Goal: Task Accomplishment & Management: Use online tool/utility

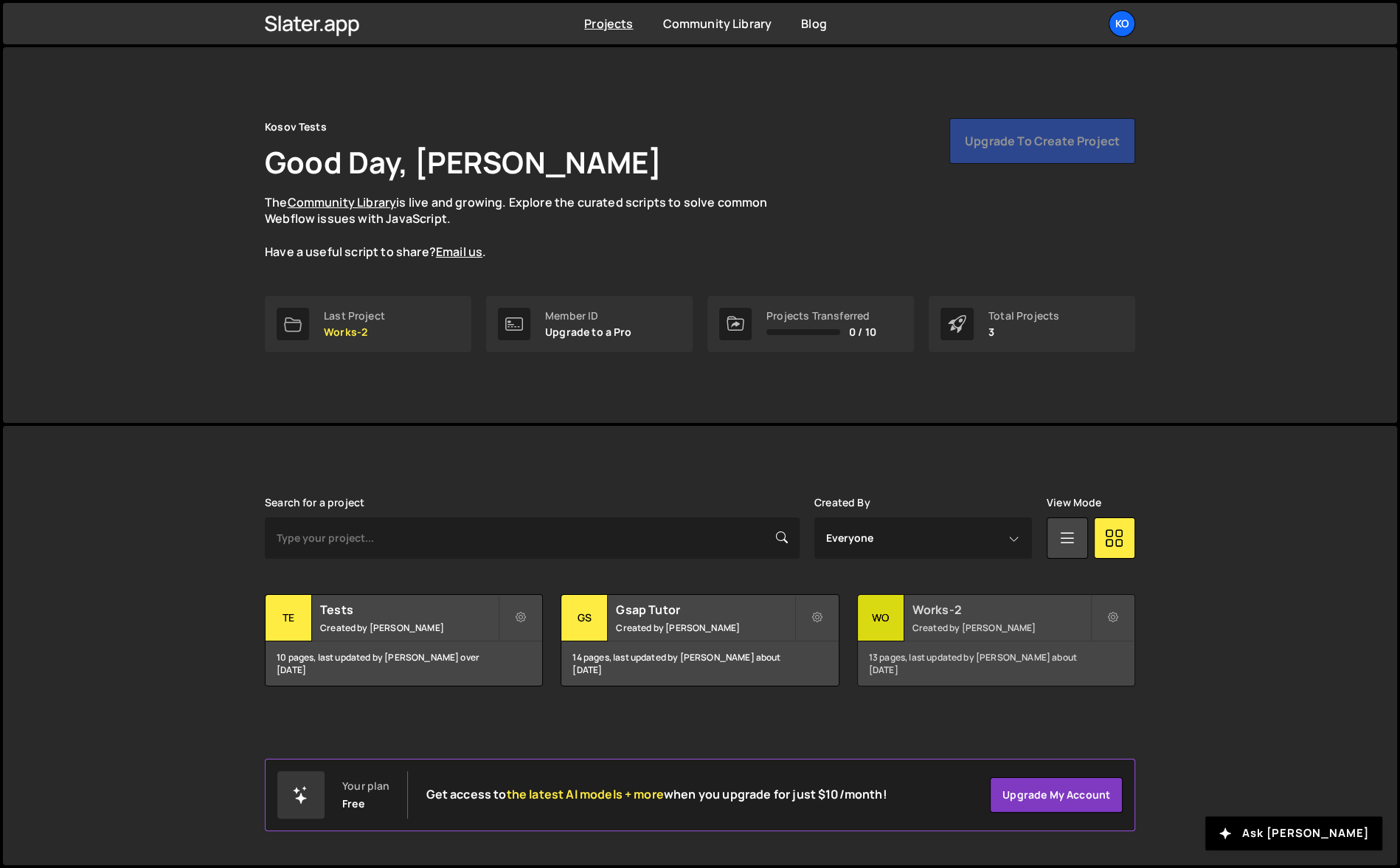
click at [973, 657] on div "13 pages, last updated by [PERSON_NAME] about [DATE]" at bounding box center [996, 664] width 277 height 45
click at [973, 657] on div "13 pages, last updated by Oleksii Kosov about 1 year ago" at bounding box center [996, 664] width 277 height 45
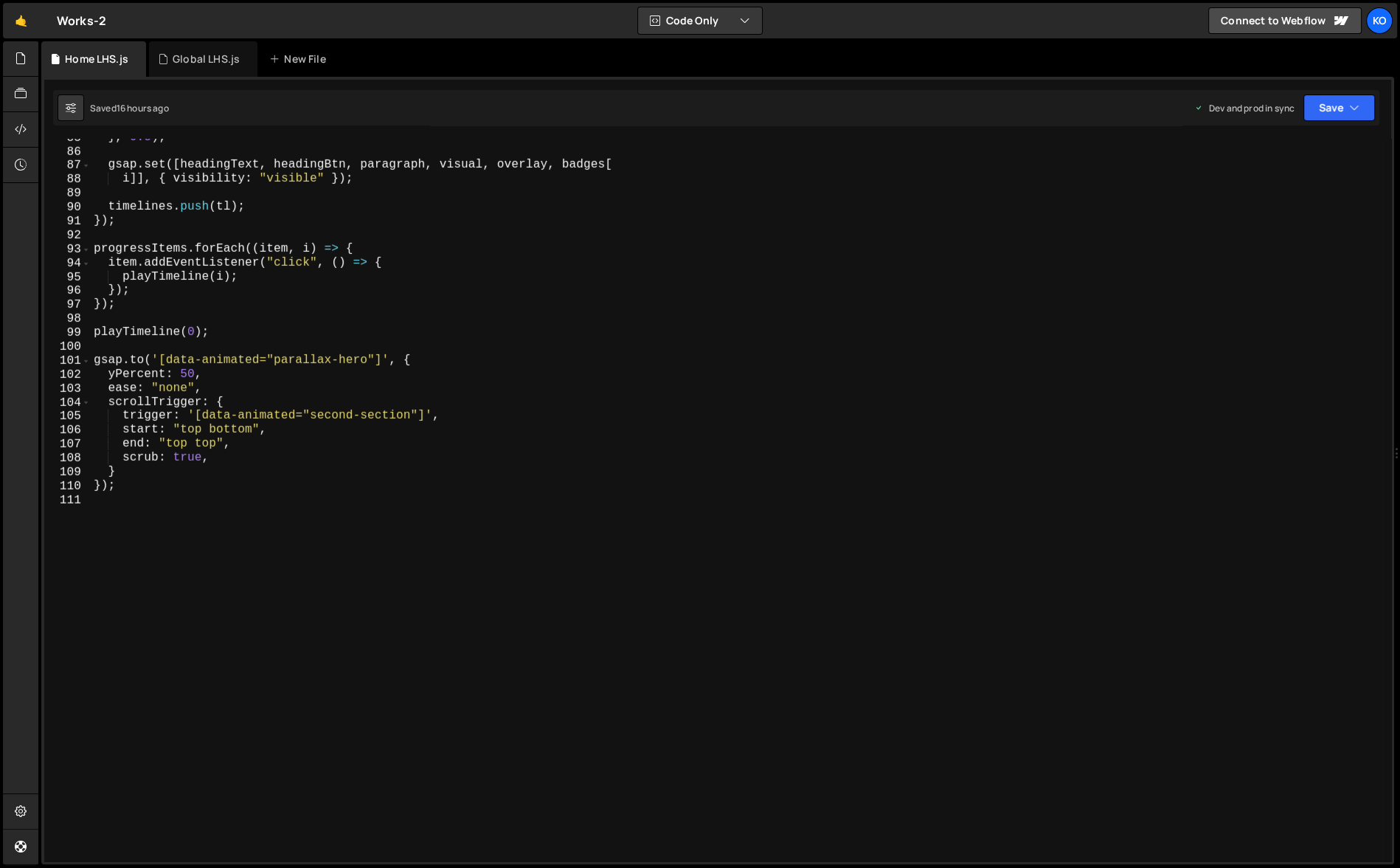
scroll to position [1179, 0]
click at [257, 563] on div "} , 0.8 ) ; gsap . set ([ headingText , headingBtn , paragraph , visual , overl…" at bounding box center [737, 506] width 1294 height 751
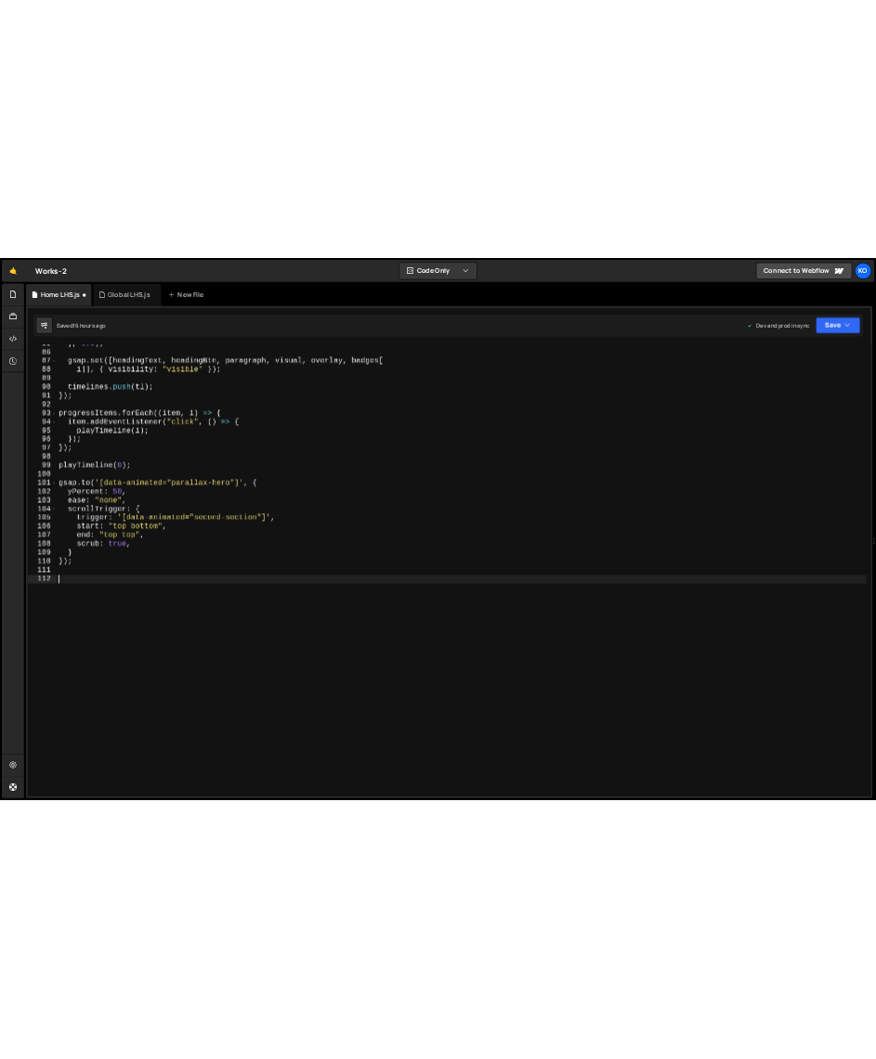
scroll to position [1500, 0]
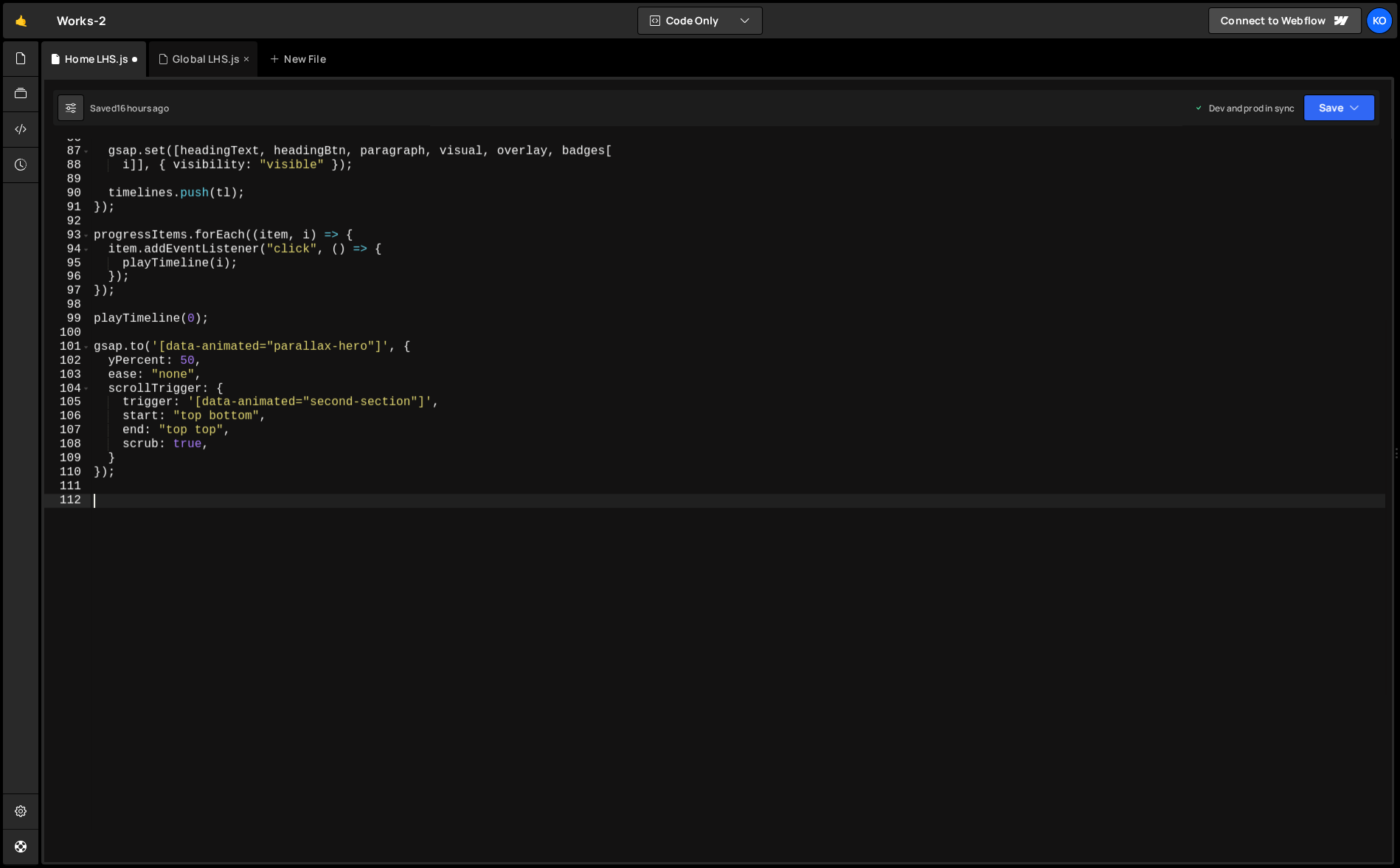
click at [186, 61] on div "Global LHS.js" at bounding box center [206, 59] width 67 height 15
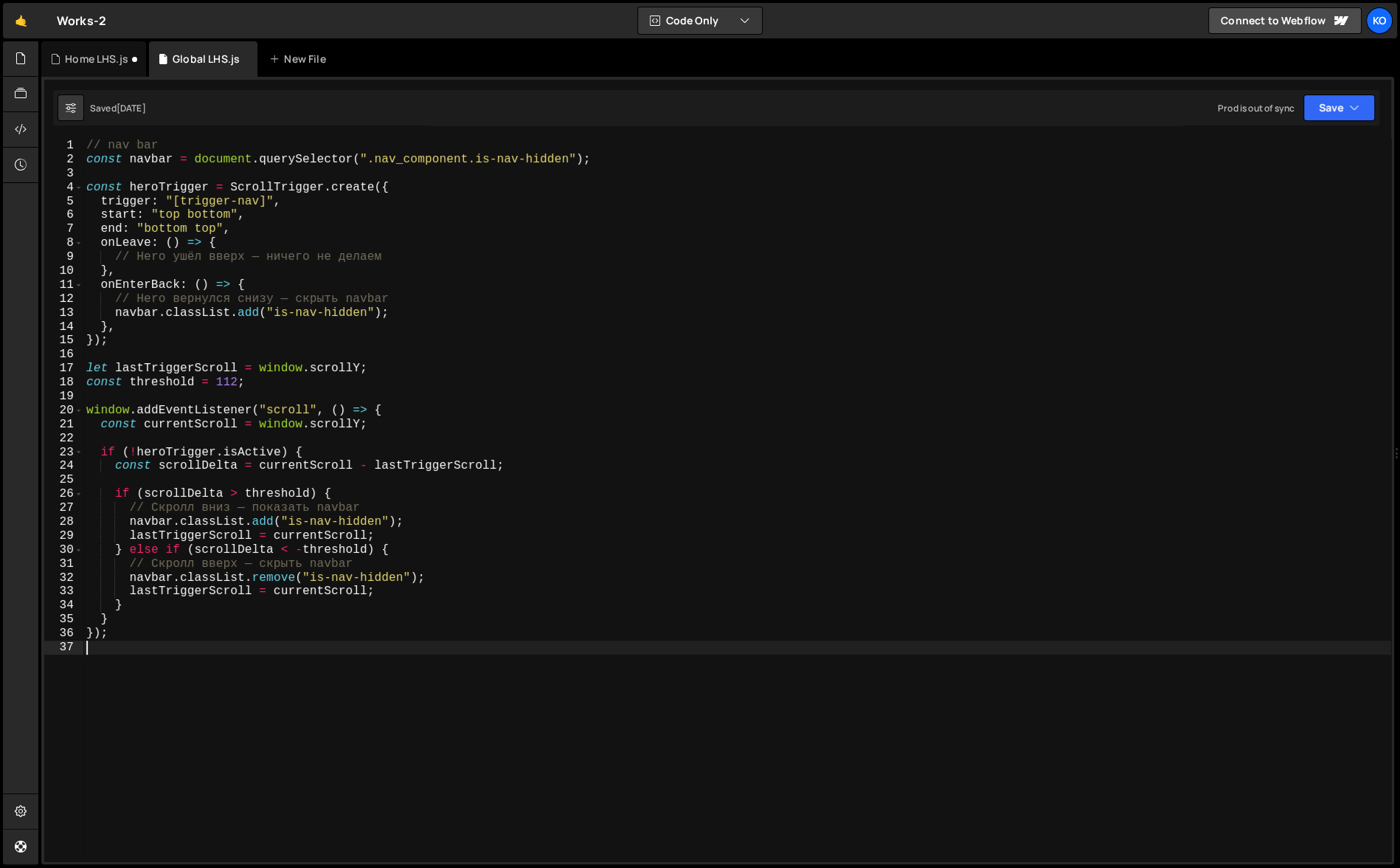
click at [243, 668] on div "// nav bar const navbar = document . querySelector ( ".nav_component.is-nav-hid…" at bounding box center [737, 514] width 1308 height 751
type textarea "});"
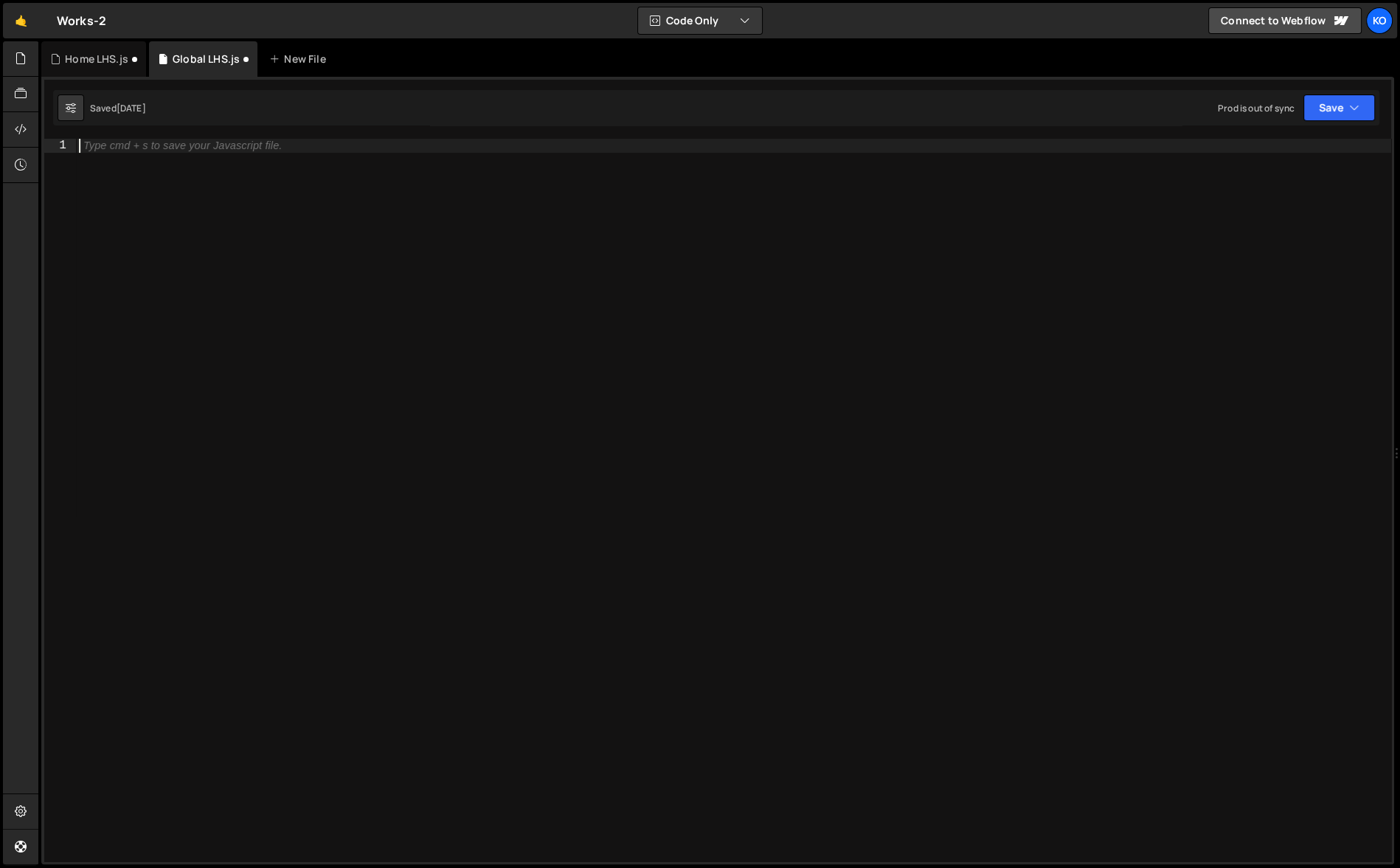
paste textarea "});"
type textarea "});"
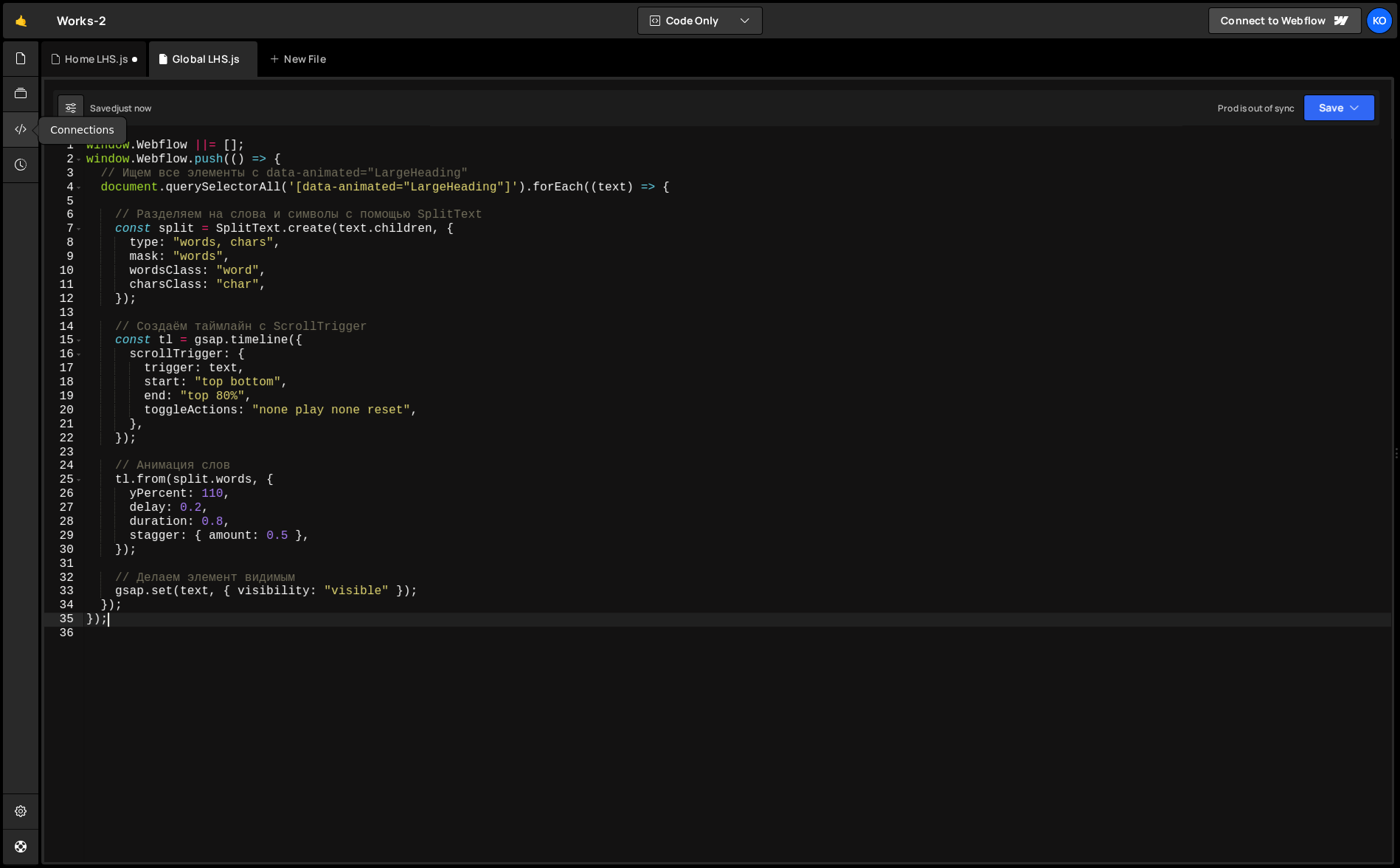
click at [25, 122] on icon at bounding box center [21, 129] width 12 height 16
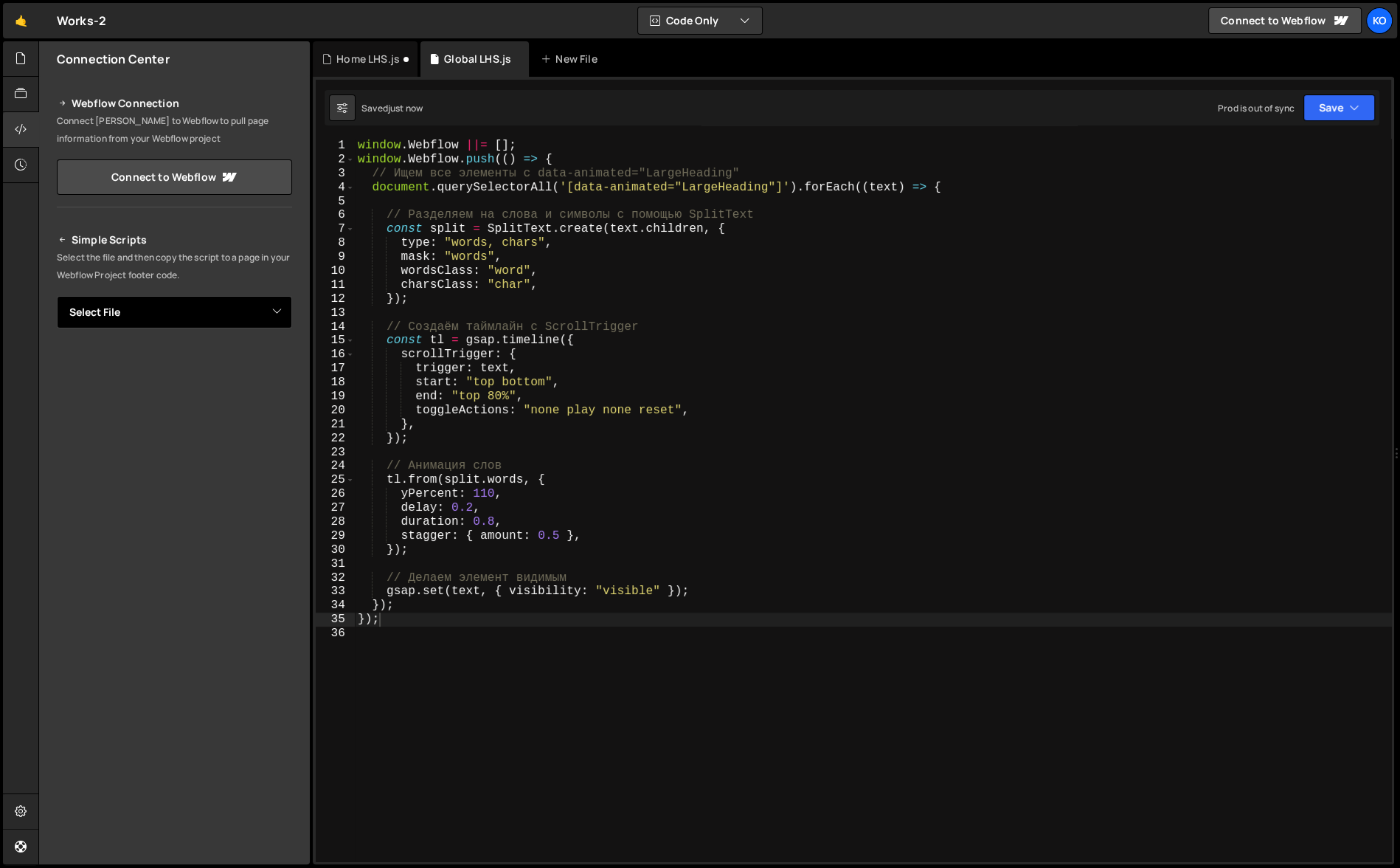
click at [157, 320] on select "Select File Fit Club (home).js Fit Club (WUWY).js Global / Heder.js Global LHS.…" at bounding box center [174, 312] width 235 height 33
select select "45086"
click at [56, 296] on select "Select File Fit Club (home).js Fit Club (WUWY).js Global / Heder.js Global LHS.…" at bounding box center [174, 312] width 235 height 33
click at [253, 366] on button "Copy" at bounding box center [246, 362] width 50 height 31
click at [699, 189] on div "window . Webflow ||= [ ] ; window . Webflow . push (( ) => { // Ищем все элемен…" at bounding box center [1009, 514] width 1308 height 751
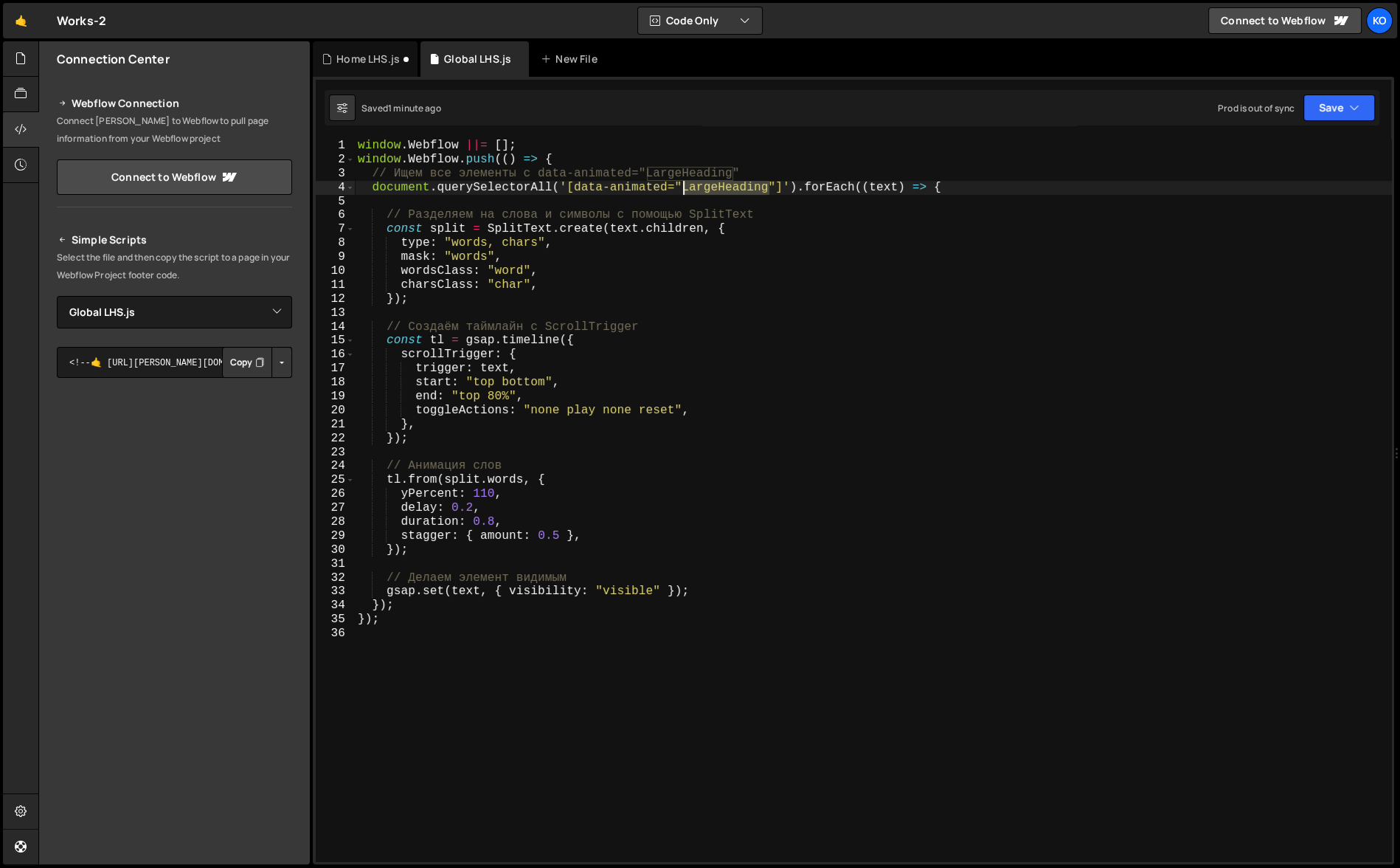
click at [699, 189] on div "window . Webflow ||= [ ] ; window . Webflow . push (( ) => { // Ищем все элемен…" at bounding box center [1009, 514] width 1308 height 751
paste textarea "large-h"
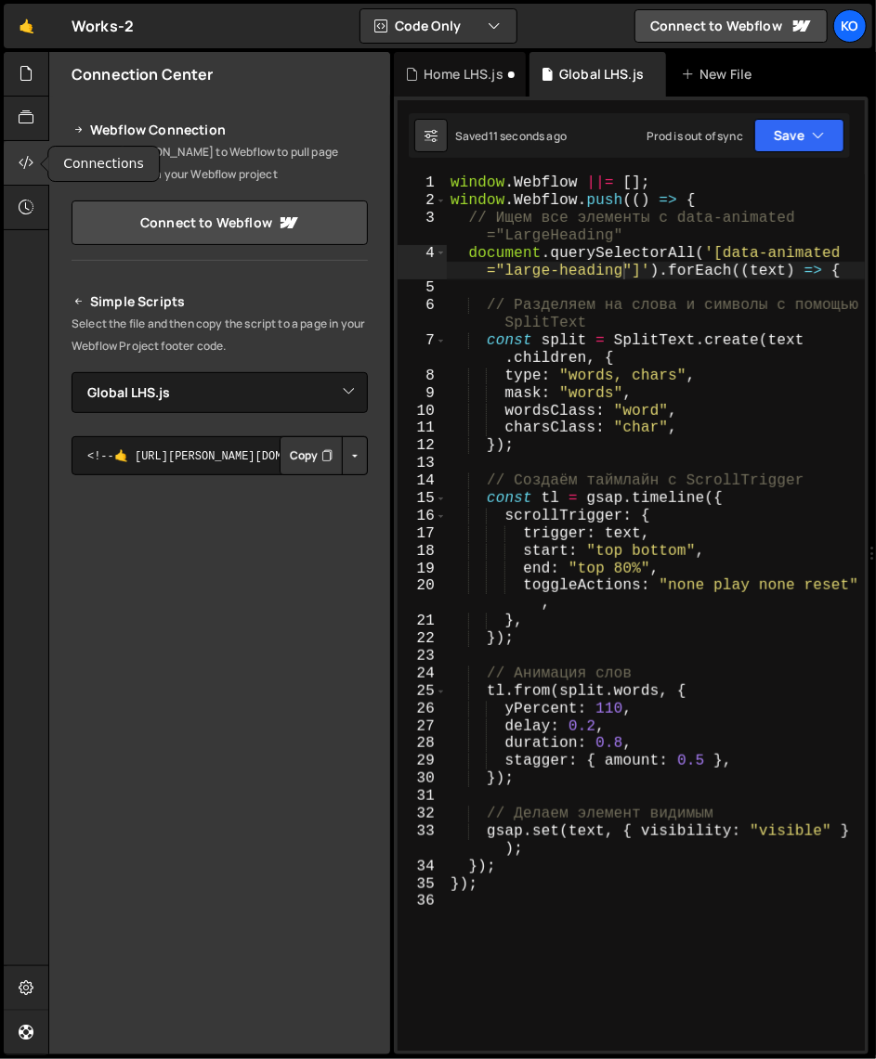
click at [24, 162] on icon at bounding box center [26, 162] width 15 height 20
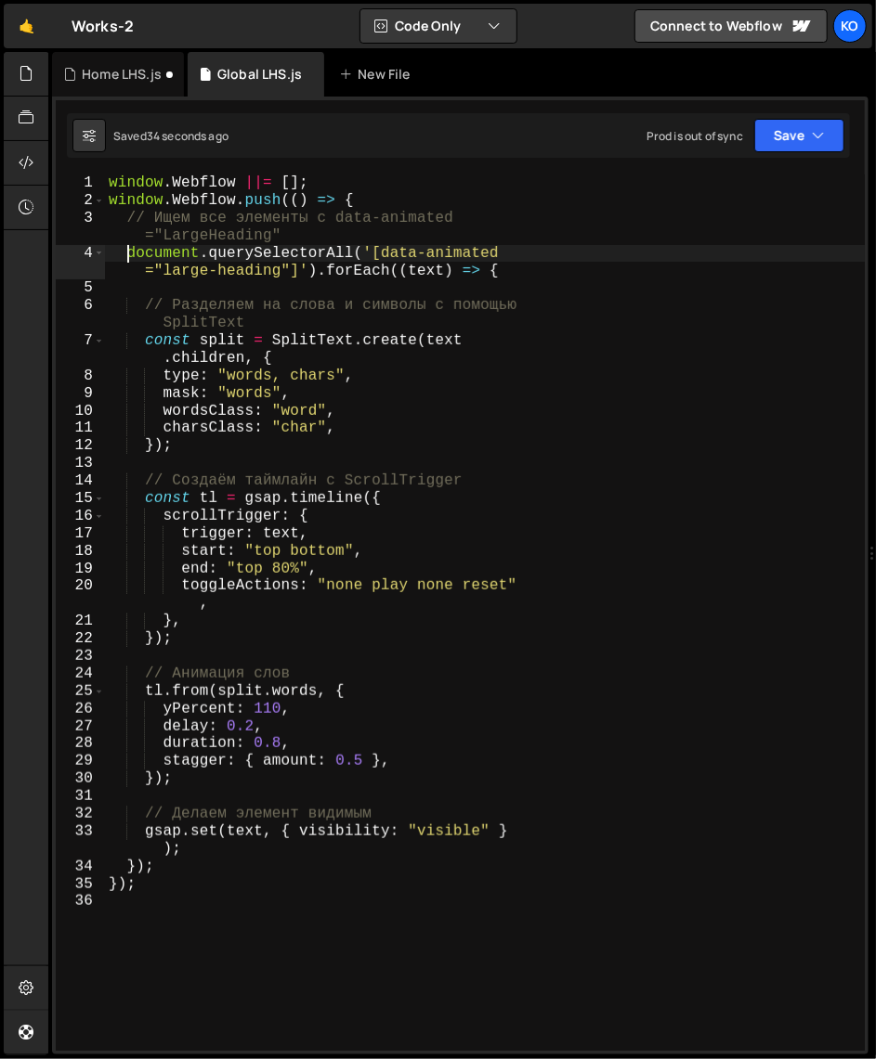
click at [126, 255] on div "window . Webflow ||= [ ] ; window . Webflow . push (( ) => { // Ищем все элемен…" at bounding box center [484, 631] width 759 height 912
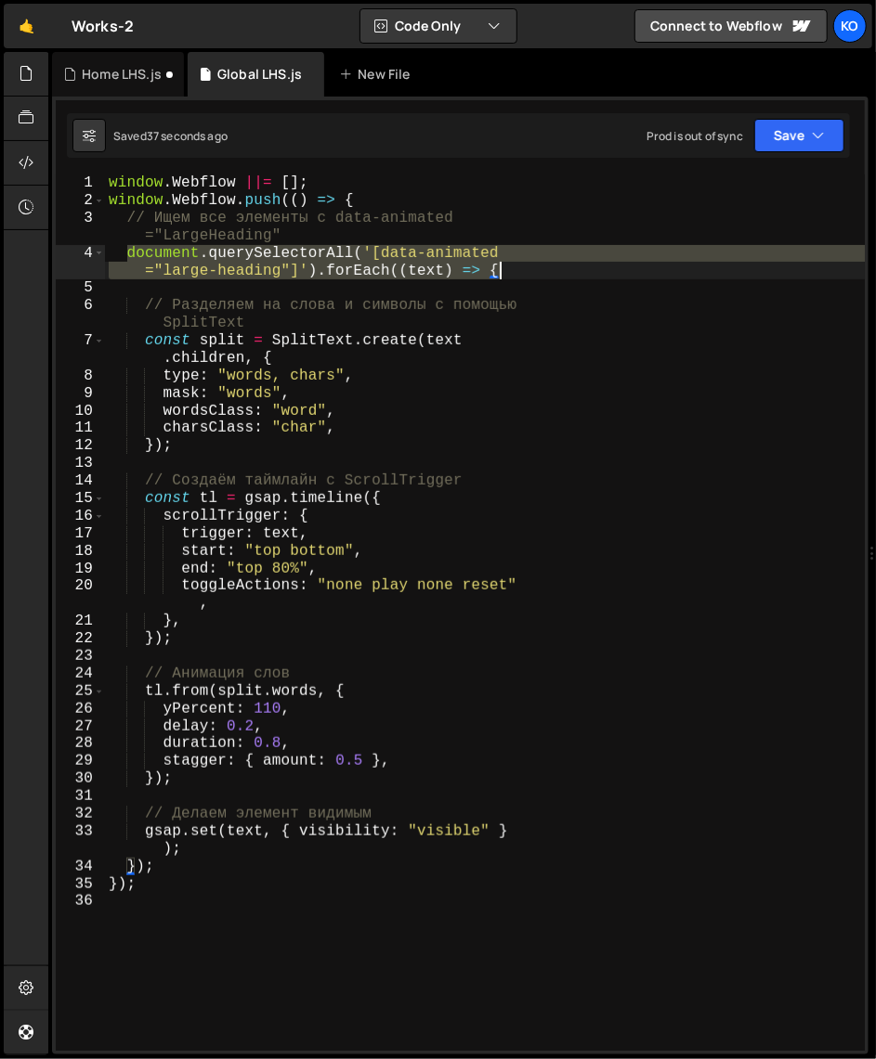
drag, startPoint x: 126, startPoint y: 255, endPoint x: 483, endPoint y: 271, distance: 356.9
click at [483, 271] on div "window . Webflow ||= [ ] ; window . Webflow . push (( ) => { // Ищем все элемен…" at bounding box center [484, 631] width 759 height 912
click at [199, 358] on div "window . Webflow ||= [ ] ; window . Webflow . push (( ) => { // Ищем все элемен…" at bounding box center [484, 631] width 759 height 912
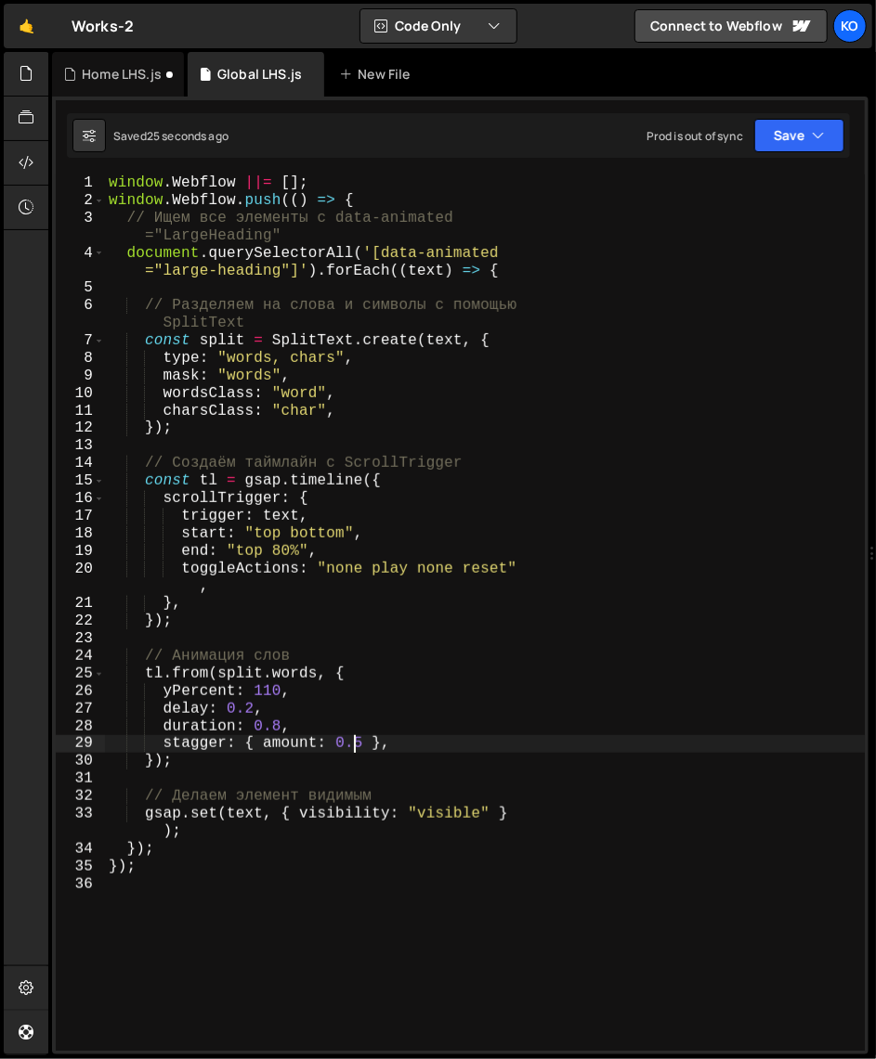
click at [357, 747] on div "window . Webflow ||= [ ] ; window . Webflow . push (( ) => { // Ищем все элемен…" at bounding box center [484, 631] width 759 height 912
click at [342, 748] on div "window . Webflow ||= [ ] ; window . Webflow . push (( ) => { // Ищем все элемен…" at bounding box center [484, 631] width 759 height 912
click at [362, 748] on div "window . Webflow ||= [ ] ; window . Webflow . push (( ) => { // Ищем все элемен…" at bounding box center [484, 631] width 759 height 912
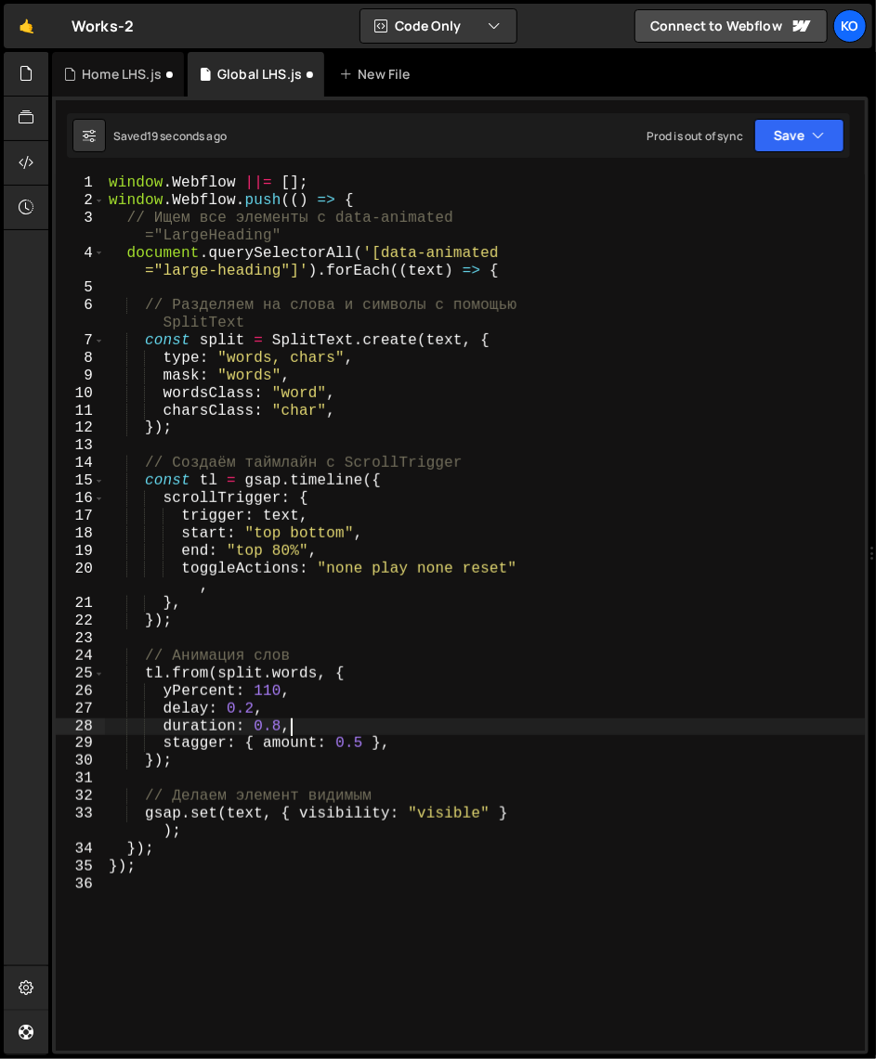
click at [311, 731] on div "window . Webflow ||= [ ] ; window . Webflow . push (( ) => { // Ищем все элемен…" at bounding box center [484, 631] width 759 height 912
click at [198, 750] on div "window . Webflow ||= [ ] ; window . Webflow . push (( ) => { // Ищем все элемен…" at bounding box center [484, 631] width 759 height 912
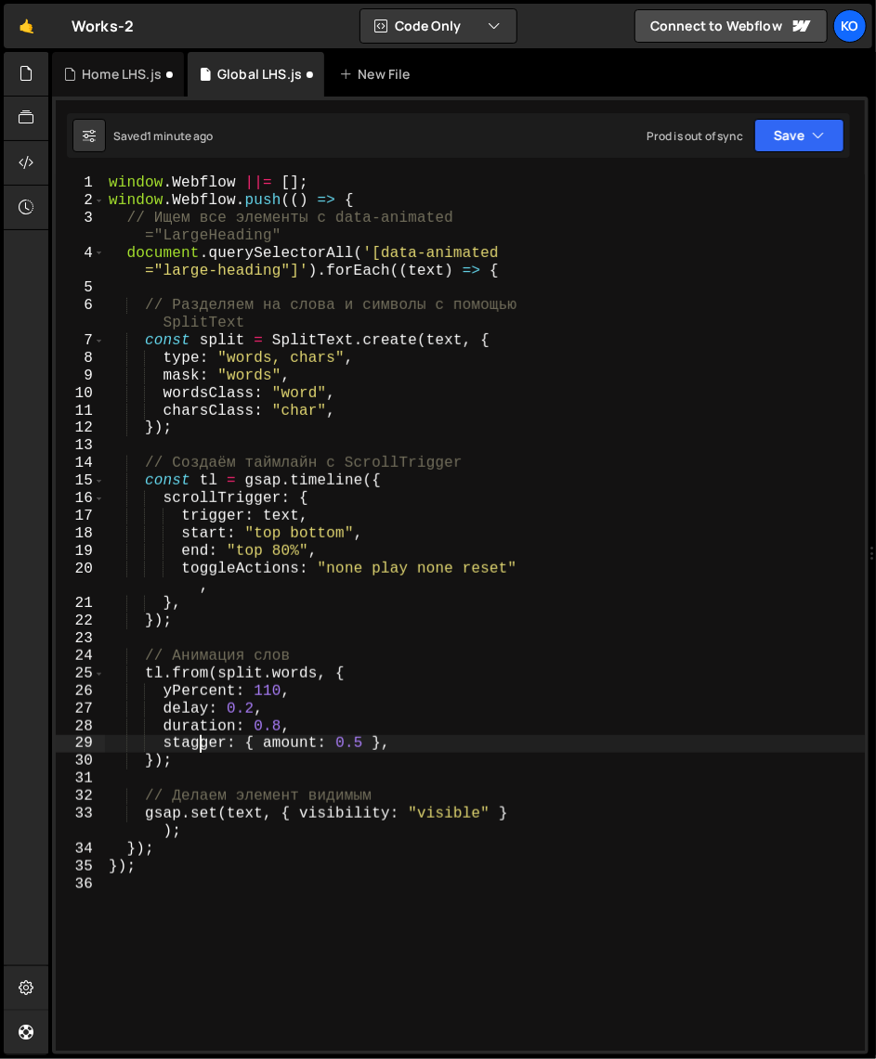
click at [198, 750] on div "window . Webflow ||= [ ] ; window . Webflow . push (( ) => { // Ищем все элемен…" at bounding box center [484, 631] width 759 height 912
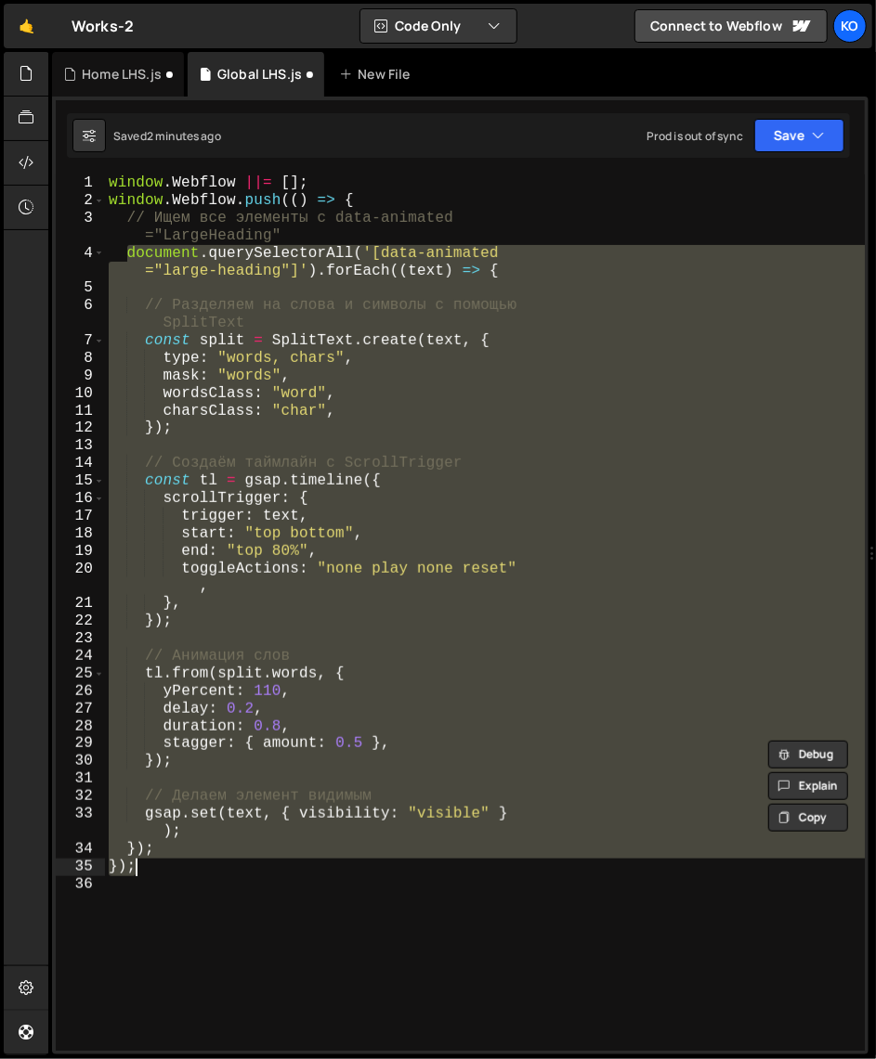
drag, startPoint x: 128, startPoint y: 253, endPoint x: 157, endPoint y: 867, distance: 615.3
click at [157, 867] on div "window . Webflow ||= [ ] ; window . Webflow . push (( ) => { // Ищем все элемен…" at bounding box center [484, 631] width 759 height 912
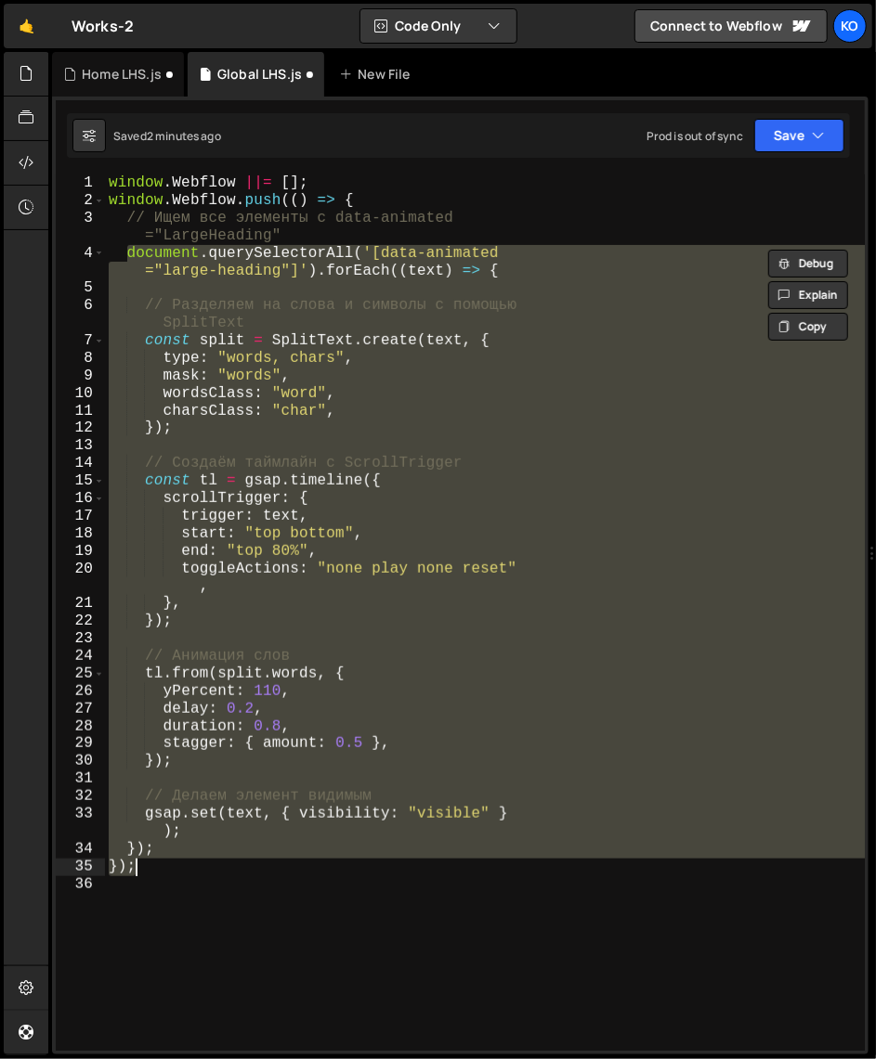
click at [195, 853] on div "window . Webflow ||= [ ] ; window . Webflow . push (( ) => { // Ищем все элемен…" at bounding box center [484, 613] width 759 height 876
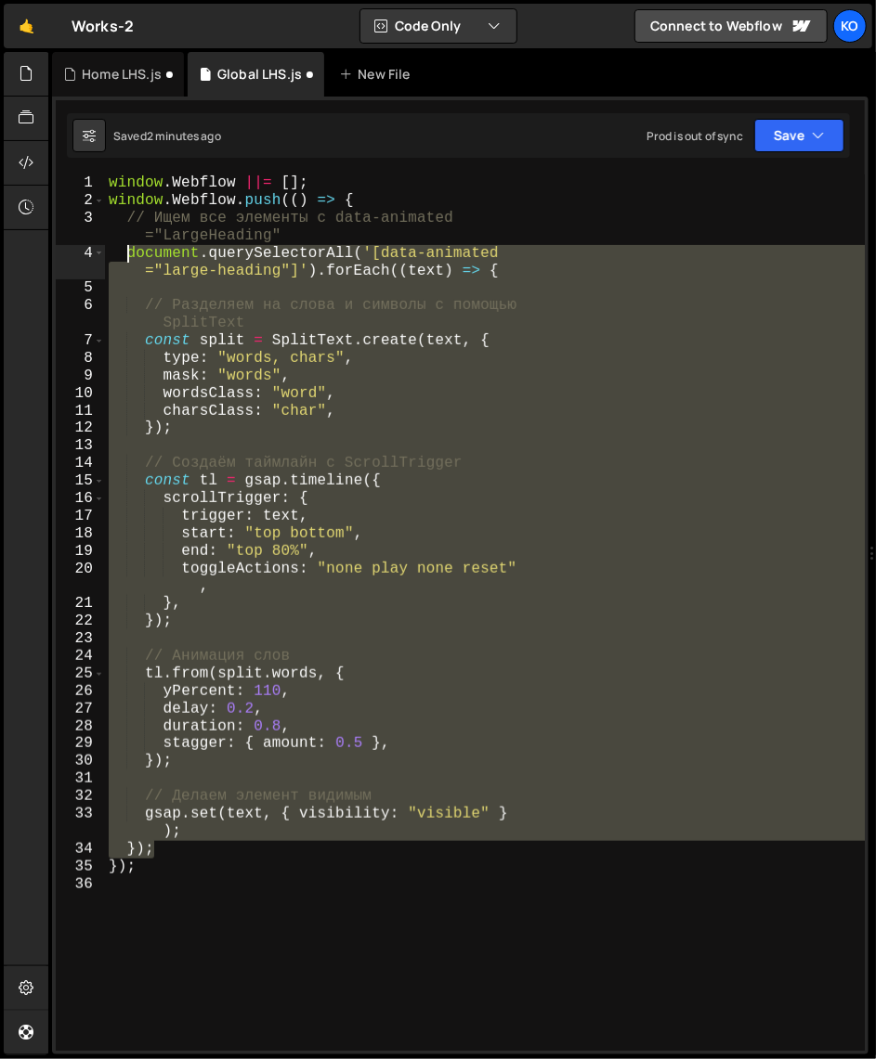
drag, startPoint x: 195, startPoint y: 853, endPoint x: 128, endPoint y: 253, distance: 603.5
click at [128, 253] on div "window . Webflow ||= [ ] ; window . Webflow . push (( ) => { // Ищем все элемен…" at bounding box center [484, 631] width 759 height 912
click at [178, 858] on div "window . Webflow ||= [ ] ; window . Webflow . push (( ) => { // Ищем все элемен…" at bounding box center [484, 613] width 759 height 876
type textarea "});"
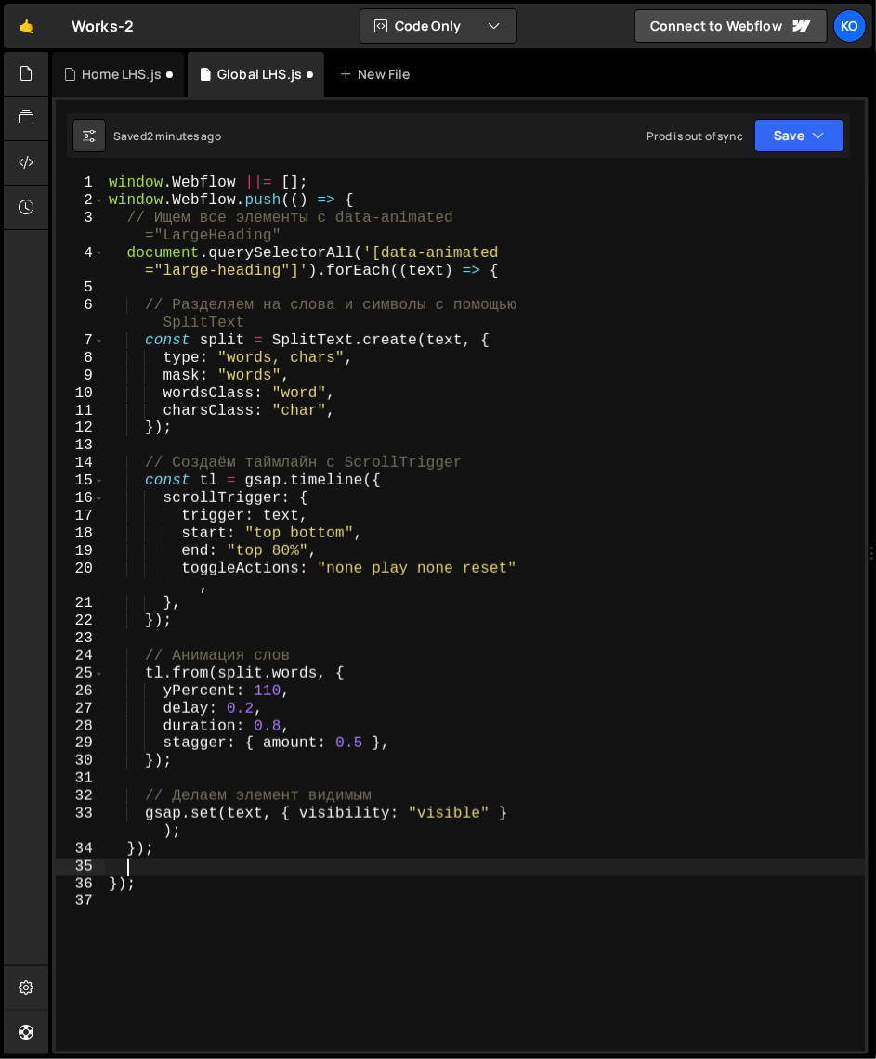
scroll to position [0, 0]
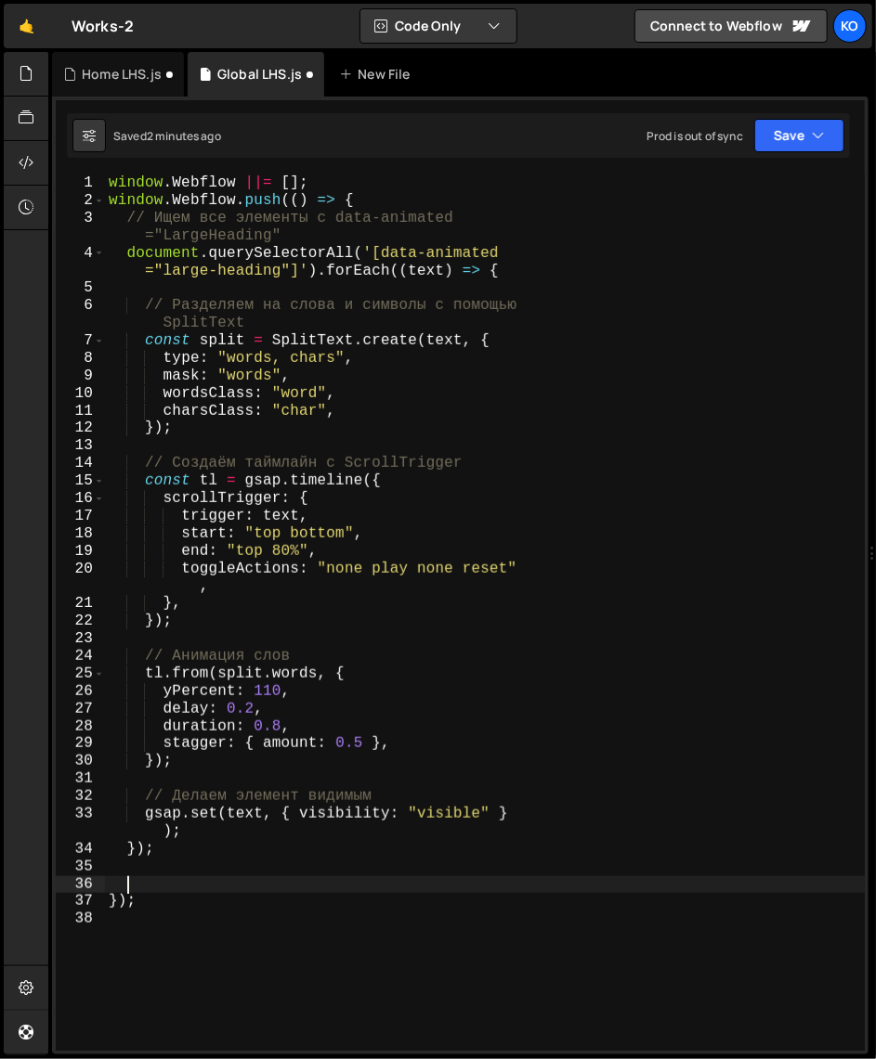
paste textarea "});"
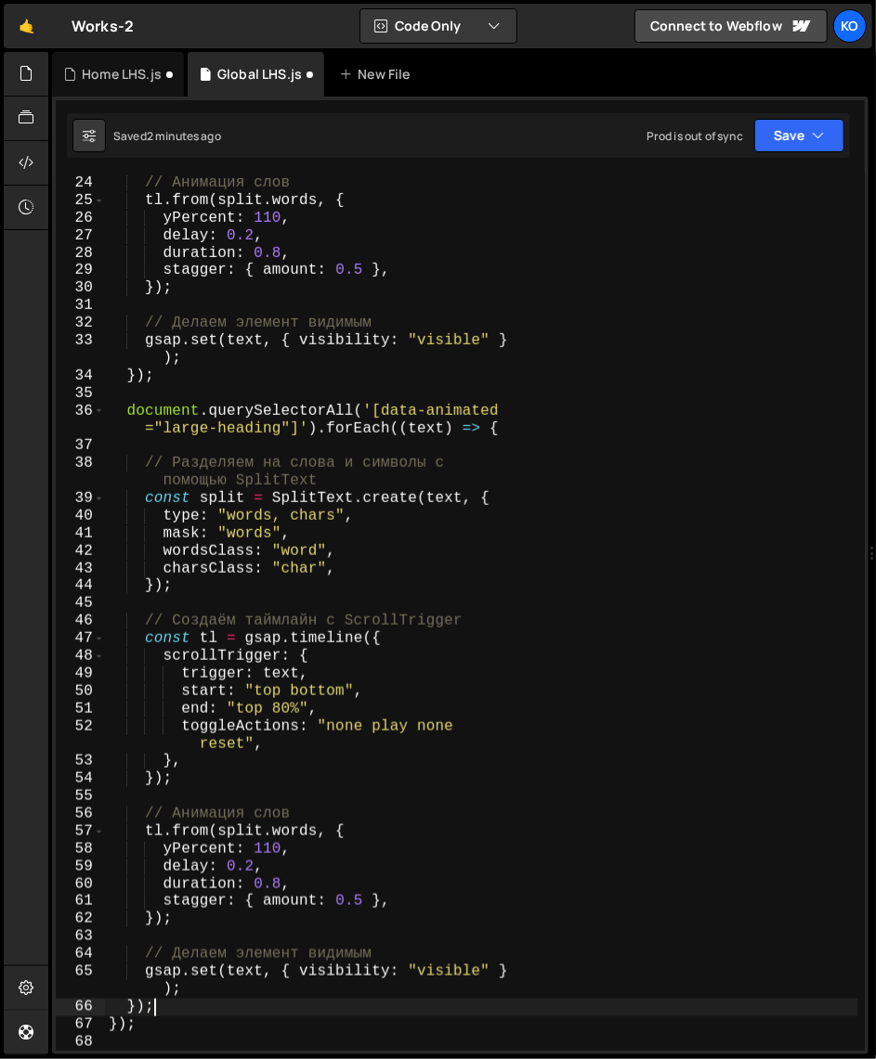
scroll to position [476, 0]
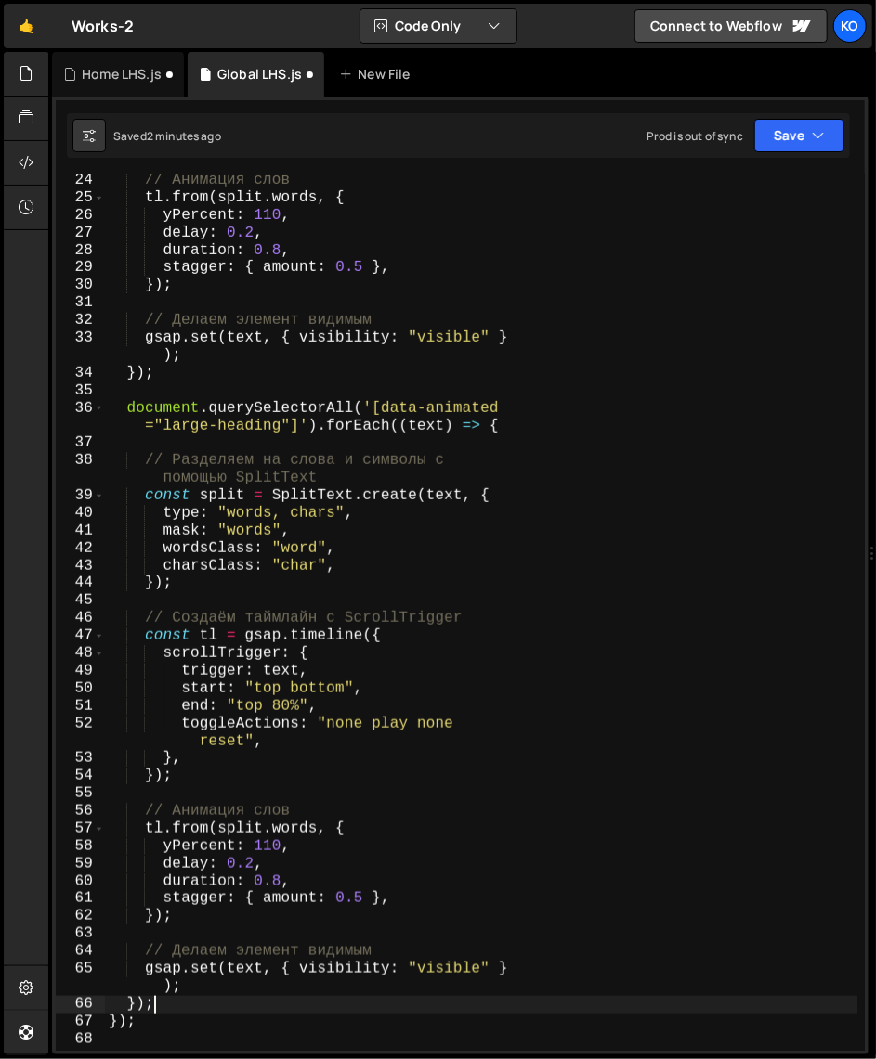
click at [190, 903] on div "// Анимация слов tl . from ( split . words , { yPercent : 110 , delay : 0.2 , d…" at bounding box center [481, 628] width 752 height 912
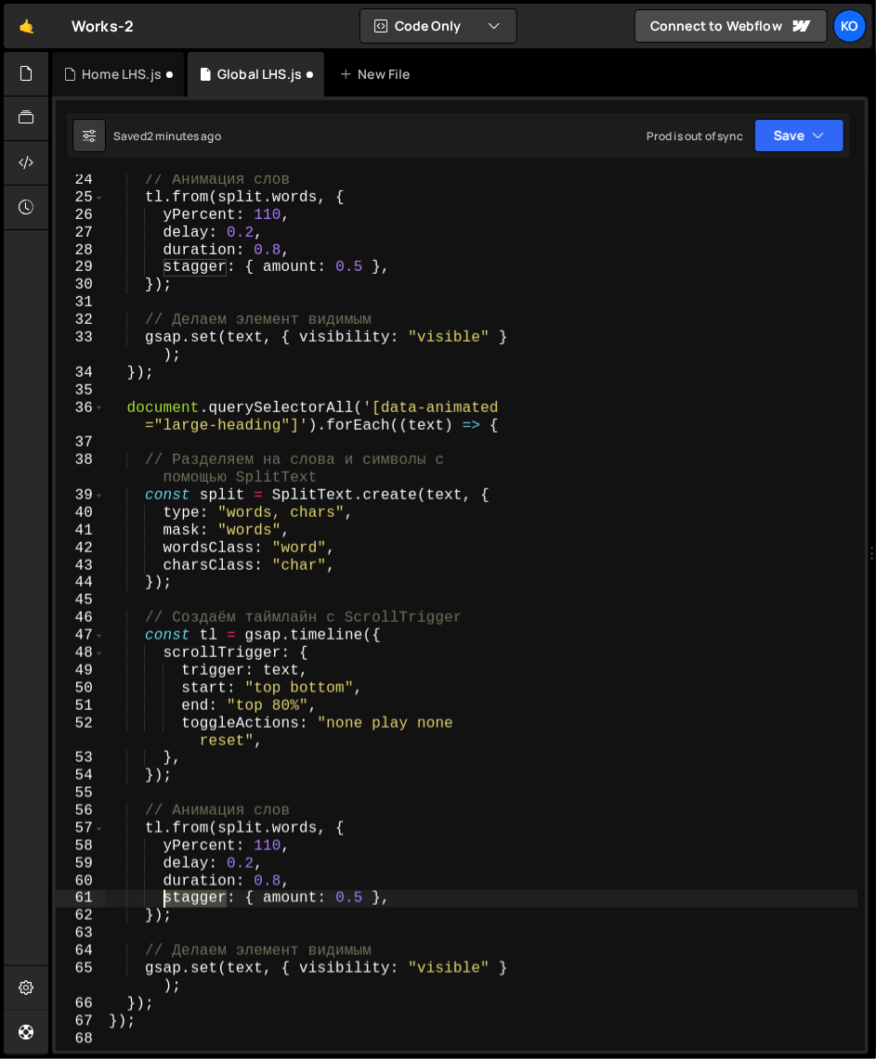
click at [190, 903] on div "// Анимация слов tl . from ( split . words , { yPercent : 110 , delay : 0.2 , d…" at bounding box center [481, 628] width 752 height 912
click at [186, 425] on div "// Анимация слов tl . from ( split . words , { yPercent : 110 , delay : 0.2 , d…" at bounding box center [481, 628] width 752 height 912
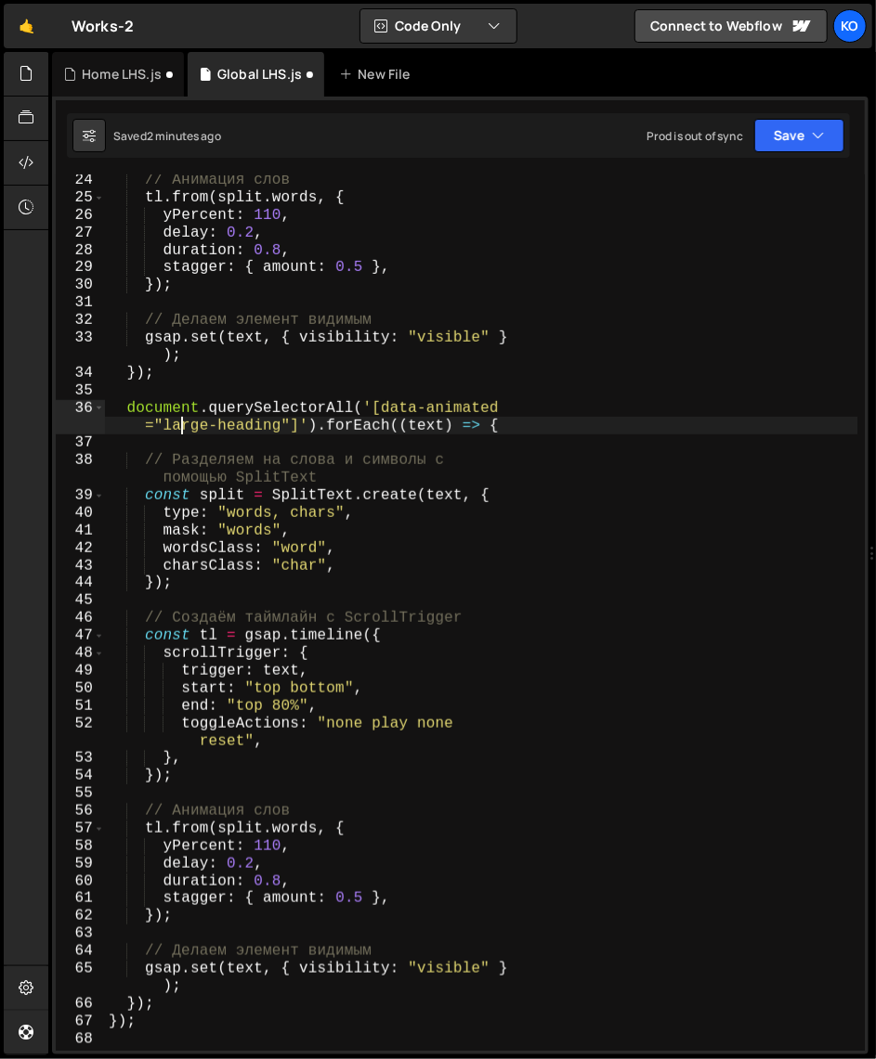
click at [186, 425] on div "// Анимация слов tl . from ( split . words , { yPercent : 110 , delay : 0.2 , d…" at bounding box center [481, 628] width 752 height 912
click at [277, 427] on div "// Анимация слов tl . from ( split . words , { yPercent : 110 , delay : 0.2 , d…" at bounding box center [481, 628] width 752 height 912
click at [280, 428] on div "// Анимация слов tl . from ( split . words , { yPercent : 110 , delay : 0.2 , d…" at bounding box center [481, 628] width 752 height 912
click at [164, 427] on div "// Анимация слов tl . from ( split . words , { yPercent : 110 , delay : 0.2 , d…" at bounding box center [481, 628] width 752 height 912
paste textarea "stagger"
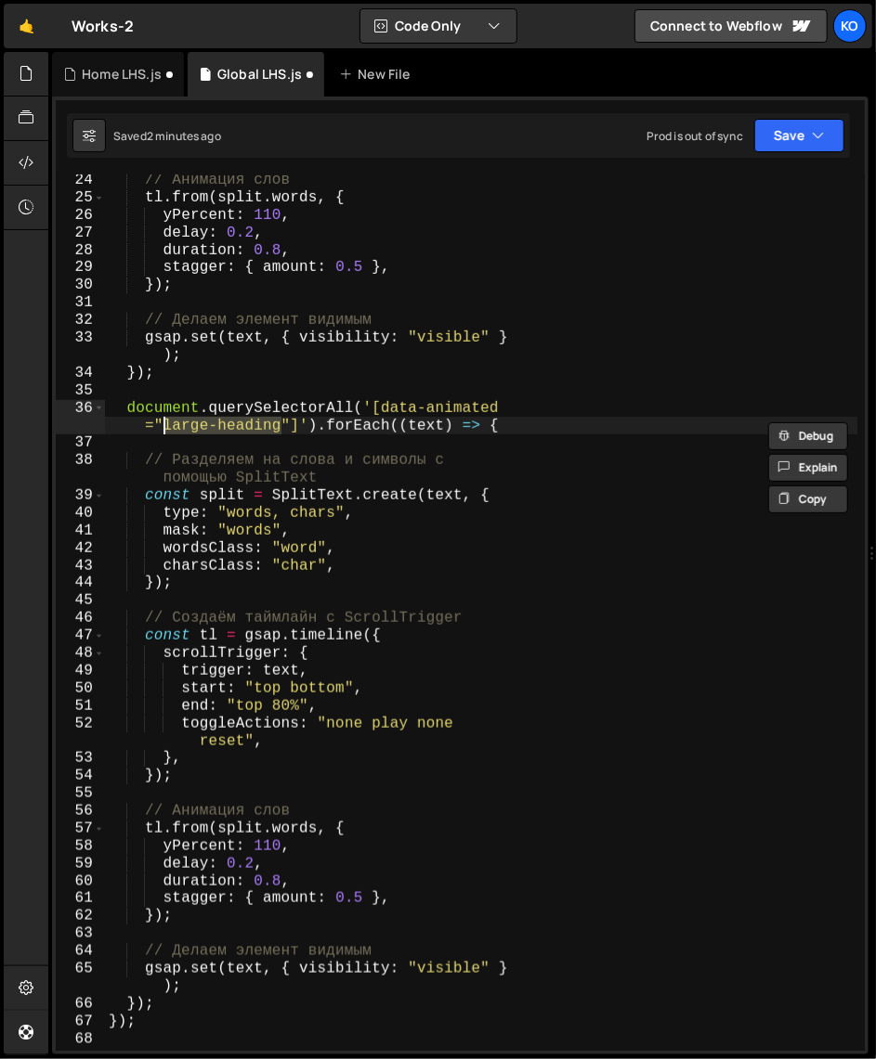
type textarea "document.querySelectorAll('[data-animated="stagger"]').forEach((text) => {"
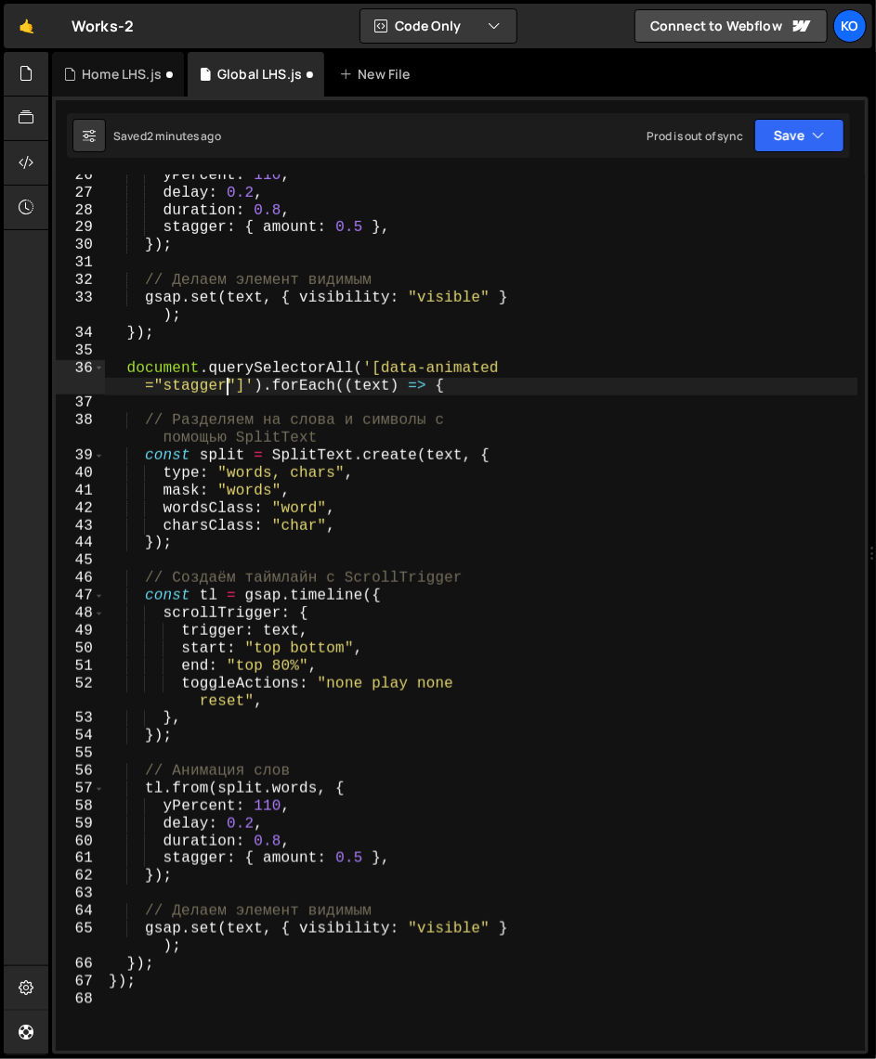
scroll to position [529, 0]
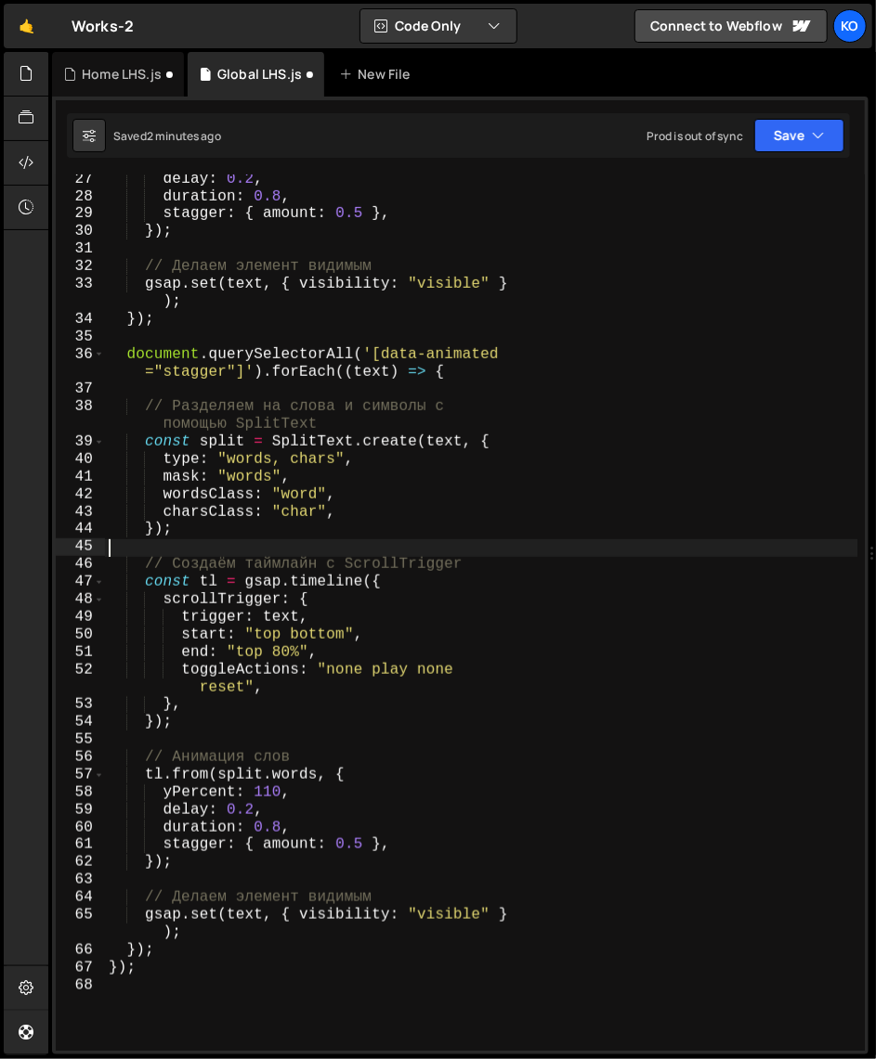
click at [240, 549] on div "delay : 0.2 , duration : 0.8 , stagger : { amount : 0.5 } , }) ; // Делаем элем…" at bounding box center [481, 627] width 752 height 912
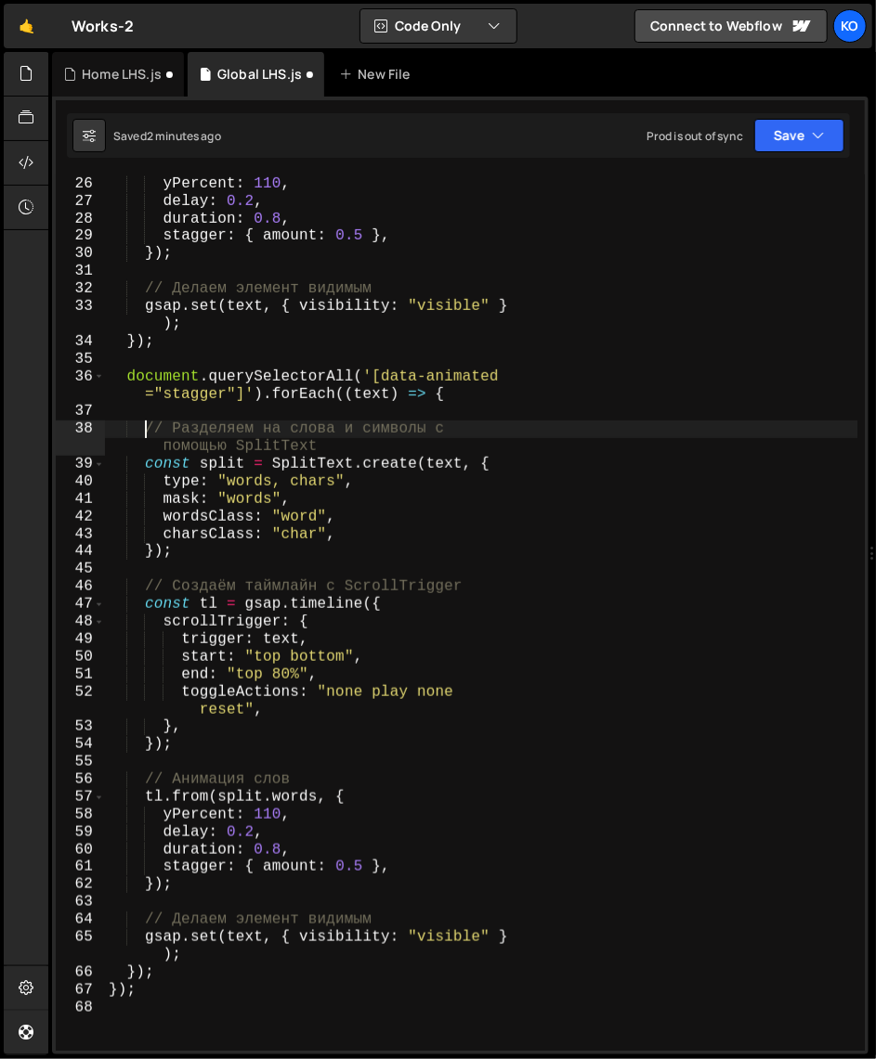
click at [145, 427] on div "tl . from ( split . words , { yPercent : 110 , delay : 0.2 , duration : 0.8 , s…" at bounding box center [481, 614] width 752 height 912
type textarea "// Разделяем на слова и символы с помощью SplitText"
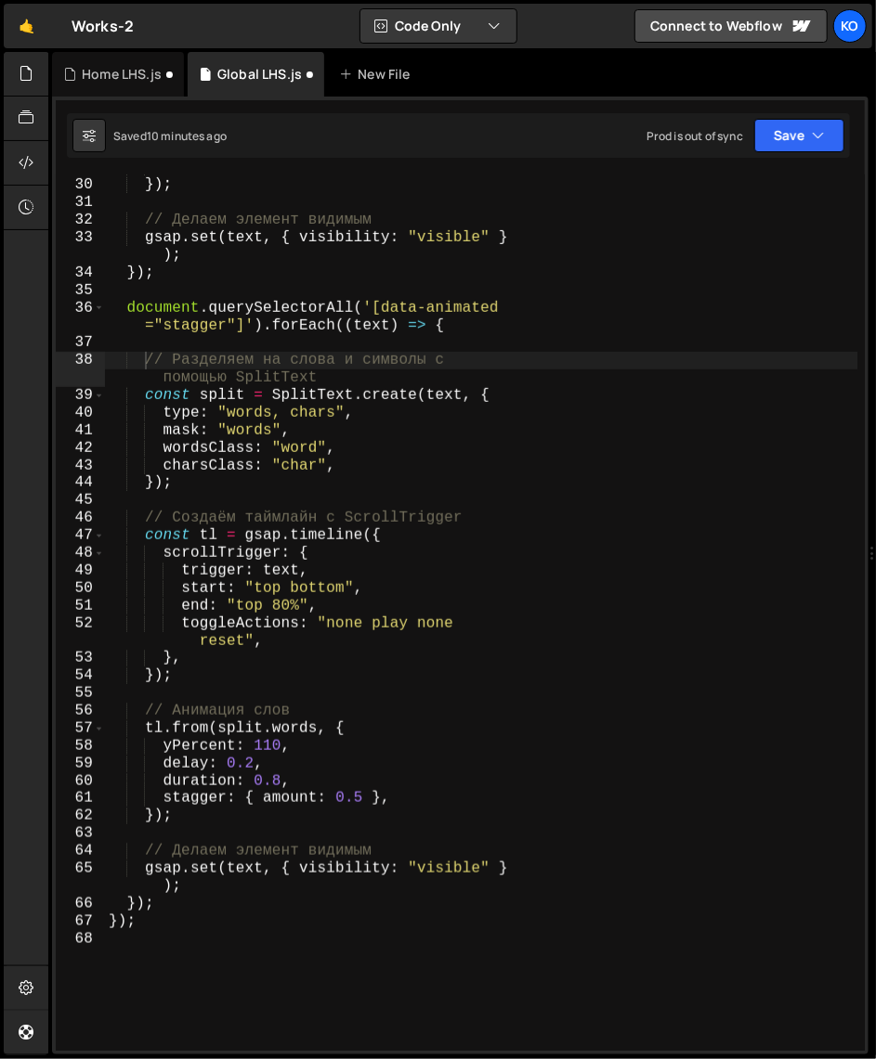
scroll to position [581, 0]
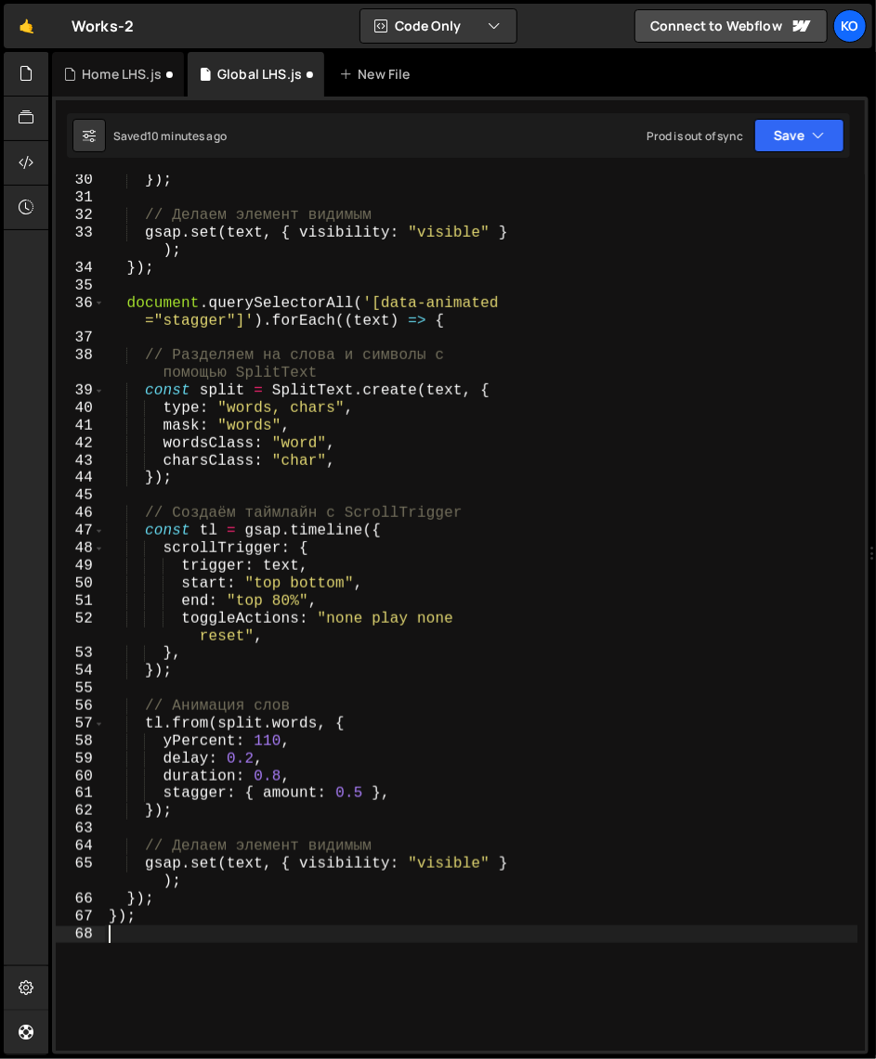
click at [217, 936] on div "}) ; // Делаем элемент видимым gsap . set ( text , { visibility : "visible" } )…" at bounding box center [481, 628] width 752 height 912
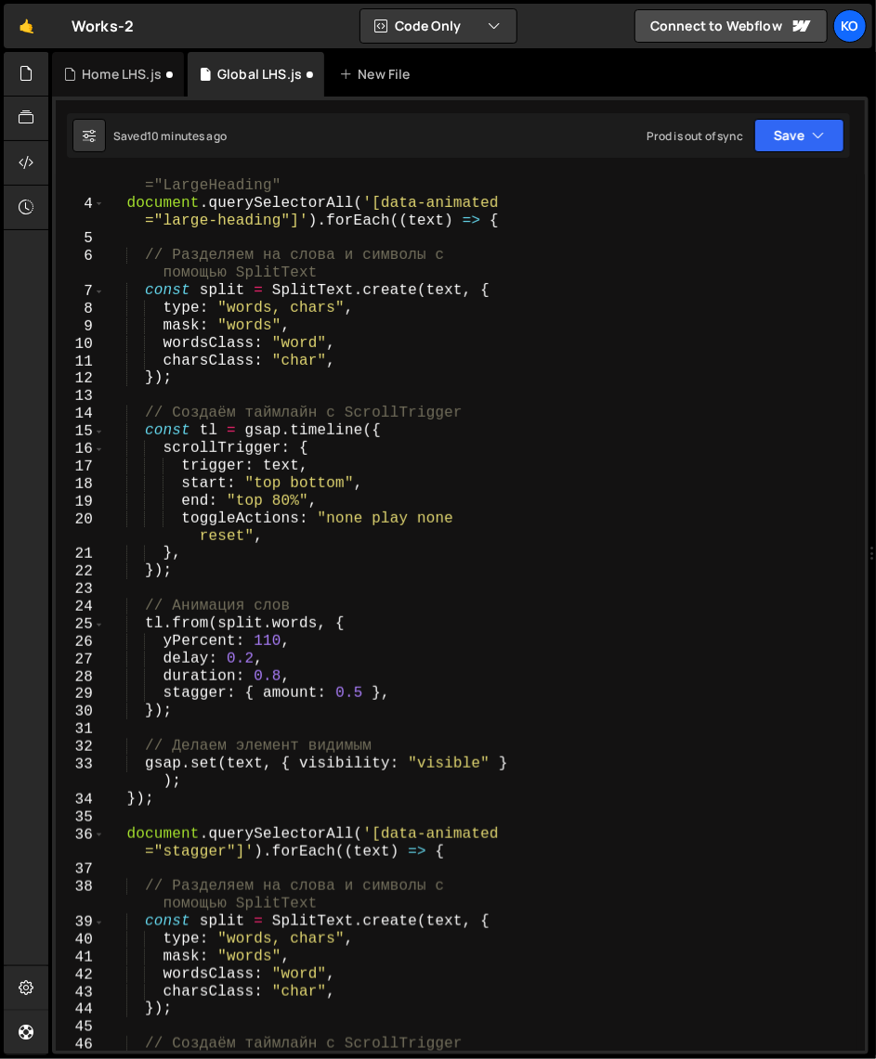
scroll to position [158, 0]
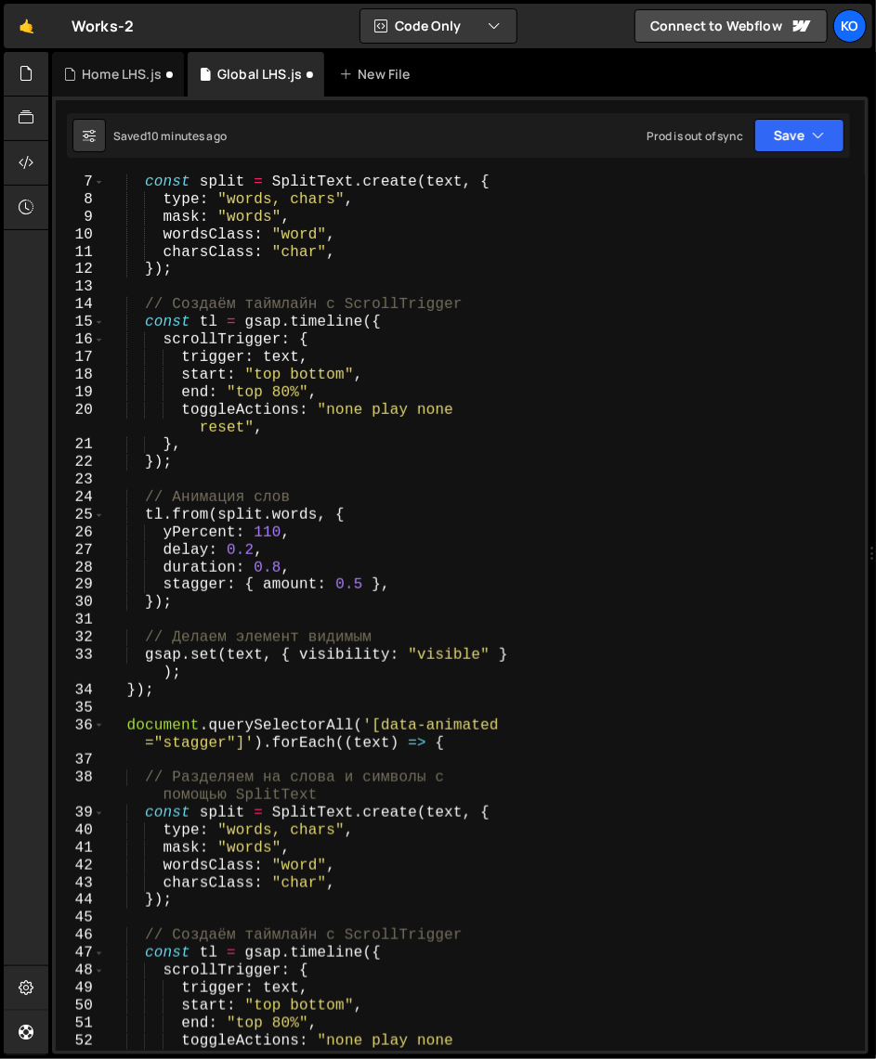
type textarea "document.querySelectorAll('[data-animated="large-heading"]').forEach((text) => {"
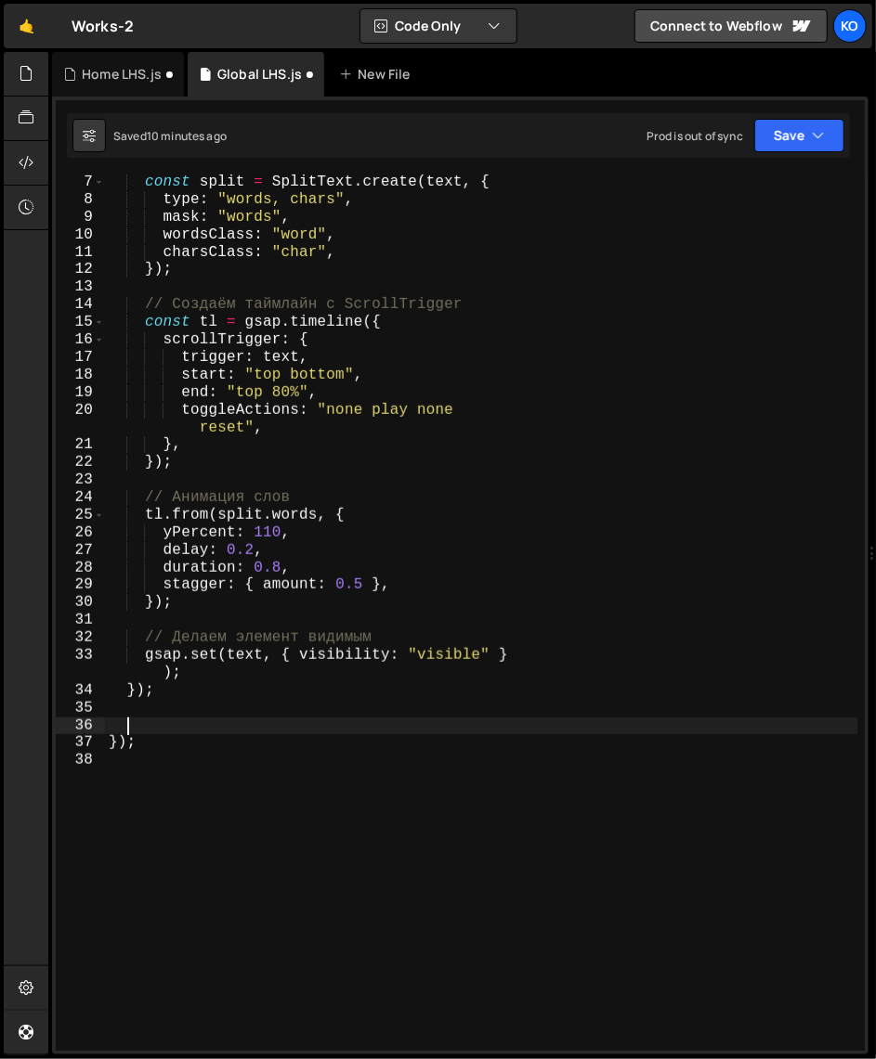
paste textarea
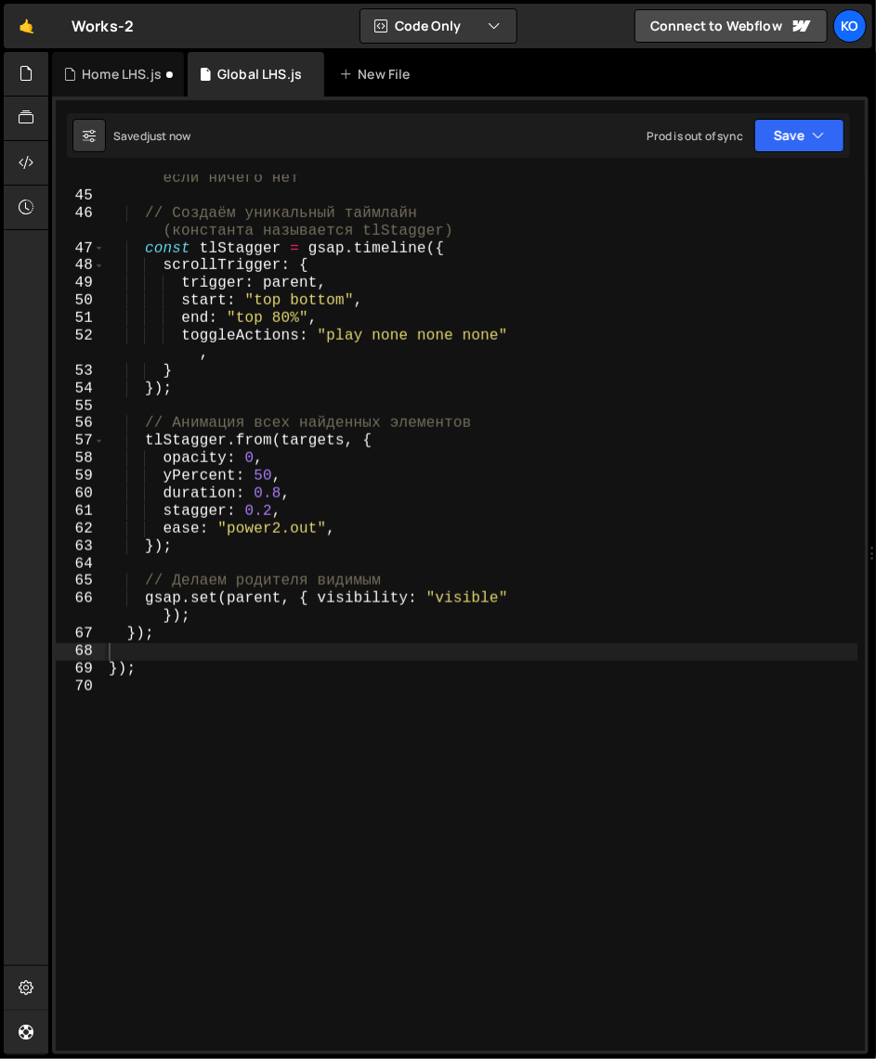
scroll to position [918, 0]
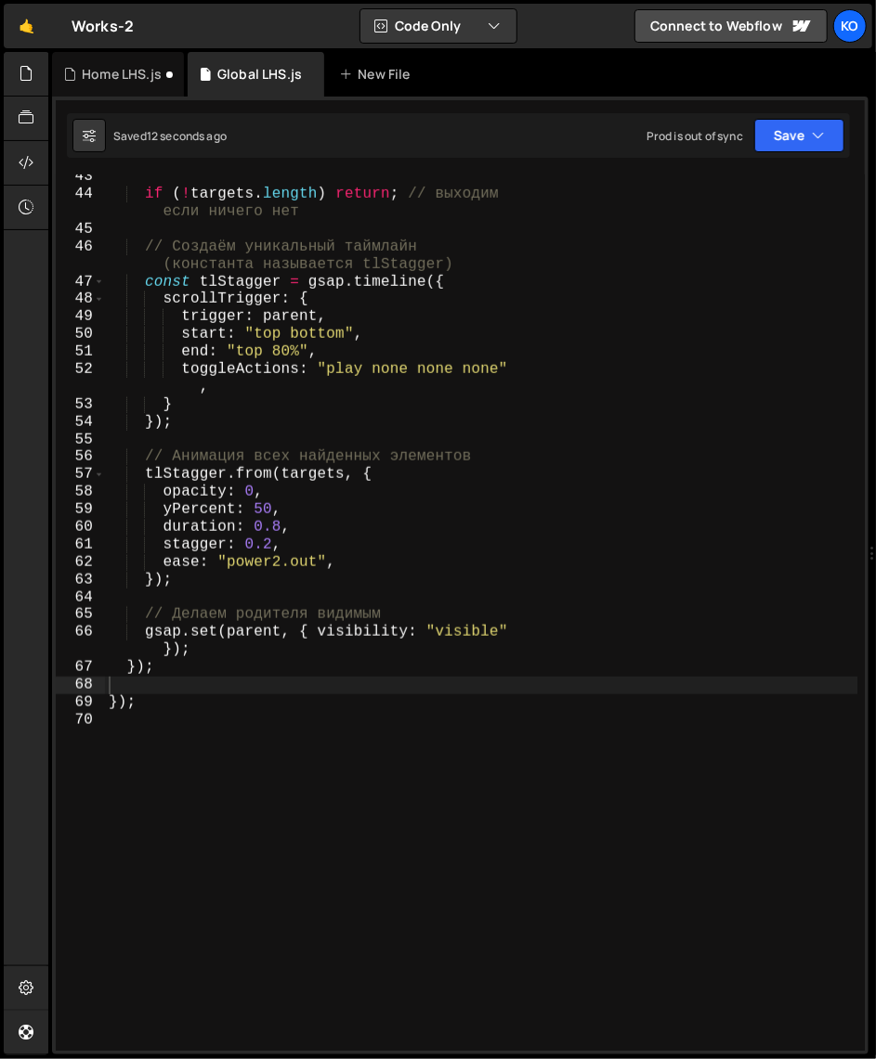
click at [164, 655] on div "if ( ! targets . length ) return ; // выходим если ничего нет // Создаём уникал…" at bounding box center [481, 624] width 752 height 912
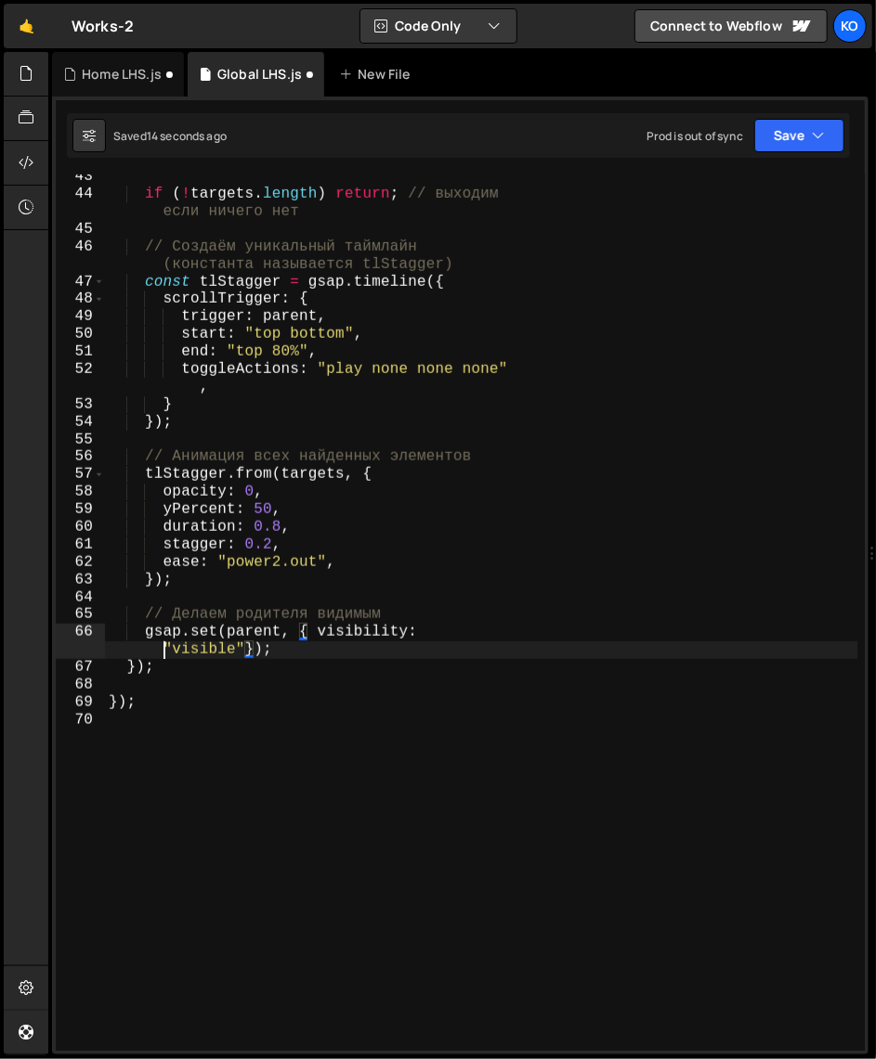
click at [161, 655] on div "if ( ! targets . length ) return ; // выходим если ничего нет // Создаём уникал…" at bounding box center [481, 624] width 752 height 912
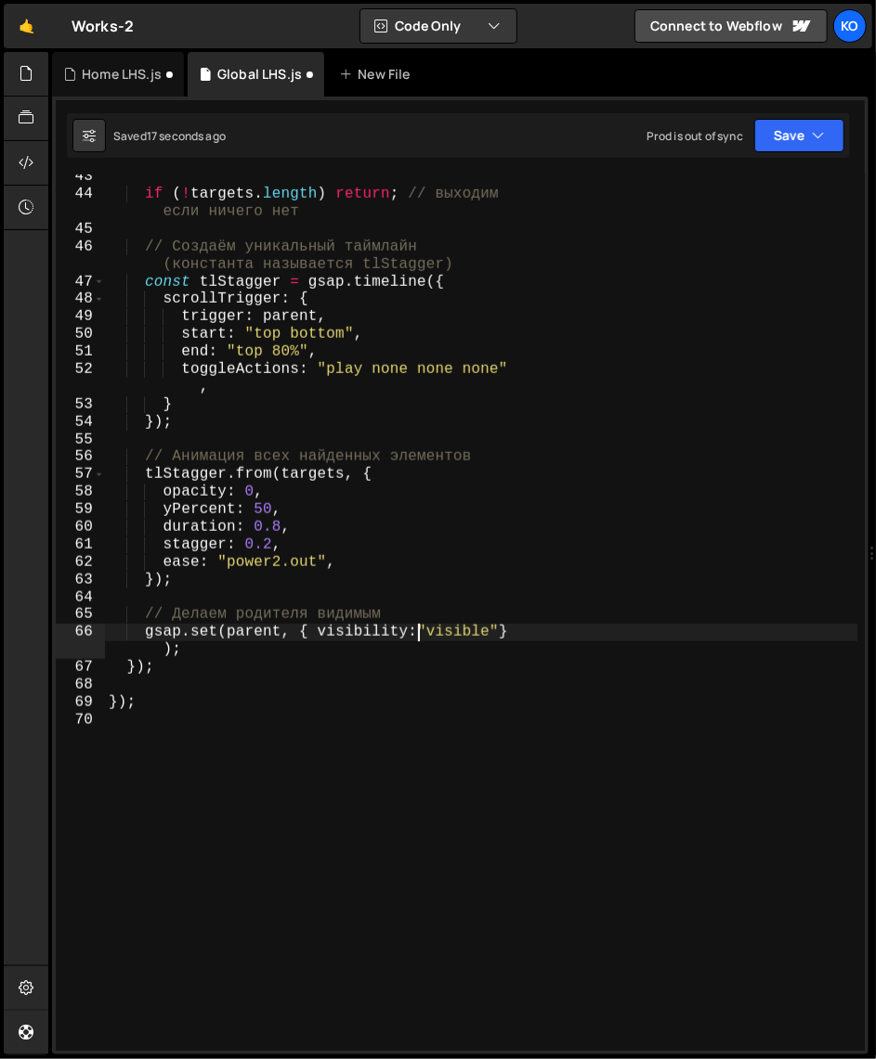
type textarea "gsap.set(parent, { visibility: "visible"});"
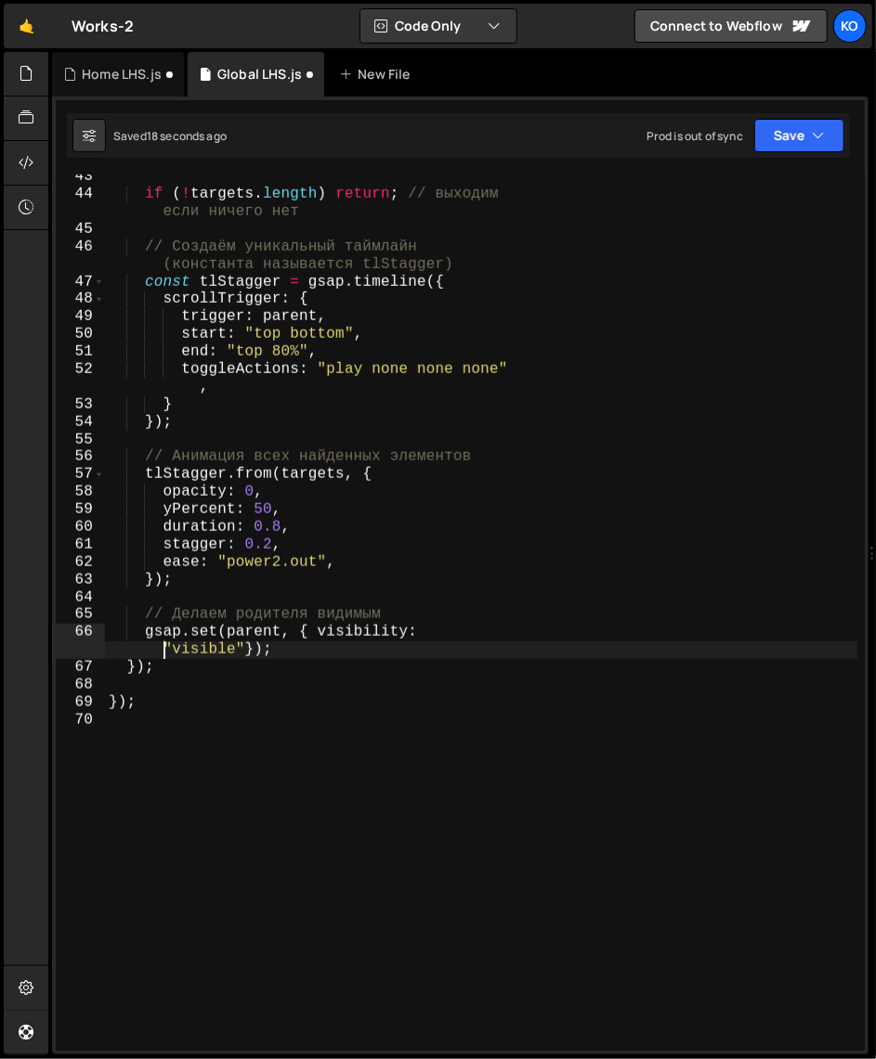
click at [265, 717] on div "if ( ! targets . length ) return ; // выходим если ничего нет // Создаём уникал…" at bounding box center [481, 624] width 752 height 912
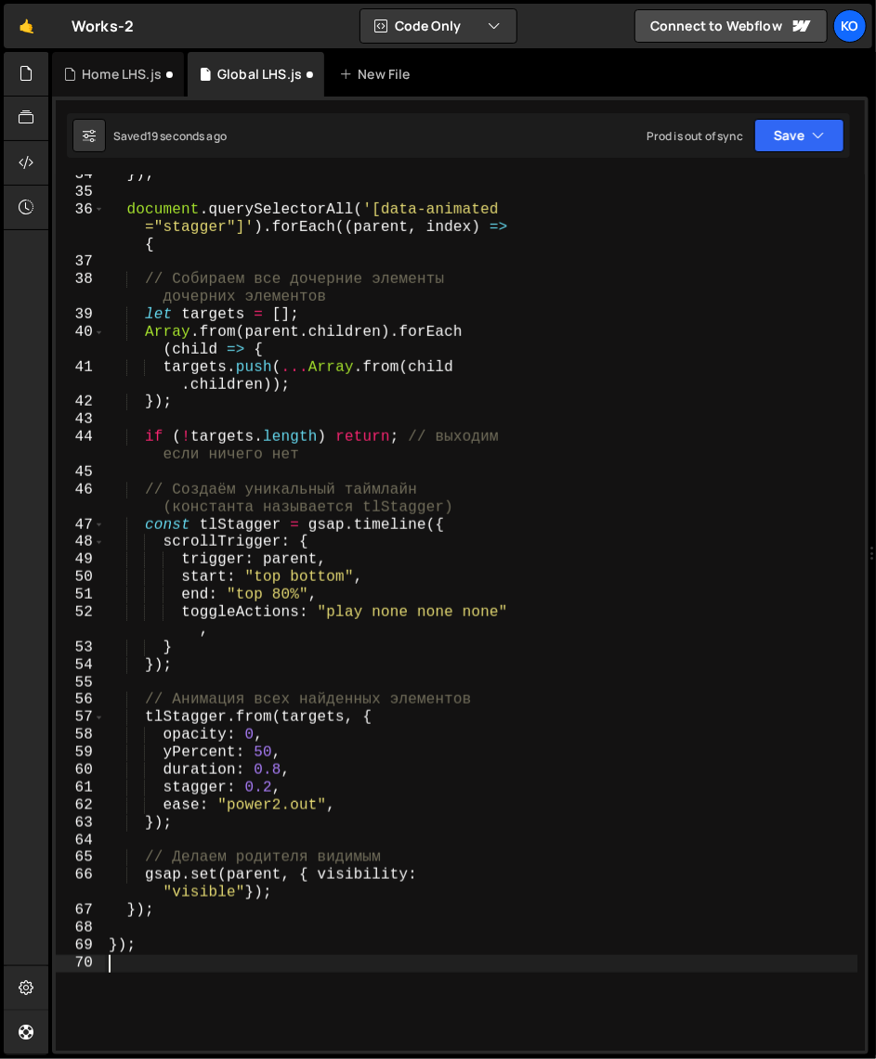
scroll to position [461, 0]
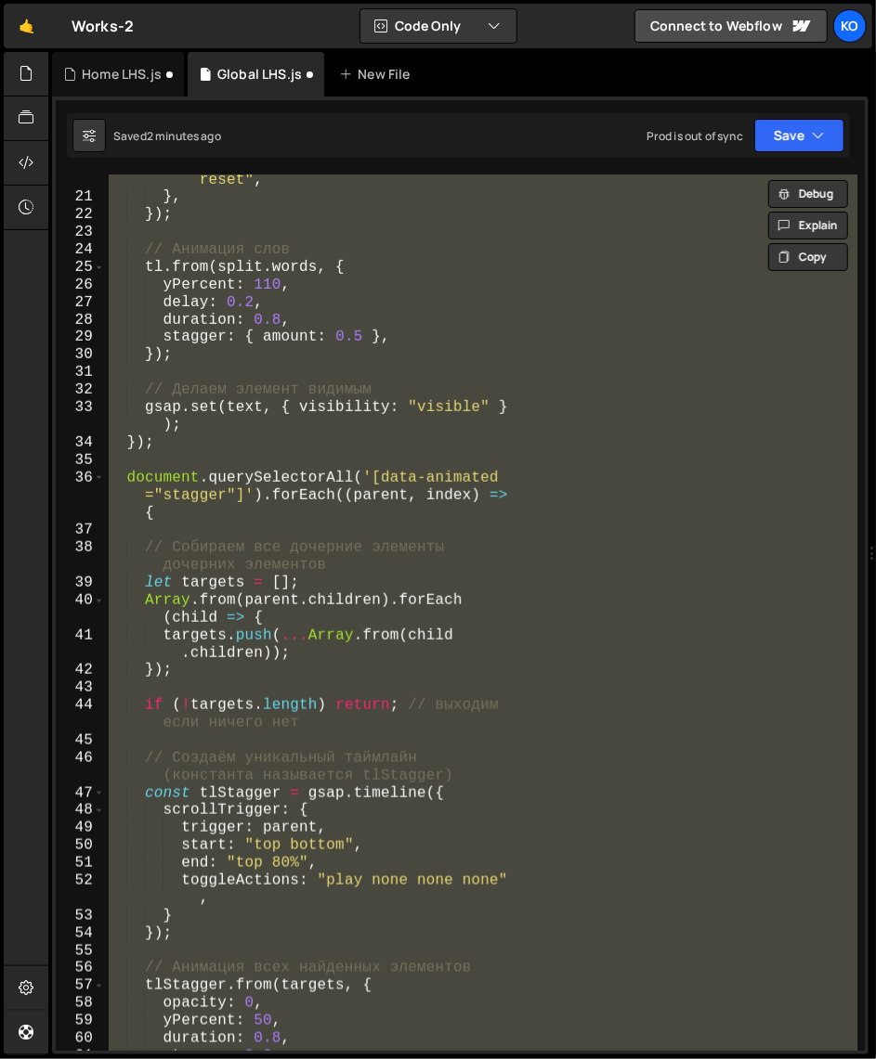
click at [398, 632] on div "toggleActions : "none play none reset" , } , }) ; // Анимация слов tl . from ( …" at bounding box center [481, 613] width 752 height 876
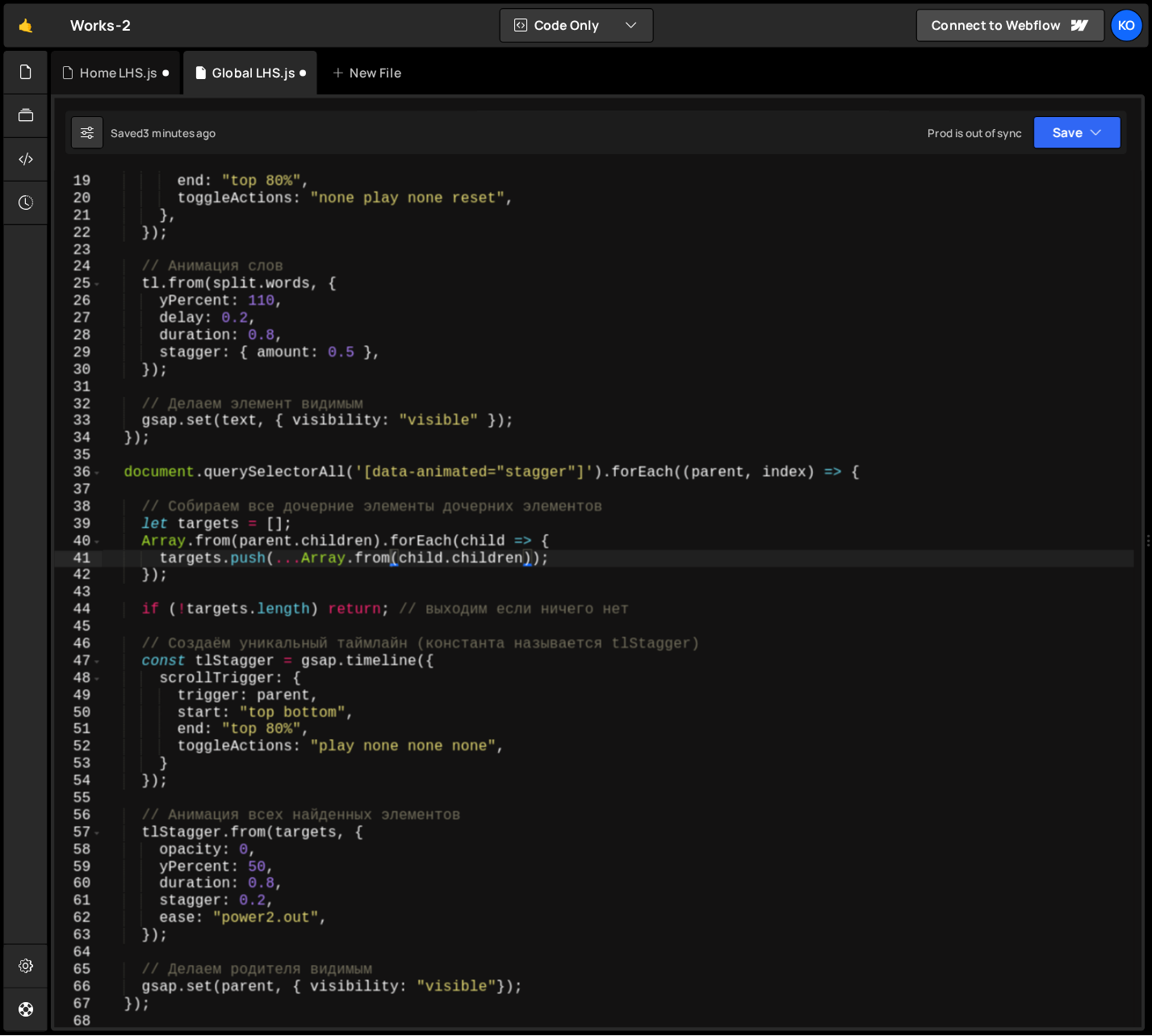
scroll to position [263, 0]
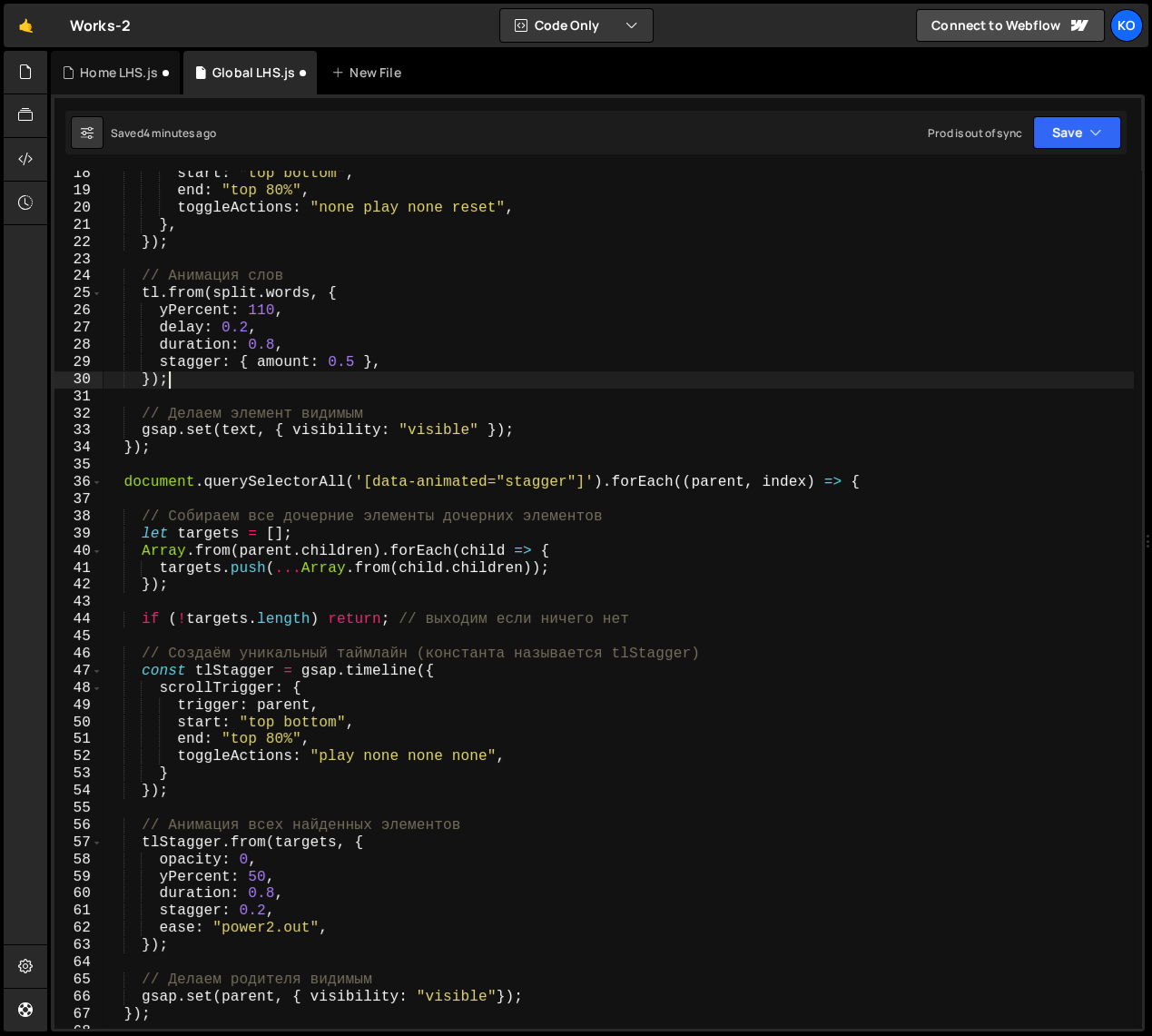
click at [604, 384] on div "start : "top bottom" , end : "top 80%" , toggleActions : "none play none reset"…" at bounding box center [618, 611] width 1032 height 892
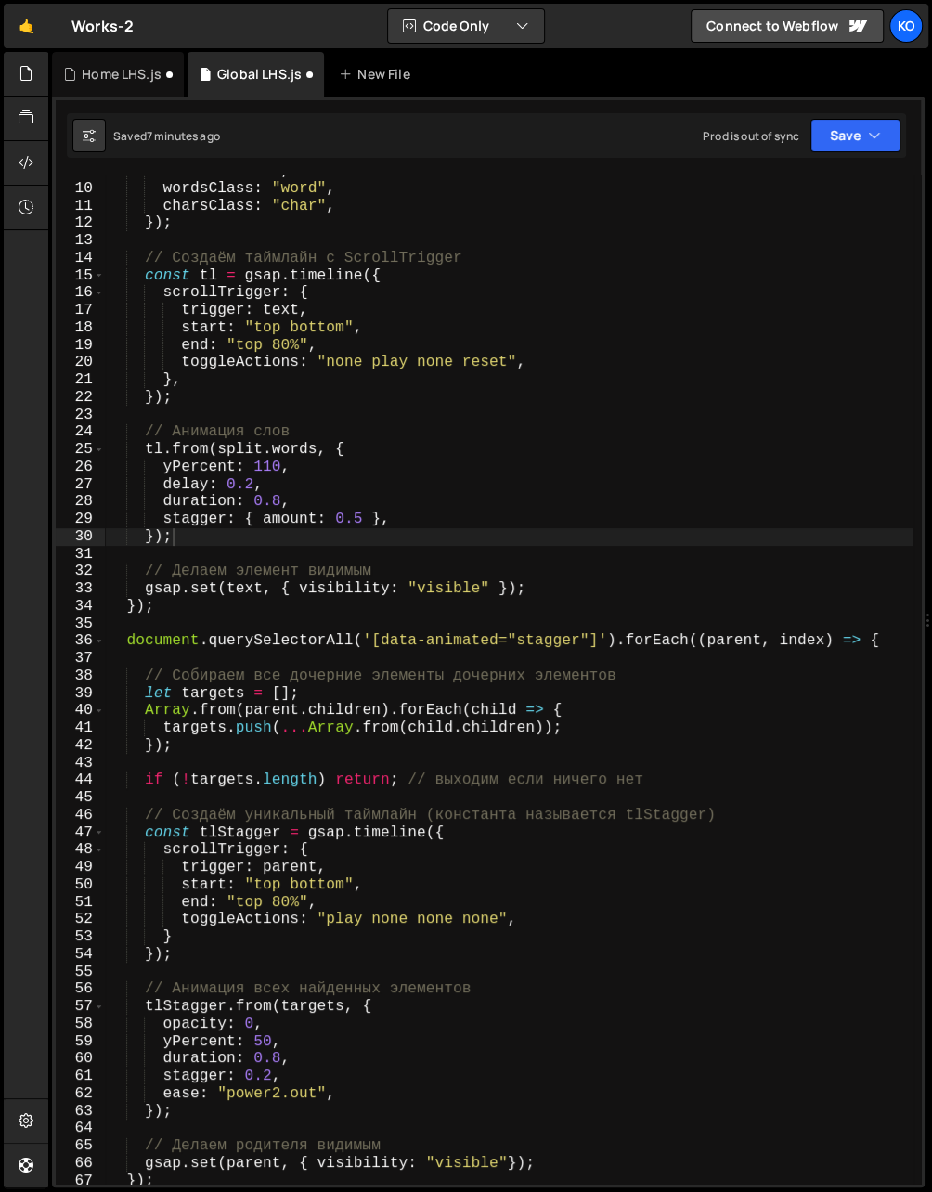
scroll to position [205, 0]
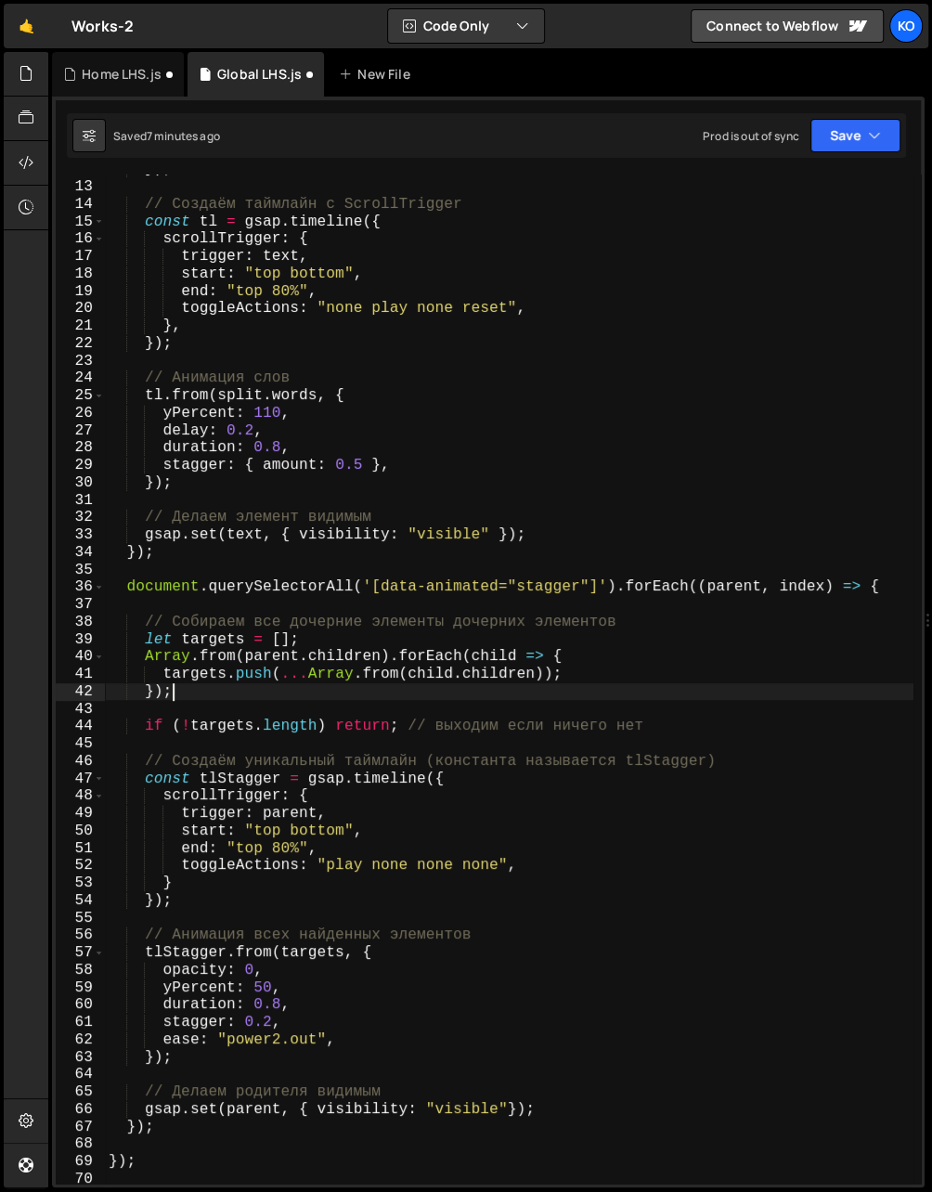
click at [169, 694] on div "}) ; // Создаём таймлайн с ScrollTrigger const tl = gsap . timeline ({ scrollTr…" at bounding box center [509, 683] width 809 height 1045
click at [129, 591] on div "}) ; // Создаём таймлайн с ScrollTrigger const tl = gsap . timeline ({ scrollTr…" at bounding box center [509, 683] width 809 height 1045
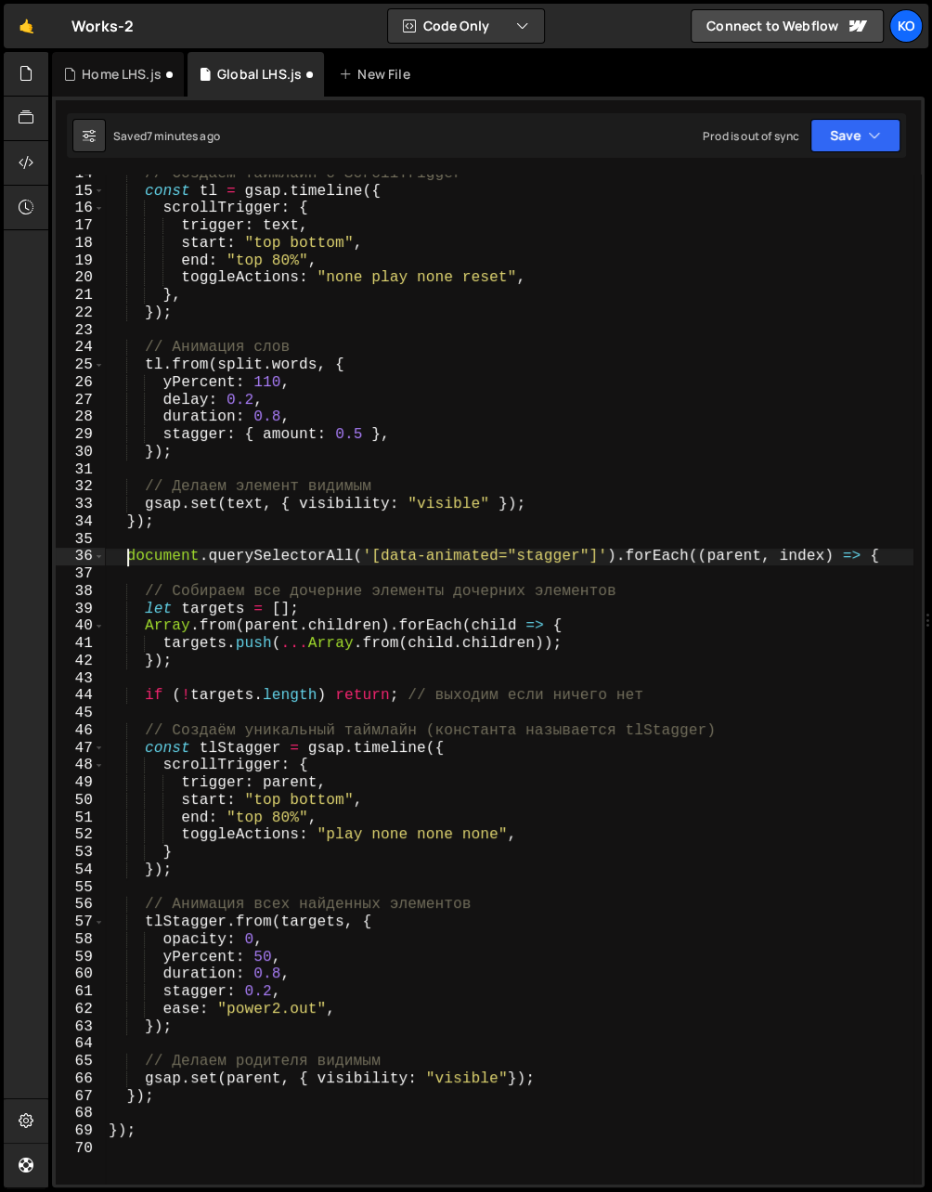
scroll to position [288, 0]
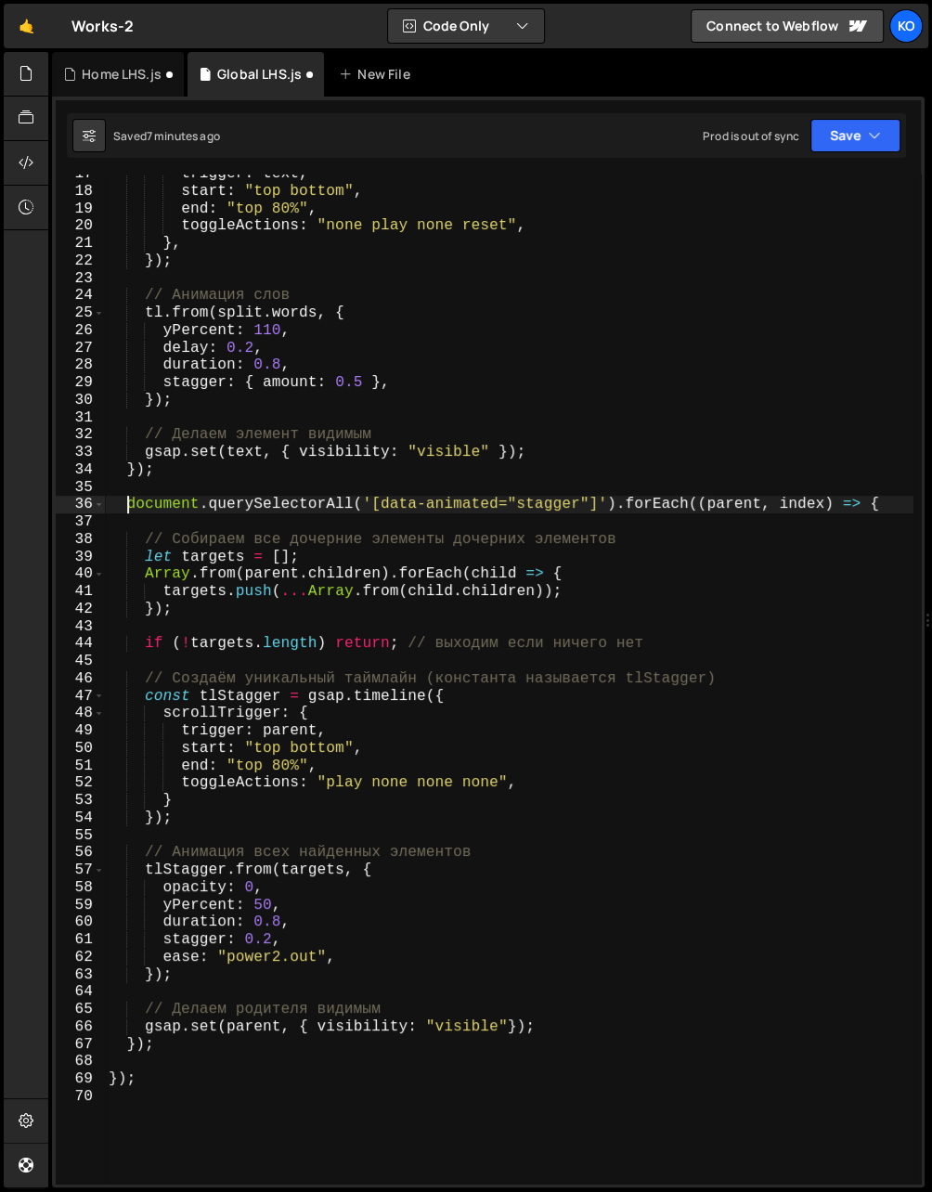
click at [169, 1078] on div "trigger : text , start : "top bottom" , end : "top 80%" , toggleActions : "none…" at bounding box center [509, 687] width 809 height 1045
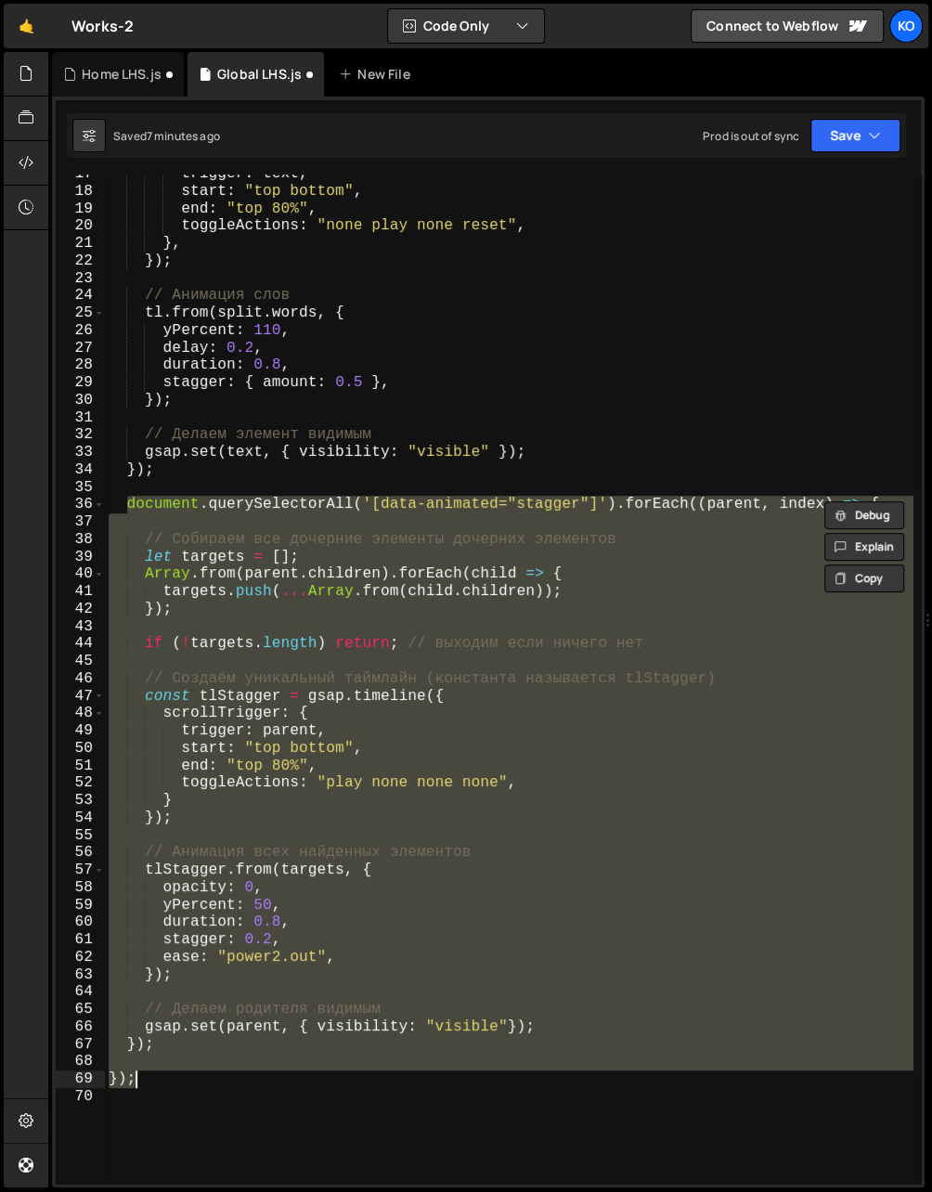
click at [170, 1044] on div "trigger : text , start : "top bottom" , end : "top 80%" , toggleActions : "none…" at bounding box center [509, 679] width 809 height 1009
type textarea "gsap.set(parent, { visibility: "visible"}); });"
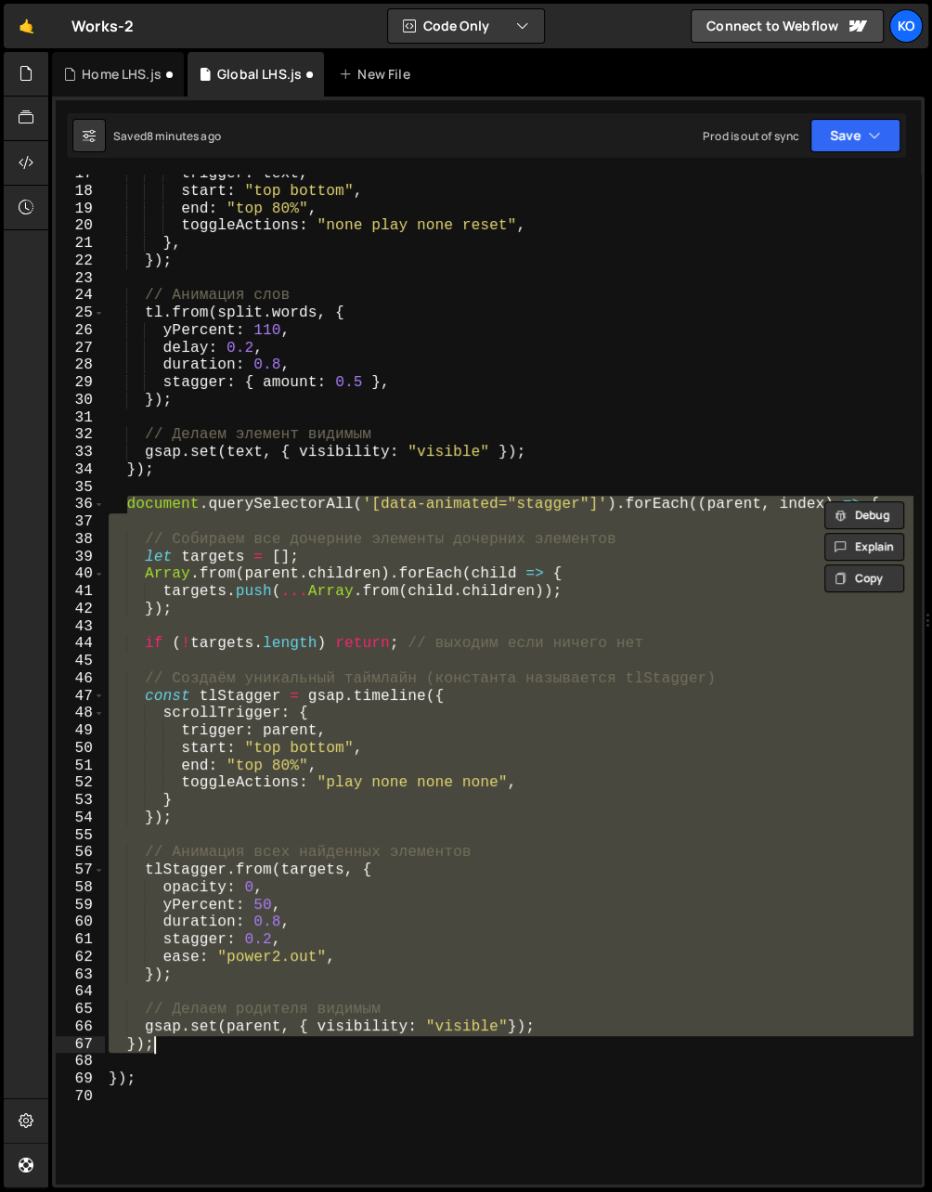
paste textarea
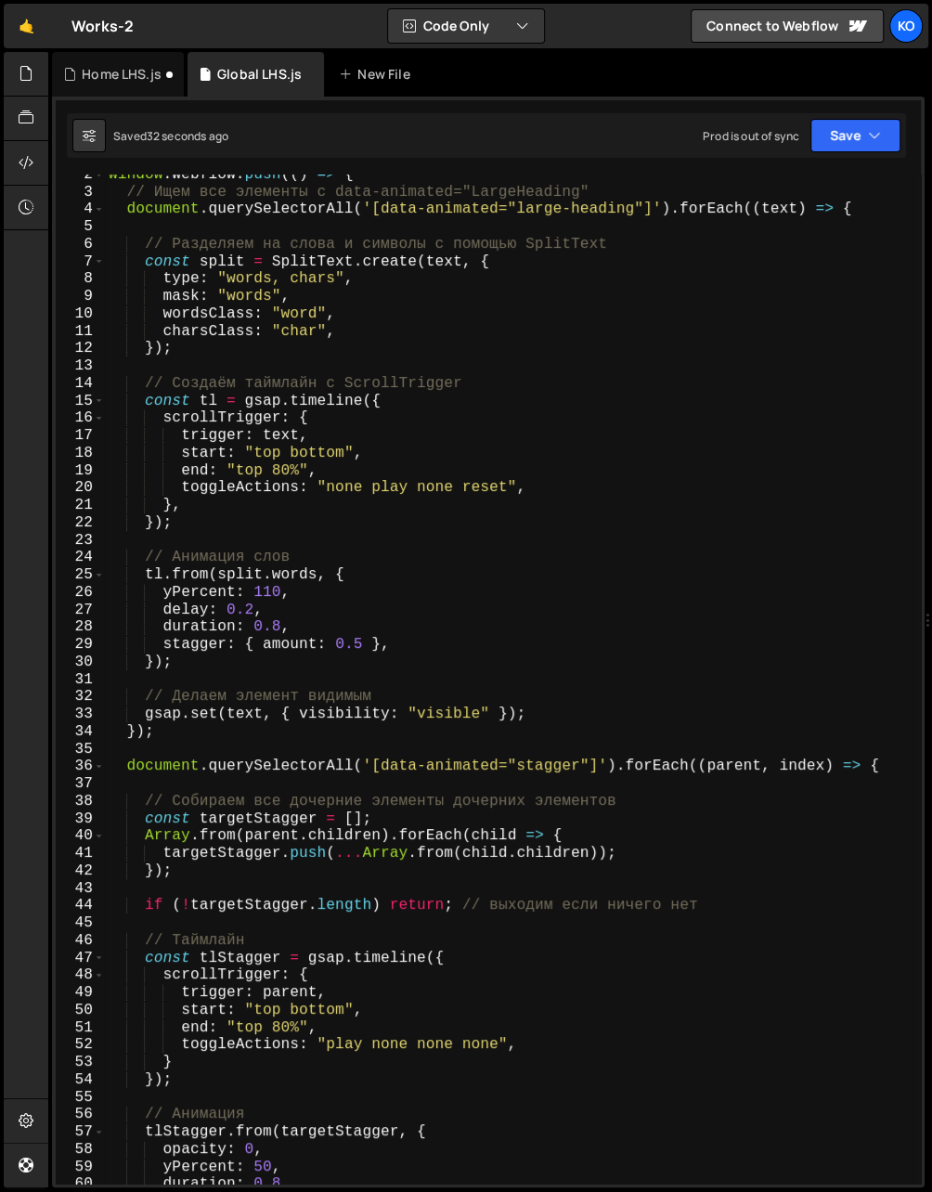
scroll to position [0, 0]
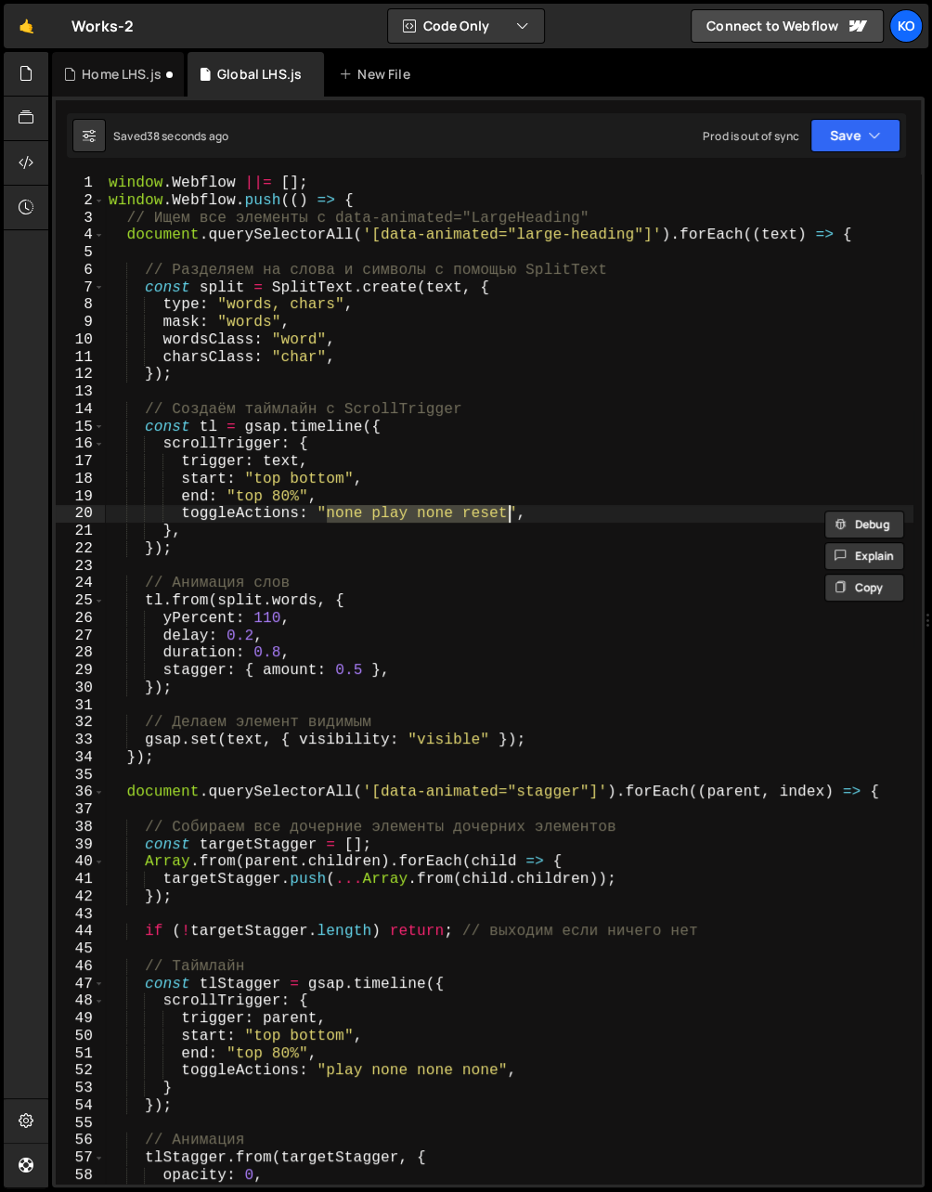
drag, startPoint x: 326, startPoint y: 518, endPoint x: 508, endPoint y: 513, distance: 182.1
click at [508, 513] on div "window . Webflow ||= [ ] ; window . Webflow . push (( ) => { // Ищем все элемен…" at bounding box center [509, 697] width 809 height 1045
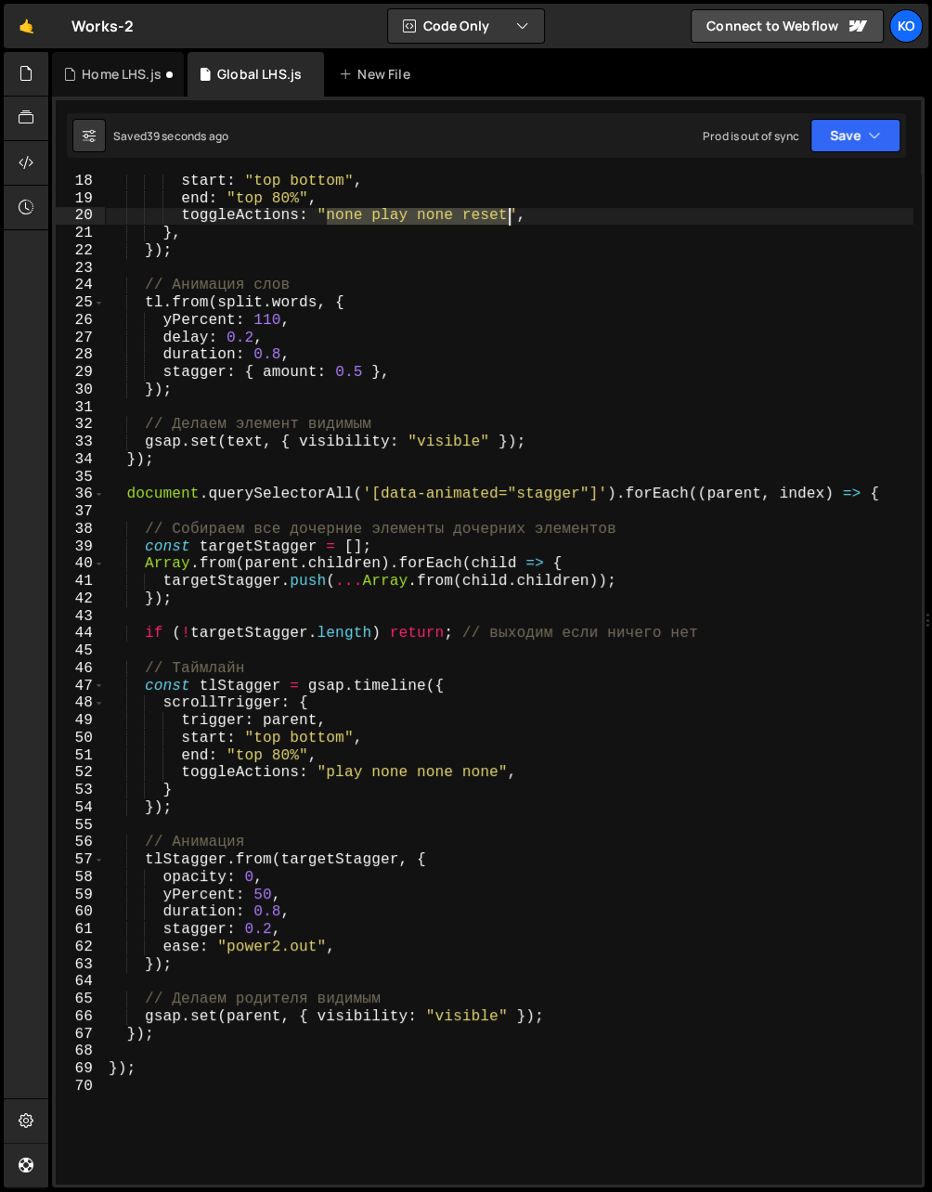
scroll to position [317, 0]
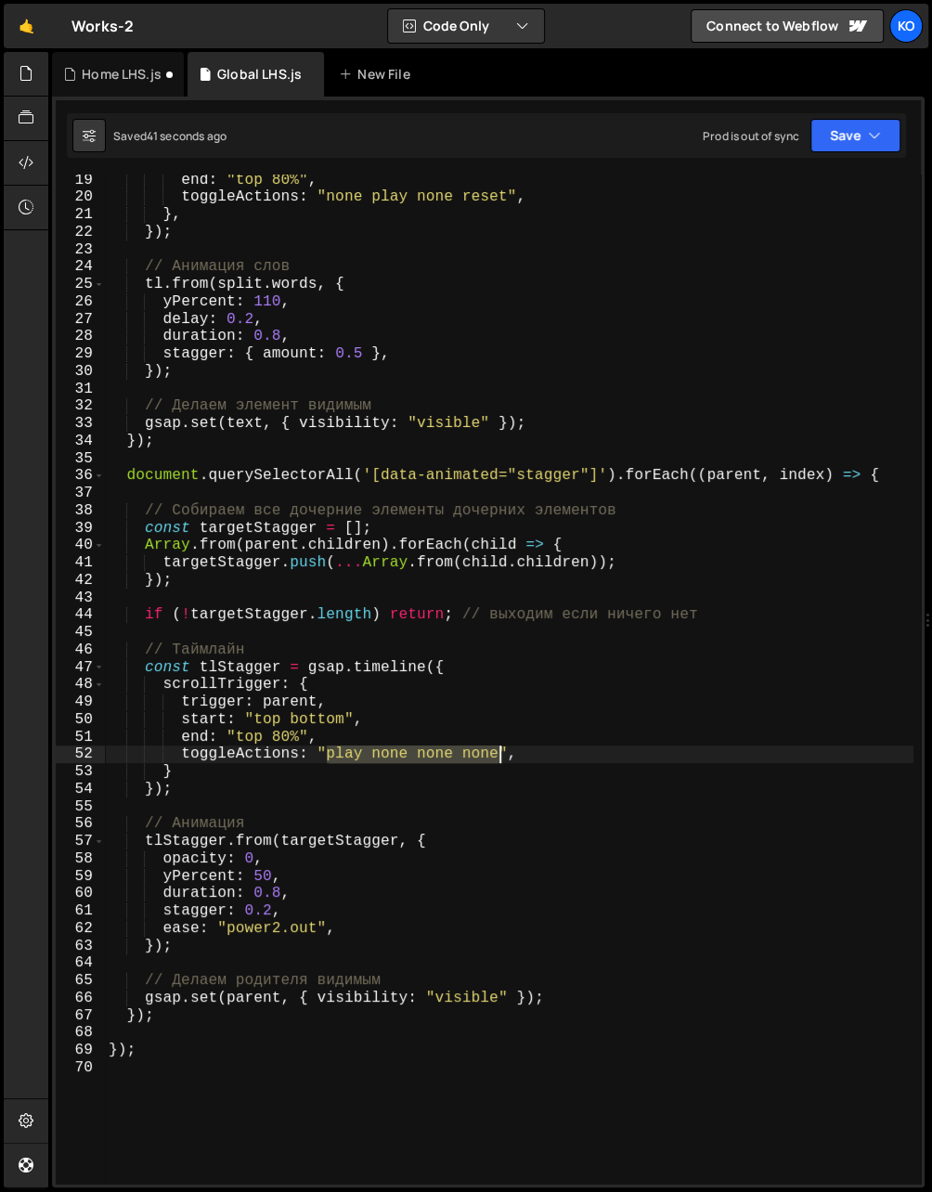
drag, startPoint x: 327, startPoint y: 758, endPoint x: 497, endPoint y: 755, distance: 169.9
click at [497, 755] on div "end : "top 80%" , toggleActions : "none play none reset" , } , }) ; // Анимация…" at bounding box center [509, 693] width 809 height 1045
paste textarea "none play none reset"
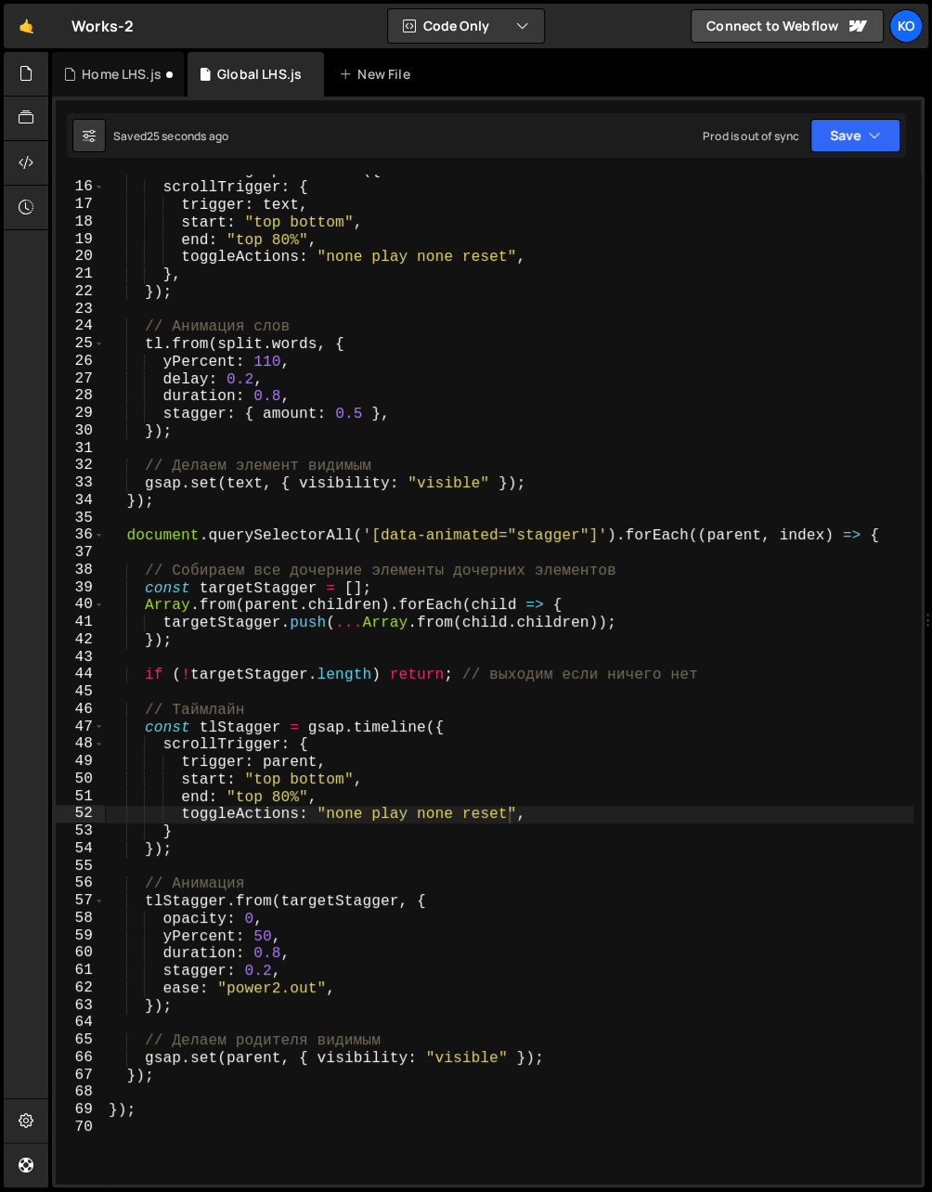
scroll to position [263, 0]
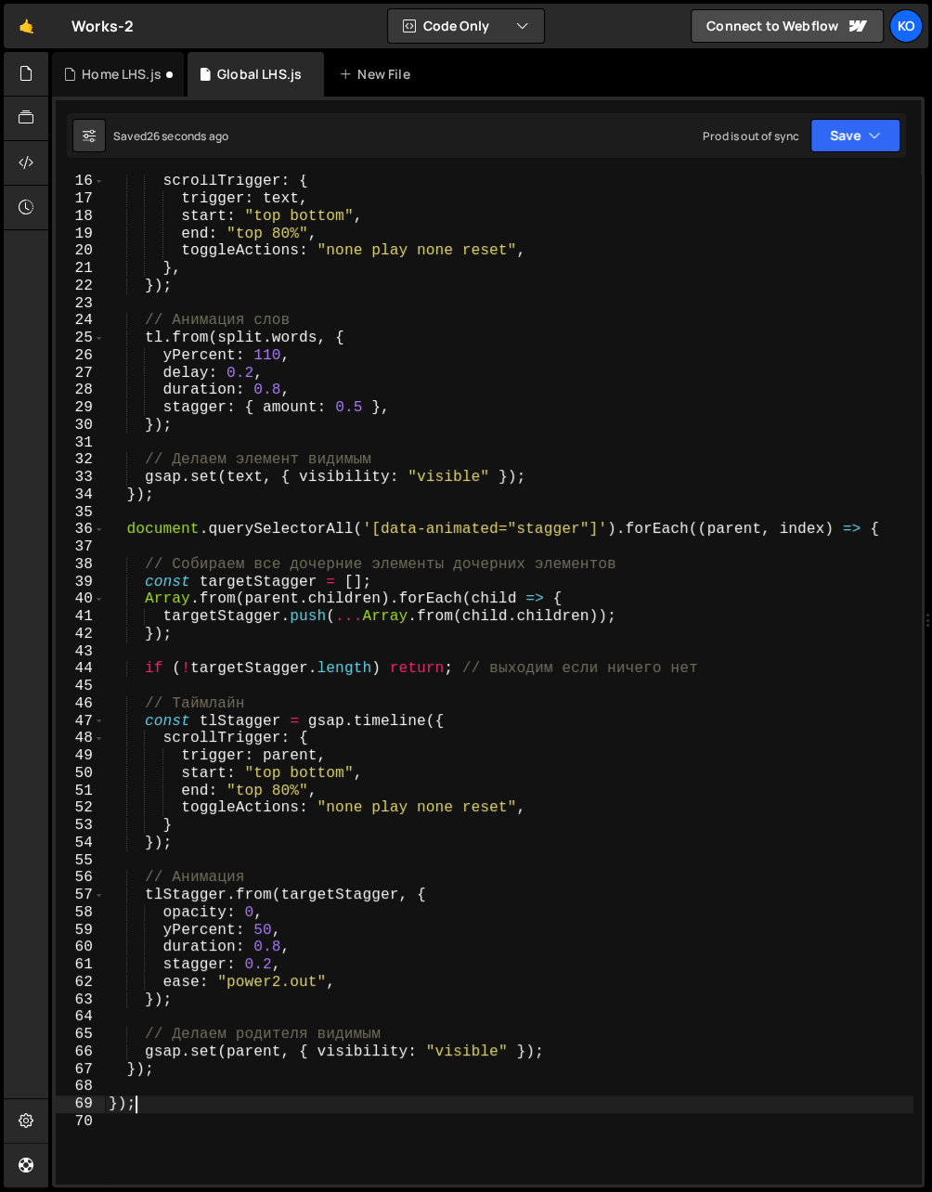
click at [197, 1091] on div "scrollTrigger : { trigger : text , start : "top bottom" , end : "top 80%" , tog…" at bounding box center [509, 695] width 809 height 1045
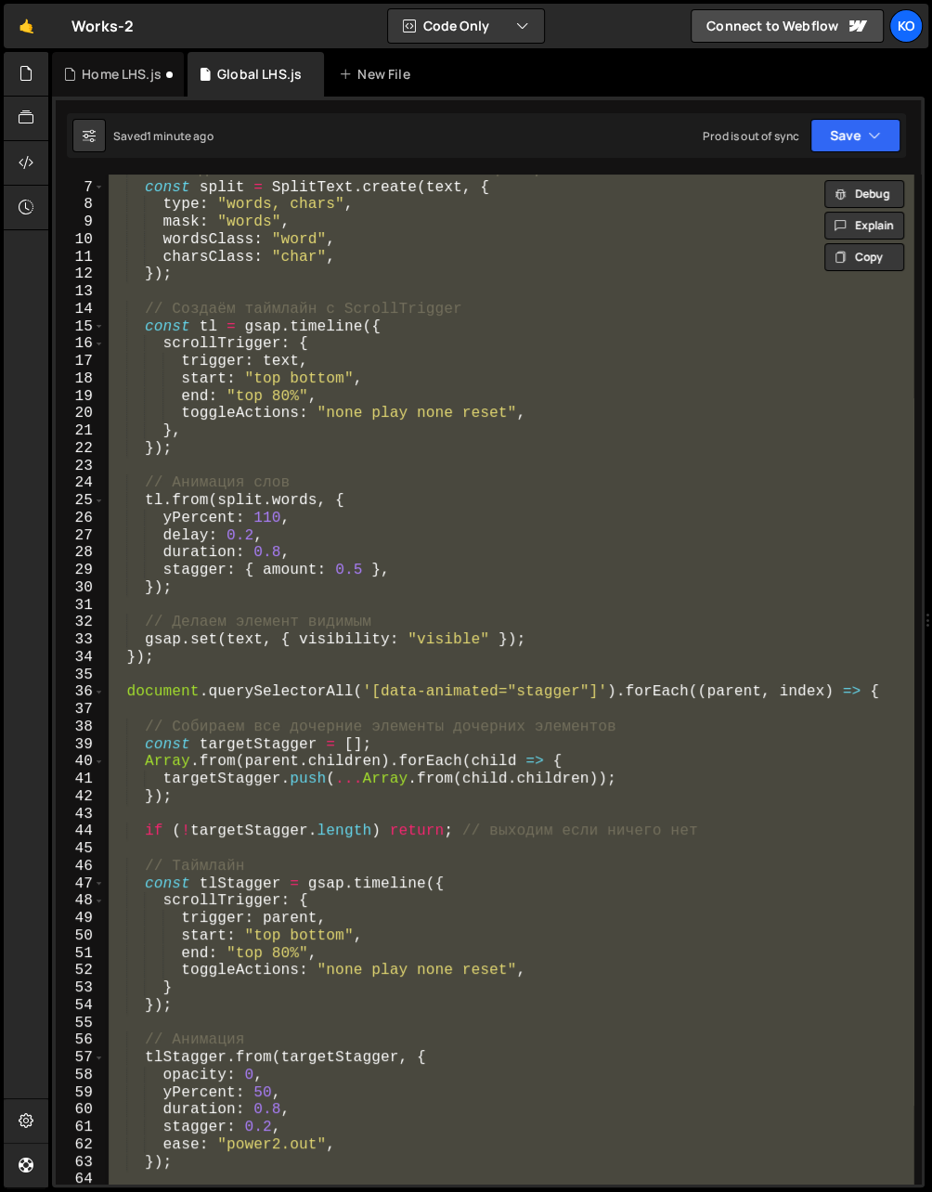
scroll to position [0, 0]
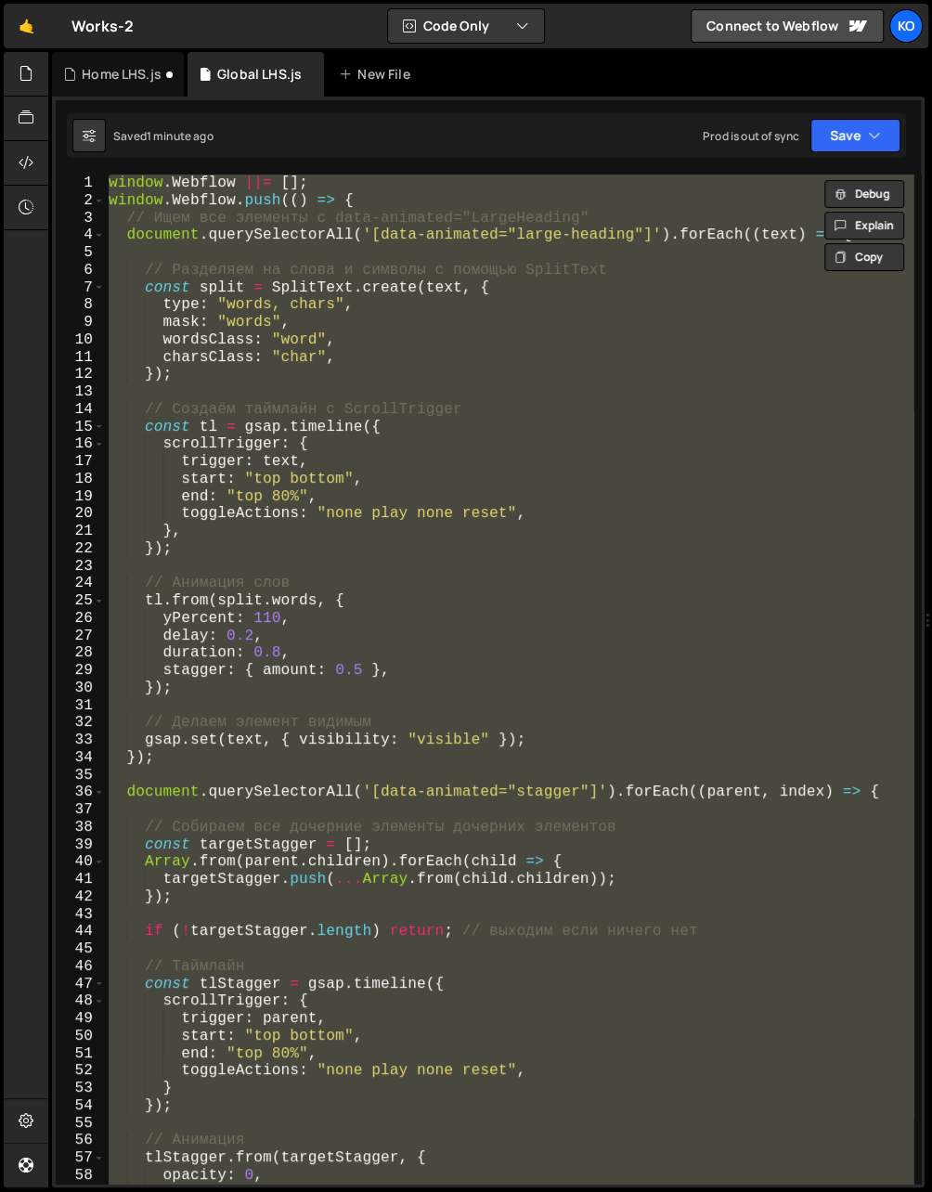
click at [388, 547] on div "window . Webflow ||= [ ] ; window . Webflow . push (( ) => { // Ищем все элемен…" at bounding box center [509, 679] width 809 height 1009
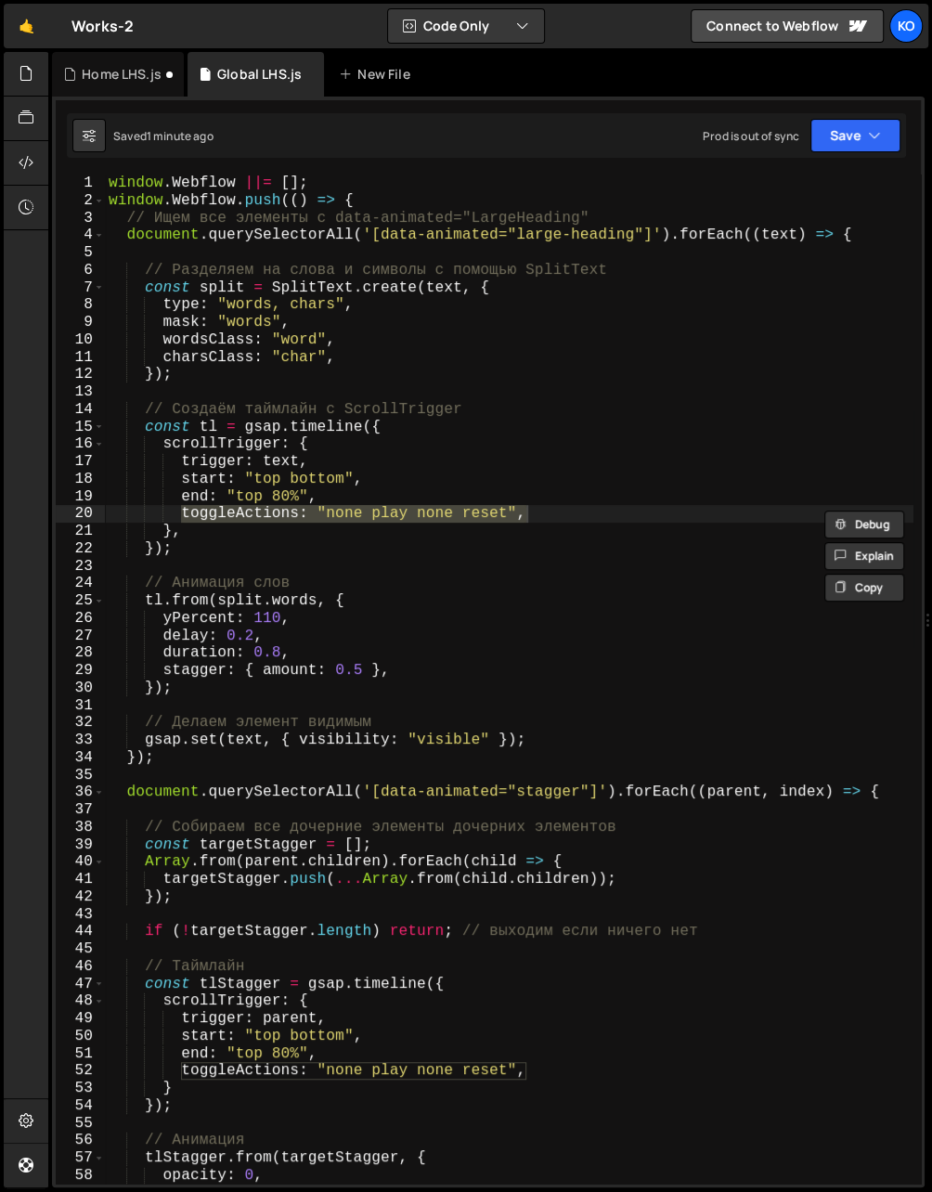
drag, startPoint x: 182, startPoint y: 513, endPoint x: 530, endPoint y: 514, distance: 348.2
click at [530, 514] on div "window . Webflow ||= [ ] ; window . Webflow . push (( ) => { // Ищем все элемен…" at bounding box center [509, 697] width 809 height 1045
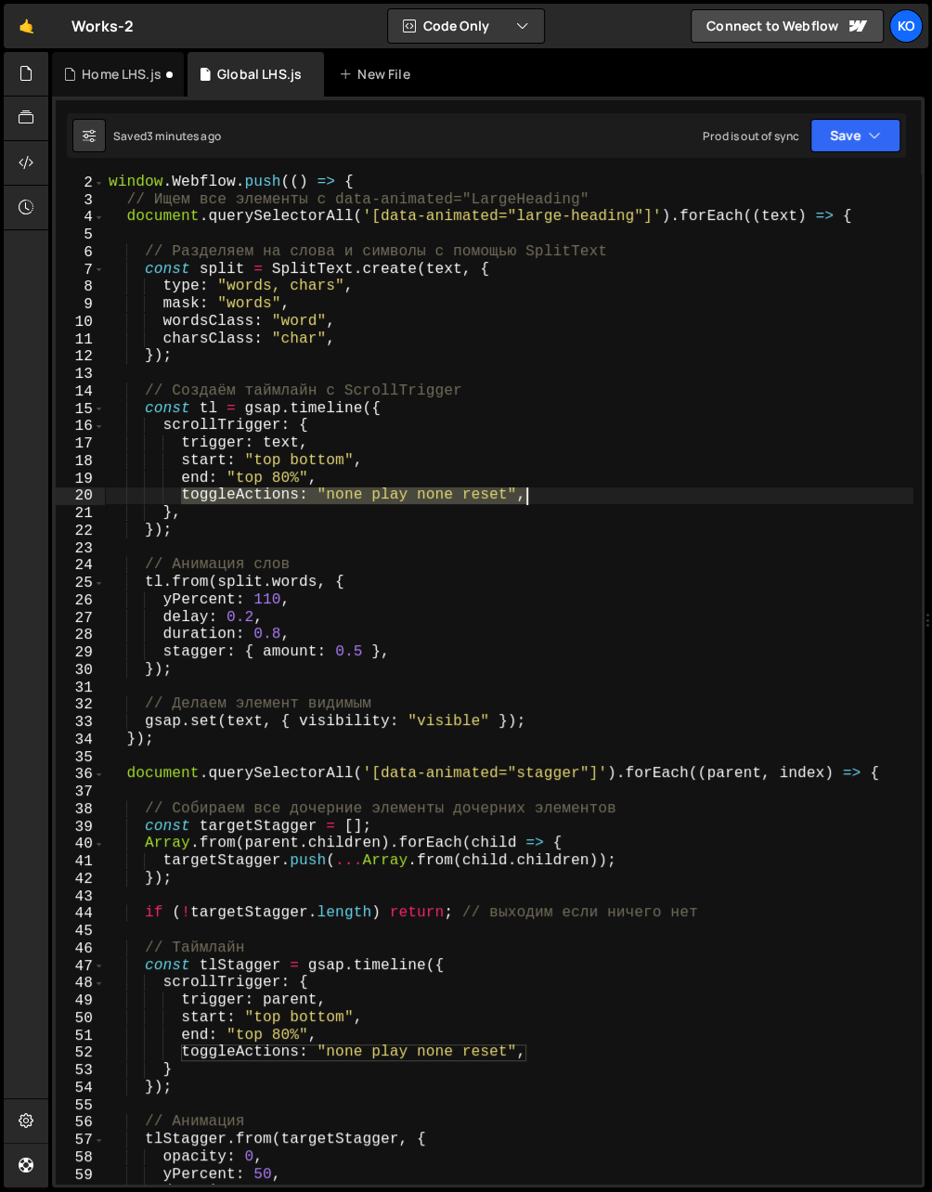
scroll to position [18, 0]
click at [397, 1052] on div "window . Webflow . push (( ) => { // Ищем все элементы с data-animated="LargeHe…" at bounding box center [509, 696] width 809 height 1045
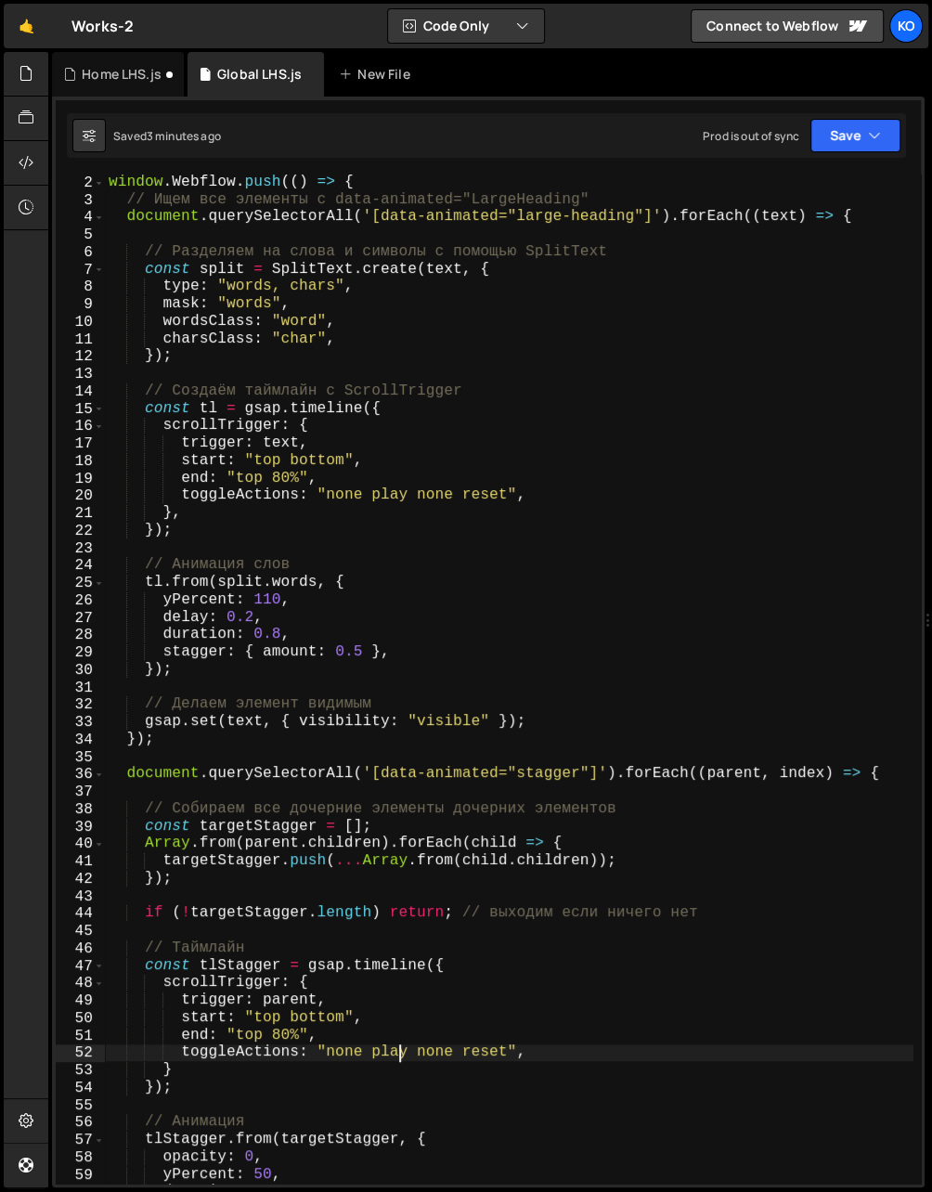
click at [397, 1052] on div "window . Webflow . push (( ) => { // Ищем все элементы с data-animated="LargeHe…" at bounding box center [509, 696] width 809 height 1045
click at [351, 1053] on div "window . Webflow . push (( ) => { // Ищем все элементы с data-animated="LargeHe…" at bounding box center [509, 696] width 809 height 1045
paste textarea "play"
click at [441, 1055] on div "window . Webflow . push (( ) => { // Ищем все элементы с data-animated="LargeHe…" at bounding box center [509, 696] width 809 height 1045
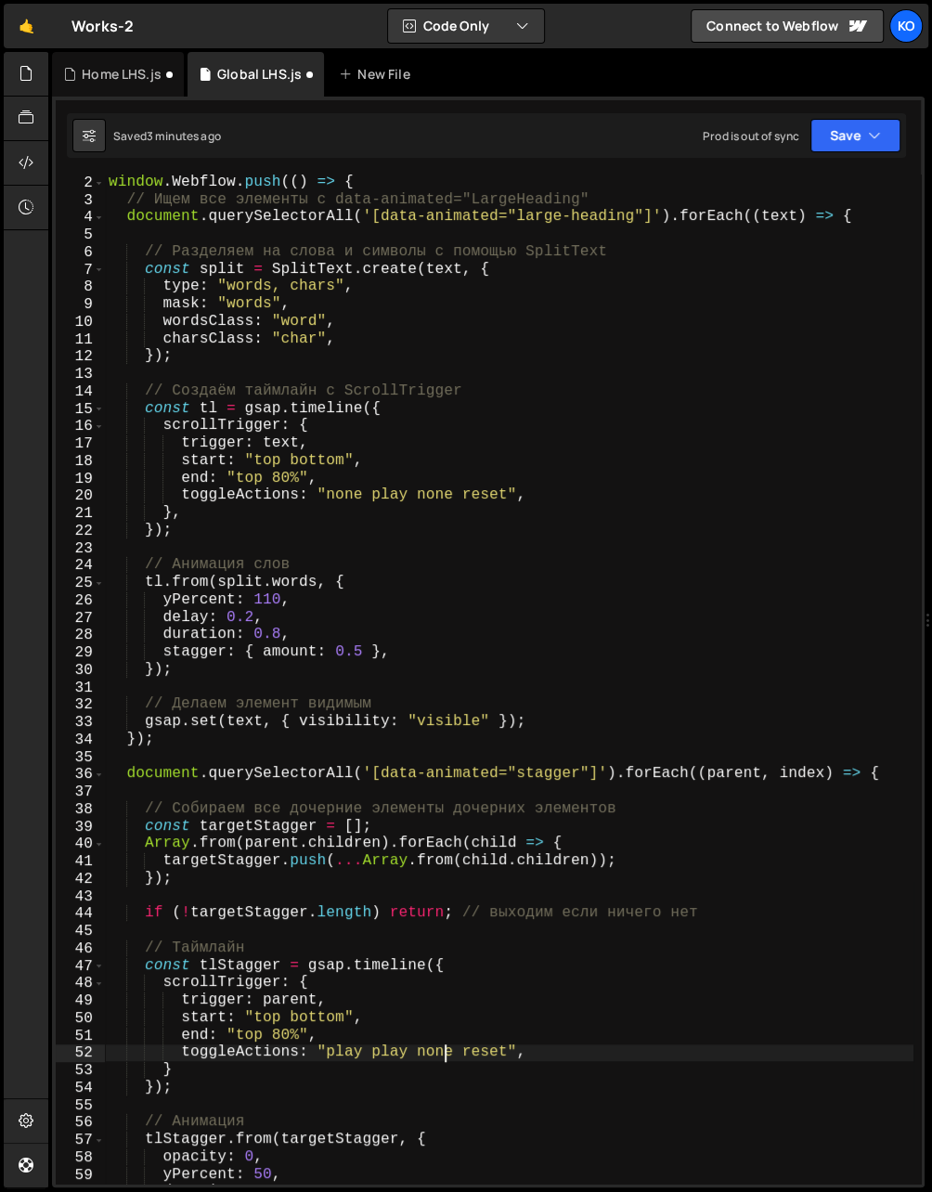
click at [441, 1055] on div "window . Webflow . push (( ) => { // Ищем все элементы с data-animated="LargeHe…" at bounding box center [509, 696] width 809 height 1045
click at [394, 1060] on div "window . Webflow . push (( ) => { // Ищем все элементы с data-animated="LargeHe…" at bounding box center [509, 696] width 809 height 1045
paste textarea "none"
click at [491, 1057] on div "window . Webflow . push (( ) => { // Ищем все элементы с data-animated="LargeHe…" at bounding box center [509, 696] width 809 height 1045
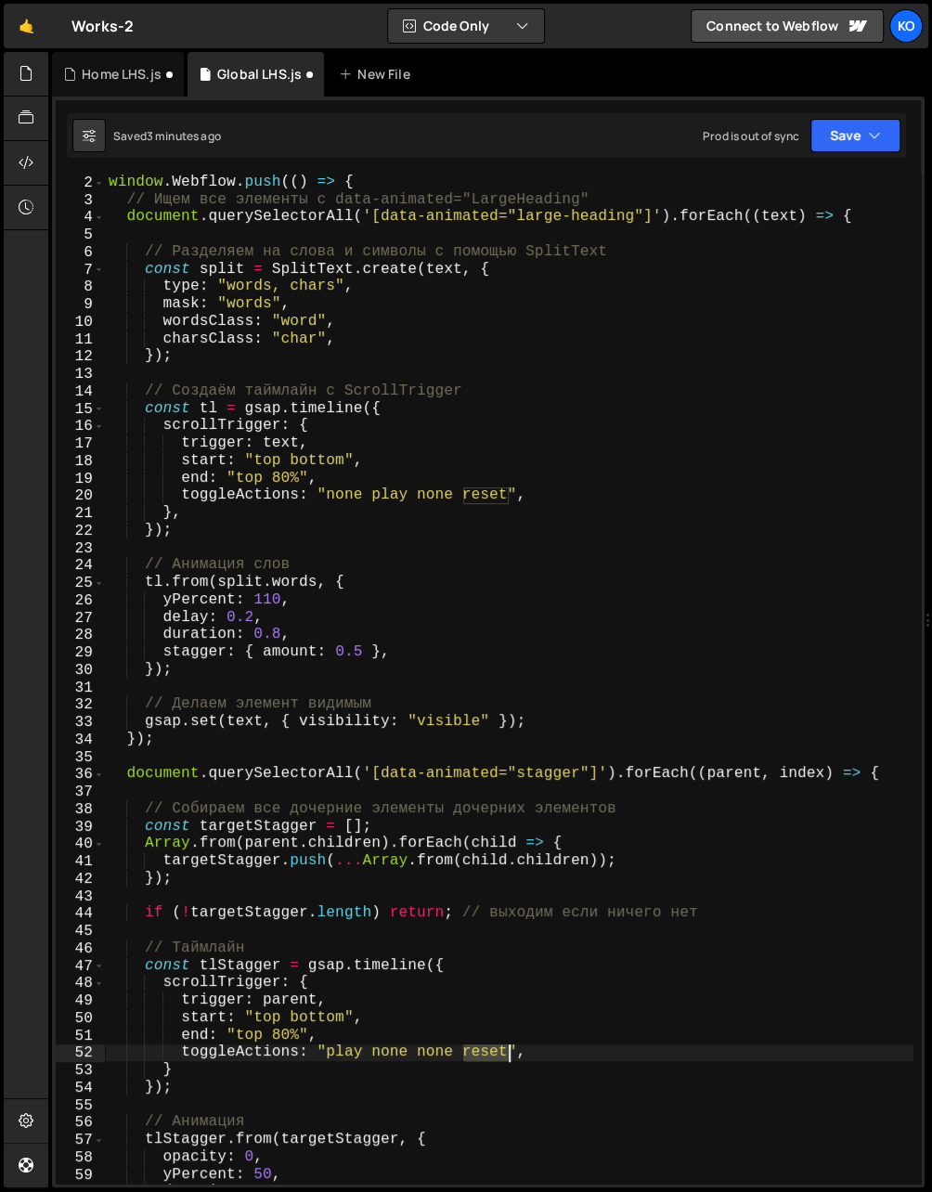
click at [491, 1057] on div "window . Webflow . push (( ) => { // Ищем все элементы с data-animated="LargeHe…" at bounding box center [509, 696] width 809 height 1045
click at [434, 1057] on div "window . Webflow . push (( ) => { // Ищем все элементы с data-animated="LargeHe…" at bounding box center [509, 696] width 809 height 1045
paste textarea "reset"
click at [392, 1057] on div "window . Webflow . push (( ) => { // Ищем все элементы с data-animated="LargeHe…" at bounding box center [509, 696] width 809 height 1045
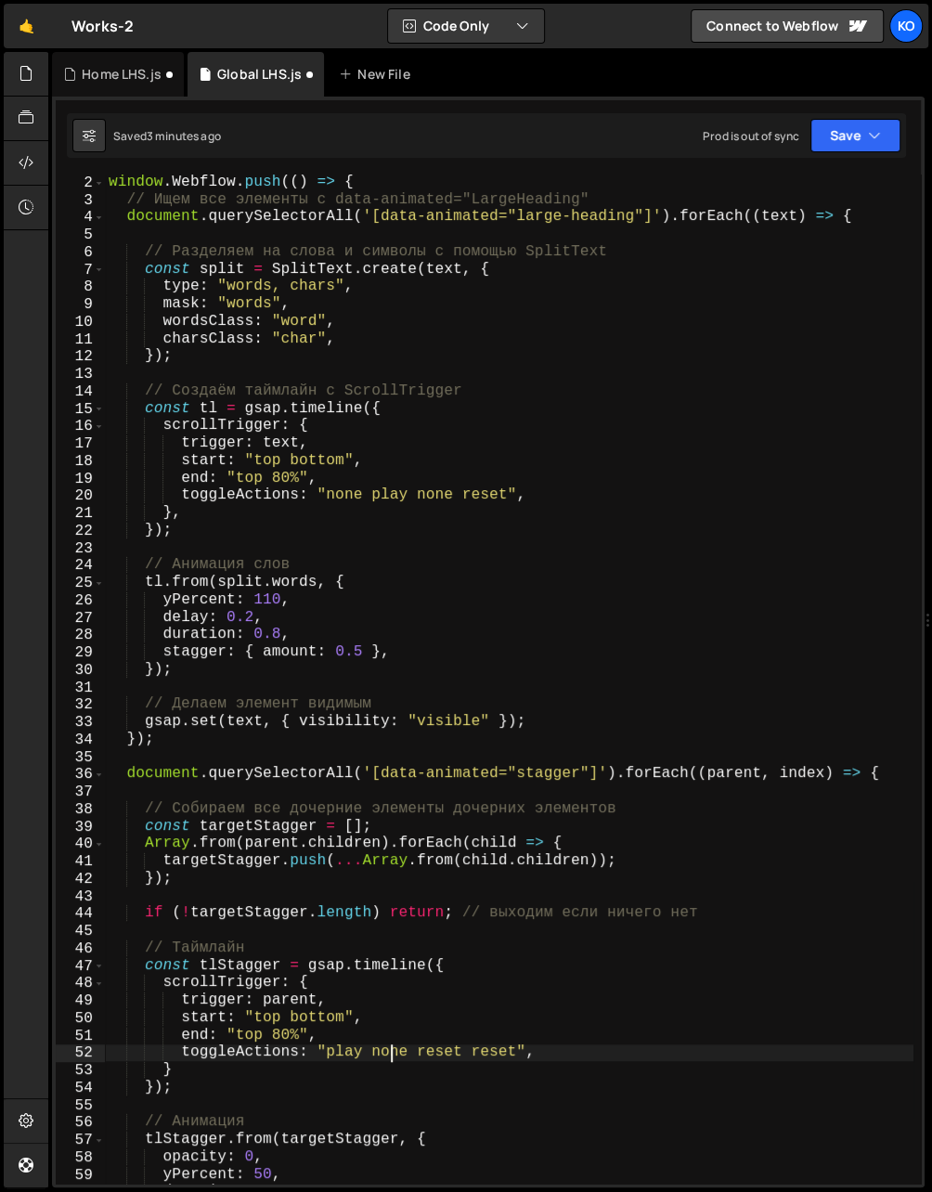
click at [392, 1057] on div "window . Webflow . push (( ) => { // Ищем все элементы с data-animated="LargeHe…" at bounding box center [509, 696] width 809 height 1045
click at [487, 1055] on div "window . Webflow . push (( ) => { // Ищем все элементы с data-animated="LargeHe…" at bounding box center [509, 696] width 809 height 1045
paste textarea "none"
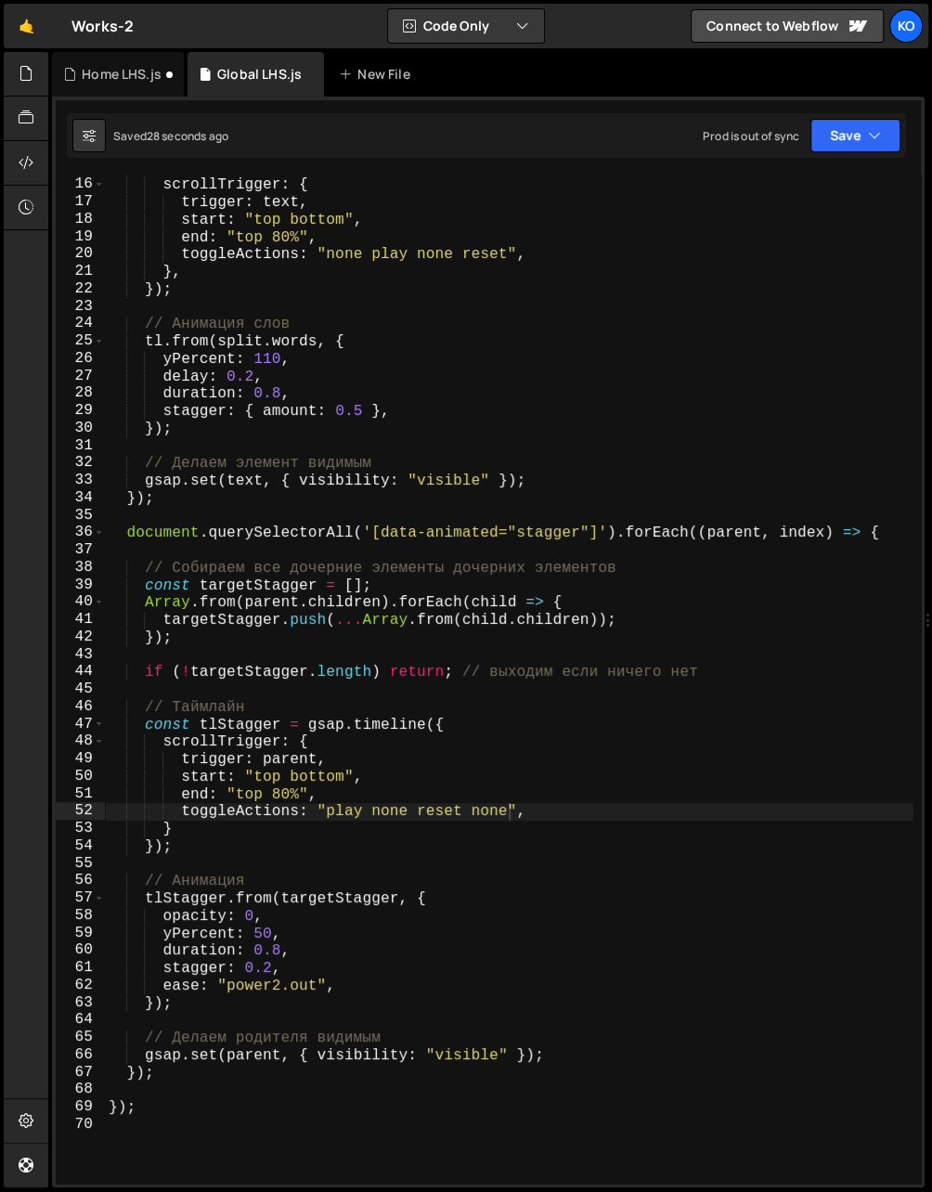
scroll to position [260, 0]
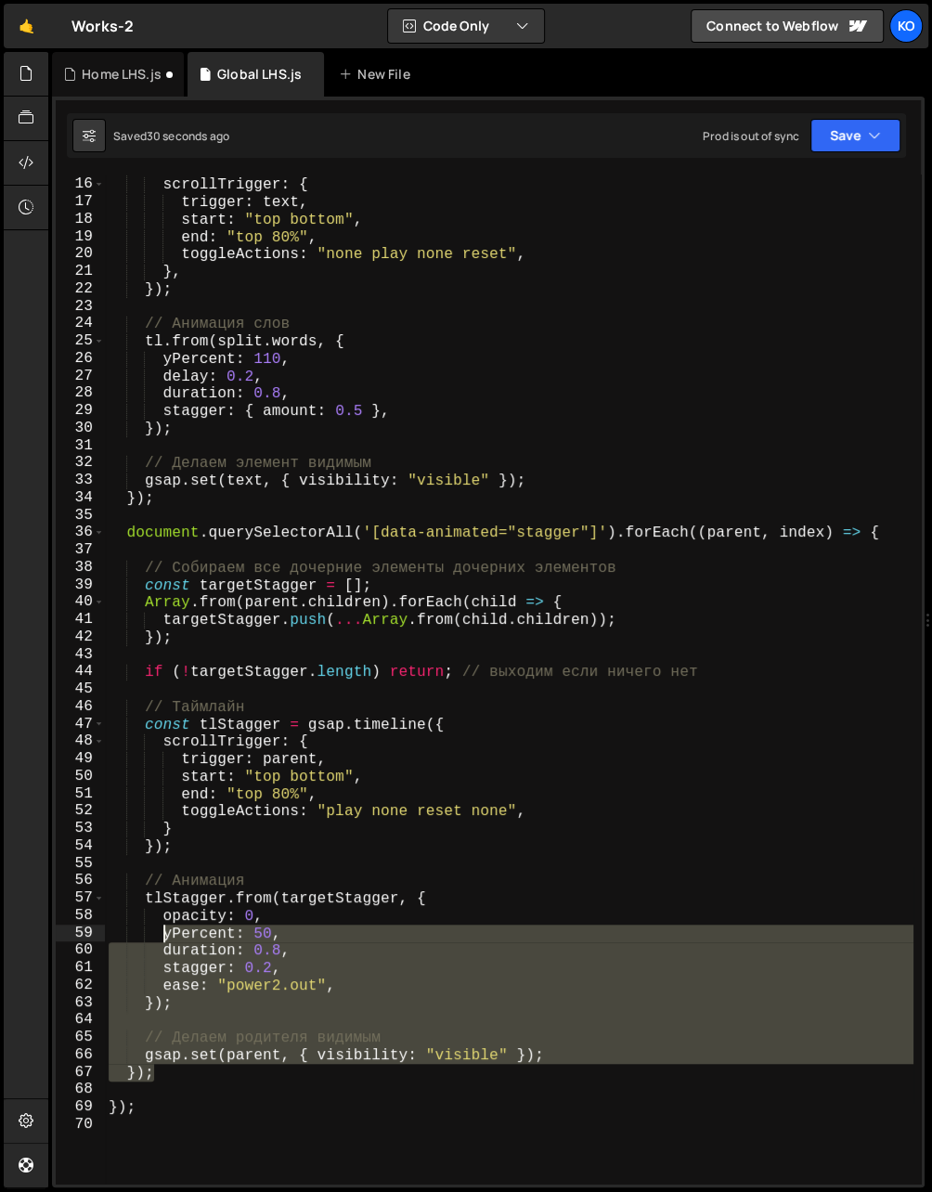
drag, startPoint x: 180, startPoint y: 1079, endPoint x: 161, endPoint y: 929, distance: 150.7
click at [161, 929] on div "const tl = gsap . timeline ({ scrollTrigger : { trigger : text , start : "top b…" at bounding box center [509, 681] width 809 height 1045
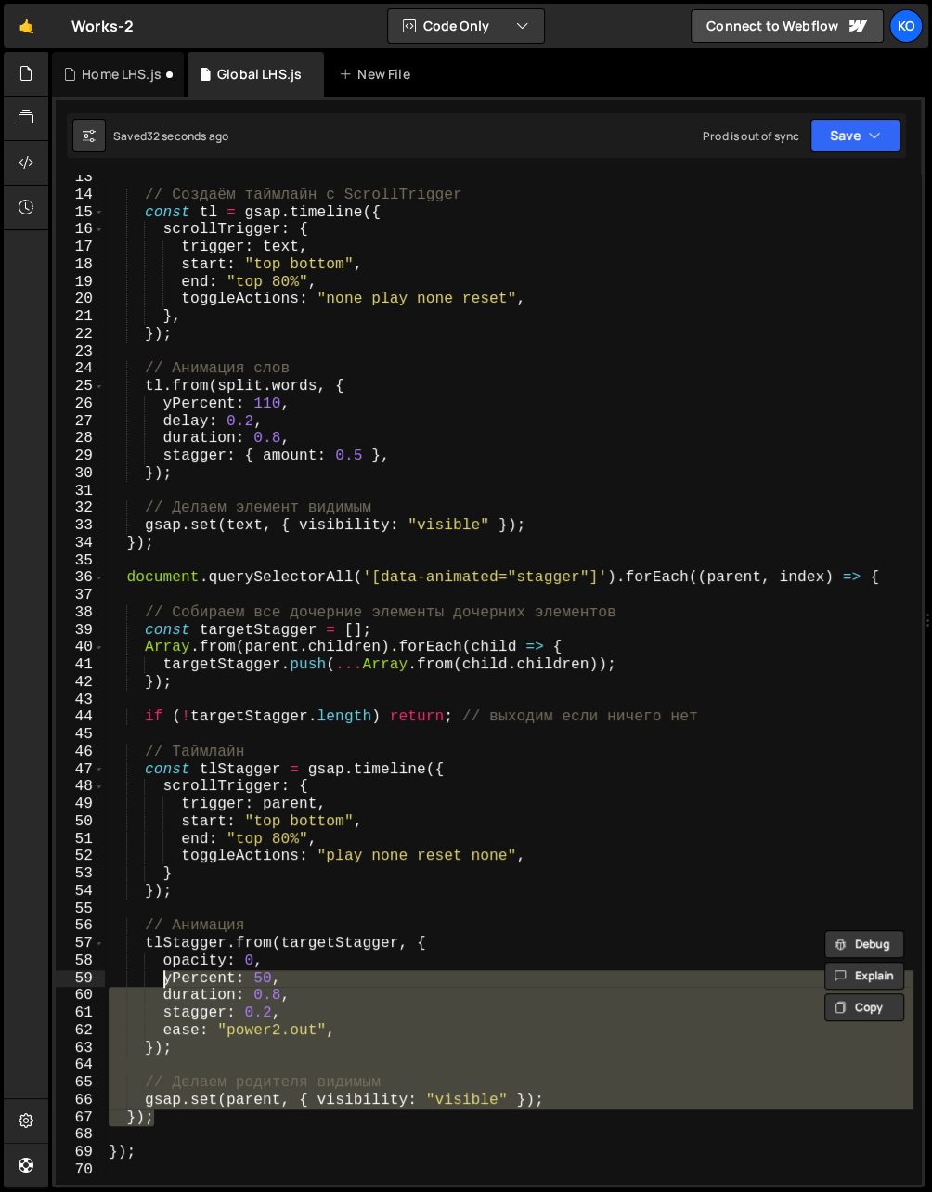
scroll to position [232, 0]
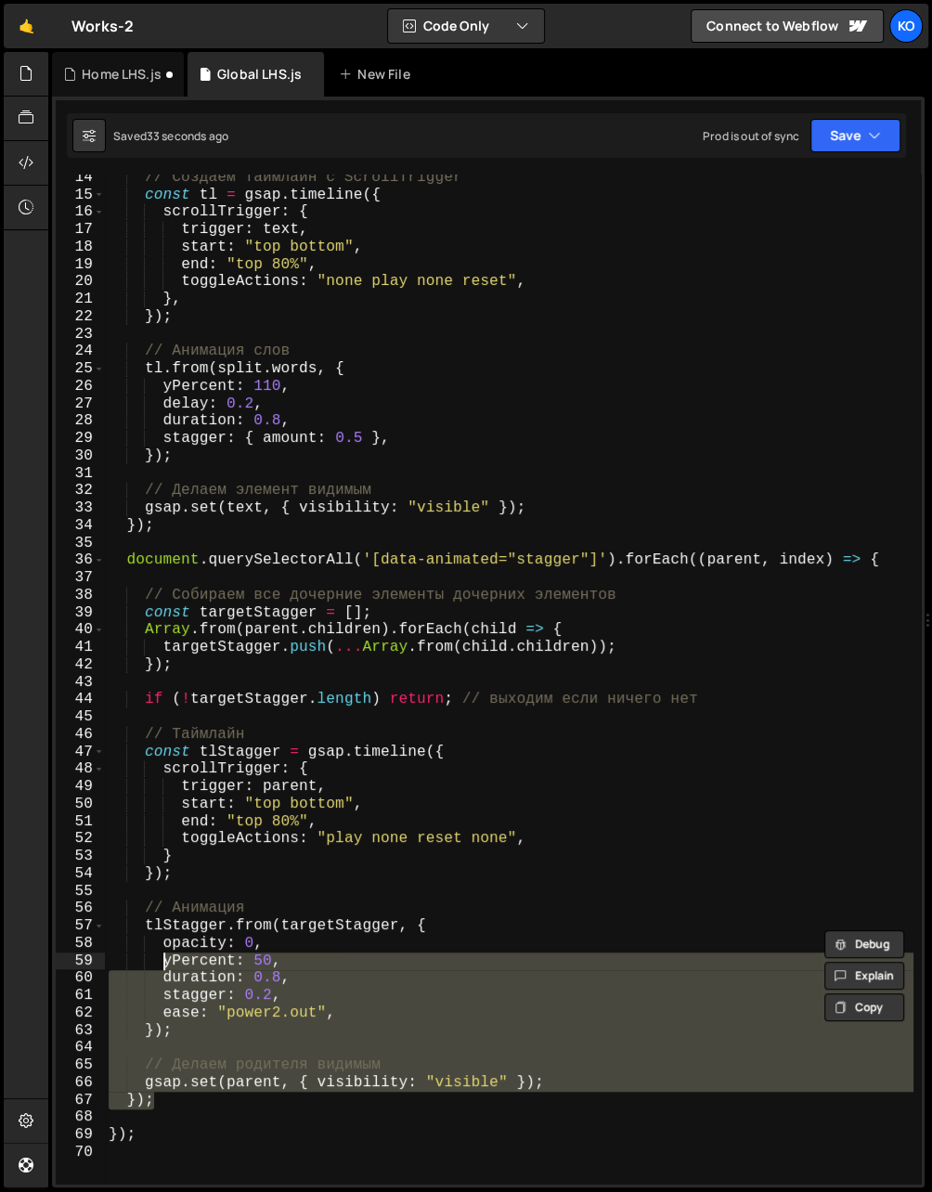
click at [129, 566] on div "// Создаём таймлайн с ScrollTrigger const tl = gsap . timeline ({ scrollTrigger…" at bounding box center [509, 691] width 809 height 1045
type textarea "document.querySelectorAll('[data-animated="stagger"]').forEach((parent, index) …"
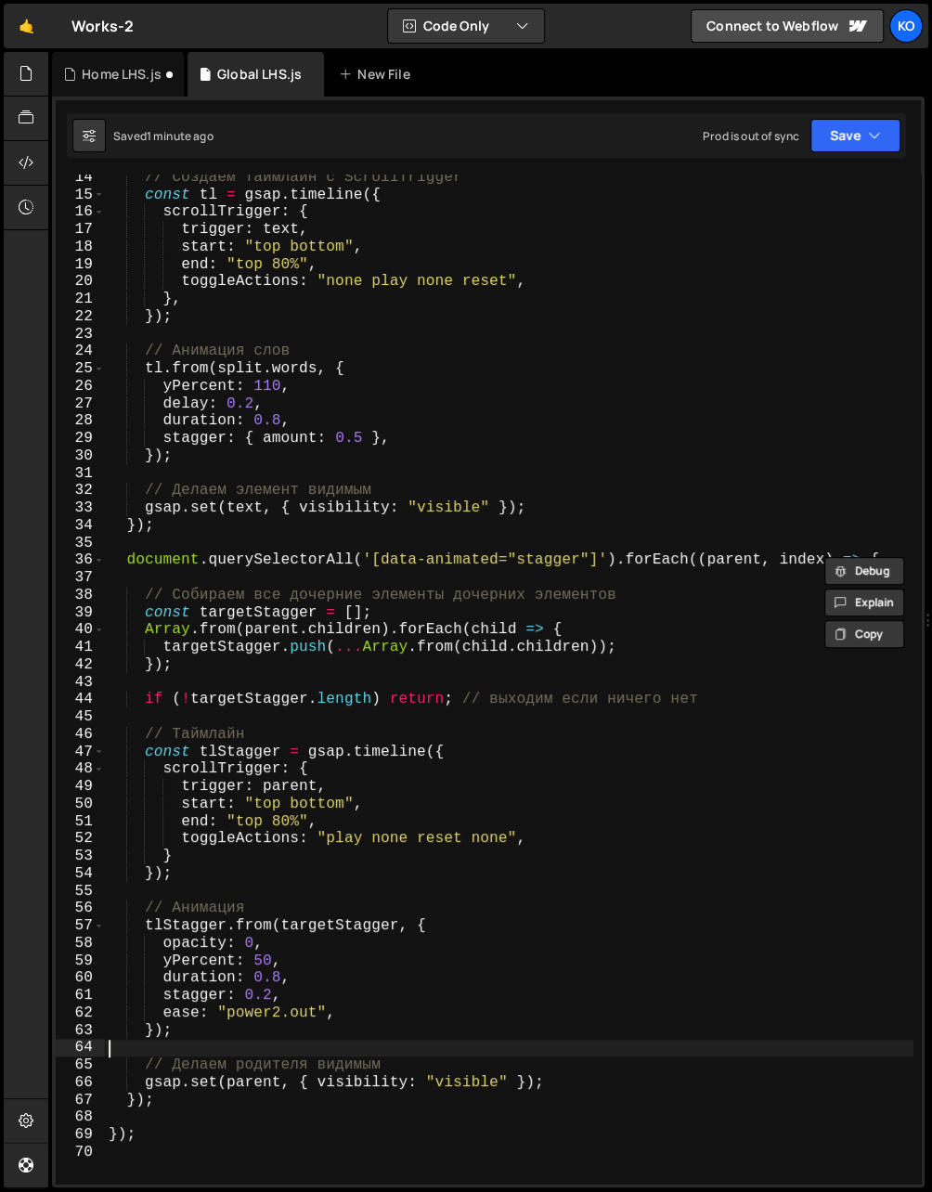
click at [239, 1045] on div "// Создаём таймлайн с ScrollTrigger const tl = gsap . timeline ({ scrollTrigger…" at bounding box center [509, 691] width 809 height 1045
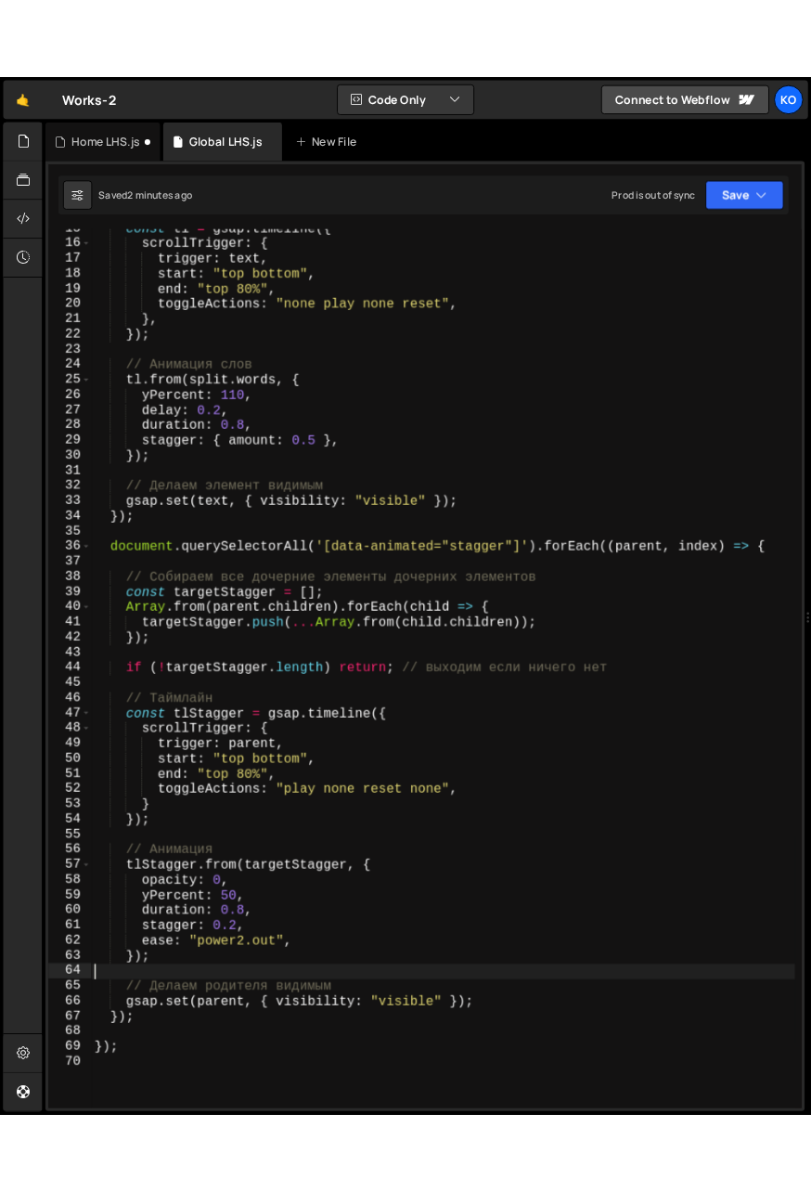
scroll to position [253, 0]
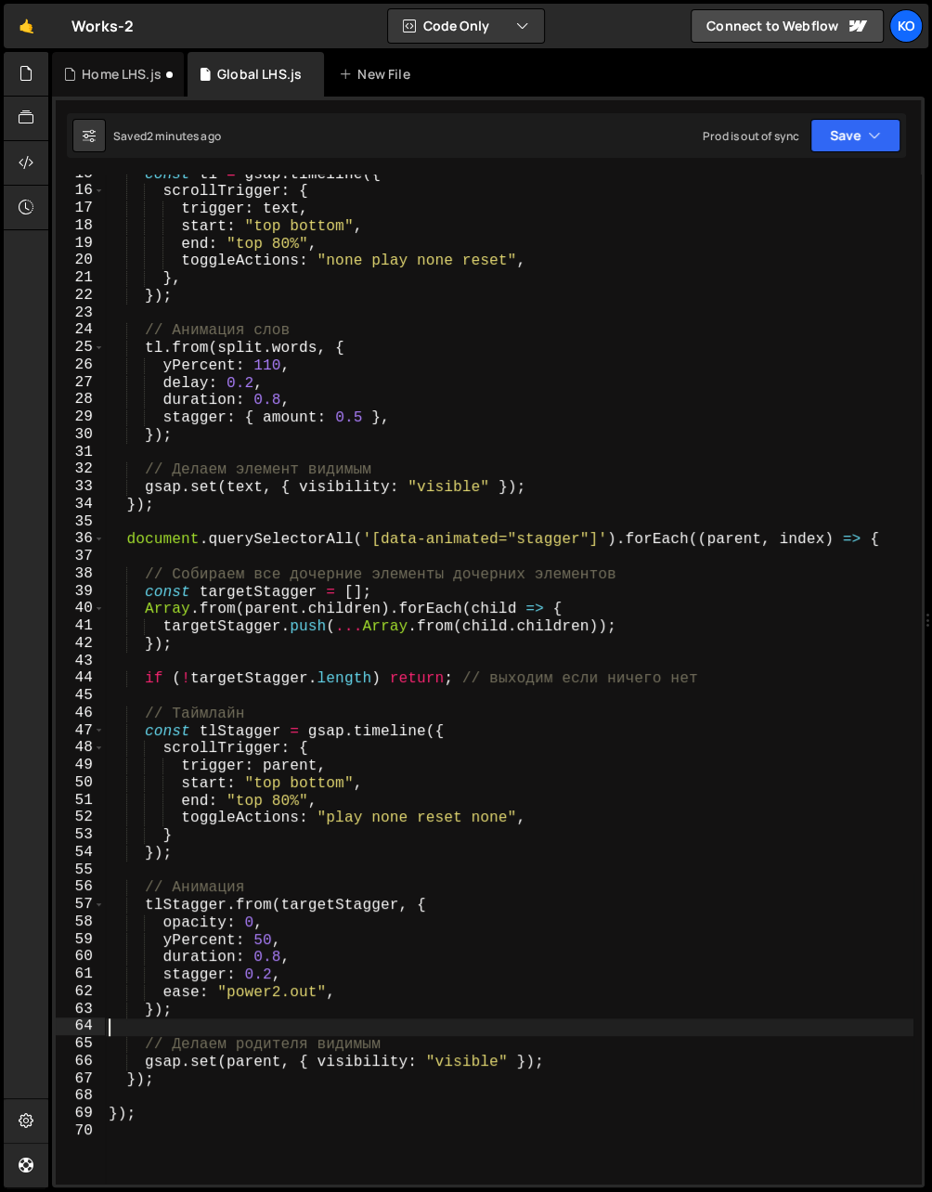
click at [167, 1081] on div "const tl = gsap . timeline ({ scrollTrigger : { trigger : text , start : "top b…" at bounding box center [509, 687] width 809 height 1045
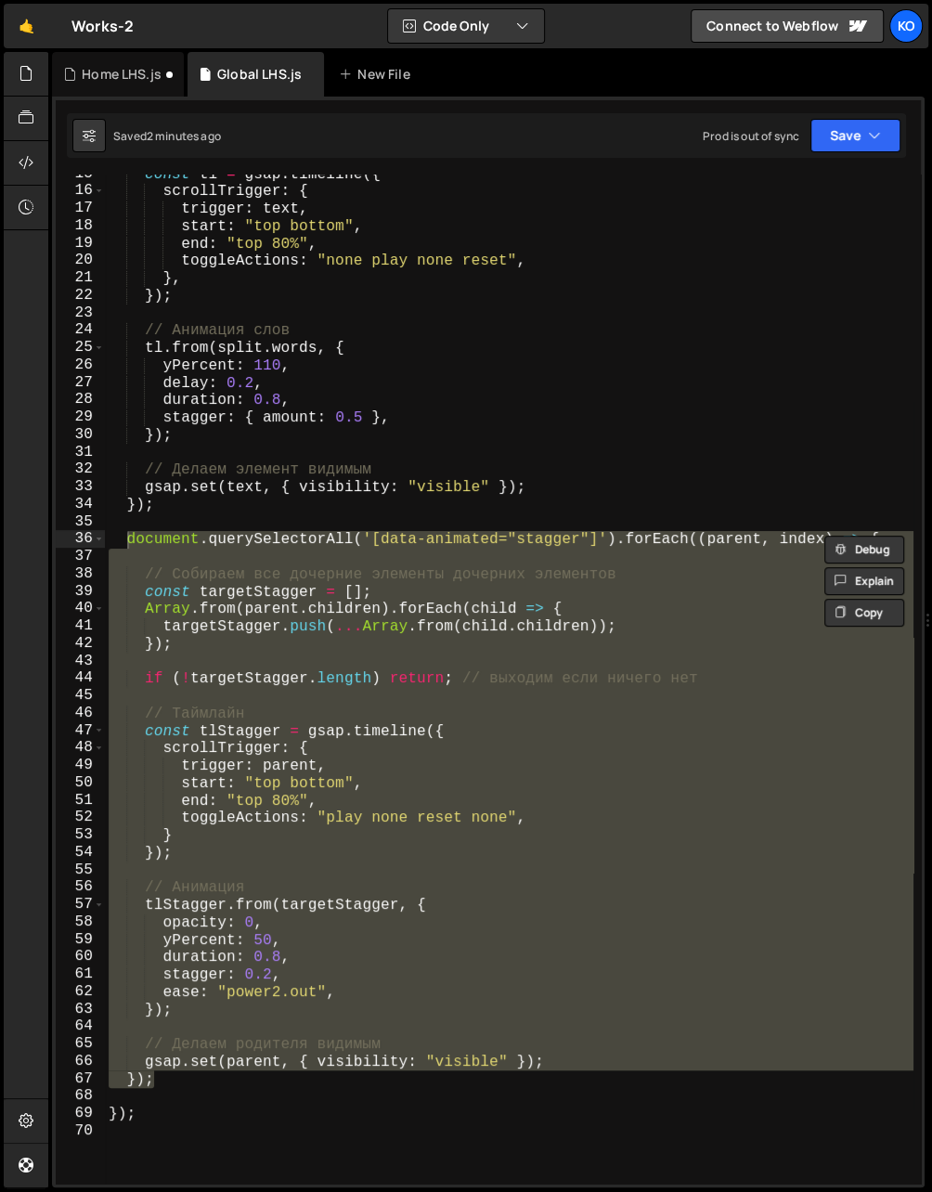
drag, startPoint x: 167, startPoint y: 1081, endPoint x: 130, endPoint y: 539, distance: 542.6
click at [130, 539] on div "const tl = gsap . timeline ({ scrollTrigger : { trigger : text , start : "top b…" at bounding box center [509, 687] width 809 height 1045
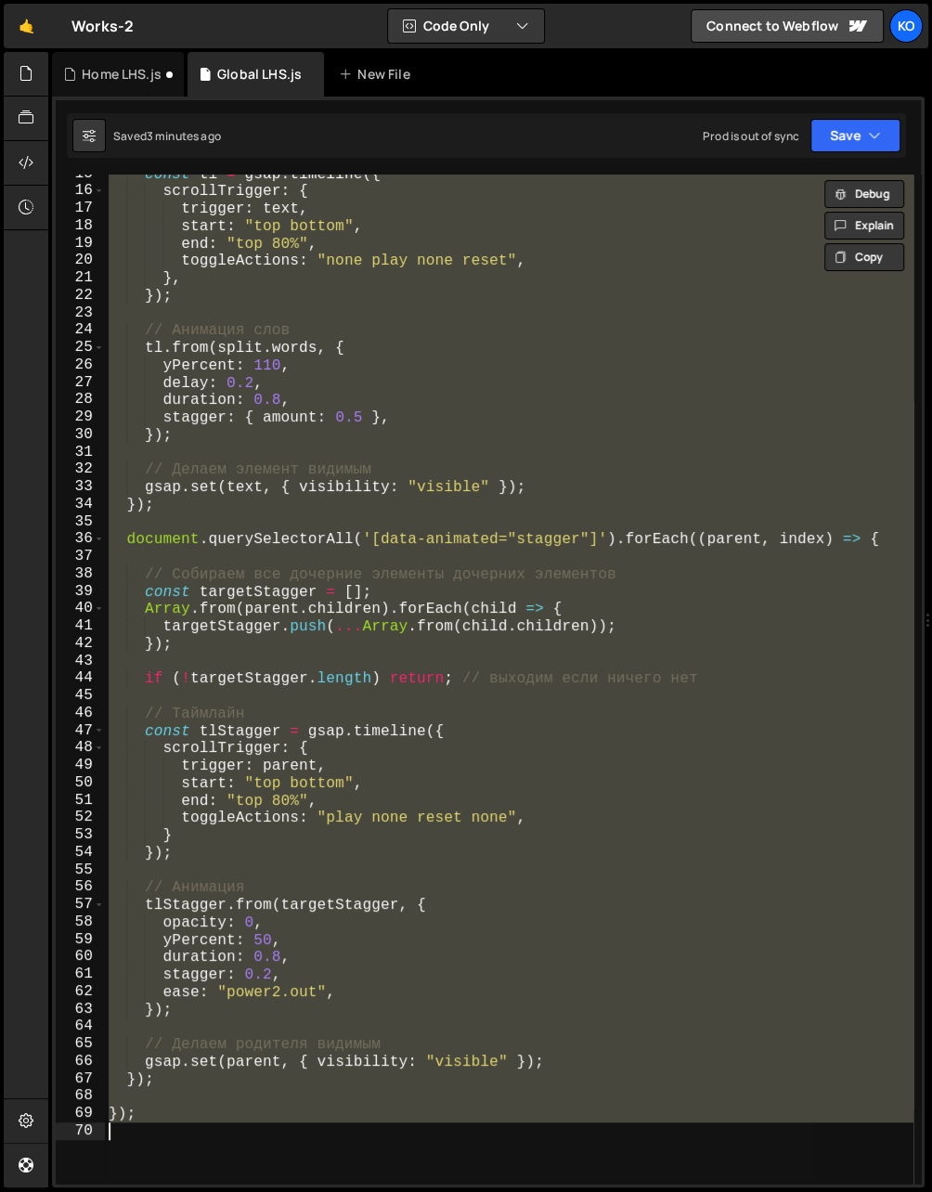
click at [202, 1082] on div "const tl = gsap . timeline ({ scrollTrigger : { trigger : text , start : "top b…" at bounding box center [509, 679] width 809 height 1009
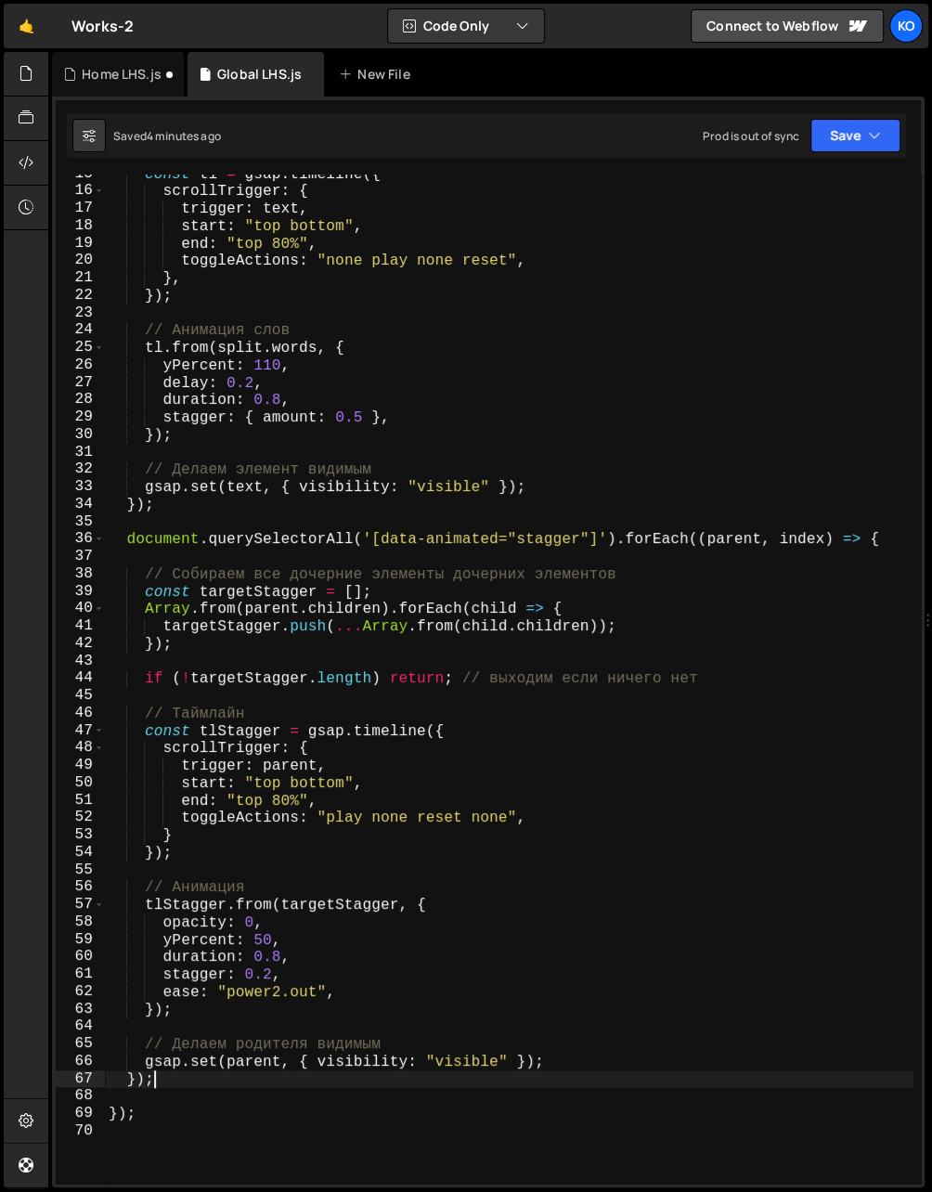
click at [128, 541] on div "const tl = gsap . timeline ({ scrollTrigger : { trigger : text , start : "top b…" at bounding box center [509, 687] width 809 height 1045
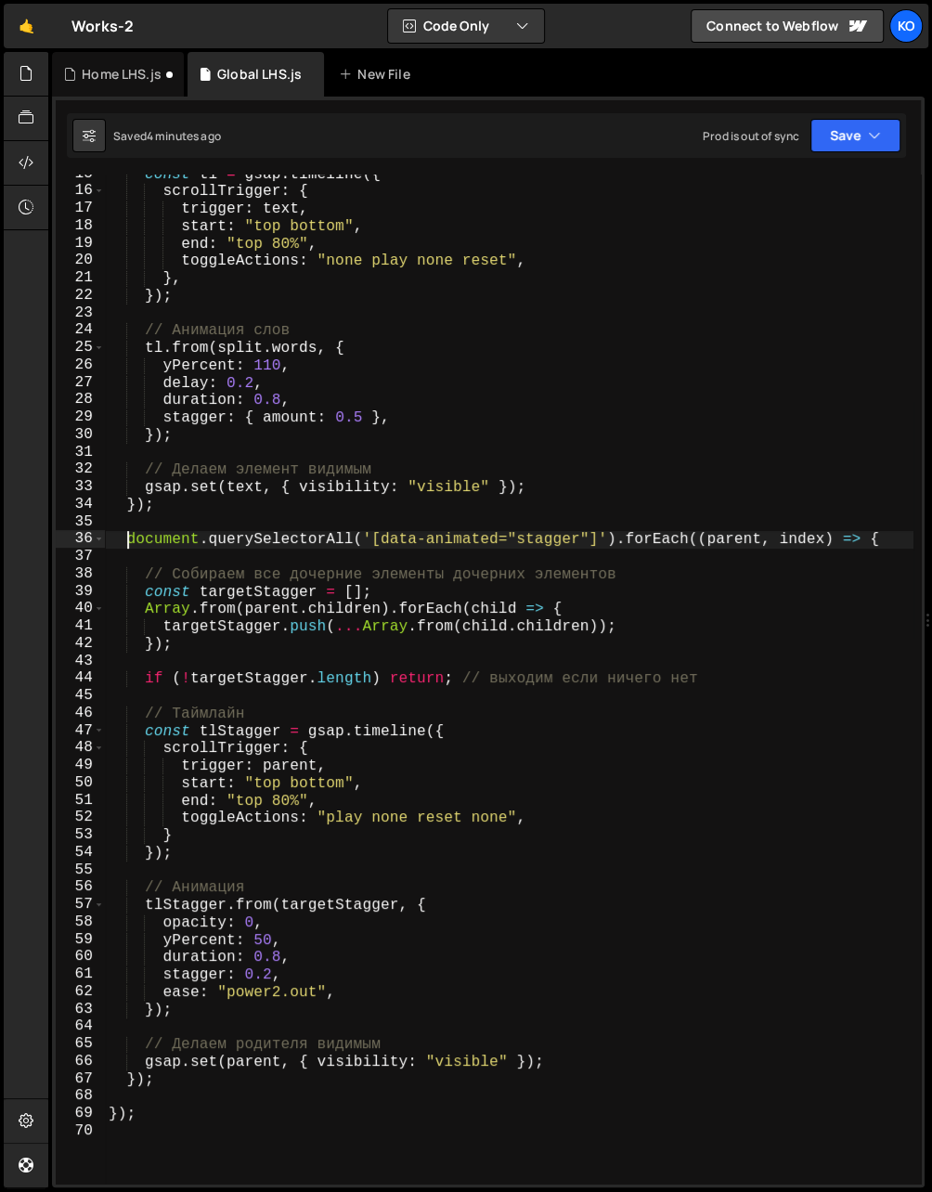
click at [168, 1079] on div "const tl = gsap . timeline ({ scrollTrigger : { trigger : text , start : "top b…" at bounding box center [509, 687] width 809 height 1045
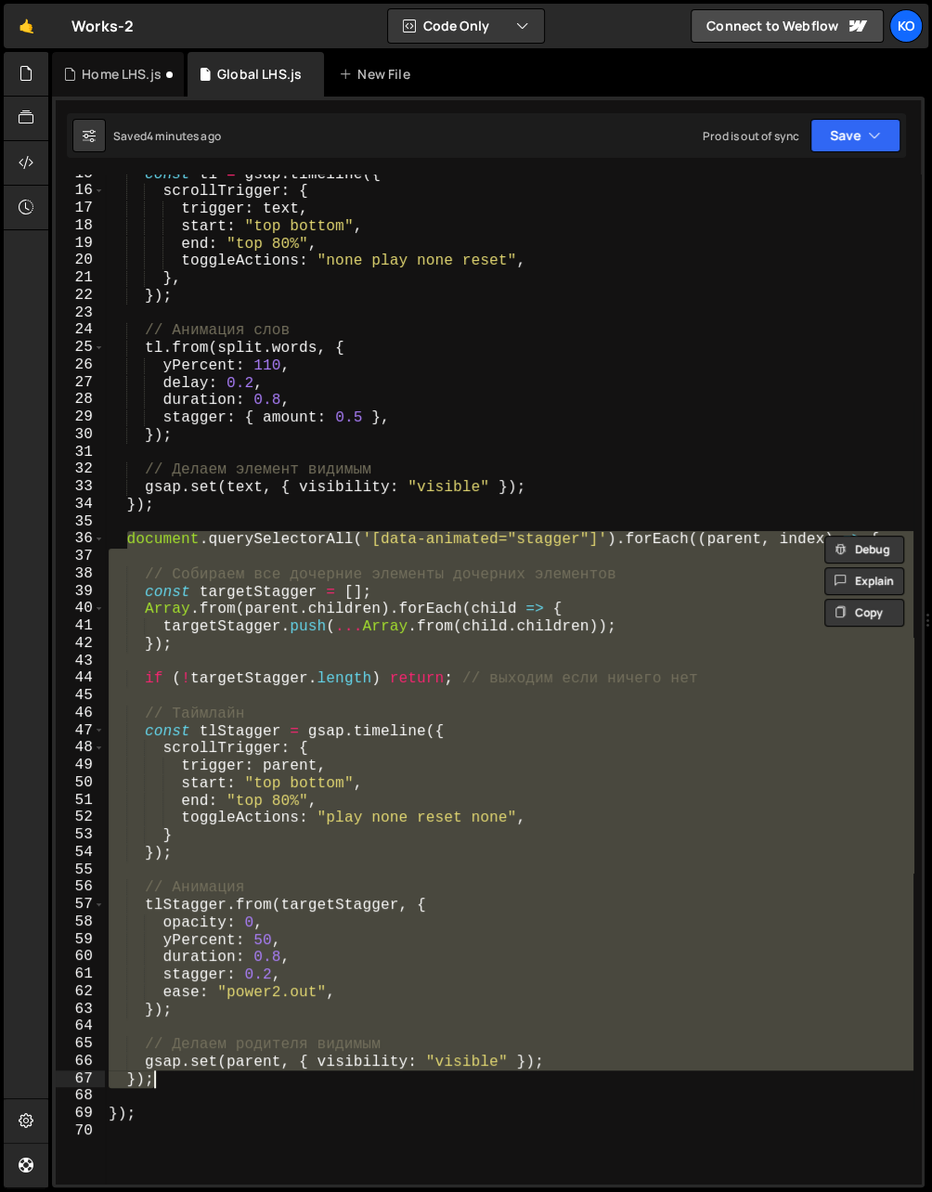
click at [170, 1091] on div "const tl = gsap . timeline ({ scrollTrigger : { trigger : text , start : "top b…" at bounding box center [509, 687] width 809 height 1045
type textarea "});"
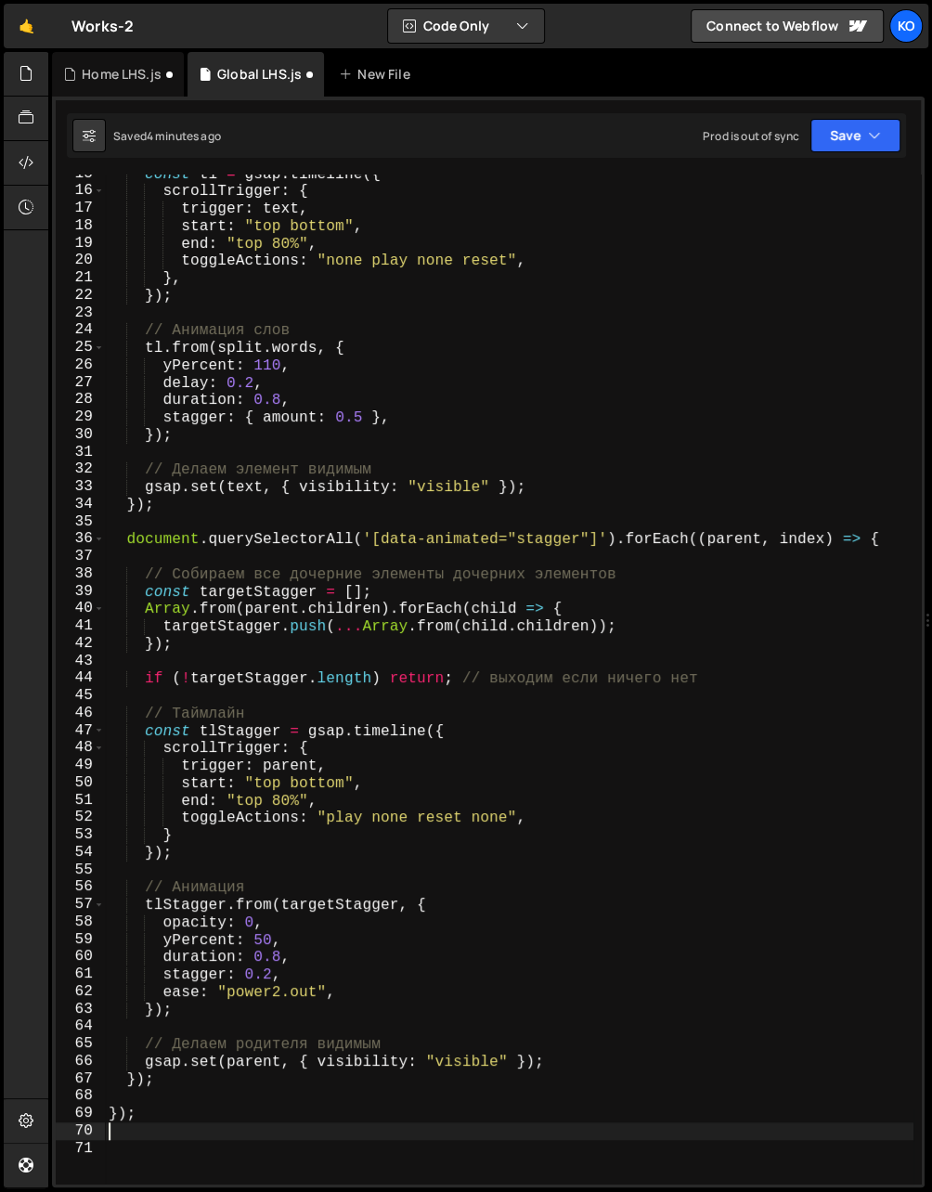
paste textarea "});"
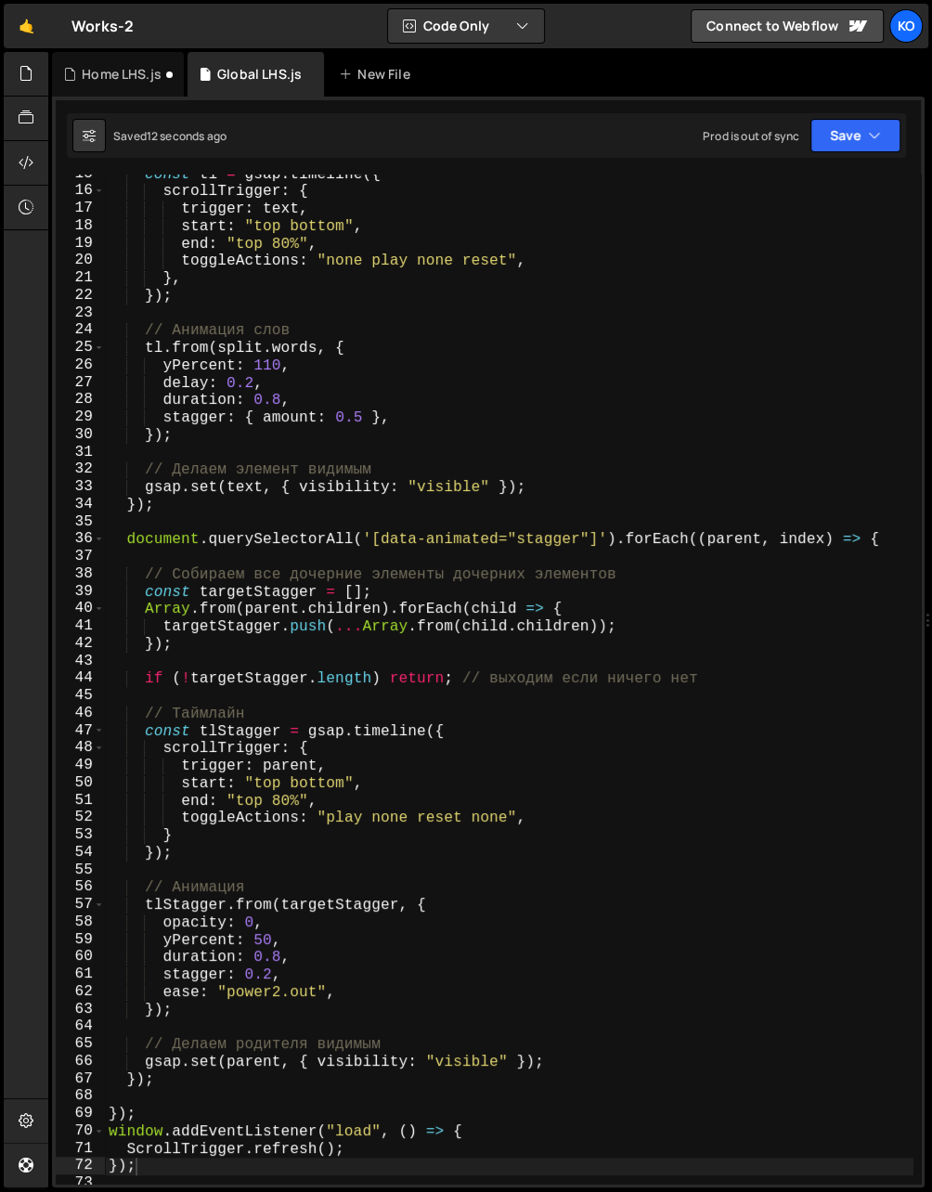
scroll to position [270, 0]
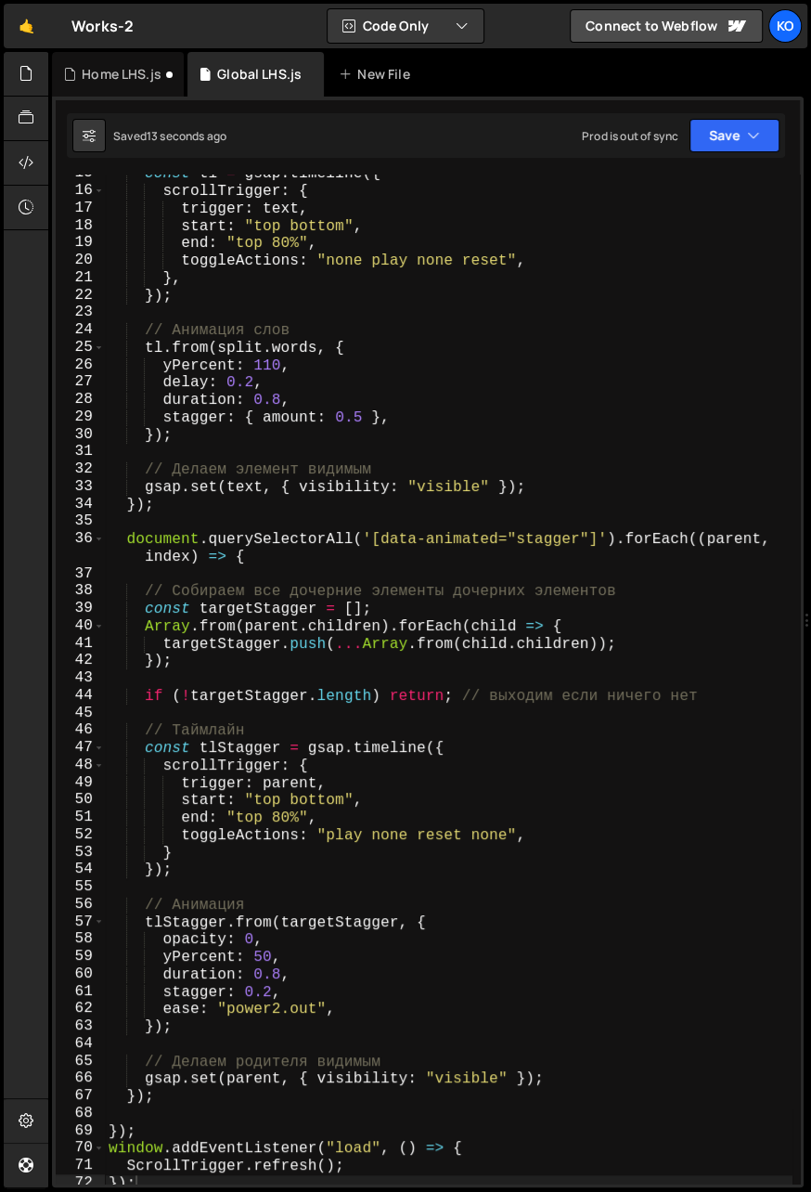
click at [157, 851] on div "const tl = gsap . timeline ({ scrollTrigger : { trigger : text , start : "top b…" at bounding box center [449, 687] width 688 height 1045
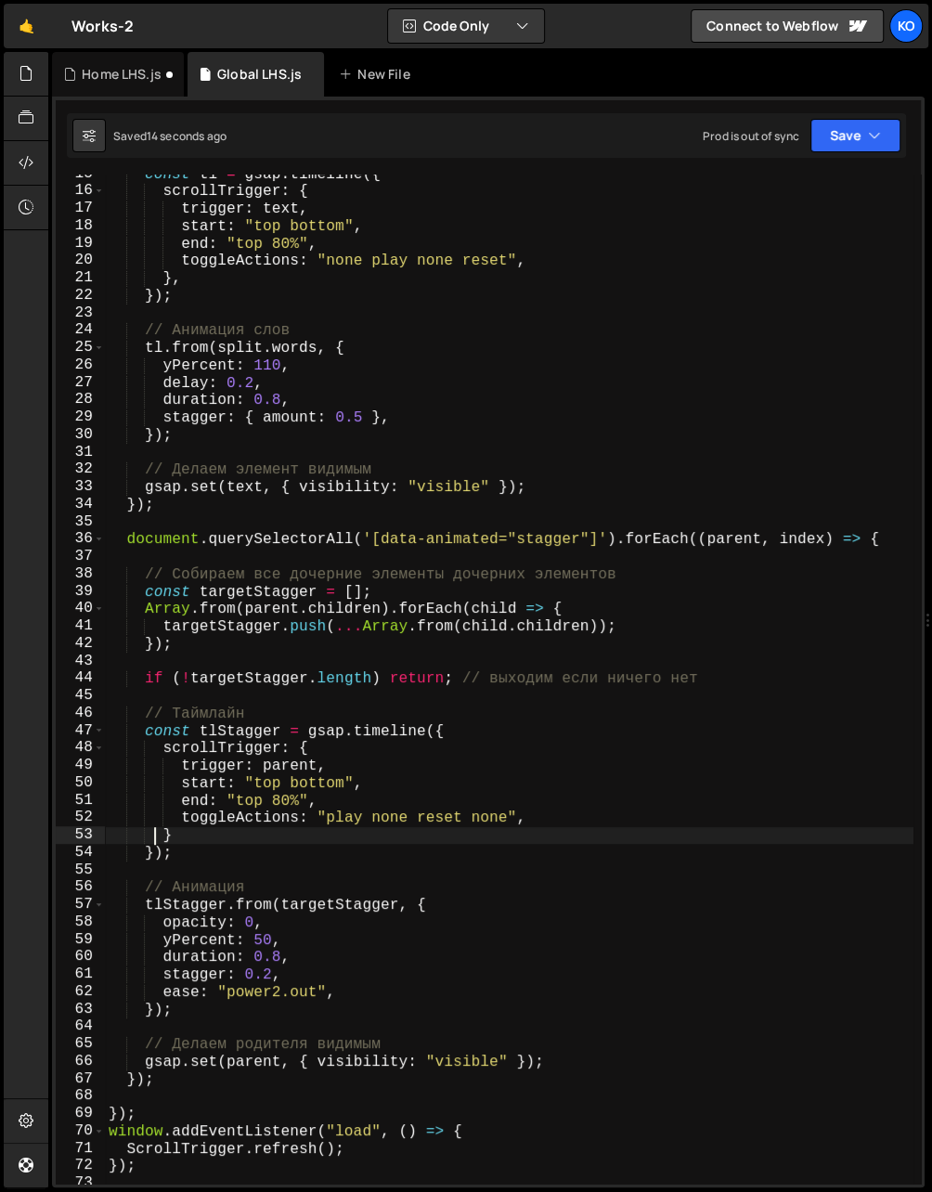
scroll to position [253, 0]
click at [601, 683] on div "const tl = gsap . timeline ({ scrollTrigger : { trigger : text , start : "top b…" at bounding box center [509, 687] width 809 height 1045
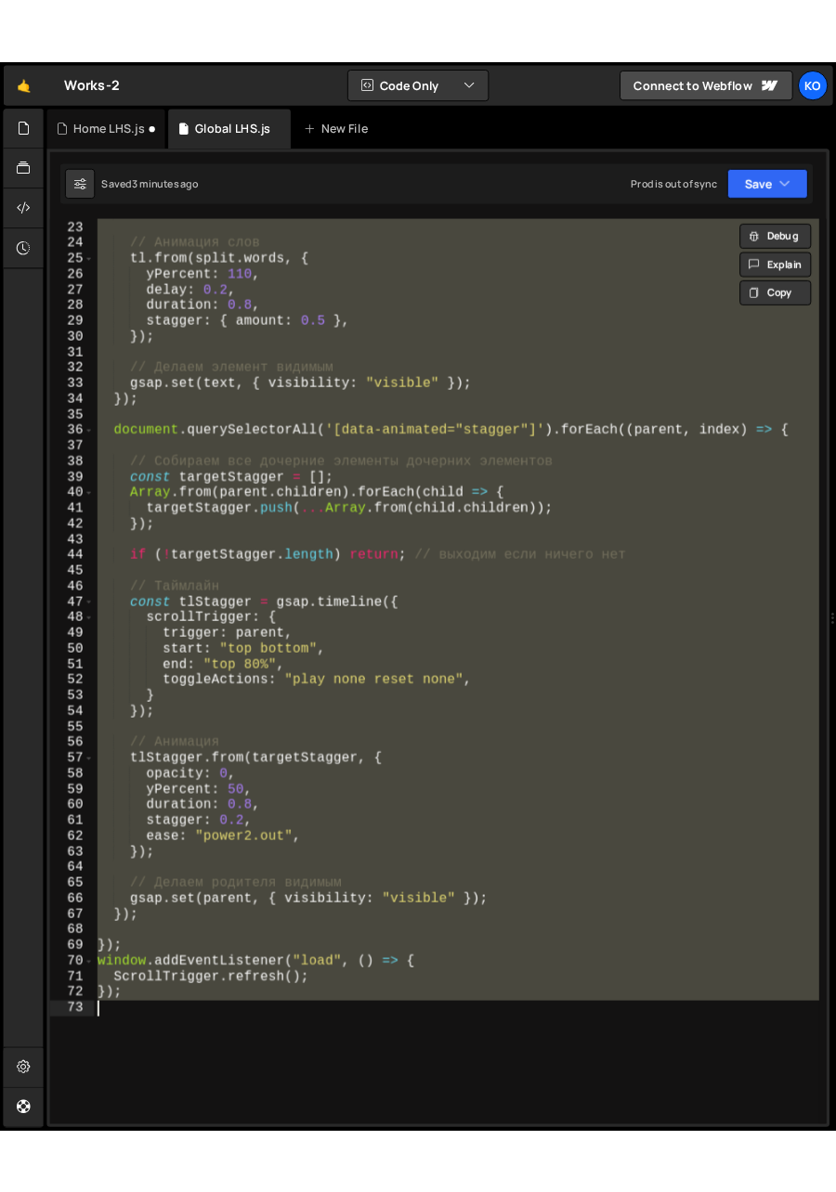
scroll to position [382, 0]
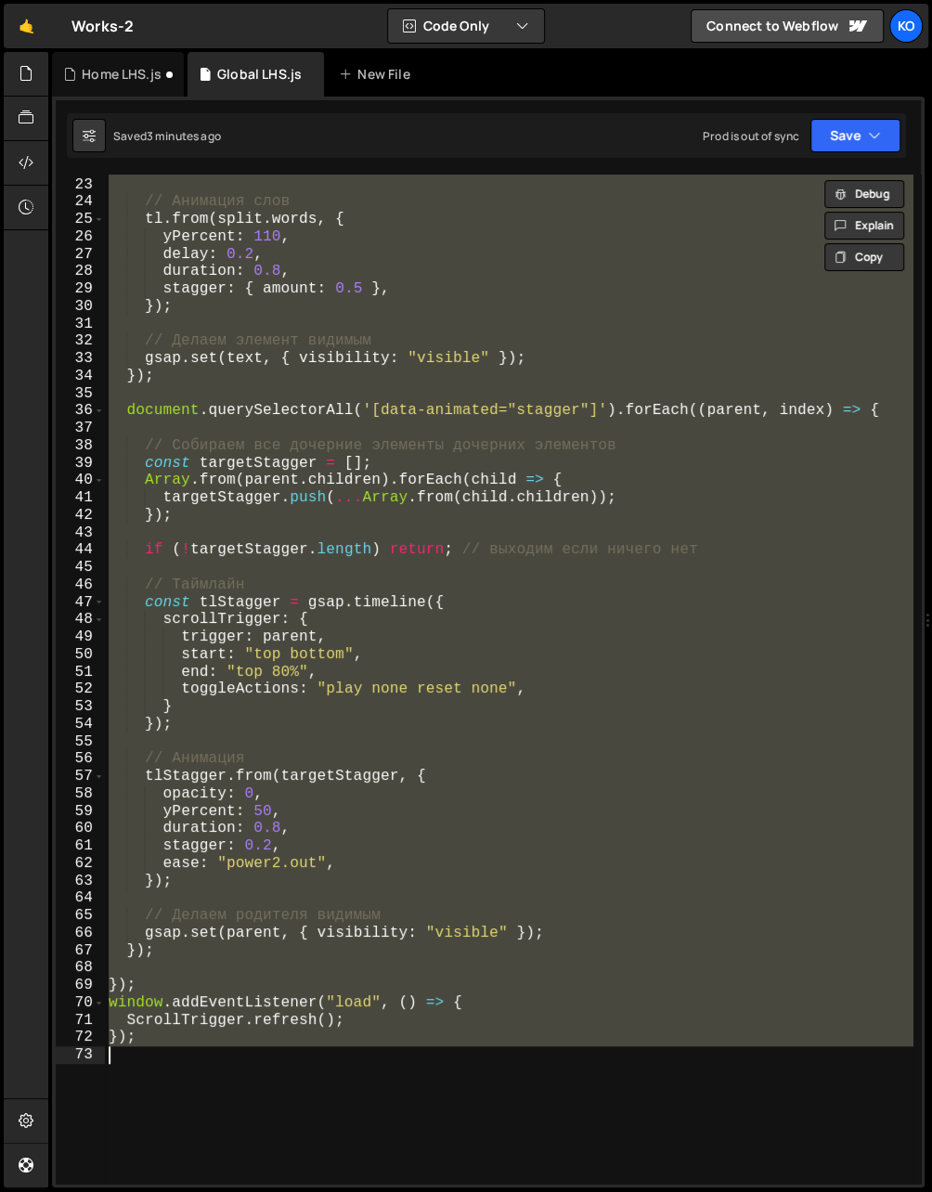
click at [163, 1039] on div "}) ; // Анимация слов tl . from ( split . words , { yPercent : 110 , delay : 0.…" at bounding box center [509, 679] width 809 height 1009
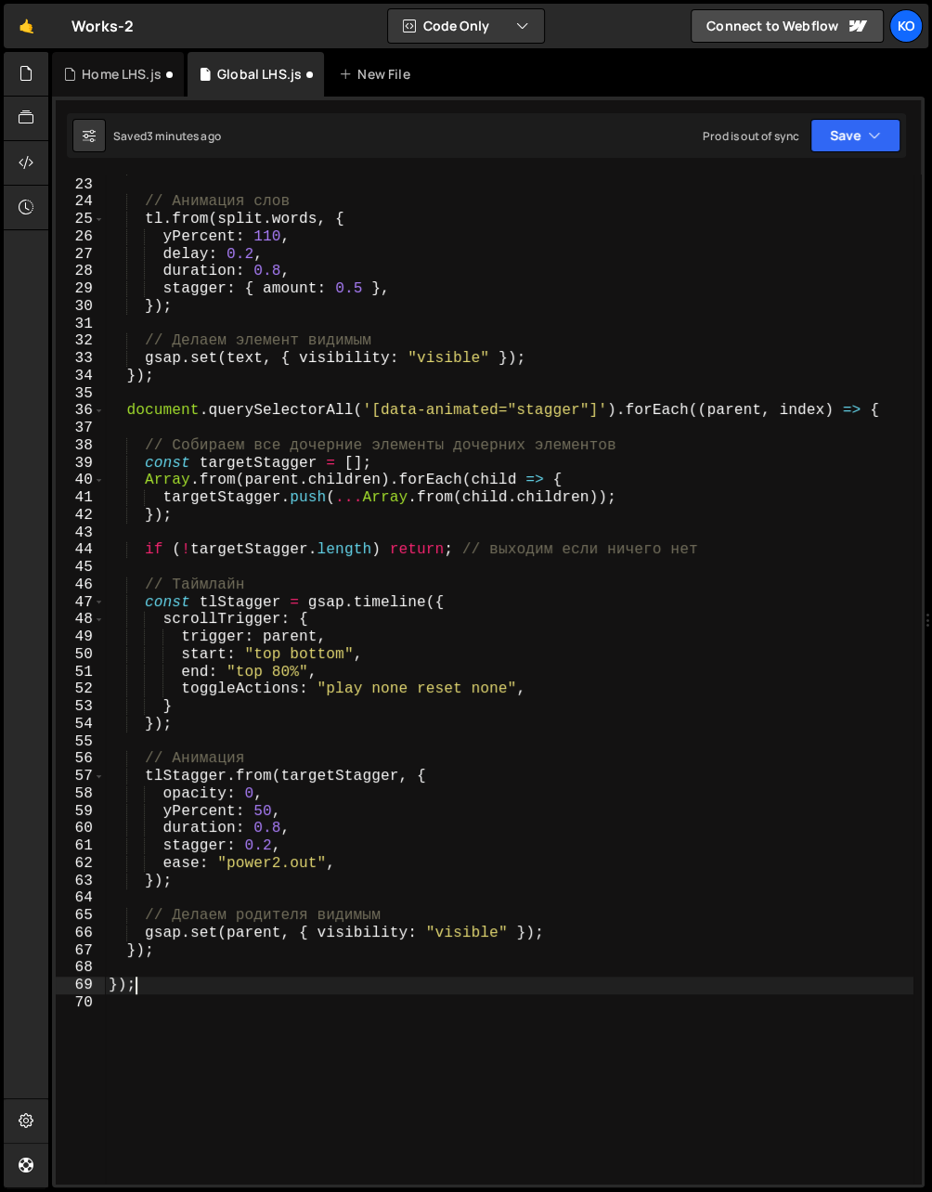
drag, startPoint x: 163, startPoint y: 1039, endPoint x: 157, endPoint y: 980, distance: 58.9
click at [157, 980] on div "}) ; // Анимация слов tl . from ( split . words , { yPercent : 110 , delay : 0.…" at bounding box center [509, 681] width 809 height 1045
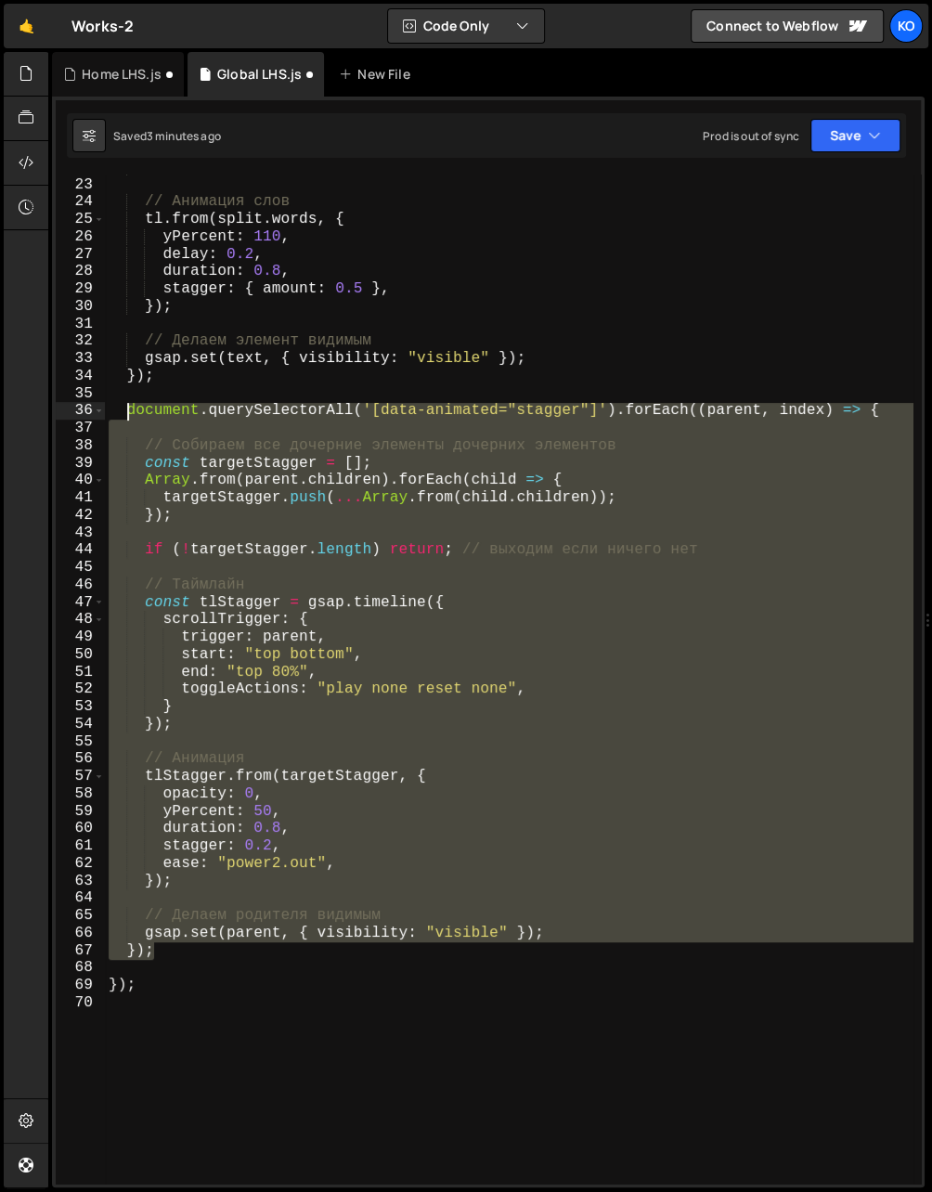
drag, startPoint x: 161, startPoint y: 951, endPoint x: 129, endPoint y: 414, distance: 537.6
click at [129, 414] on div "}) ; // Анимация слов tl . from ( split . words , { yPercent : 110 , delay : 0.…" at bounding box center [509, 681] width 809 height 1045
type textarea "document.querySelectorAll('[data-animated="stagger"]').forEach((parent, index) …"
paste textarea
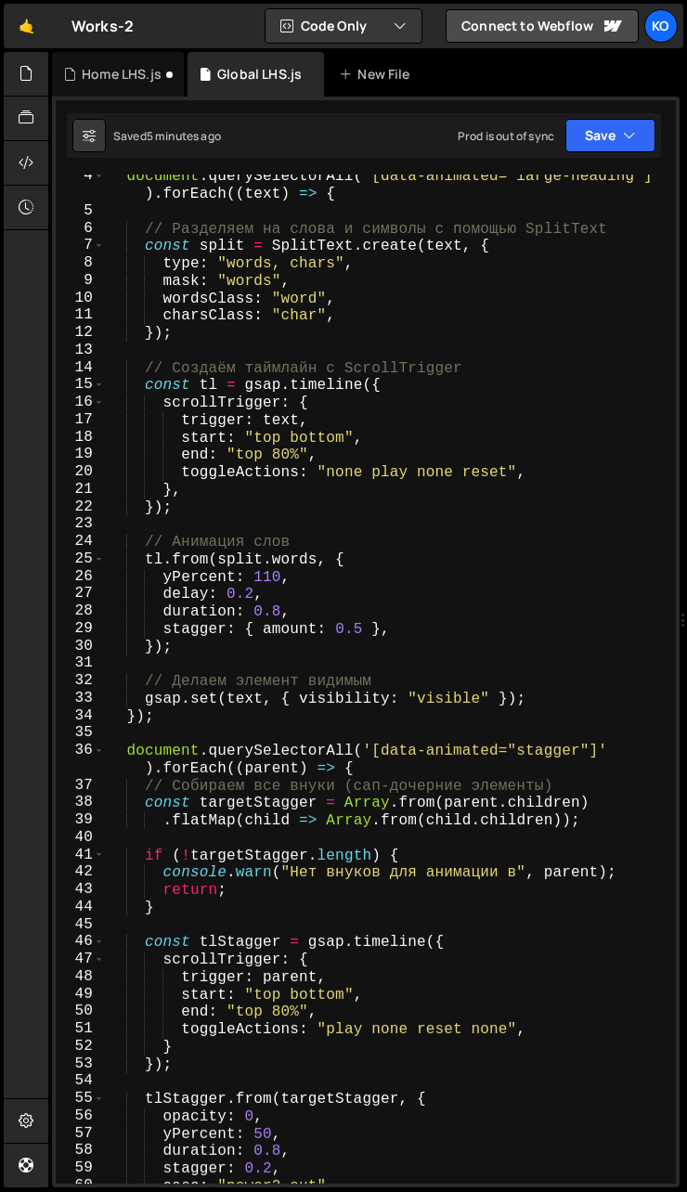
scroll to position [0, 0]
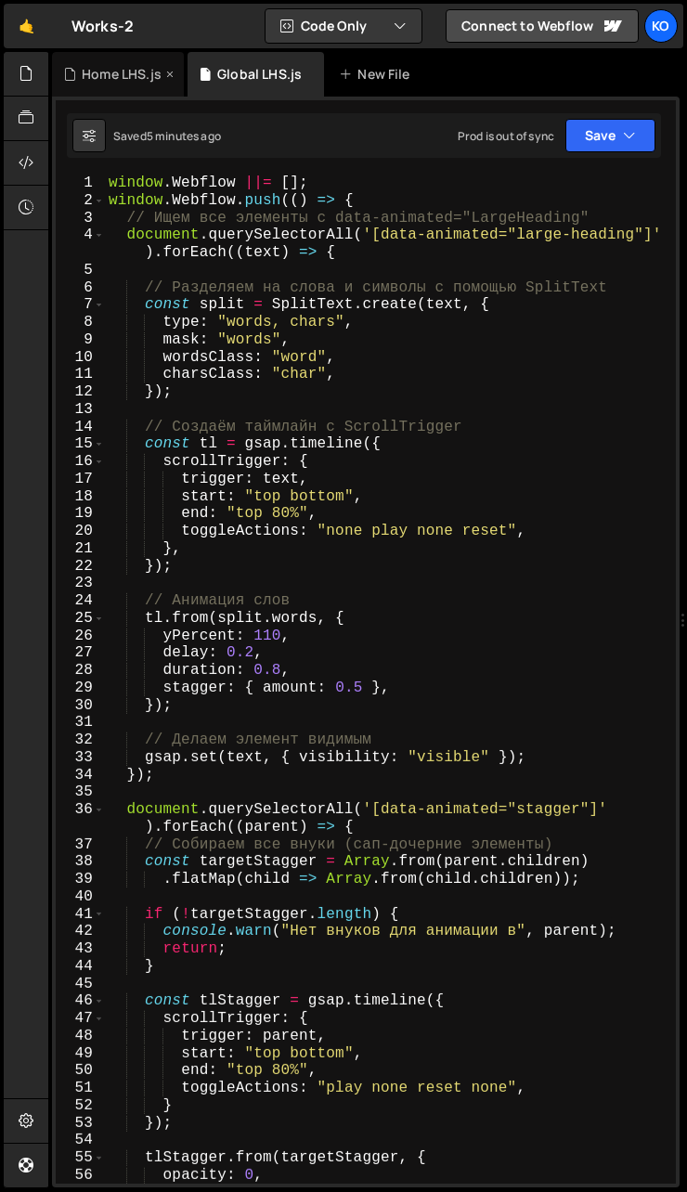
click at [114, 73] on div "Home LHS.js" at bounding box center [122, 74] width 80 height 19
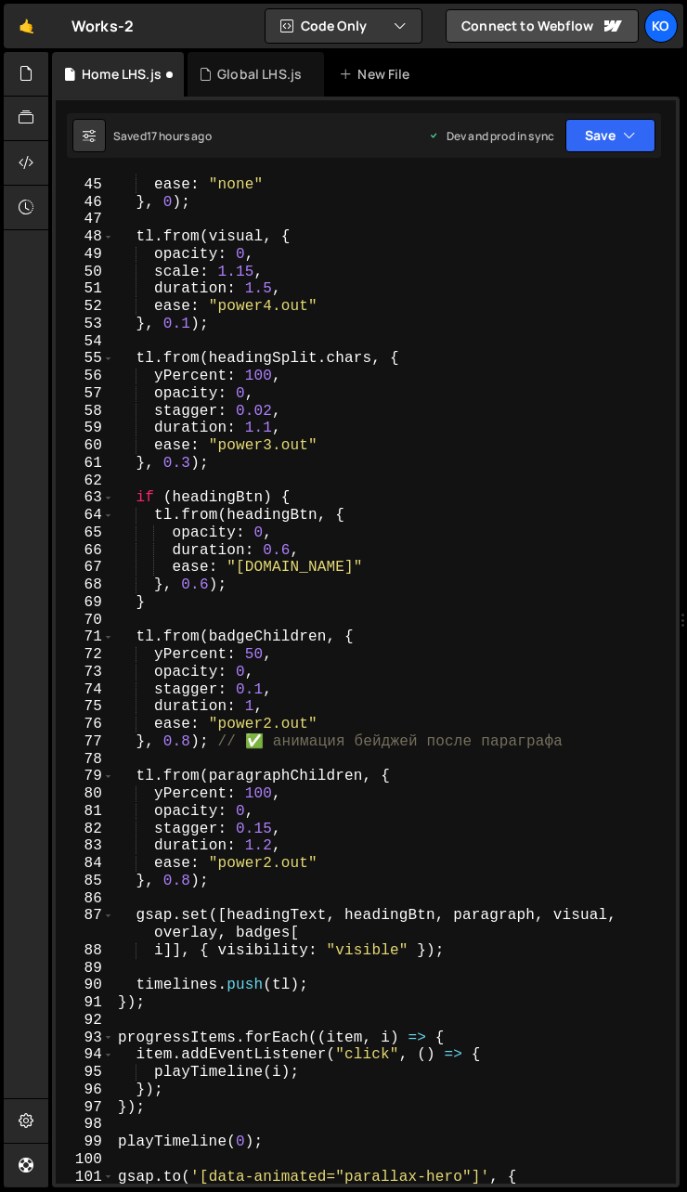
scroll to position [925, 0]
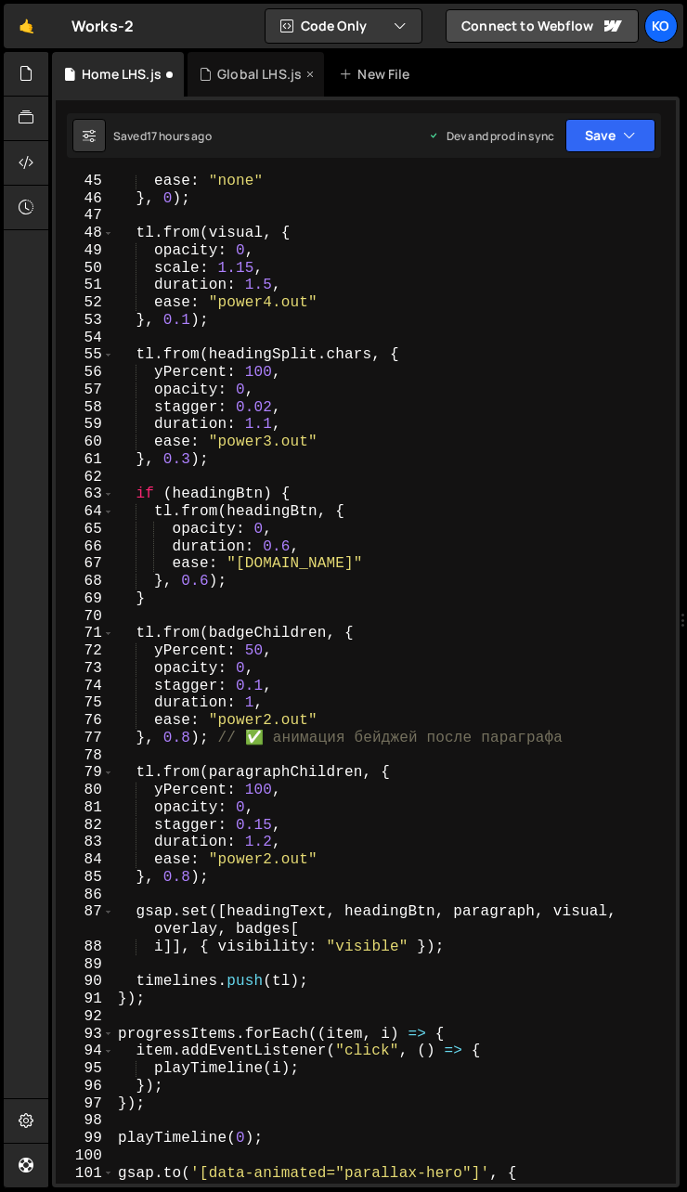
click at [249, 67] on div "Global LHS.js" at bounding box center [259, 74] width 84 height 19
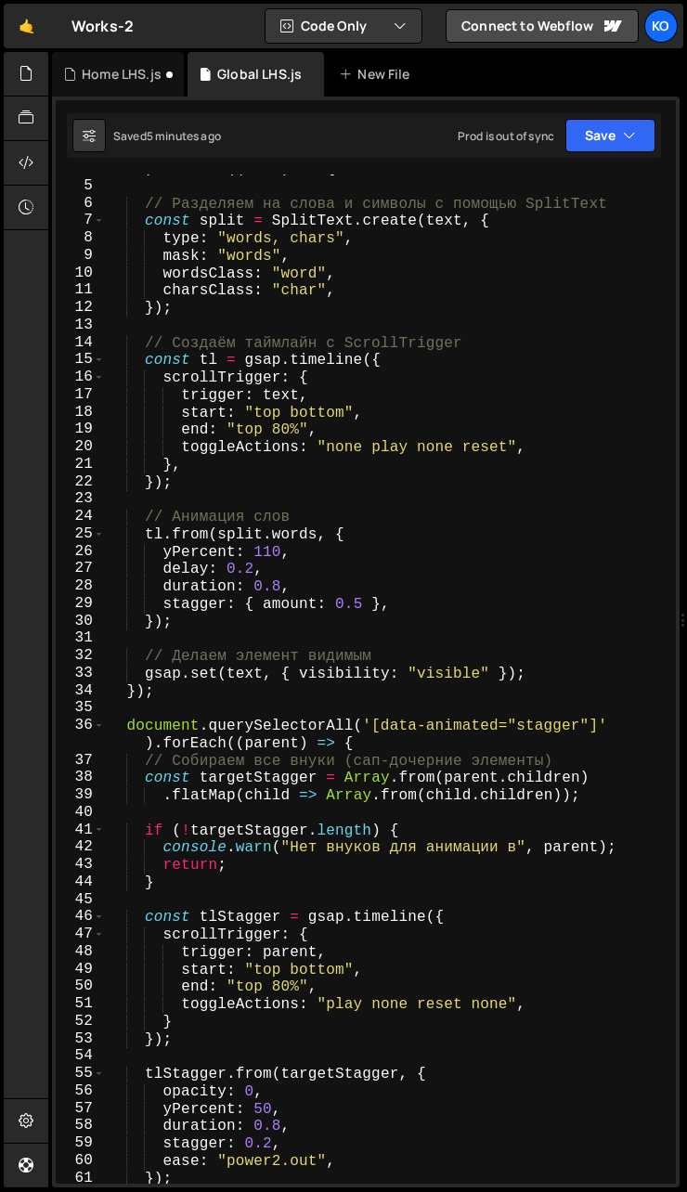
scroll to position [117, 0]
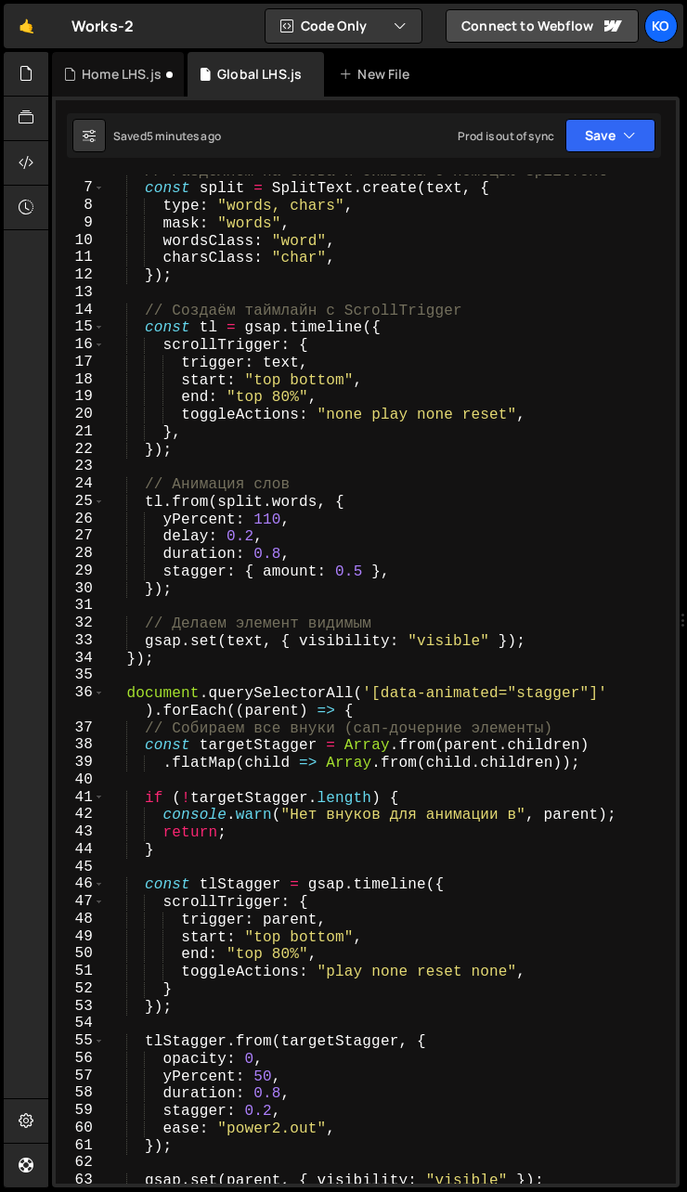
type textarea "trigger: parent,"
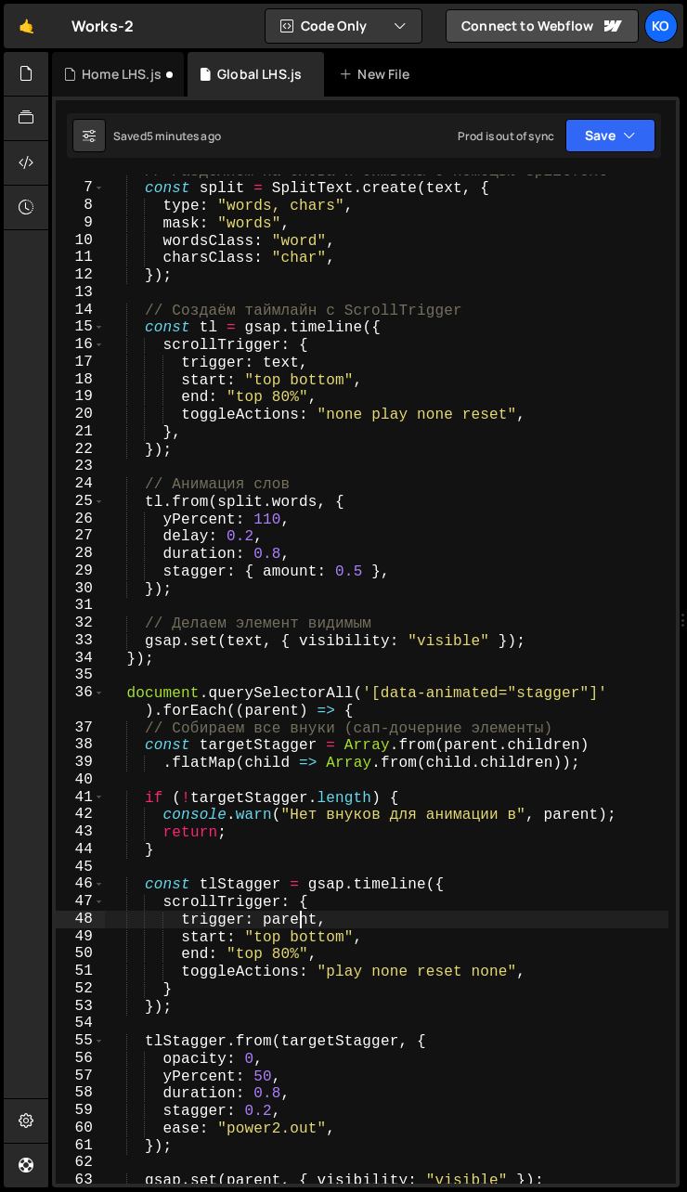
click at [299, 920] on div "// Разделяем на слова и символы с помощью SplitText const split = SplitText . c…" at bounding box center [387, 684] width 565 height 1045
click at [110, 61] on div "Home LHS.js" at bounding box center [118, 74] width 132 height 45
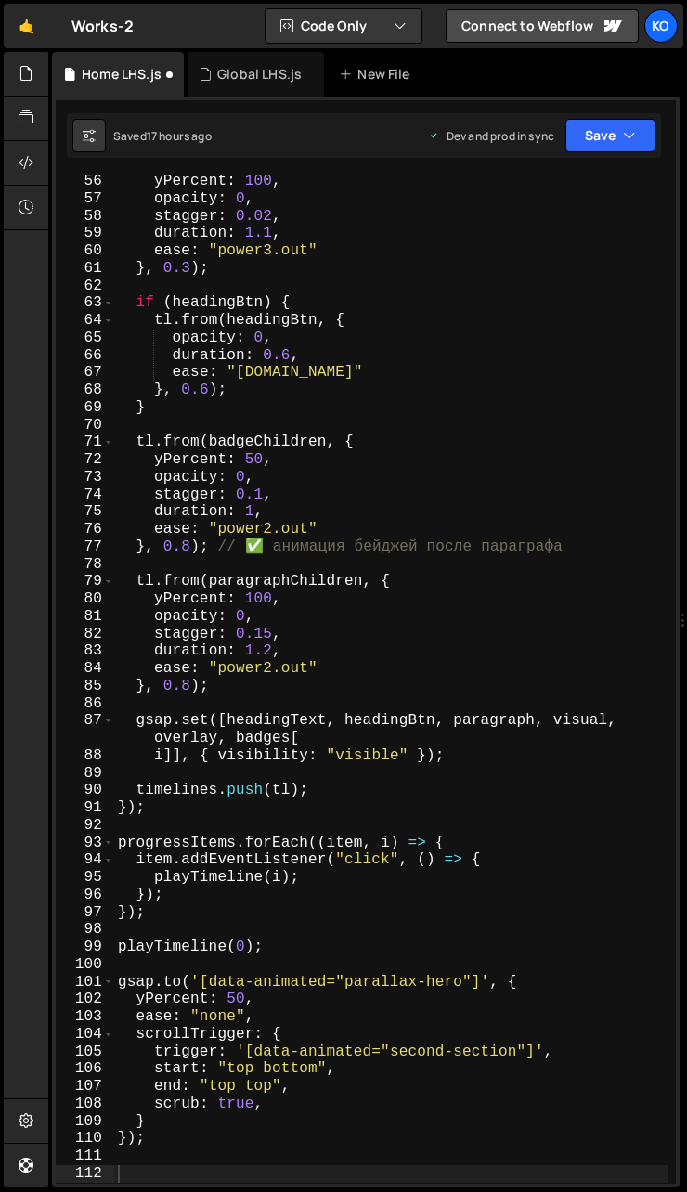
scroll to position [1610, 0]
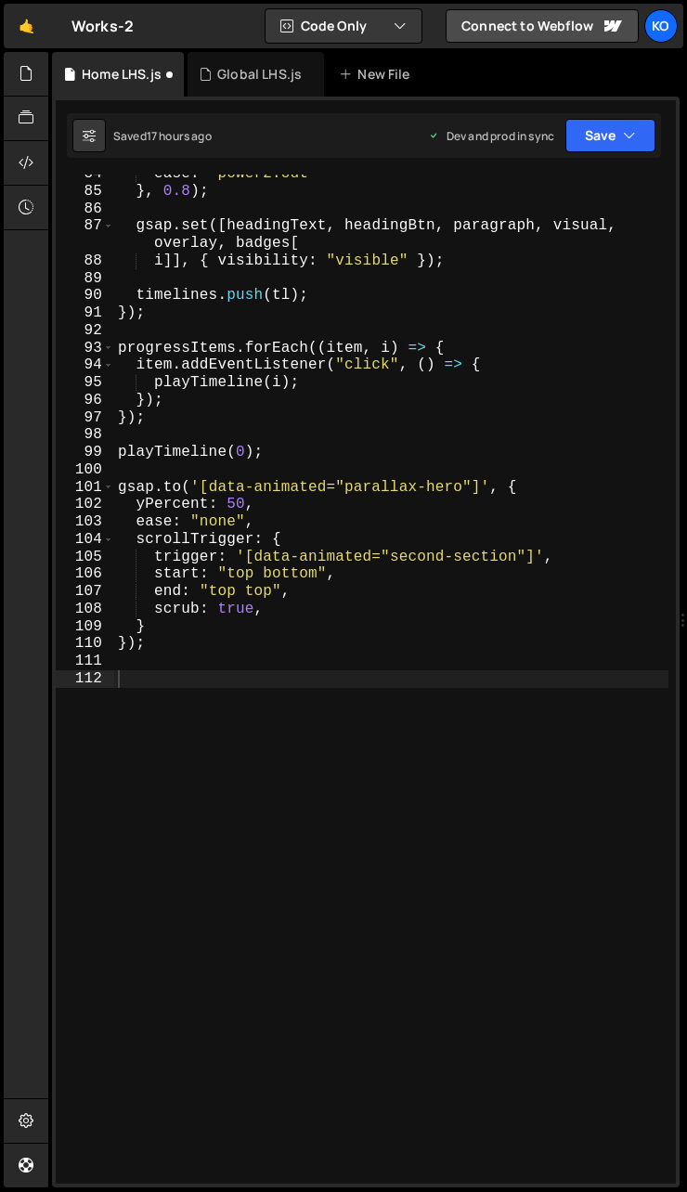
click at [287, 930] on div "ease : "power2.out" } , 0.8 ) ; gsap . set ([ headingText , headingBtn , paragr…" at bounding box center [391, 687] width 555 height 1045
paste textarea "parent"
click at [137, 680] on div "ease : "power2.out" } , 0.8 ) ; gsap . set ([ headingText , headingBtn , paragr…" at bounding box center [391, 687] width 555 height 1045
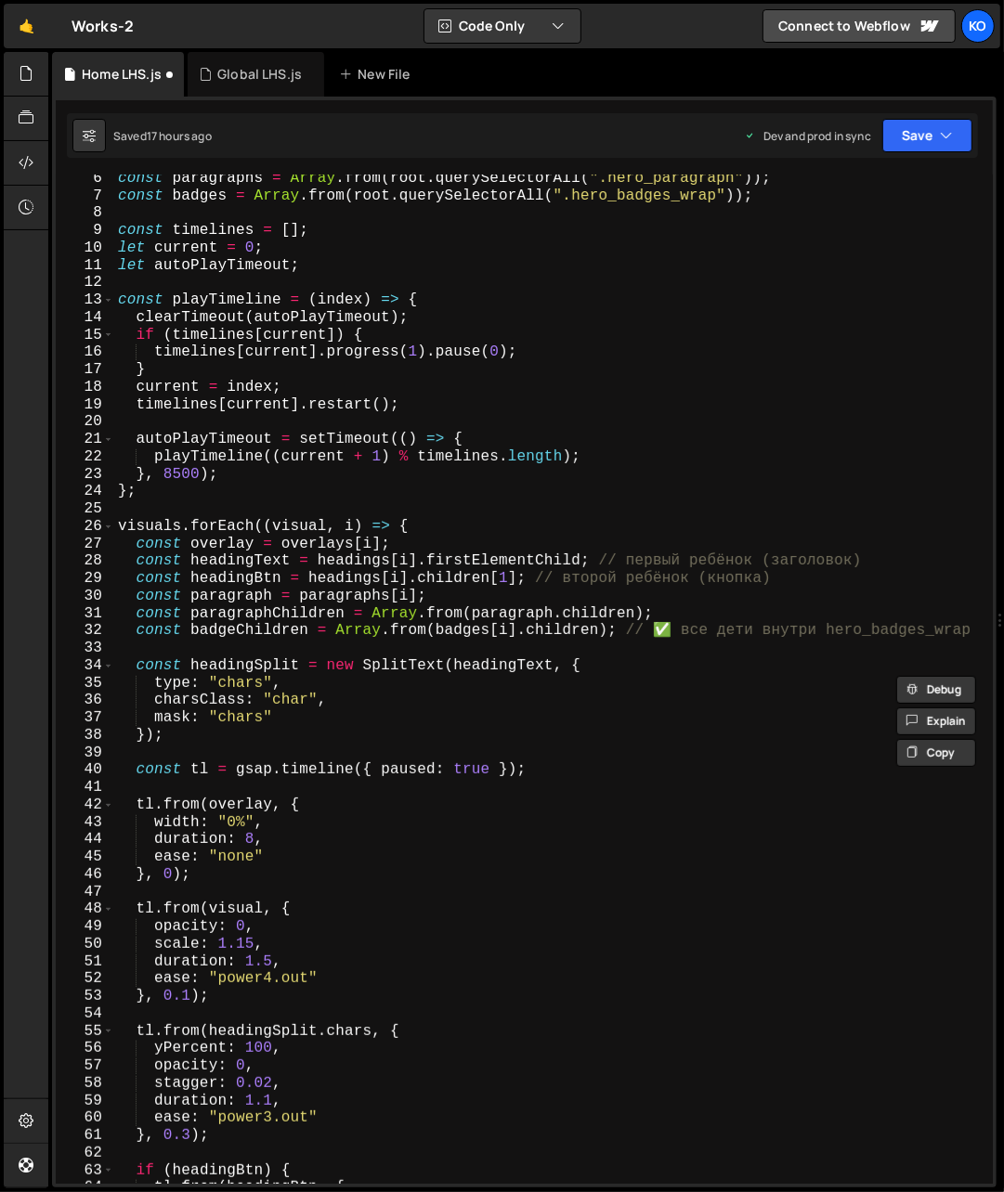
scroll to position [95, 0]
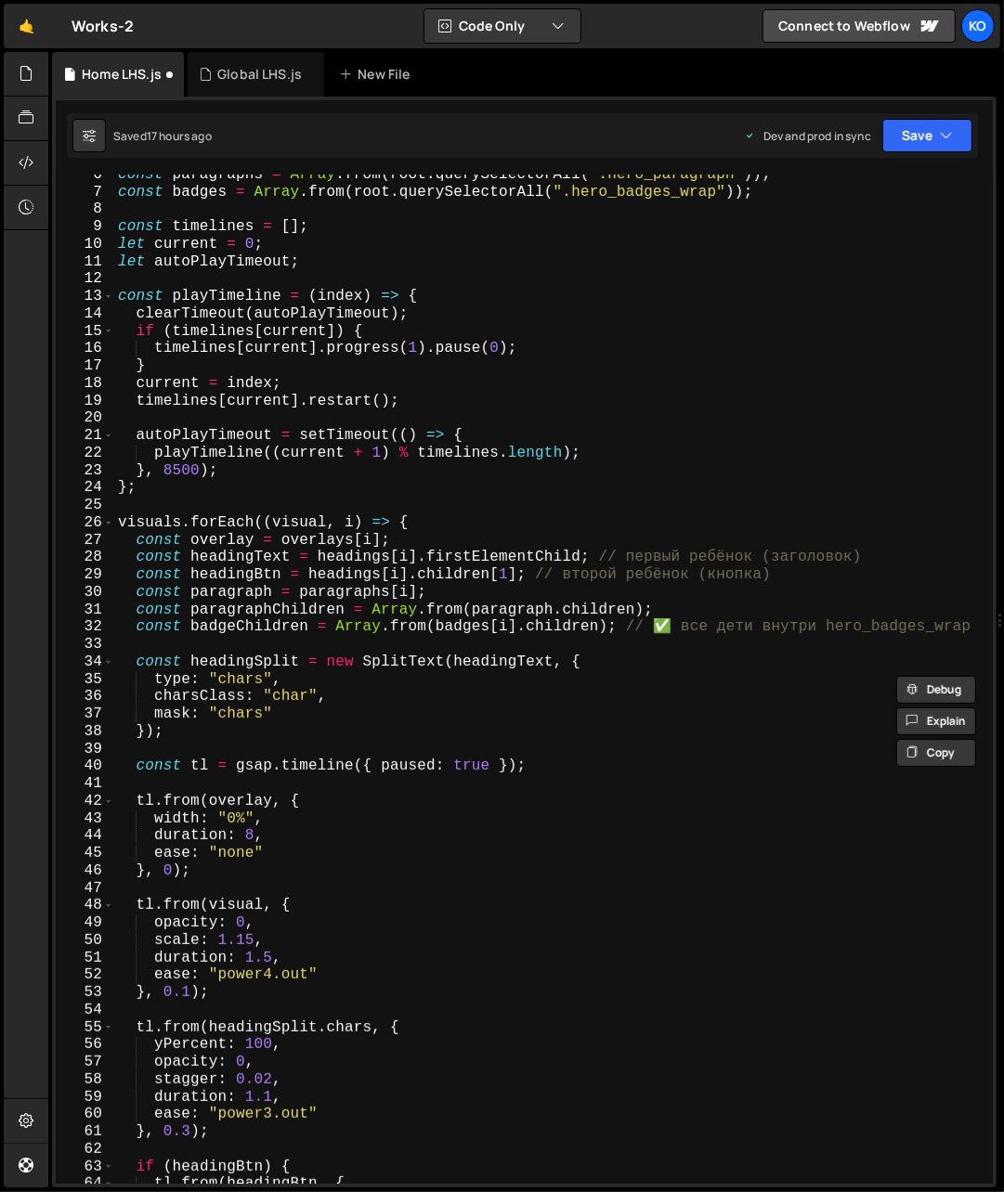
click at [244, 563] on div "const paragraphs = Array . from ( root . querySelectorAll ( ".hero_paragraph" )…" at bounding box center [550, 688] width 872 height 1045
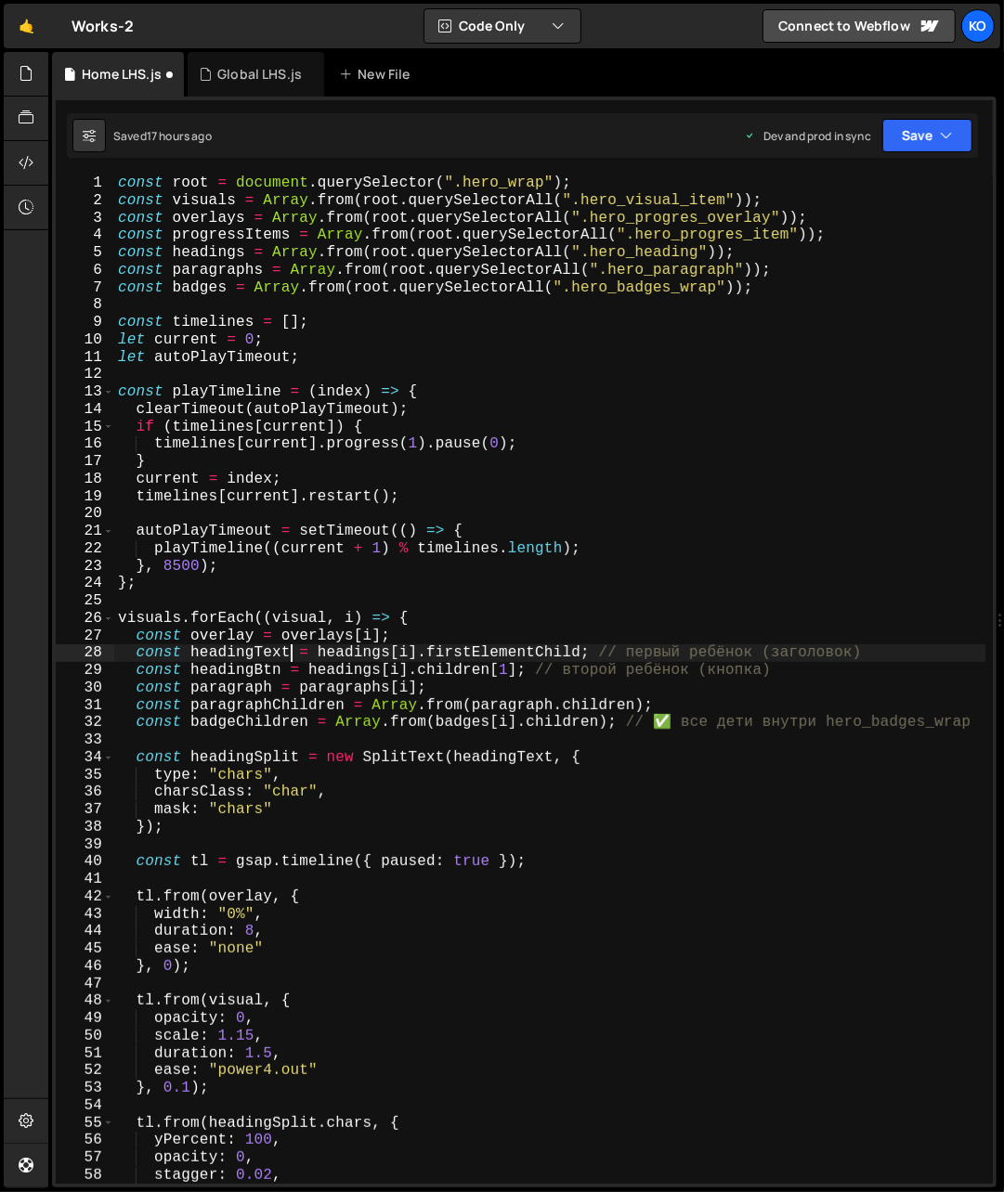
scroll to position [0, 0]
click at [237, 655] on div "const root = document . querySelector ( ".hero_wrap" ) ; const visuals = Array …" at bounding box center [550, 697] width 872 height 1045
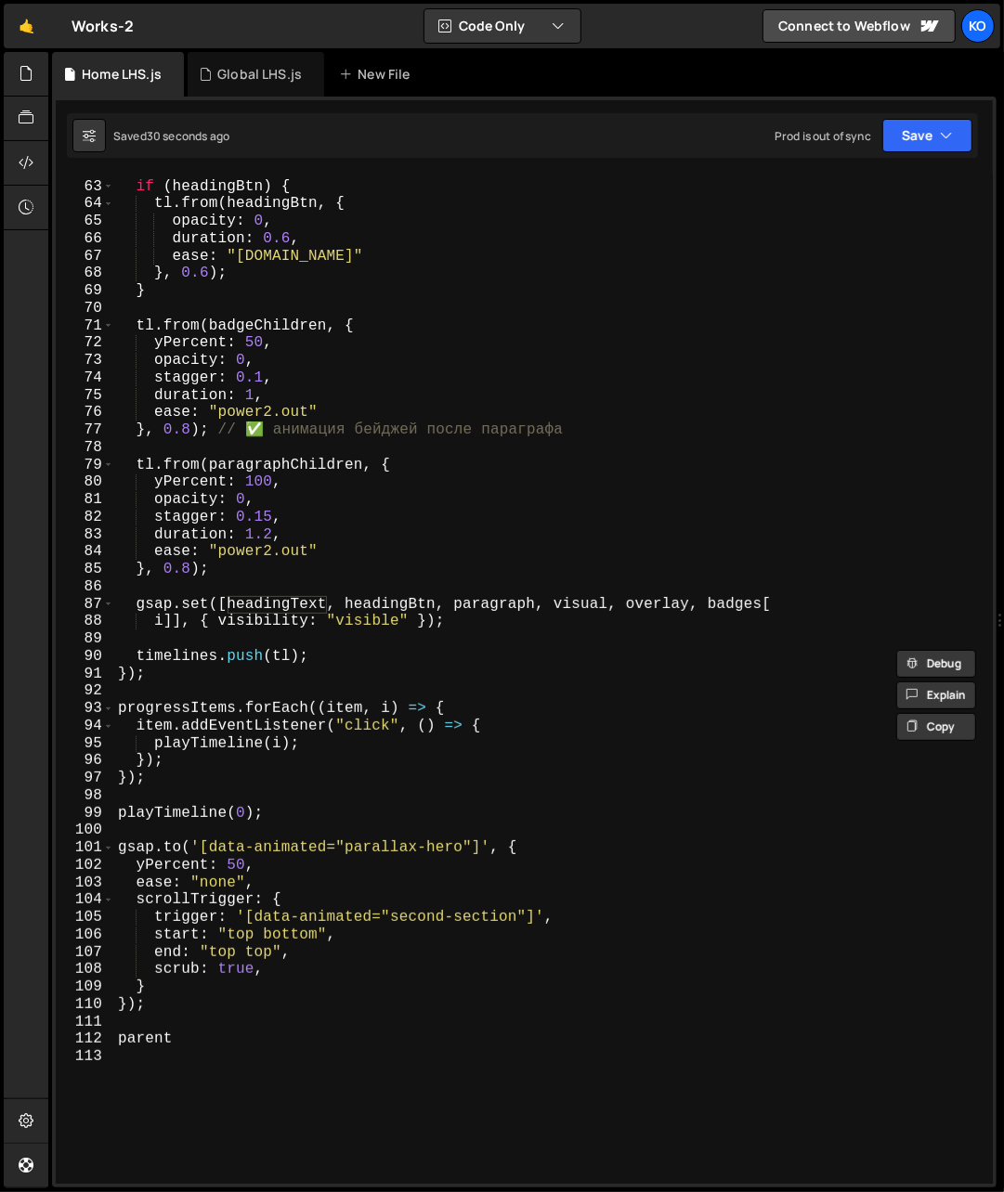
scroll to position [1075, 0]
click at [136, 1042] on div "if ( headingBtn ) { tl . from ( headingBtn , { opacity : 0 , duration : 0.6 , e…" at bounding box center [550, 683] width 872 height 1045
type textarea "parent"
click at [136, 1042] on div "if ( headingBtn ) { tl . from ( headingBtn , { opacity : 0 , duration : 0.6 , e…" at bounding box center [550, 683] width 872 height 1045
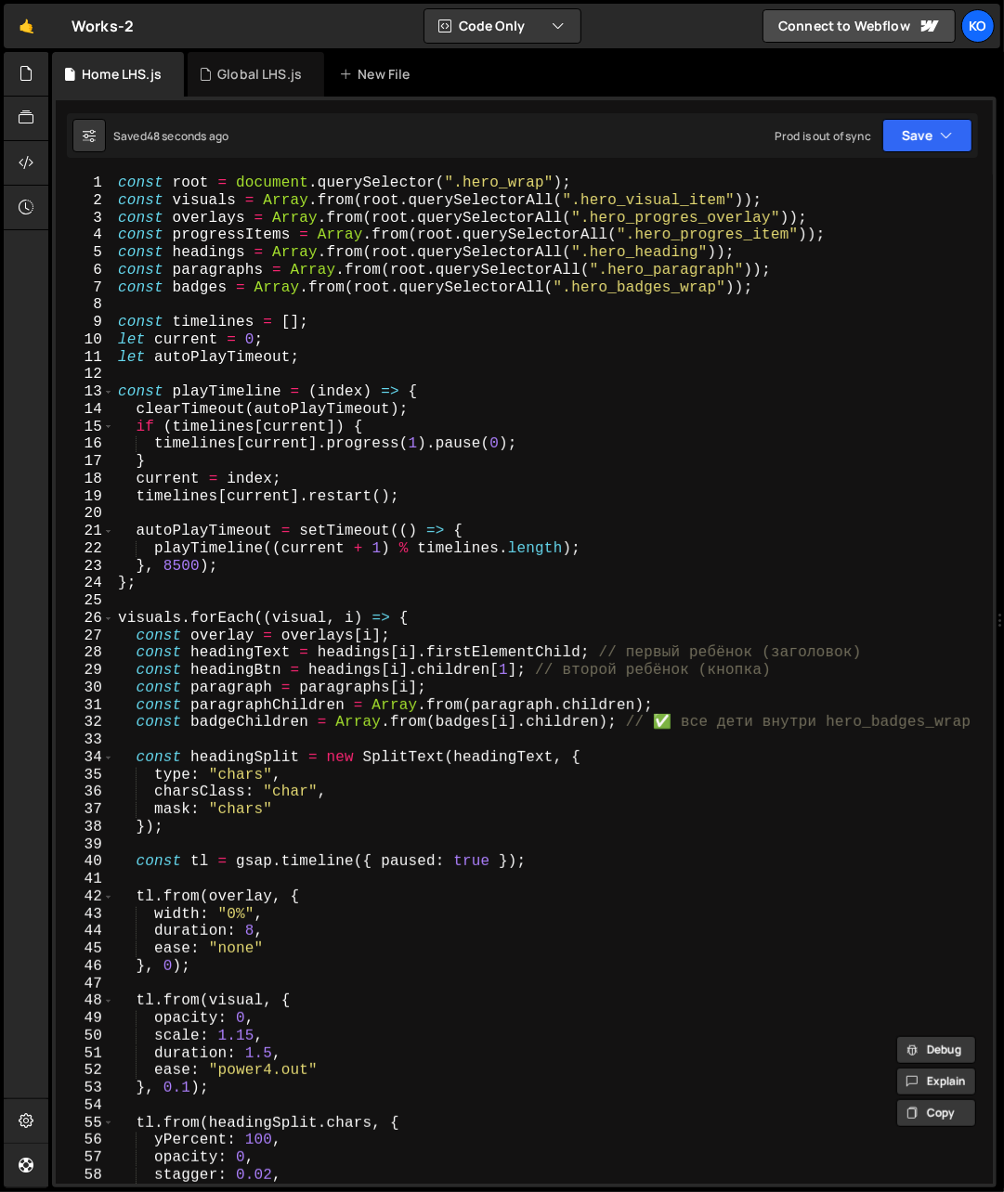
scroll to position [0, 0]
click at [237, 69] on div "Global LHS.js" at bounding box center [259, 74] width 84 height 19
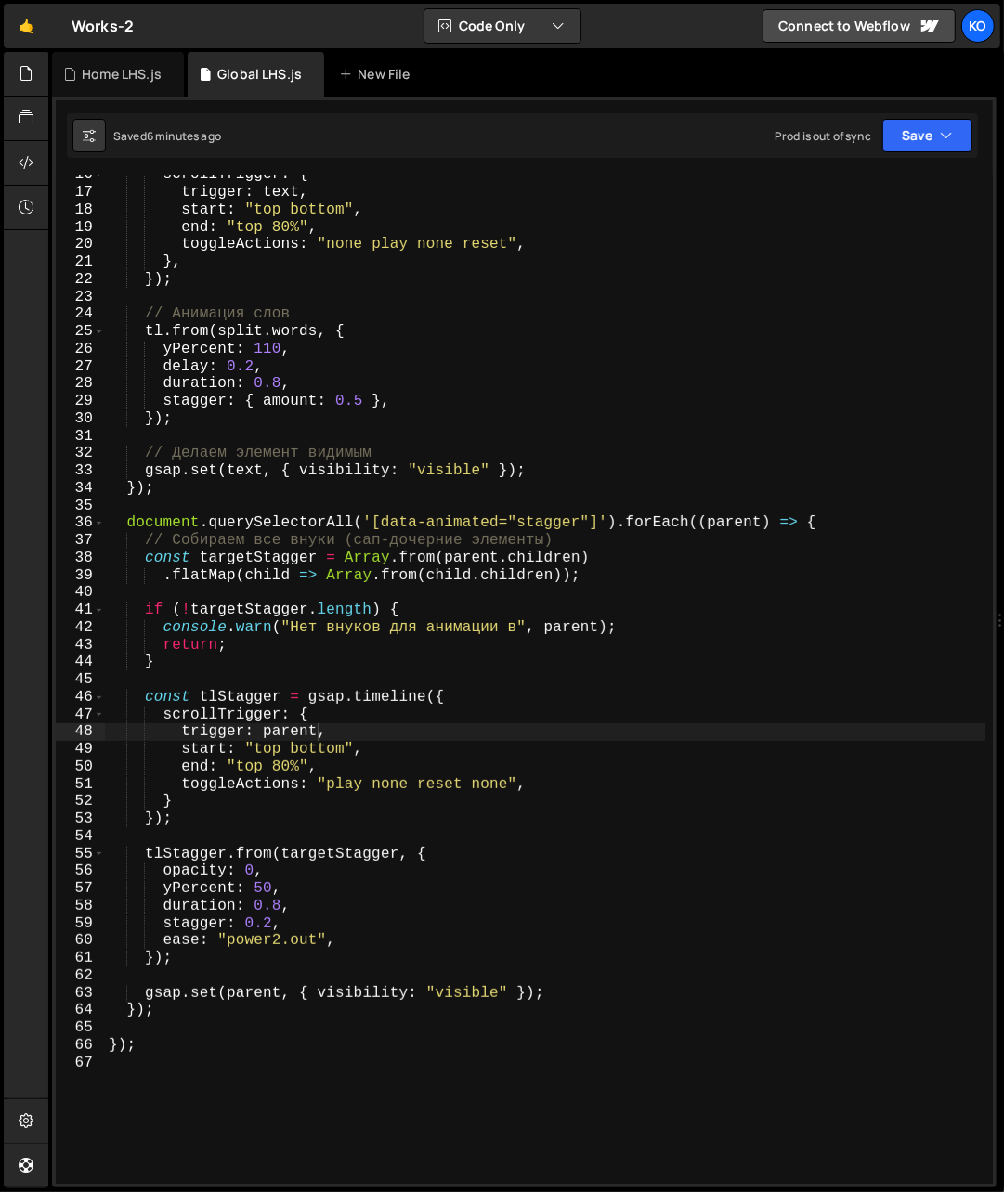
scroll to position [269, 0]
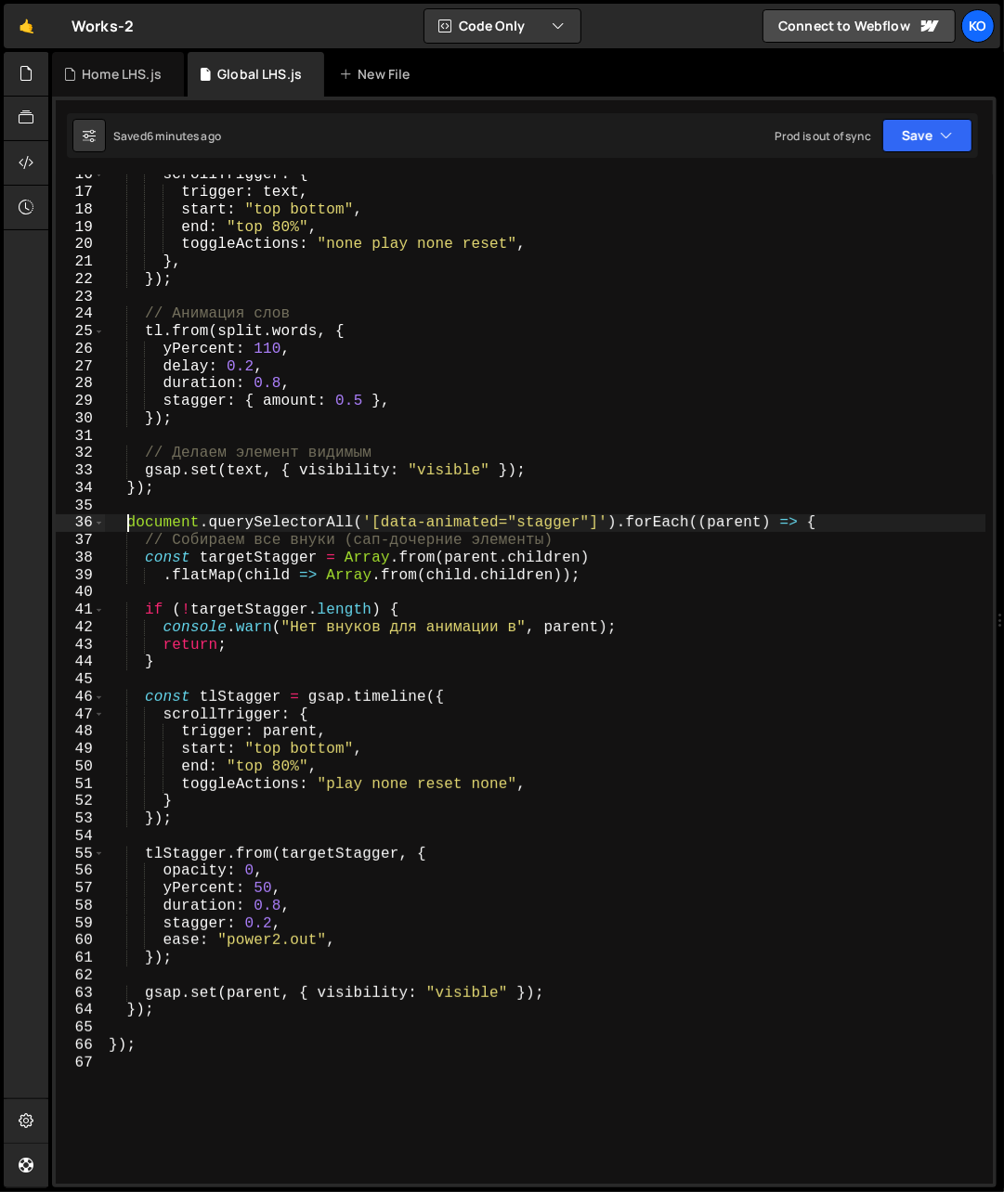
click at [128, 523] on div "scrollTrigger : { trigger : text , start : "top bottom" , end : "top 80%" , tog…" at bounding box center [545, 688] width 881 height 1045
click at [168, 1010] on div "scrollTrigger : { trigger : text , start : "top bottom" , end : "top 80%" , tog…" at bounding box center [545, 688] width 881 height 1045
type textarea "gsap.set(parent, { visibility: "visible" }); });"
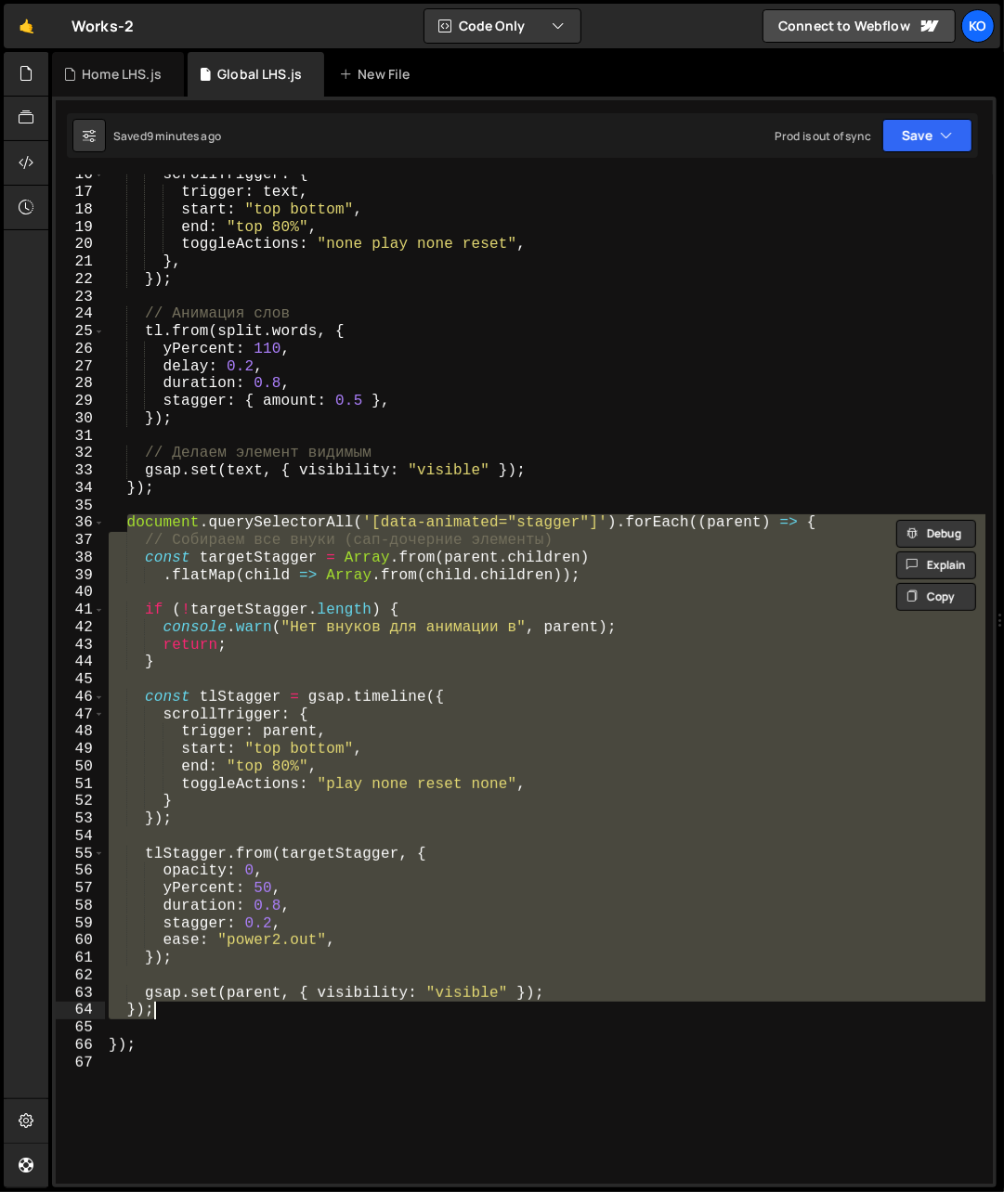
click at [238, 1028] on div "scrollTrigger : { trigger : text , start : "top bottom" , end : "top 80%" , tog…" at bounding box center [545, 688] width 881 height 1045
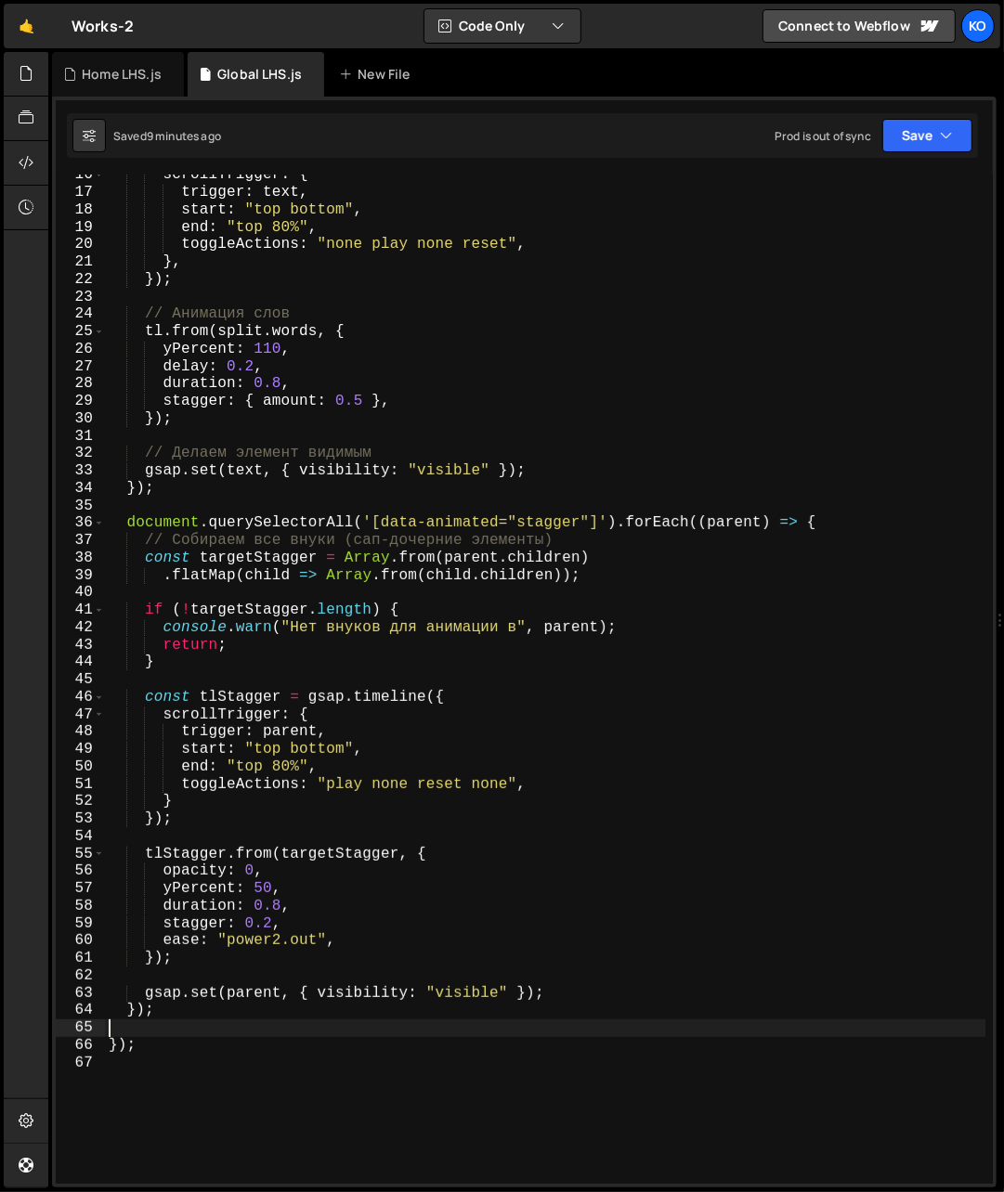
click at [205, 1091] on div "scrollTrigger : { trigger : text , start : "top bottom" , end : "top 80%" , tog…" at bounding box center [545, 688] width 881 height 1045
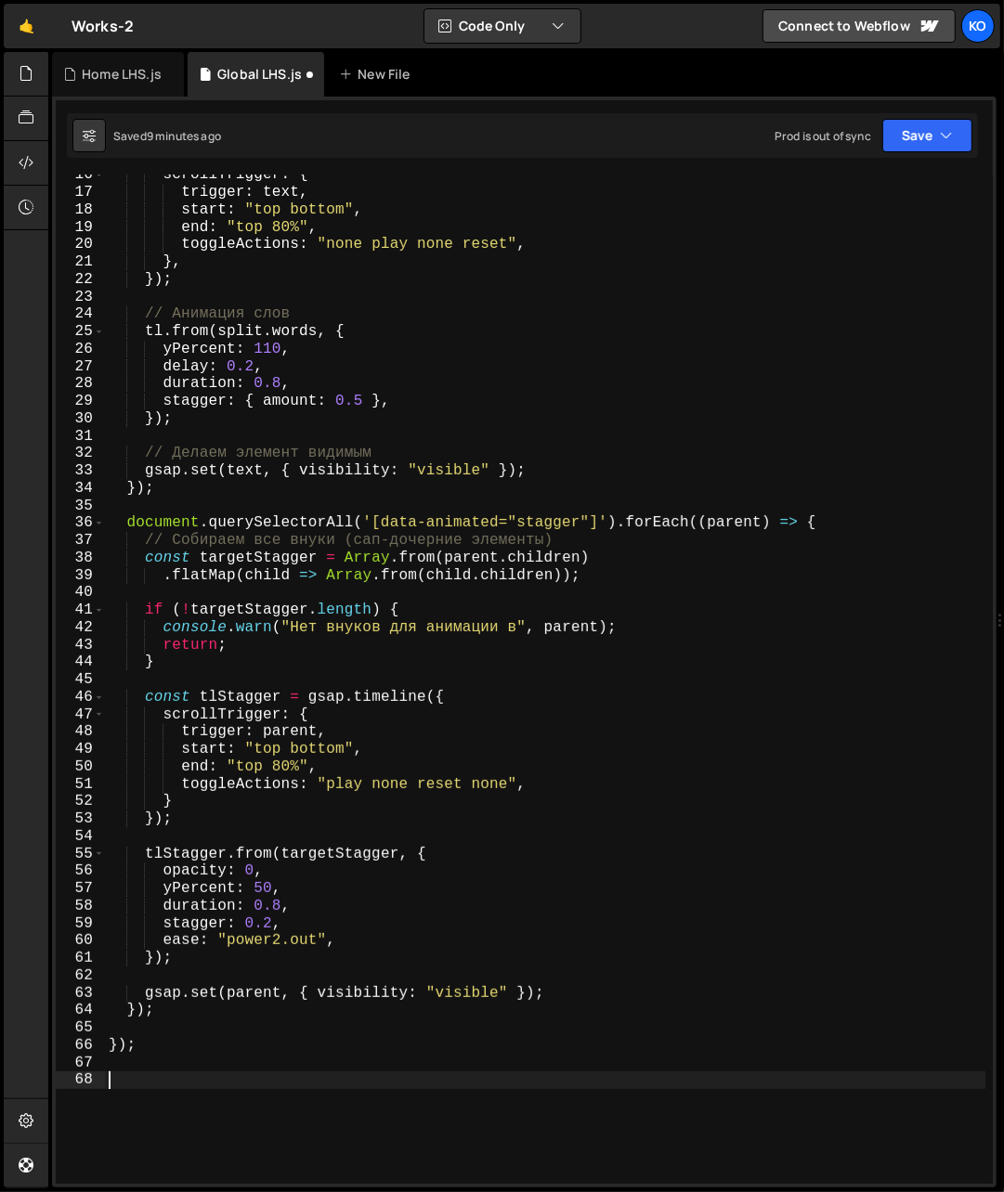
paste textarea "});"
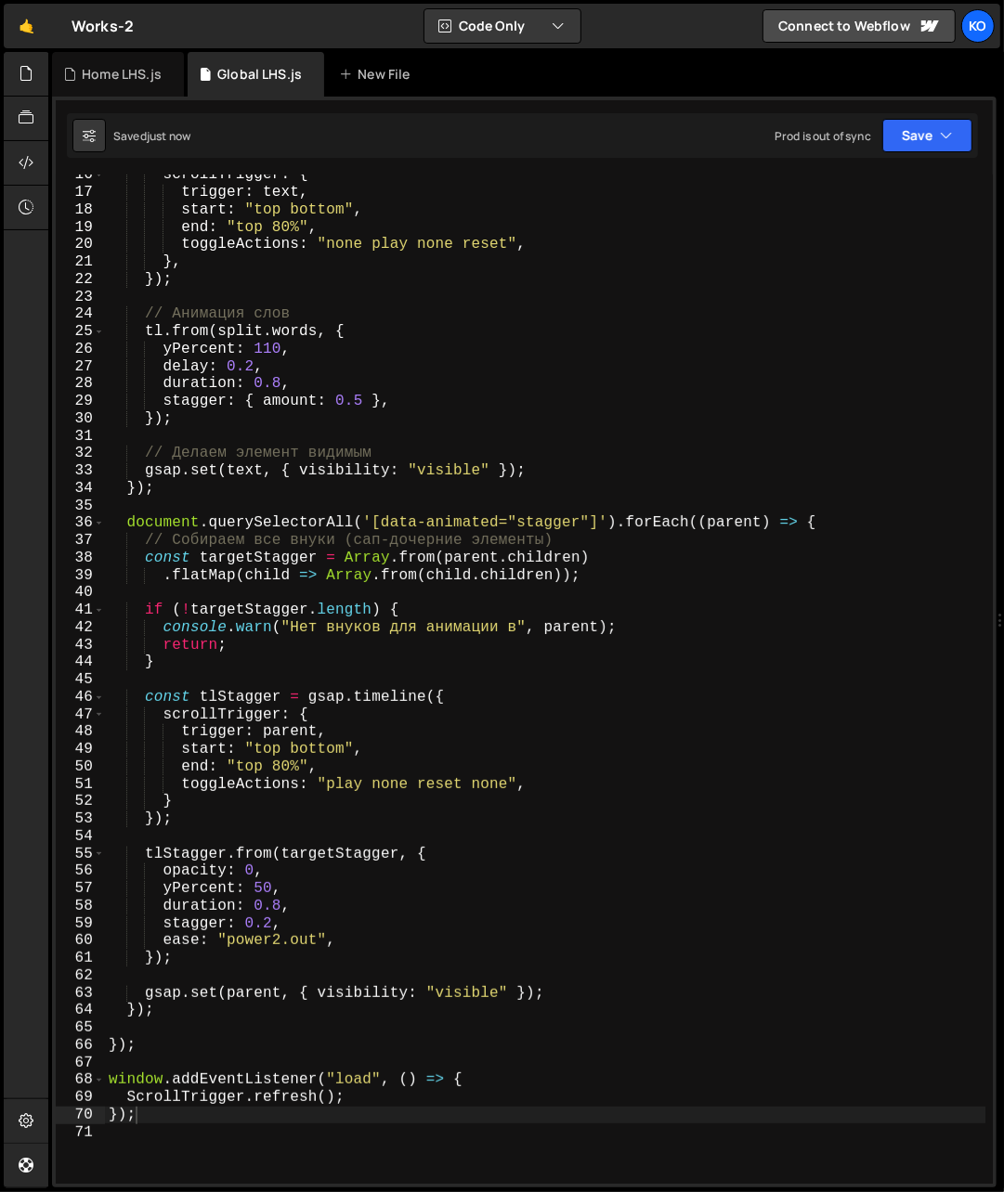
click at [111, 1085] on div "scrollTrigger : { trigger : text , start : "top bottom" , end : "top 80%" , tog…" at bounding box center [545, 688] width 881 height 1045
type textarea "window.addEventListener("load", () => { ScrollTrigger.refresh();"
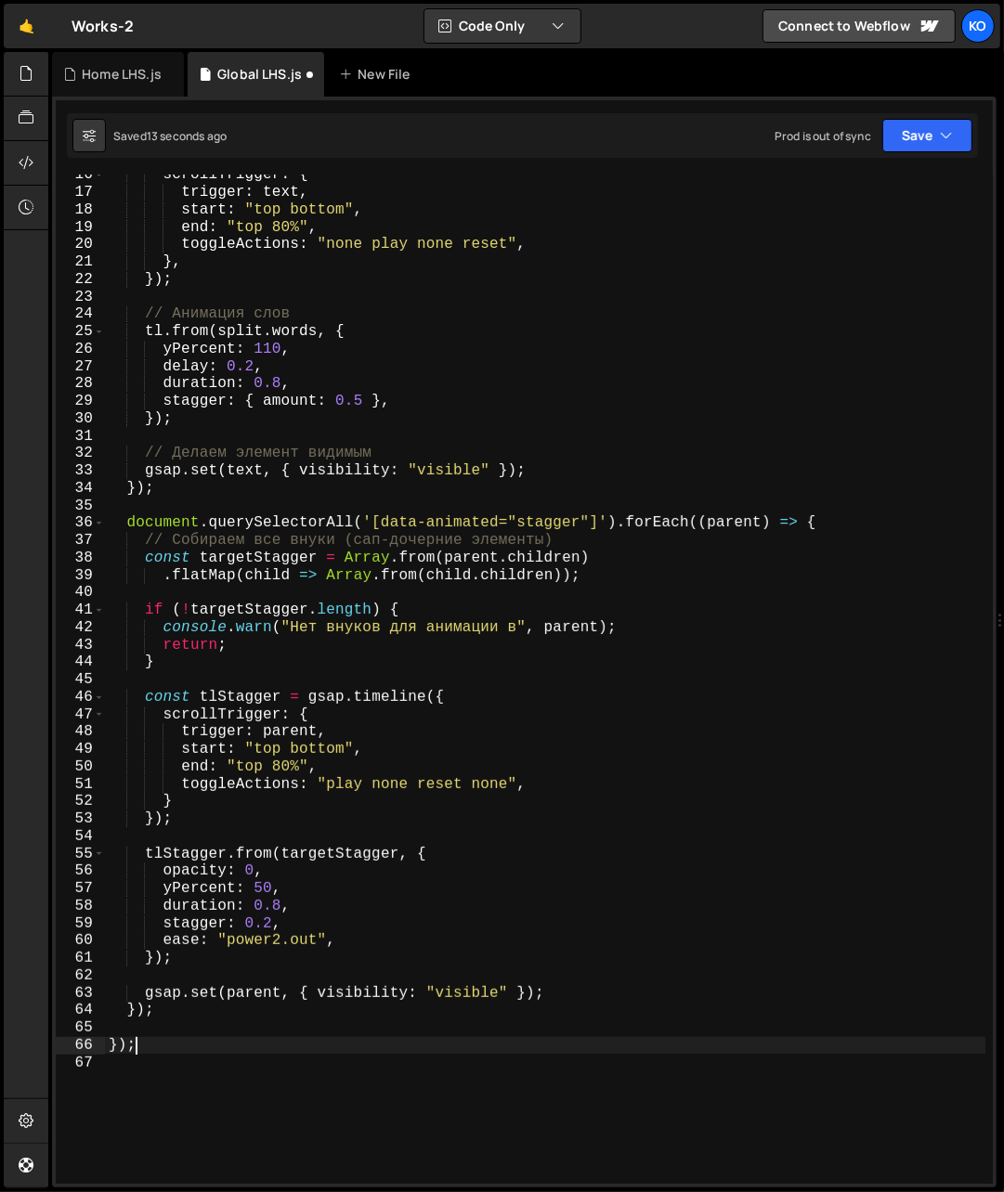
click at [167, 1010] on div "scrollTrigger : { trigger : text , start : "top bottom" , end : "top 80%" , tog…" at bounding box center [545, 688] width 881 height 1045
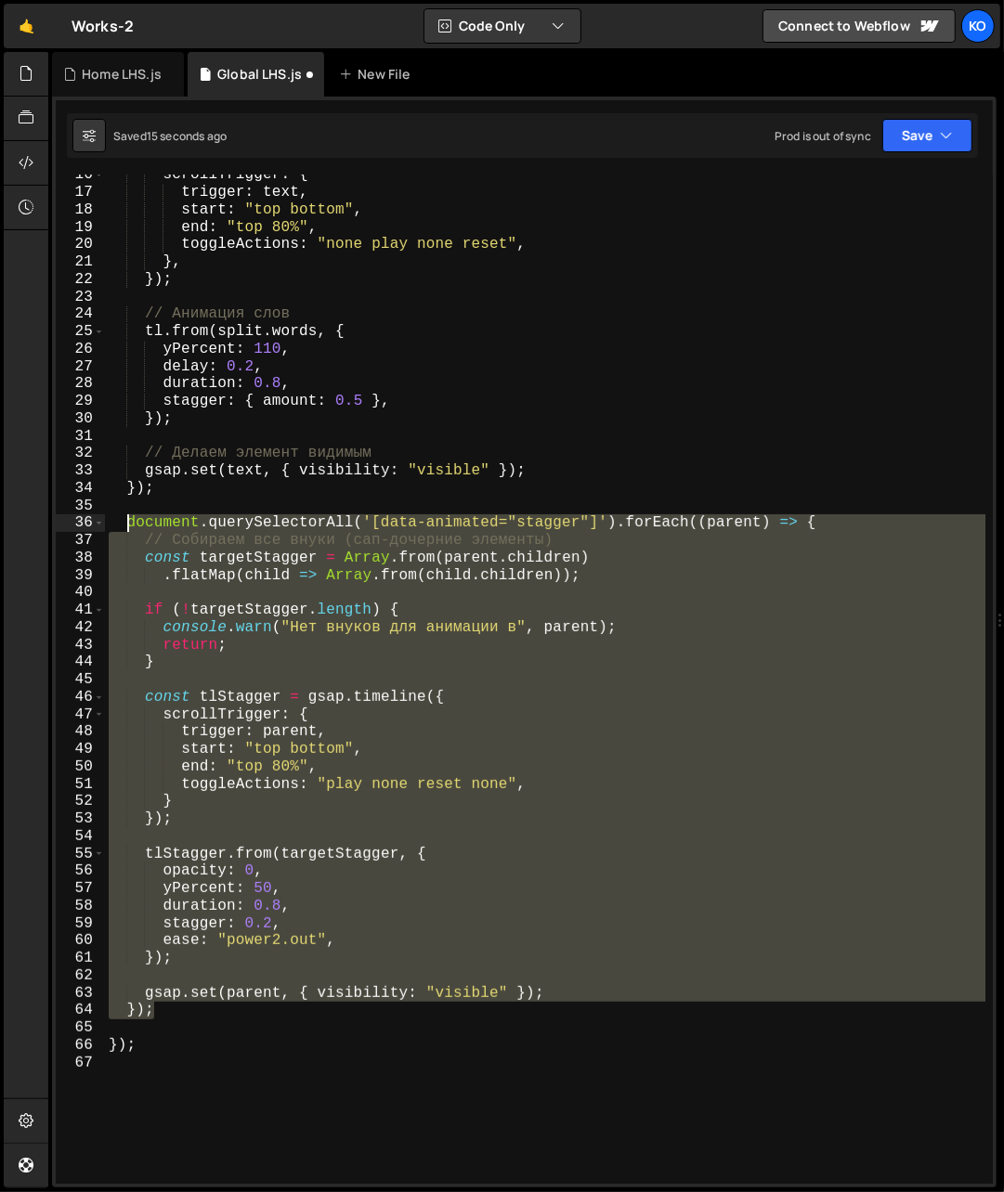
click at [129, 524] on div "scrollTrigger : { trigger : text , start : "top bottom" , end : "top 80%" , tog…" at bounding box center [545, 688] width 881 height 1045
type textarea "document.querySelectorAll('[data-animated="stagger"]').forEach((parent) => { //…"
paste textarea
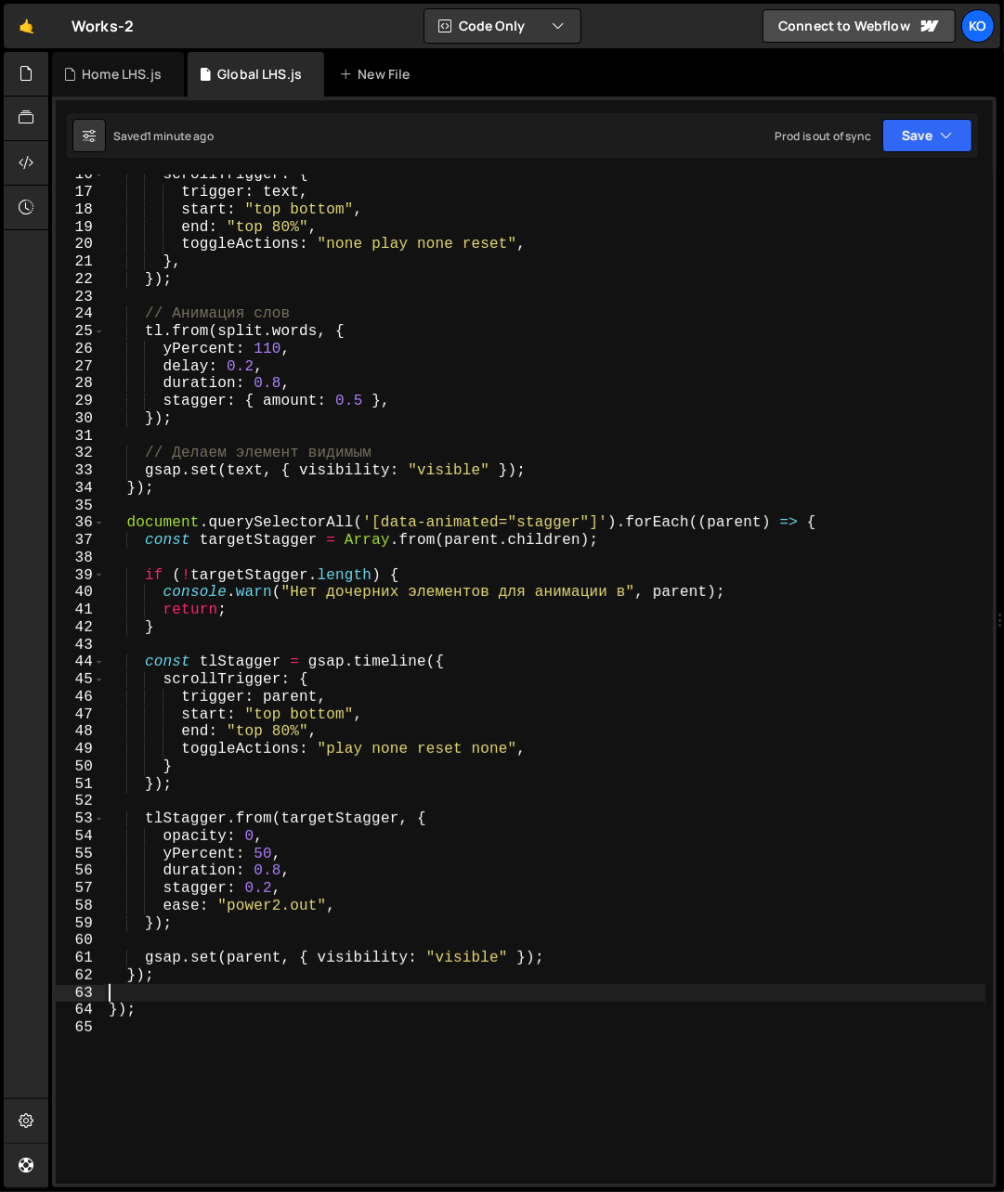
click at [554, 526] on div "scrollTrigger : { trigger : text , start : "top bottom" , end : "top 80%" , tog…" at bounding box center [545, 688] width 881 height 1045
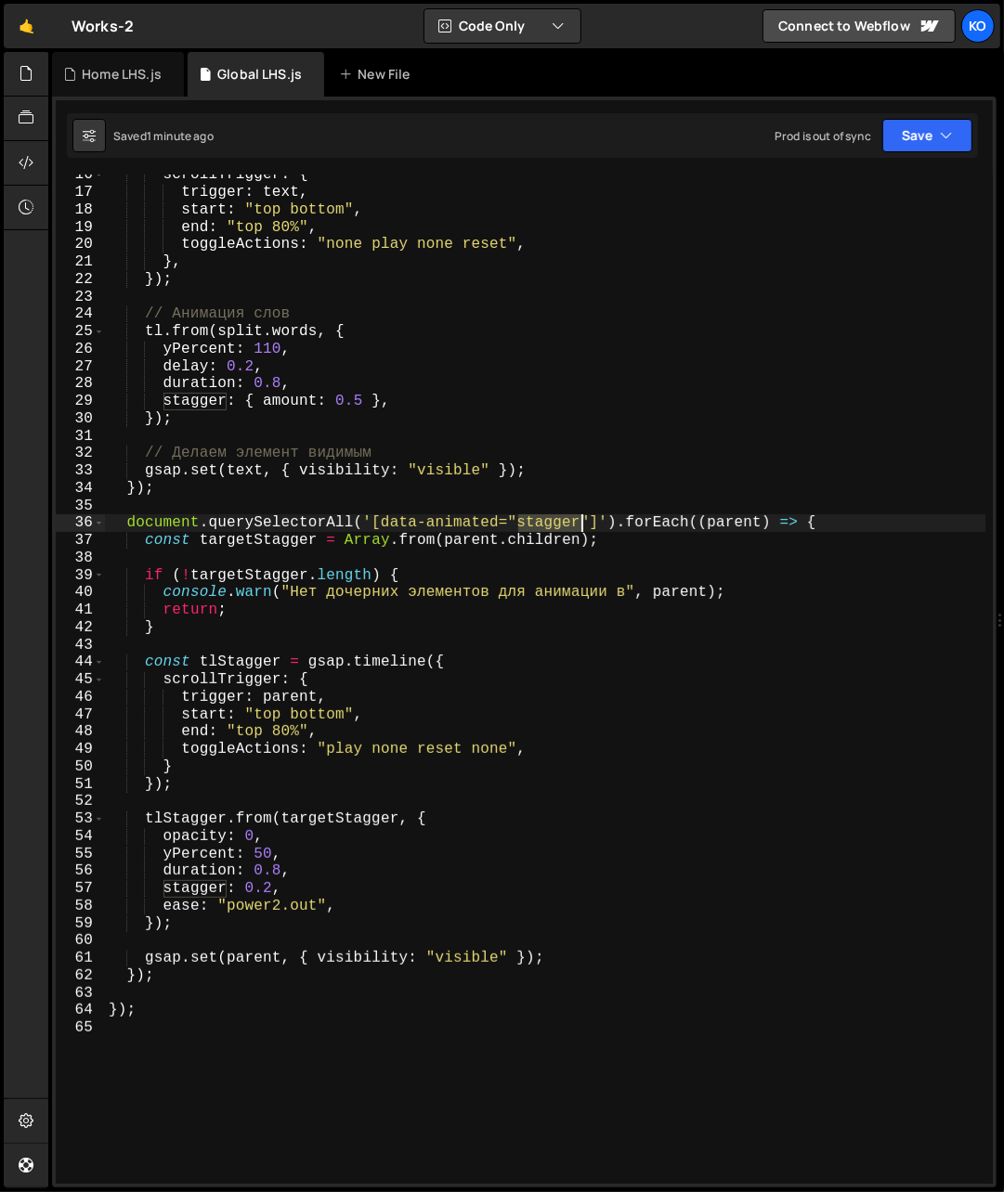
click at [554, 526] on div "scrollTrigger : { trigger : text , start : "top bottom" , end : "top 80%" , tog…" at bounding box center [545, 688] width 881 height 1045
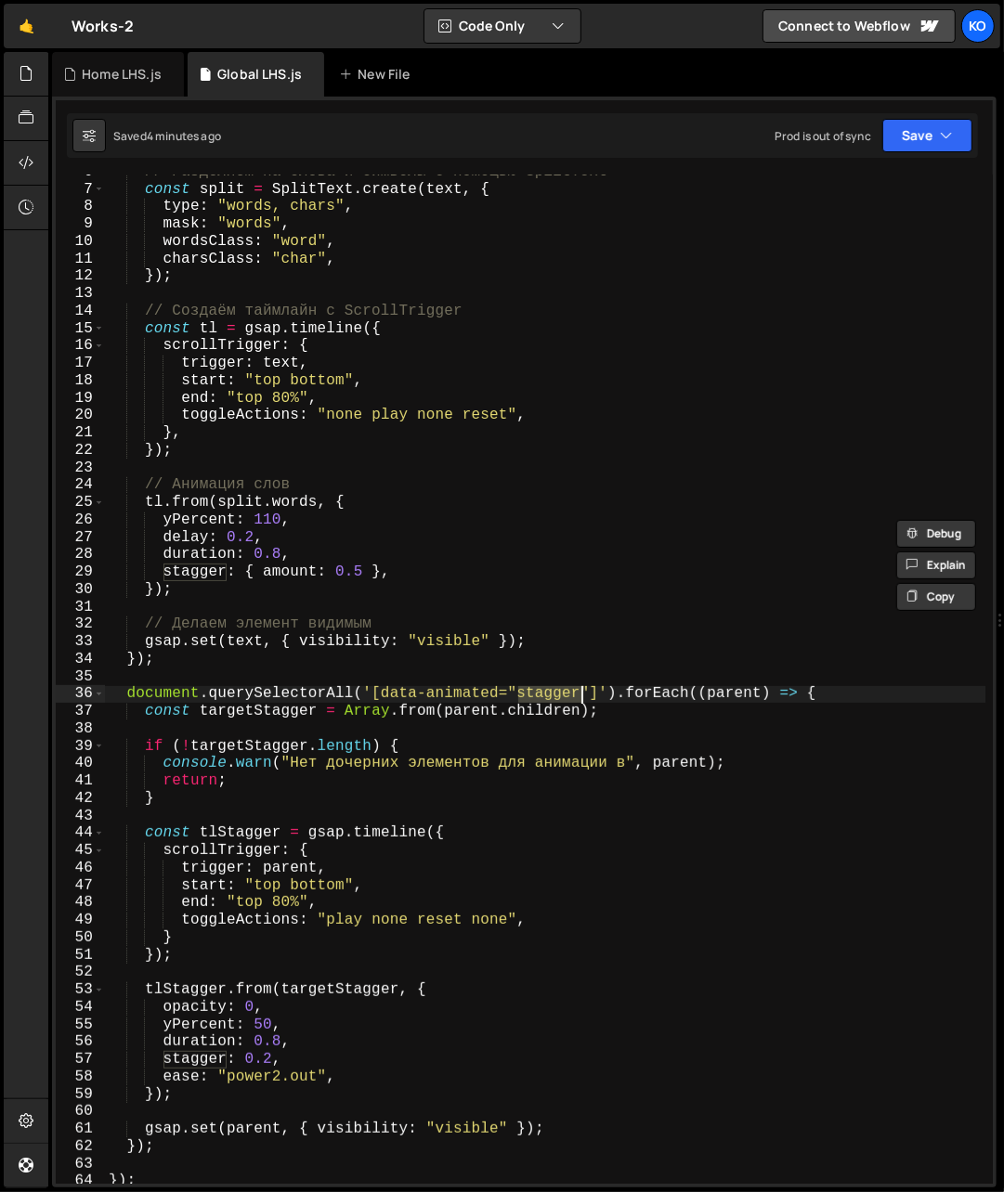
scroll to position [0, 0]
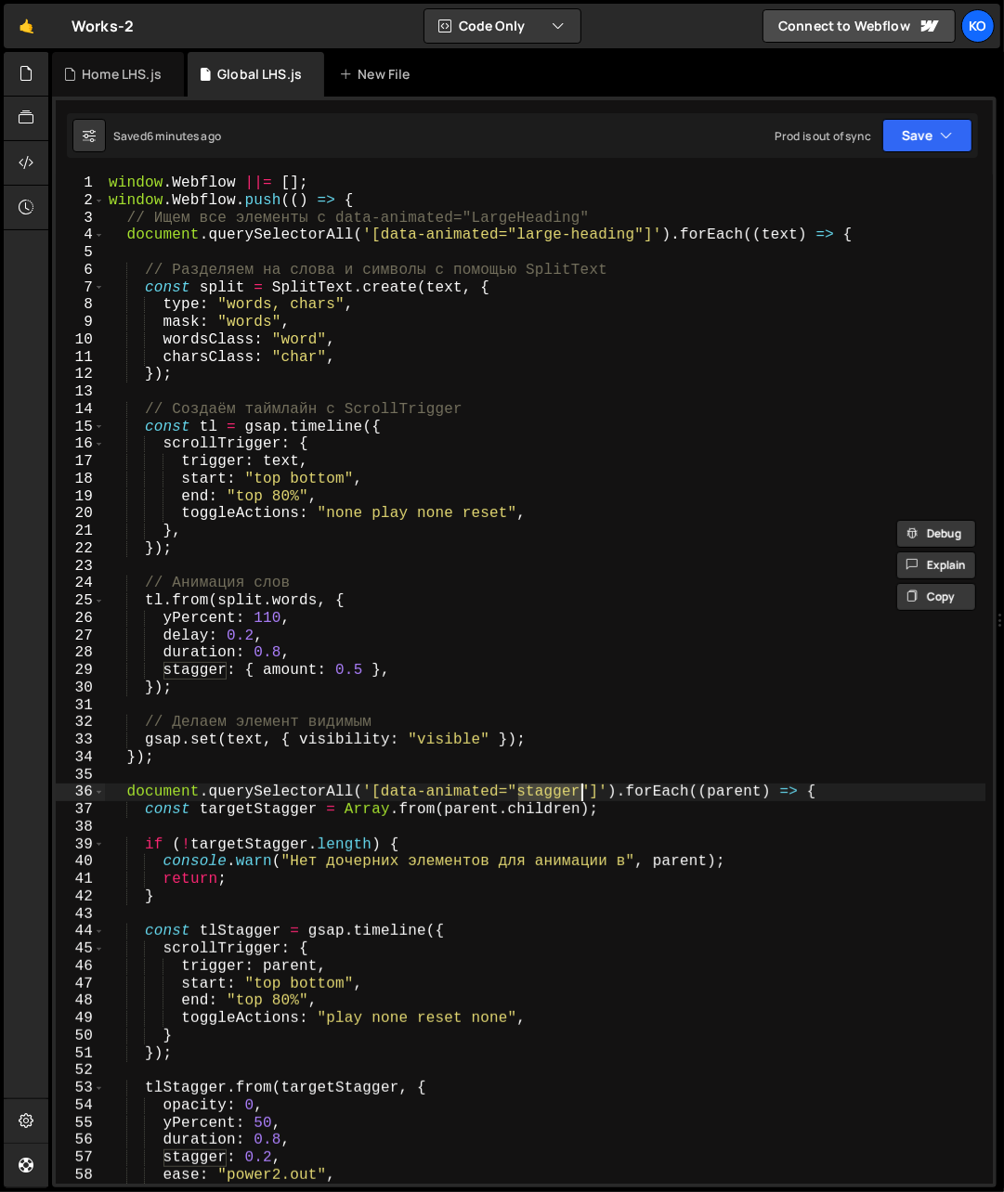
click at [152, 406] on div "window . Webflow ||= [ ] ; window . Webflow . push (( ) => { // Ищем все элемен…" at bounding box center [545, 697] width 881 height 1045
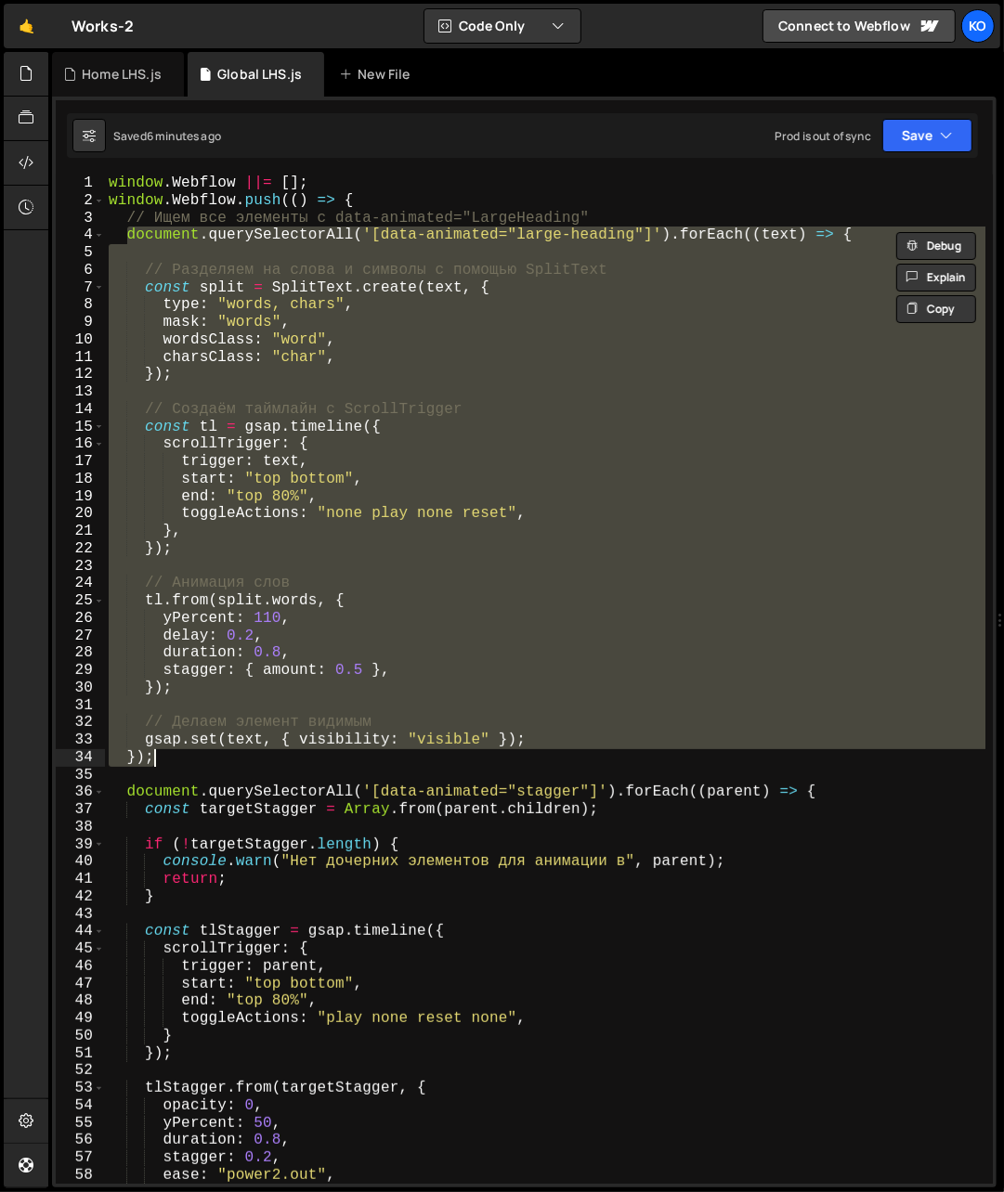
drag, startPoint x: 128, startPoint y: 240, endPoint x: 179, endPoint y: 759, distance: 522.4
click at [179, 759] on div "window . Webflow ||= [ ] ; window . Webflow . push (( ) => { // Ищем все элемен…" at bounding box center [545, 697] width 881 height 1045
click at [319, 479] on div "window . Webflow ||= [ ] ; window . Webflow . push (( ) => { // Ищем все элемен…" at bounding box center [545, 679] width 880 height 1009
click at [319, 479] on div "window . Webflow ||= [ ] ; window . Webflow . push (( ) => { // Ищем все элемен…" at bounding box center [545, 697] width 881 height 1045
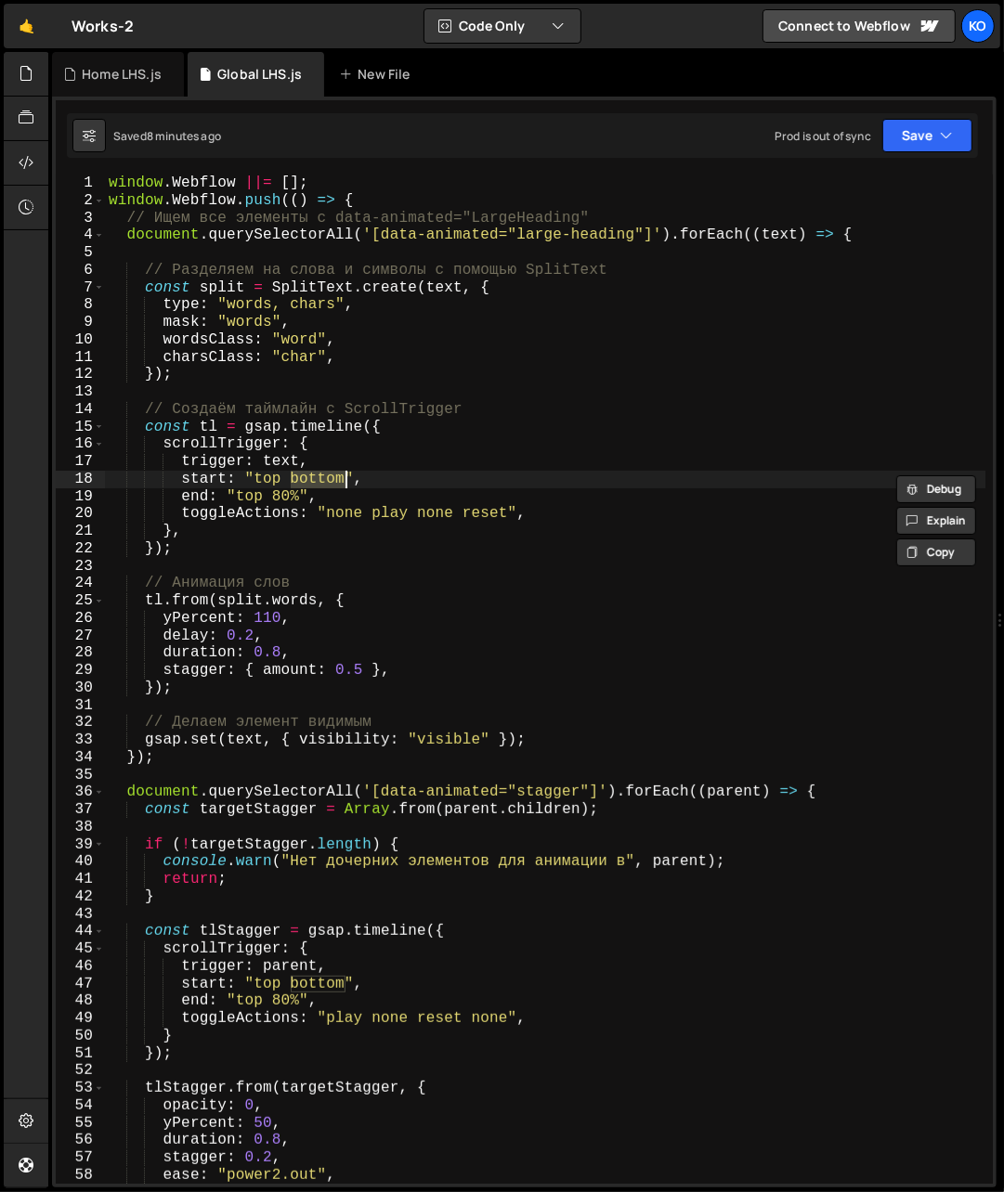
paste textarea "90%"
click at [298, 479] on div "window . Webflow ||= [ ] ; window . Webflow . push (( ) => { // Ищем все элемен…" at bounding box center [545, 697] width 881 height 1045
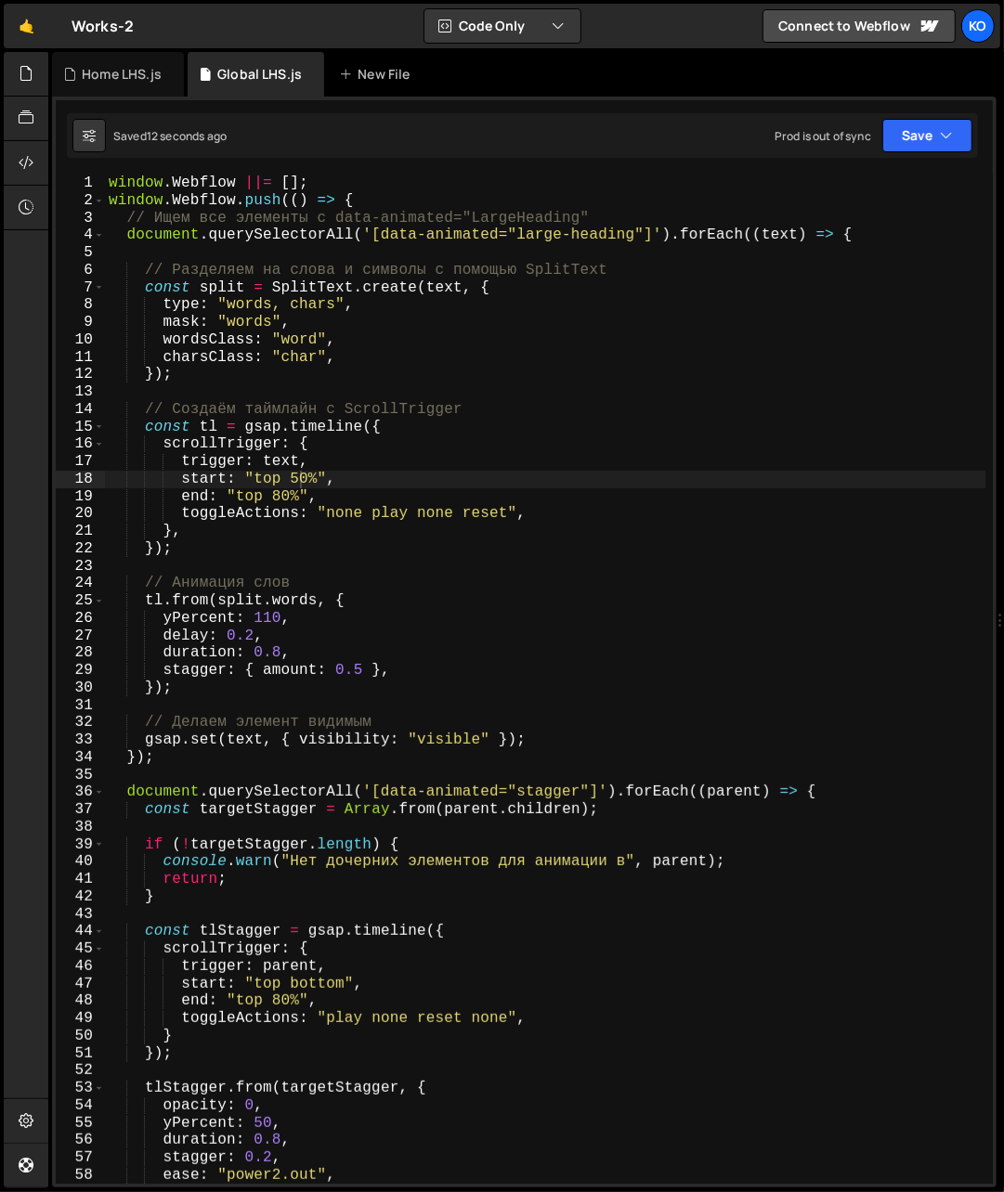
click at [314, 983] on div "window . Webflow ||= [ ] ; window . Webflow . push (( ) => { // Ищем все элемен…" at bounding box center [545, 697] width 881 height 1045
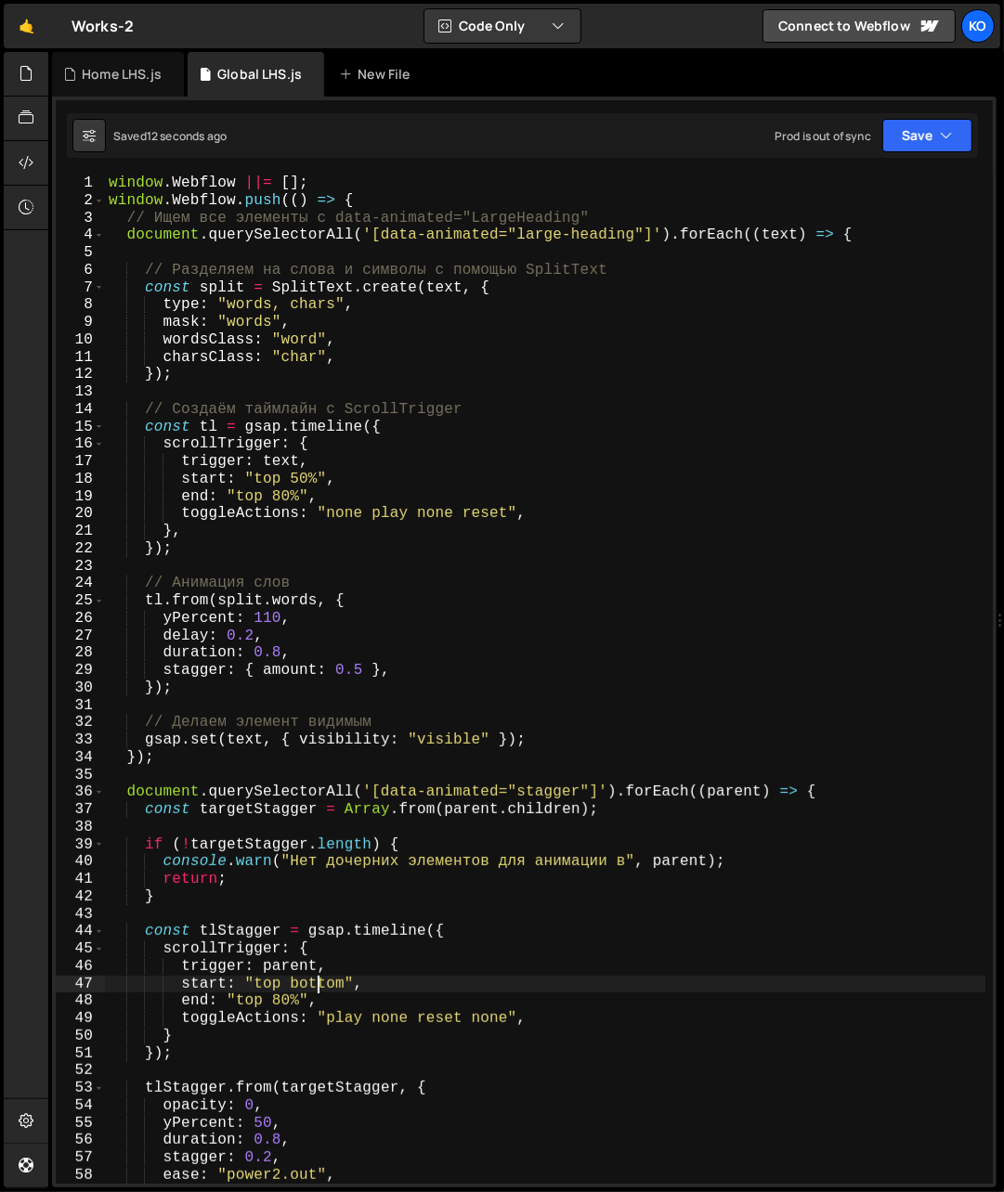
click at [314, 983] on div "window . Webflow ||= [ ] ; window . Webflow . push (( ) => { // Ищем все элемен…" at bounding box center [545, 697] width 881 height 1045
click at [299, 480] on div "window . Webflow ||= [ ] ; window . Webflow . push (( ) => { // Ищем все элемен…" at bounding box center [545, 697] width 881 height 1045
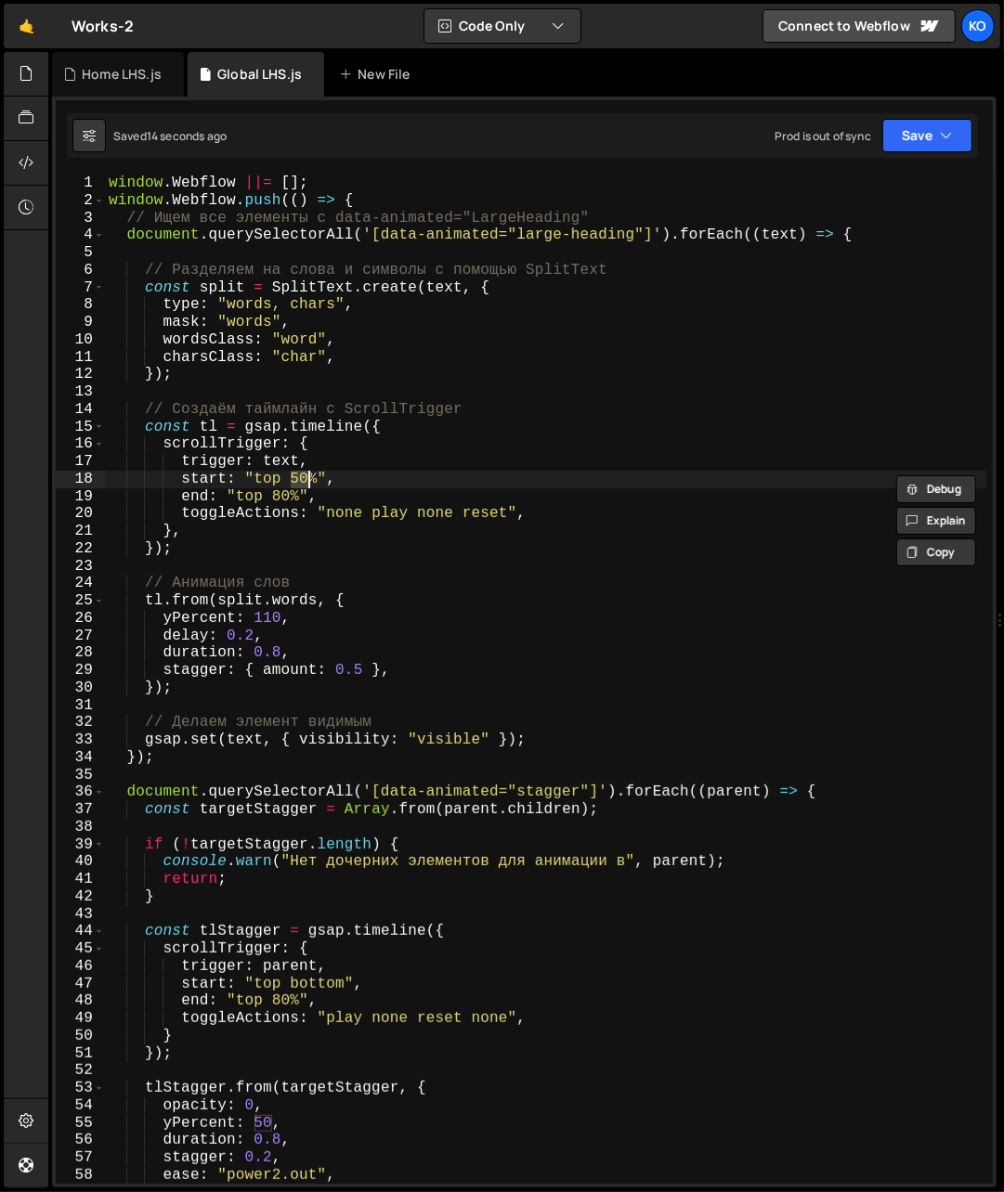
paste textarea "bottom"
click at [346, 482] on div "window . Webflow ||= [ ] ; window . Webflow . push (( ) => { // Ищем все элемен…" at bounding box center [545, 697] width 881 height 1045
click at [252, 635] on div "window . Webflow ||= [ ] ; window . Webflow . push (( ) => { // Ищем все элемен…" at bounding box center [545, 697] width 881 height 1045
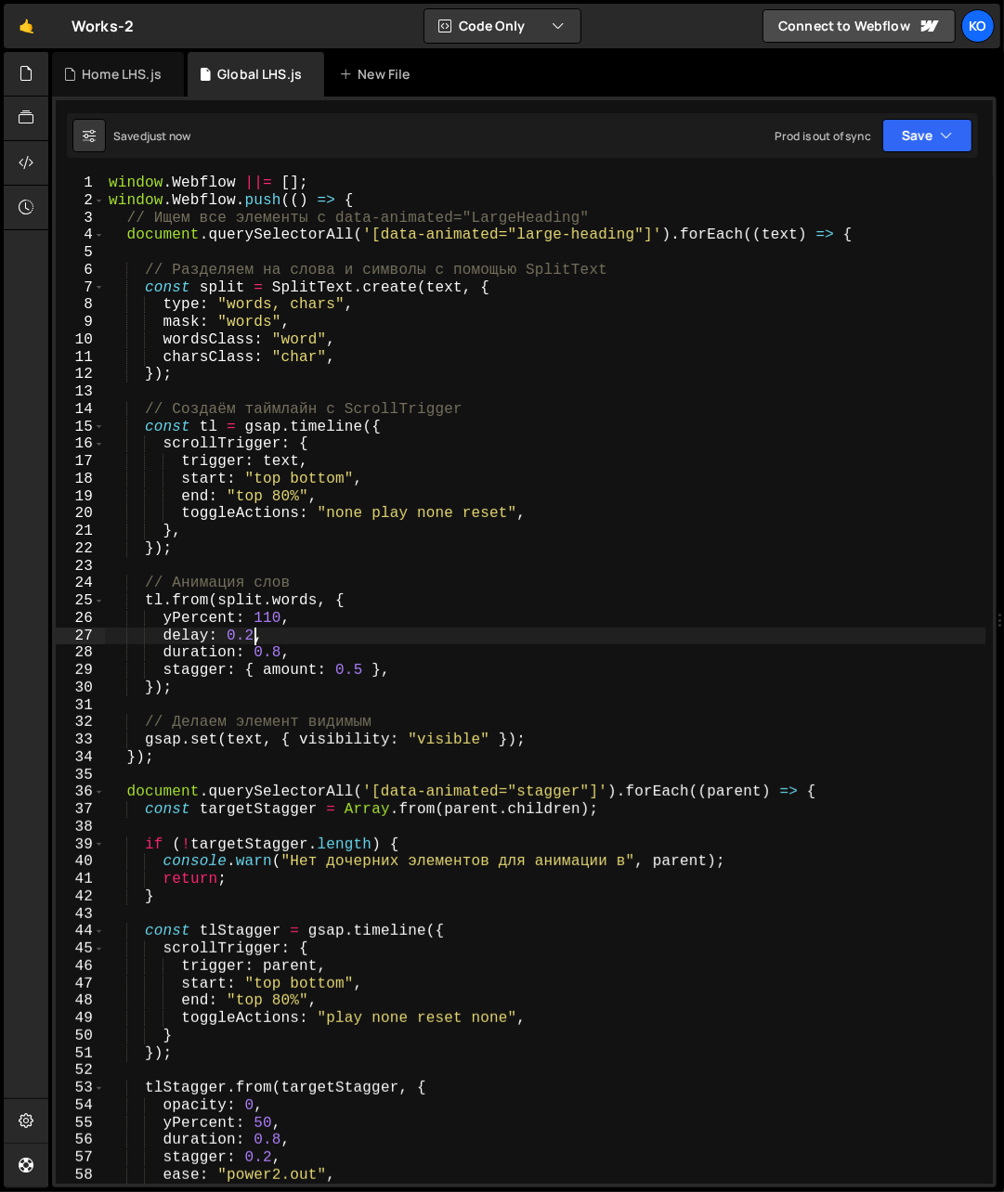
scroll to position [0, 7]
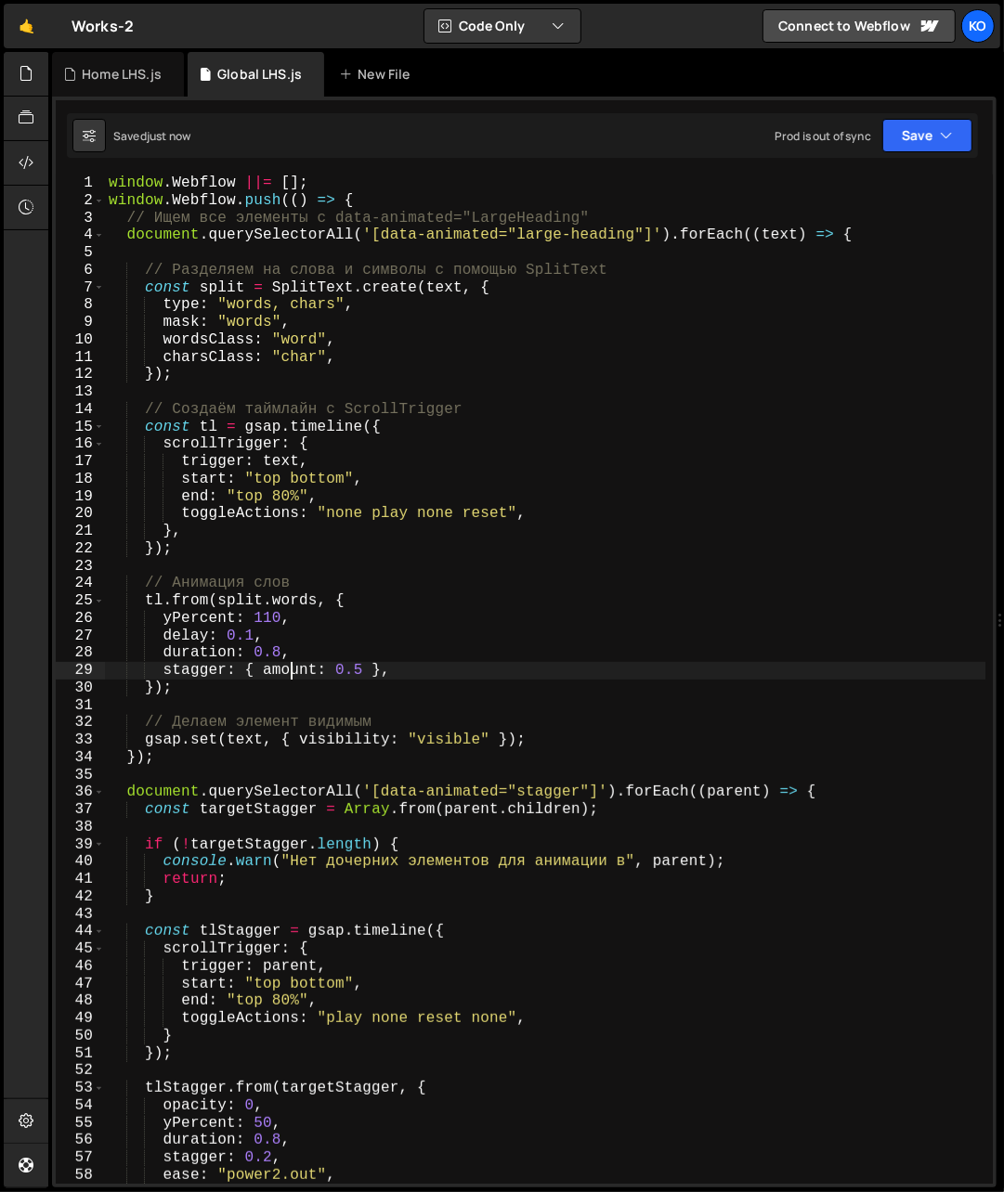
click at [287, 675] on div "window . Webflow ||= [ ] ; window . Webflow . push (( ) => { // Ищем все элемен…" at bounding box center [545, 697] width 881 height 1045
click at [253, 641] on div "window . Webflow ||= [ ] ; window . Webflow . push (( ) => { // Ищем все элемен…" at bounding box center [545, 697] width 881 height 1045
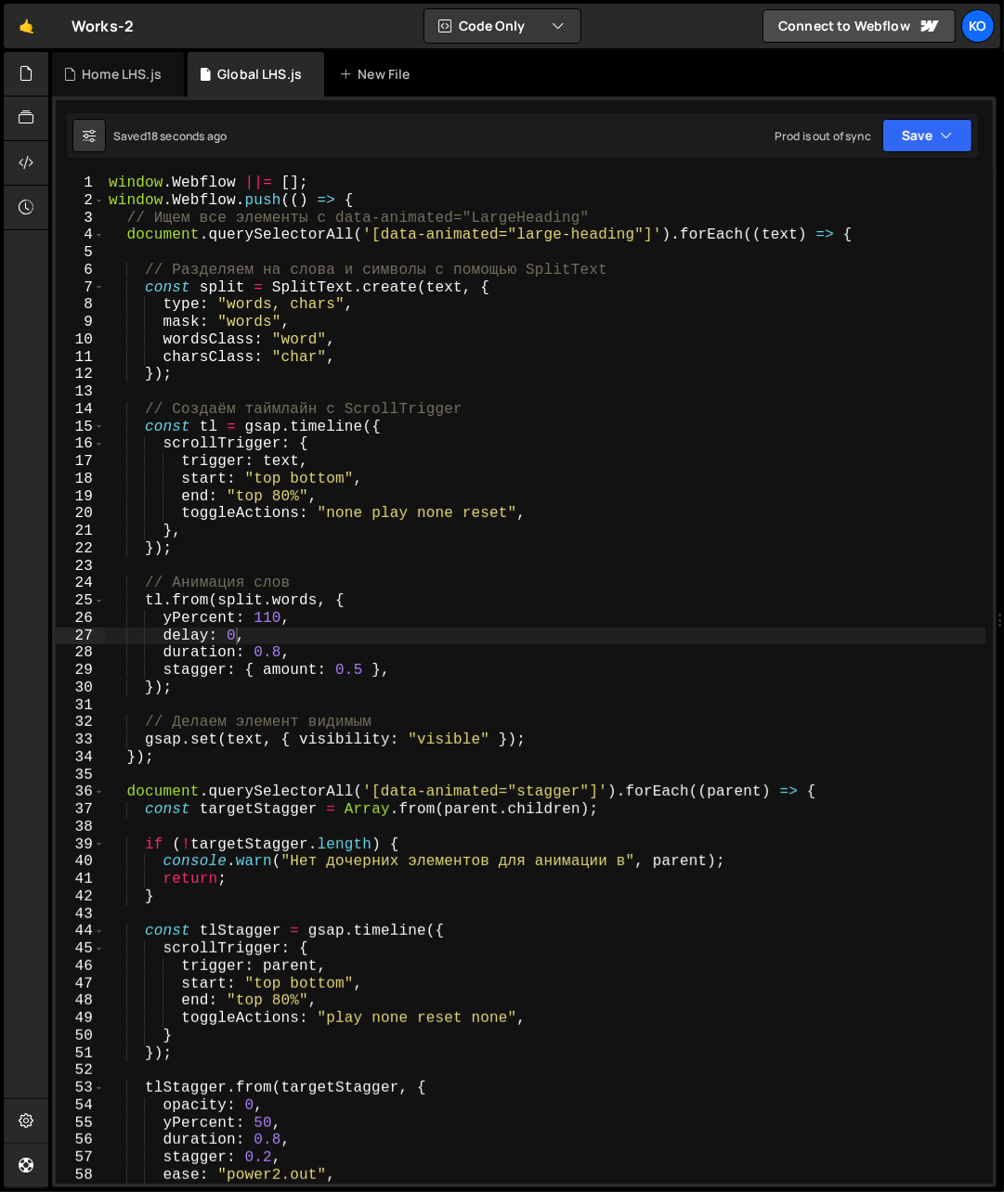
click at [236, 641] on div "window . Webflow ||= [ ] ; window . Webflow . push (( ) => { // Ищем все элемен…" at bounding box center [545, 697] width 881 height 1045
click at [227, 640] on div "window . Webflow ||= [ ] ; window . Webflow . push (( ) => { // Ищем все элемен…" at bounding box center [545, 697] width 881 height 1045
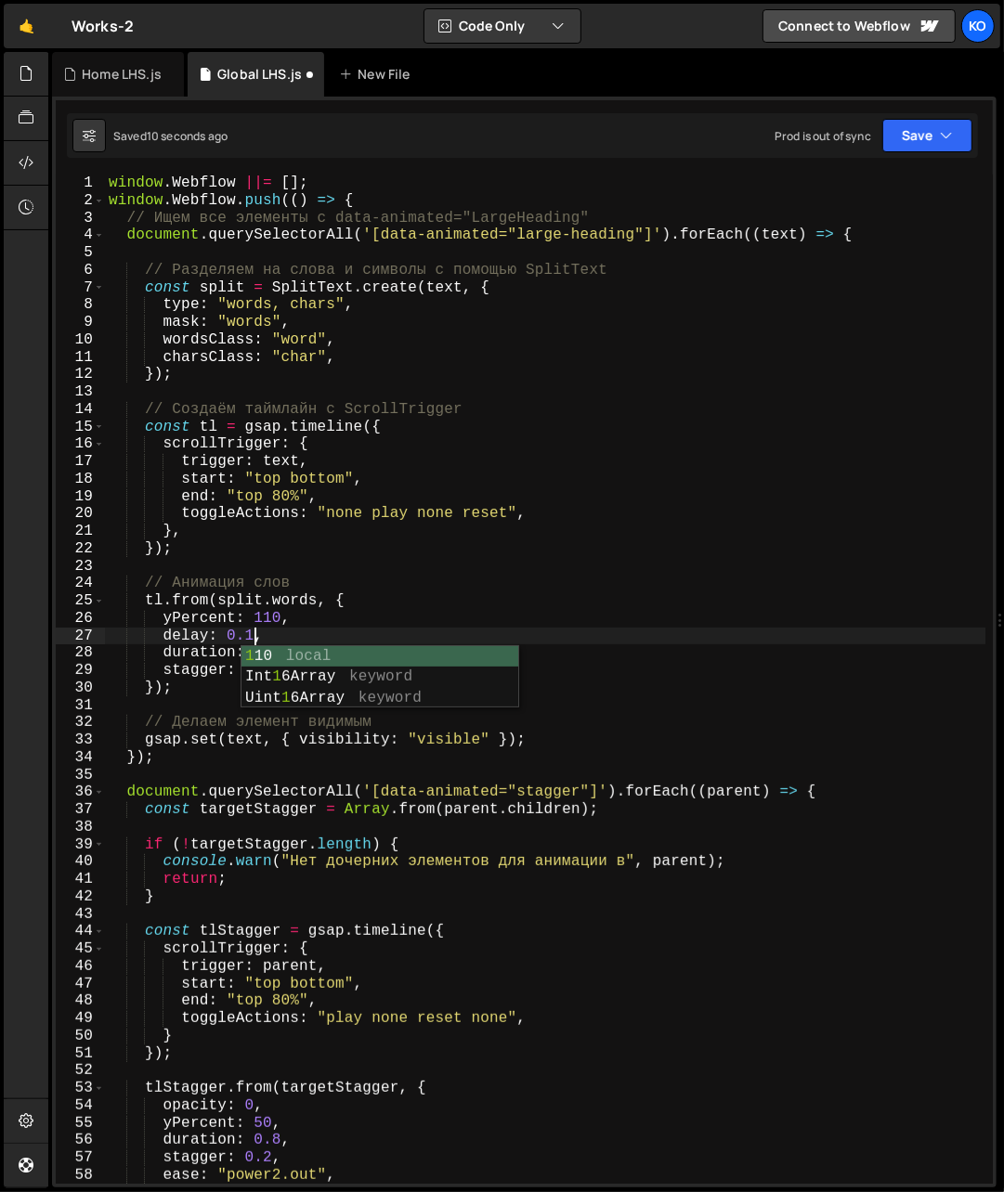
scroll to position [0, 7]
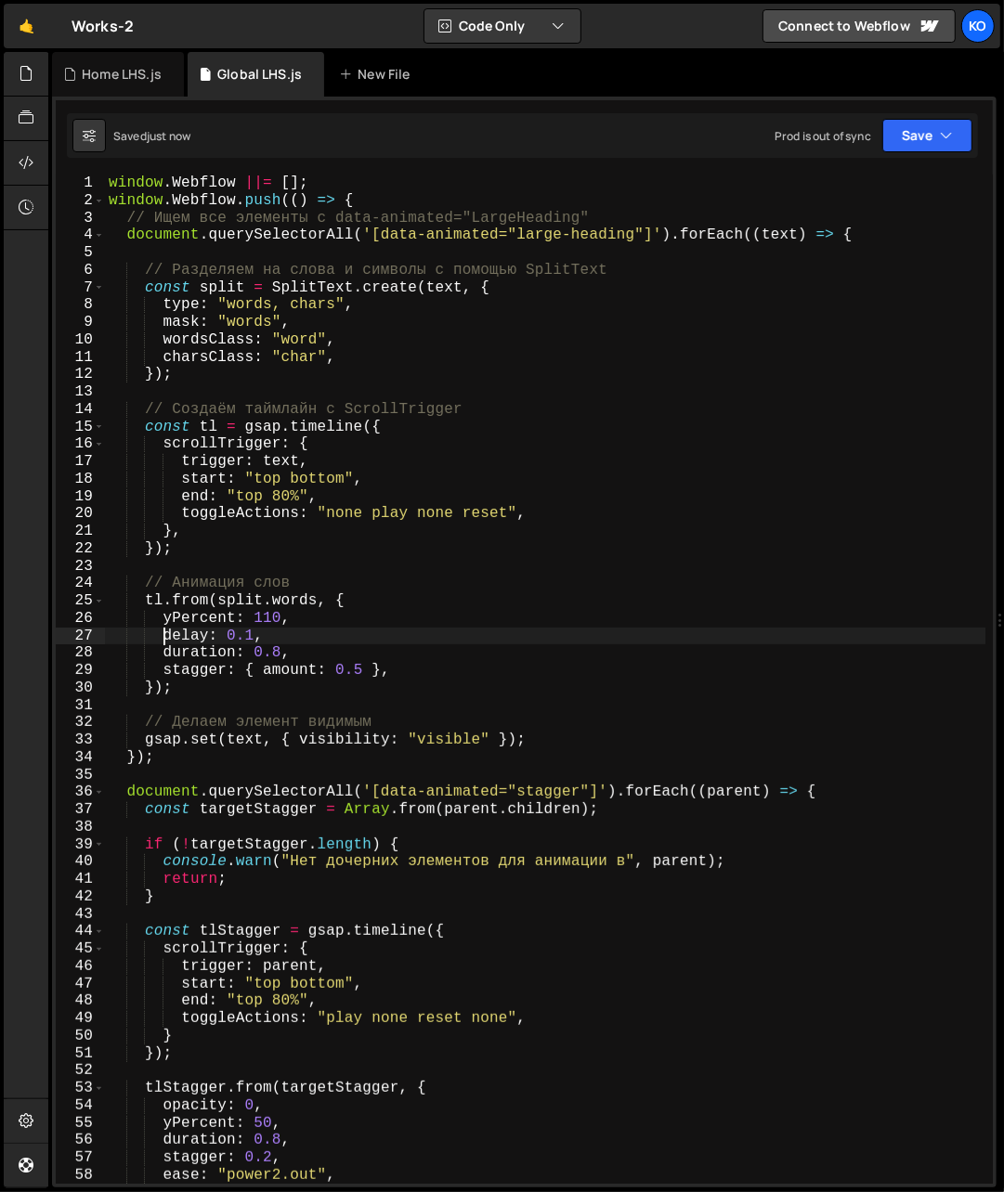
click at [165, 641] on div "window . Webflow ||= [ ] ; window . Webflow . push (( ) => { // Ищем все элемен…" at bounding box center [545, 697] width 881 height 1045
drag, startPoint x: 165, startPoint y: 641, endPoint x: 260, endPoint y: 629, distance: 95.4
click at [260, 629] on div "window . Webflow ||= [ ] ; window . Webflow . push (( ) => { // Ищем все элемен…" at bounding box center [545, 697] width 881 height 1045
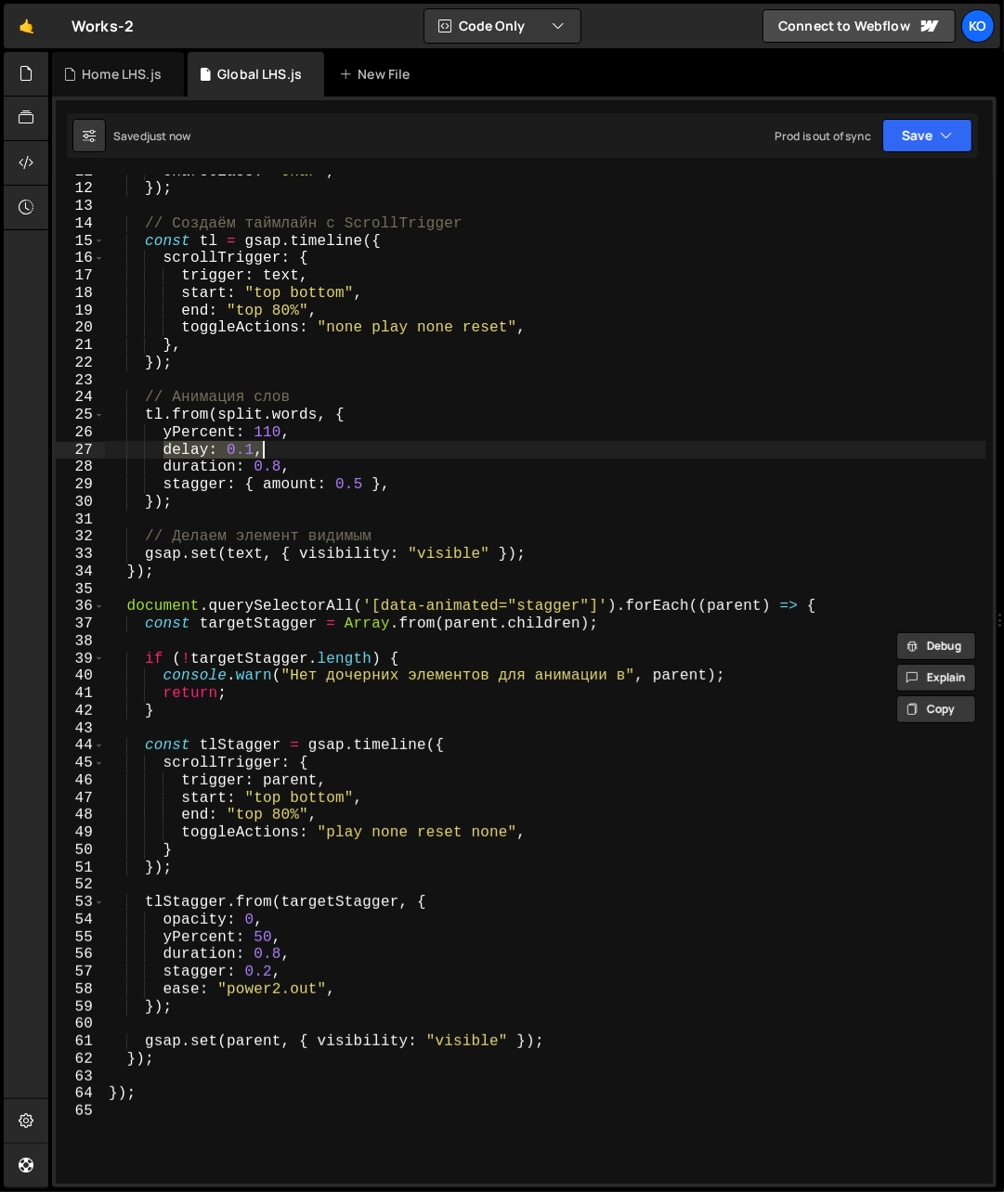
scroll to position [187, 0]
click at [287, 939] on div "charsClass : "char" , }) ; // Создаём таймлайн с ScrollTrigger const tl = gsap …" at bounding box center [545, 684] width 881 height 1045
type textarea "yPercent: 50,"
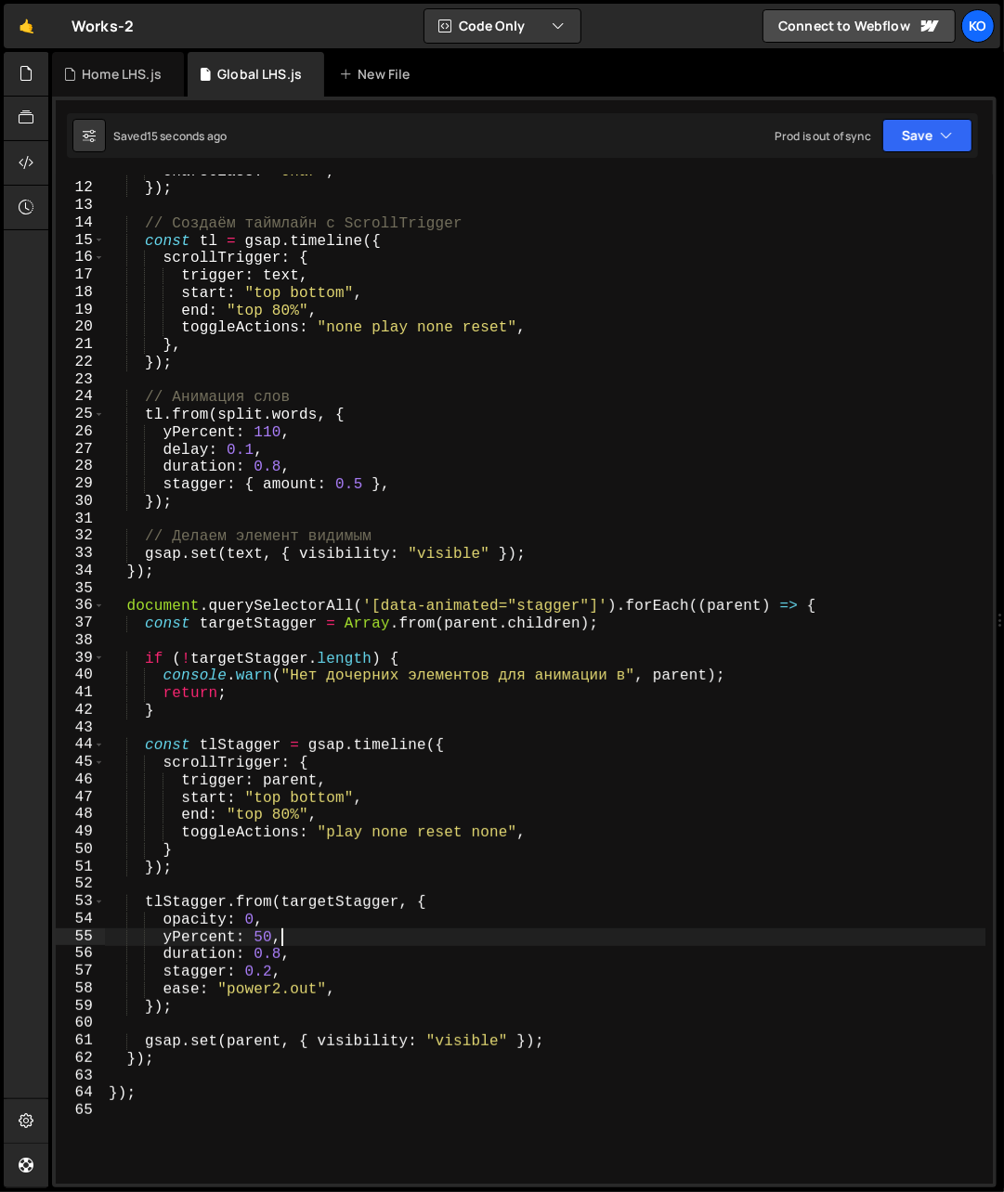
scroll to position [0, 2]
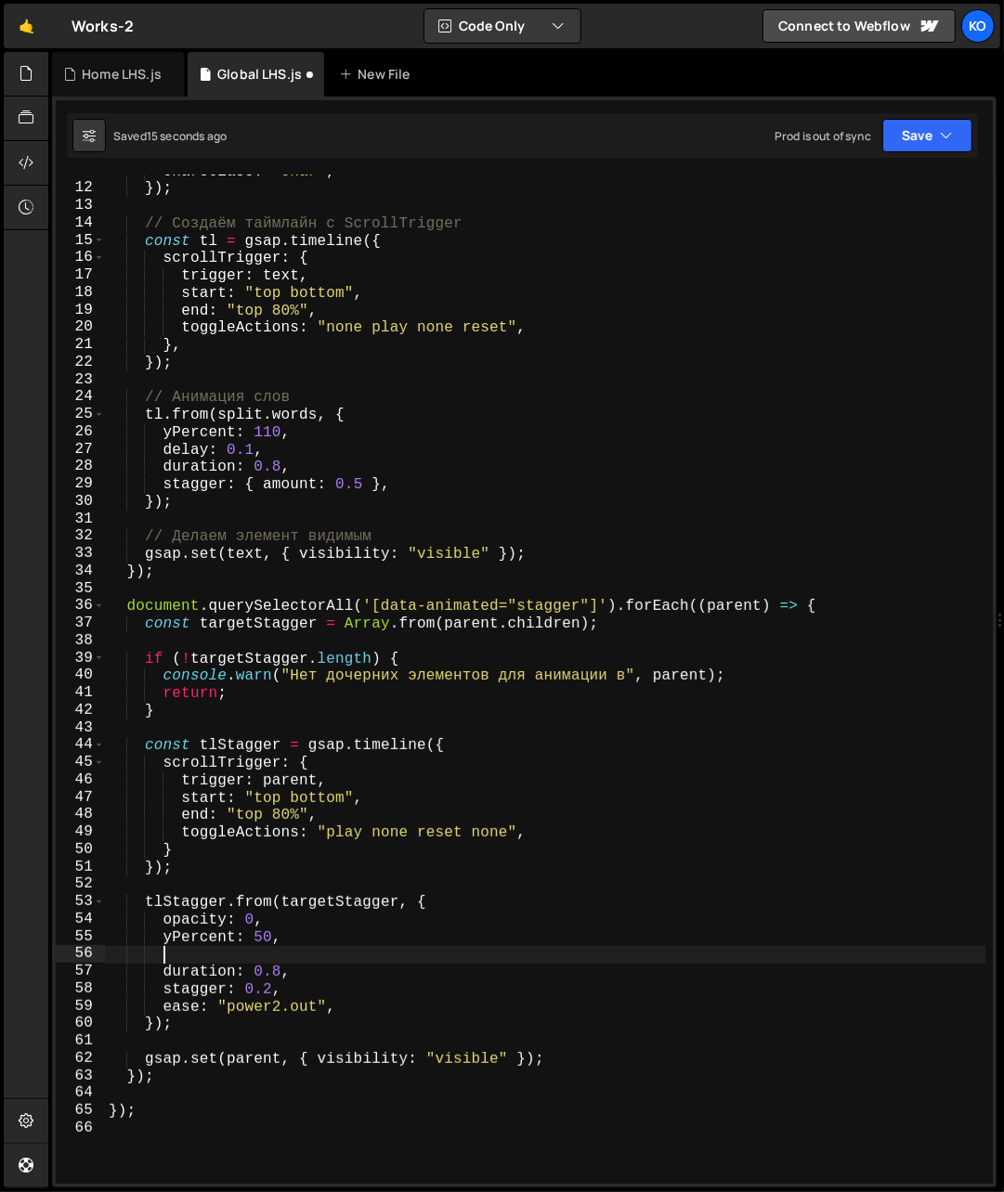
paste textarea "delay: 0.1,"
click at [252, 959] on div "charsClass : "char" , }) ; // Создаём таймлайн с ScrollTrigger const tl = gsap …" at bounding box center [545, 684] width 881 height 1045
click at [311, 803] on div "charsClass : "char" , }) ; // Создаём таймлайн с ScrollTrigger const tl = gsap …" at bounding box center [545, 684] width 881 height 1045
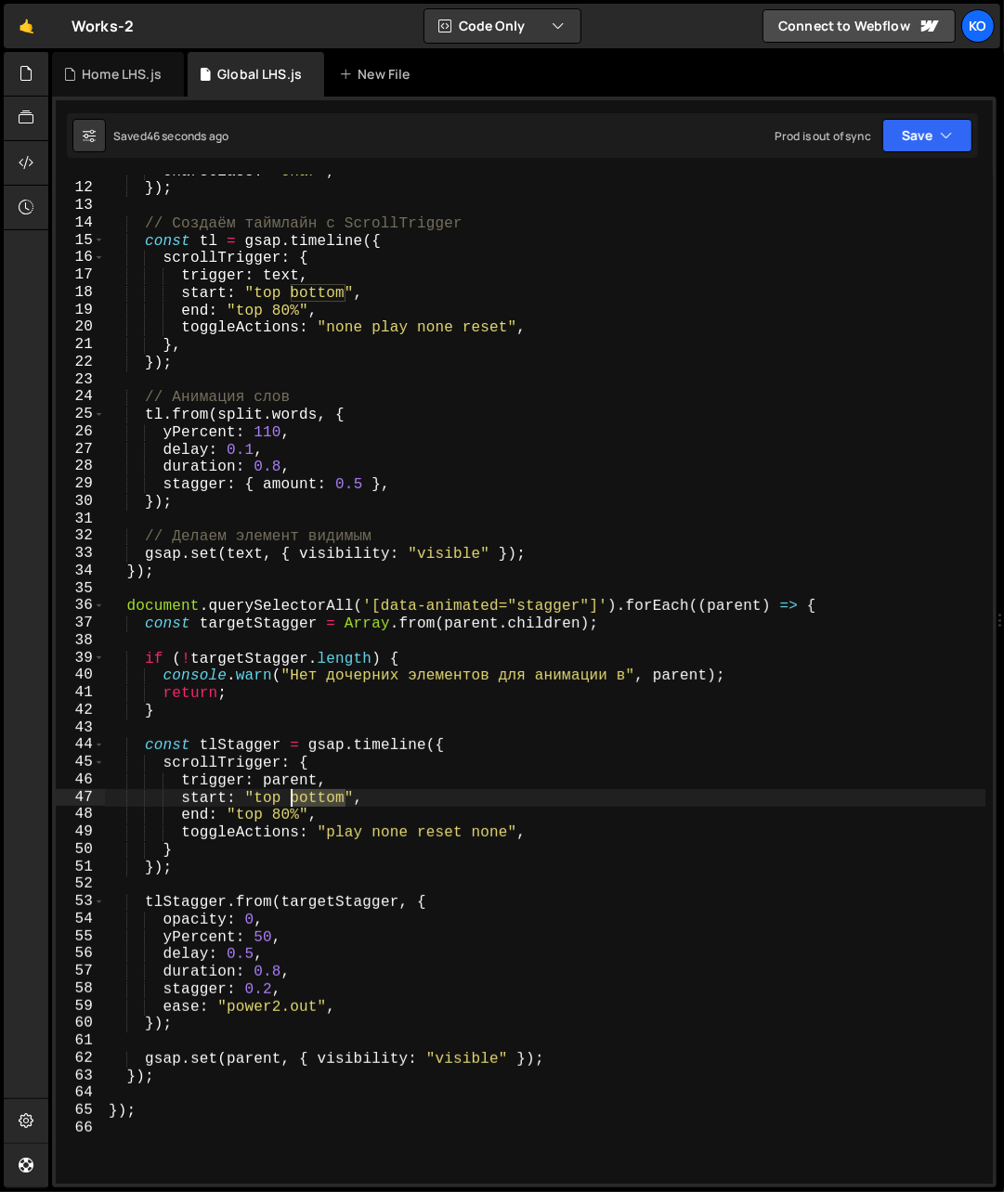
click at [311, 803] on div "charsClass : "char" , }) ; // Создаём таймлайн с ScrollTrigger const tl = gsap …" at bounding box center [545, 684] width 881 height 1045
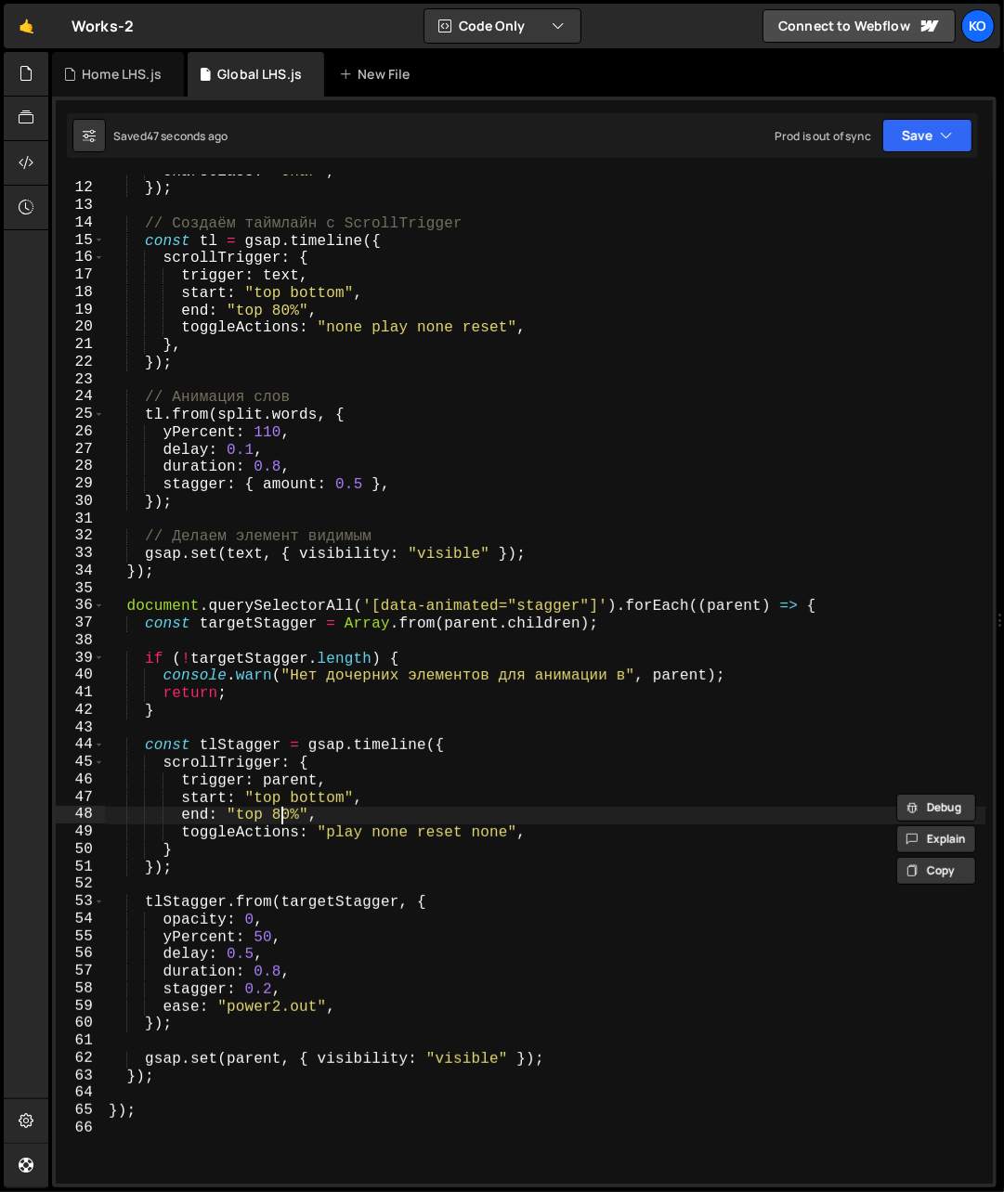
click at [282, 819] on div "charsClass : "char" , }) ; // Создаём таймлайн с ScrollTrigger const tl = gsap …" at bounding box center [545, 684] width 881 height 1045
paste textarea "bottom"
click at [328, 820] on div "charsClass : "char" , }) ; // Создаём таймлайн с ScrollTrigger const tl = gsap …" at bounding box center [545, 684] width 881 height 1045
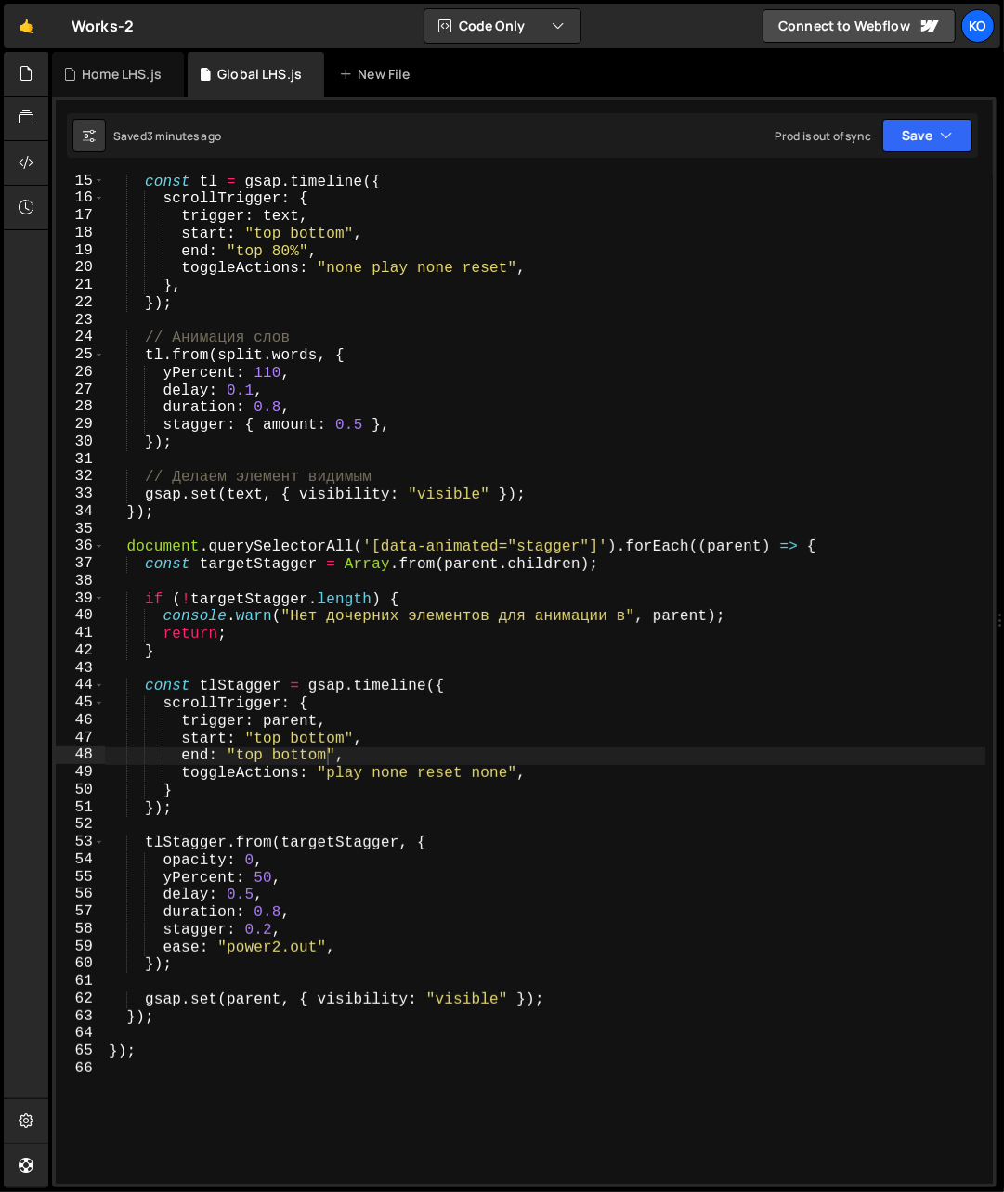
scroll to position [250, 0]
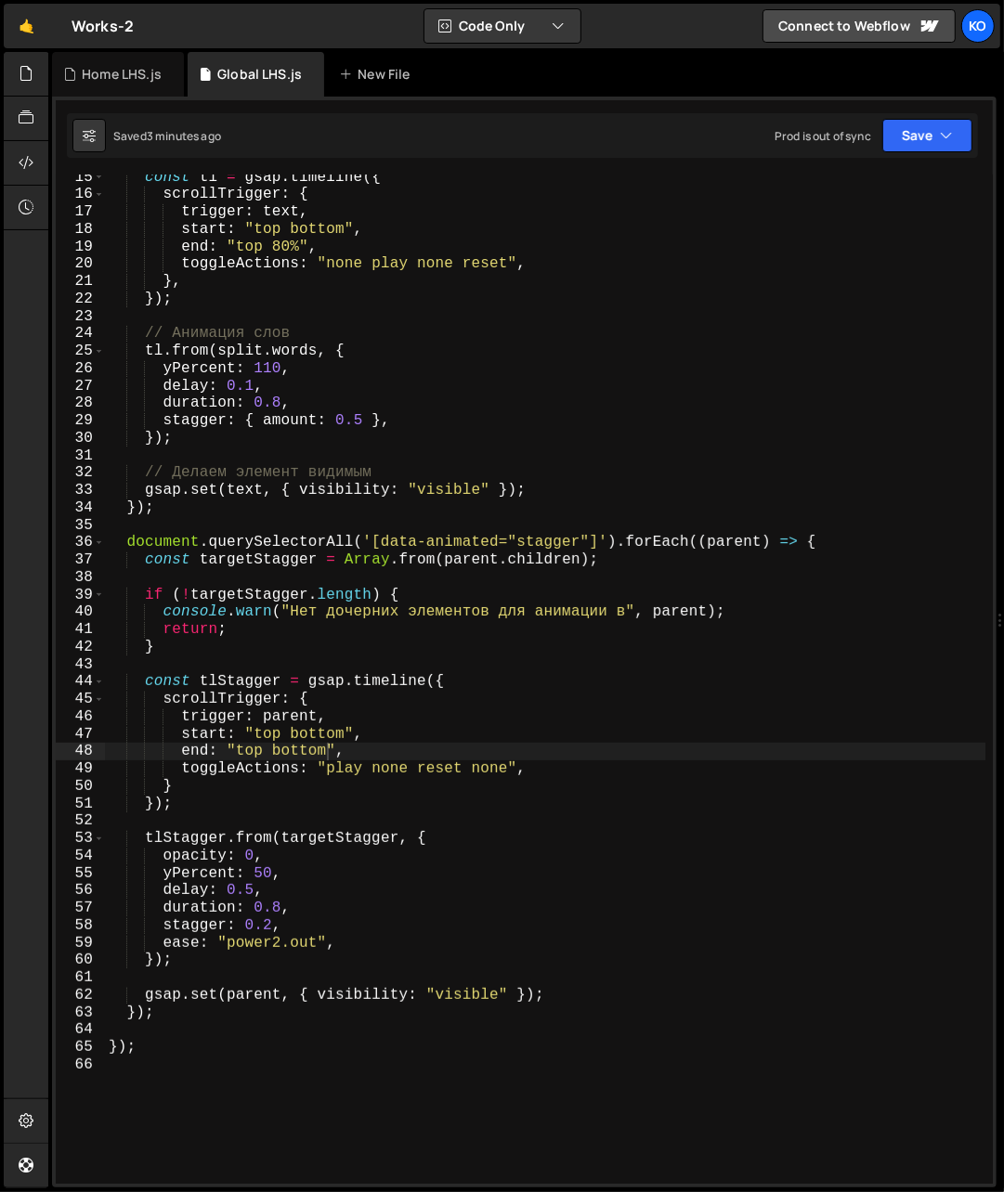
click at [259, 876] on div "const tl = gsap . timeline ({ scrollTrigger : { trigger : text , start : "top b…" at bounding box center [545, 690] width 881 height 1045
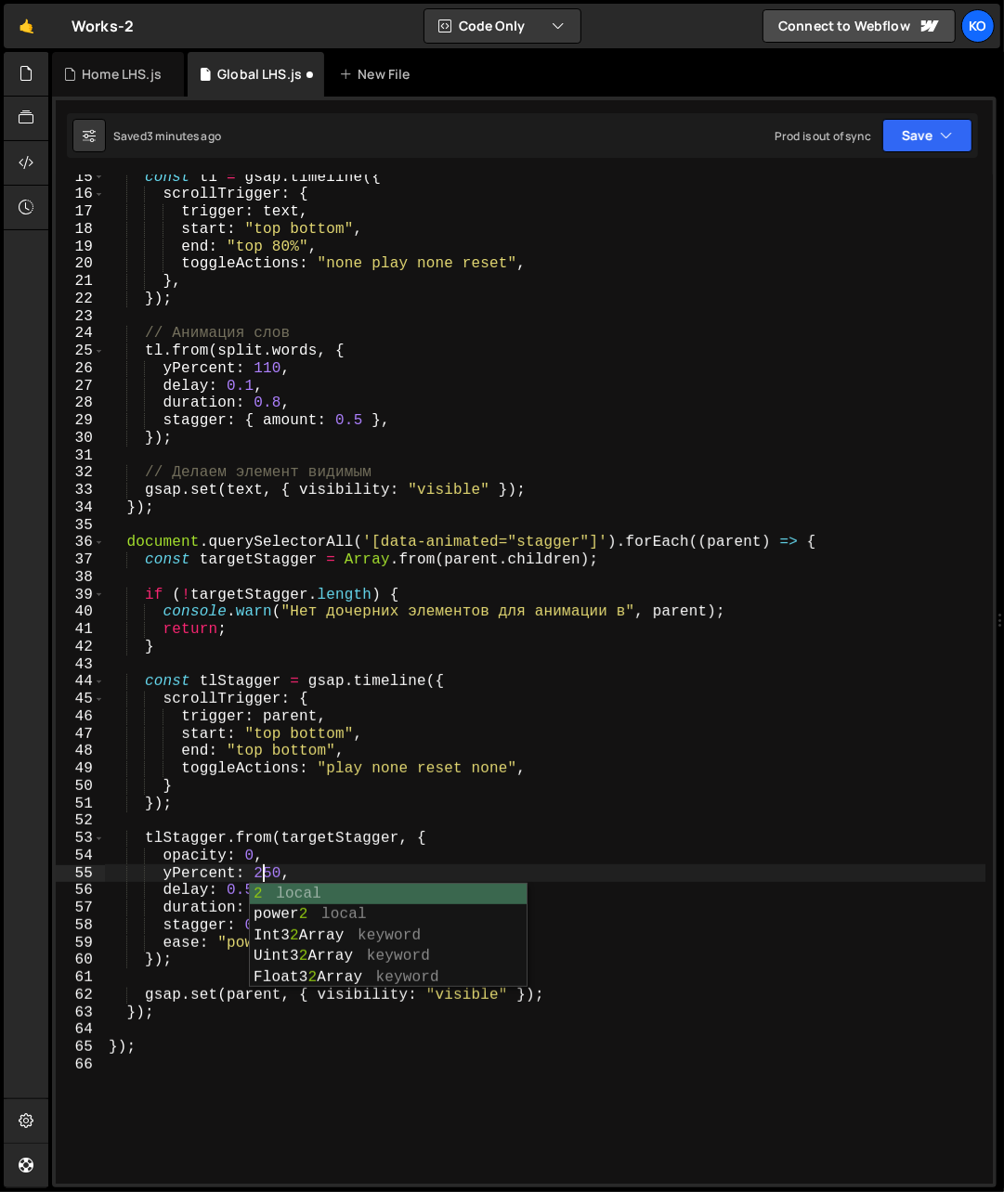
scroll to position [0, 8]
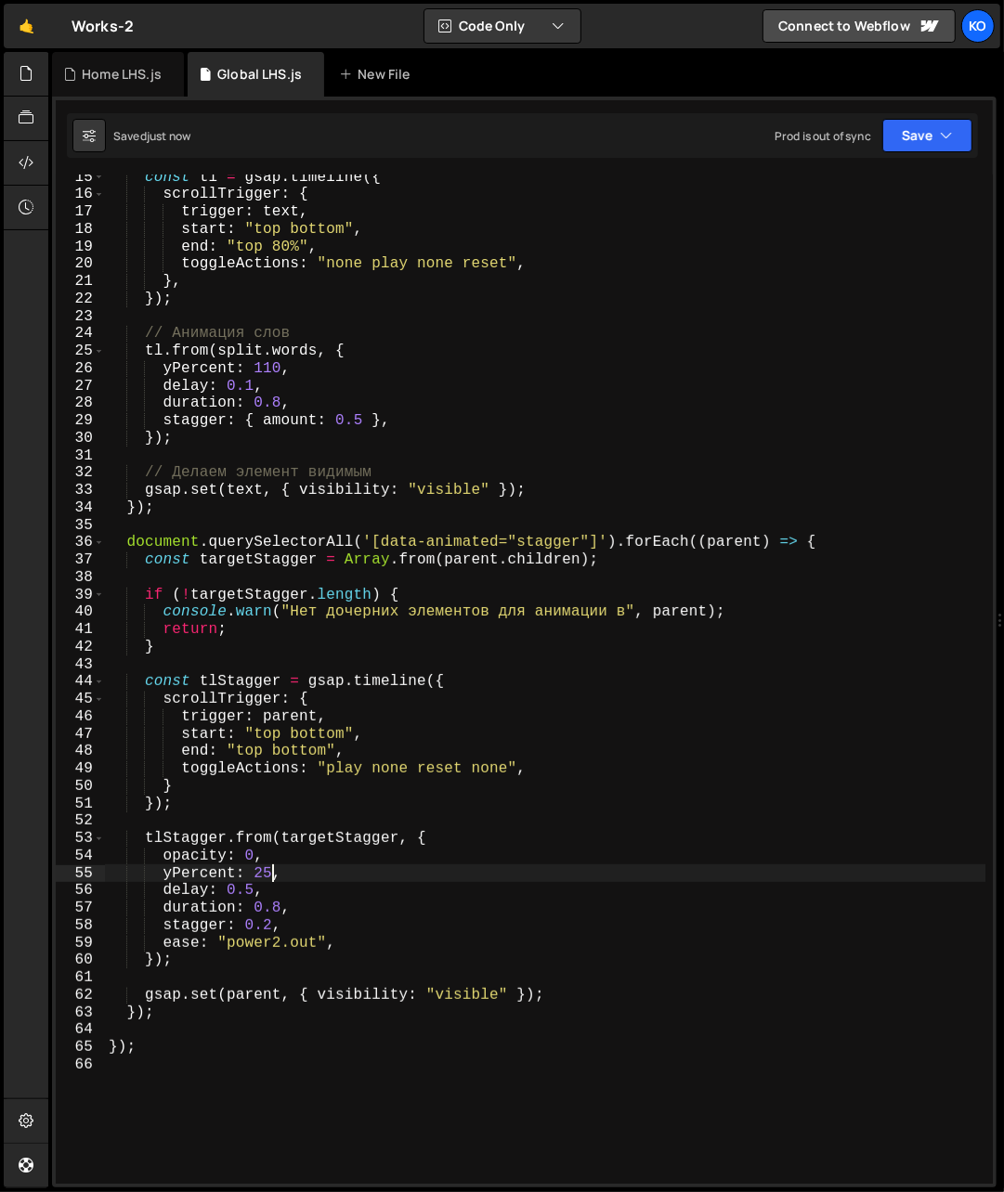
type textarea "yPercent: 25,"
